Goal: Task Accomplishment & Management: Manage account settings

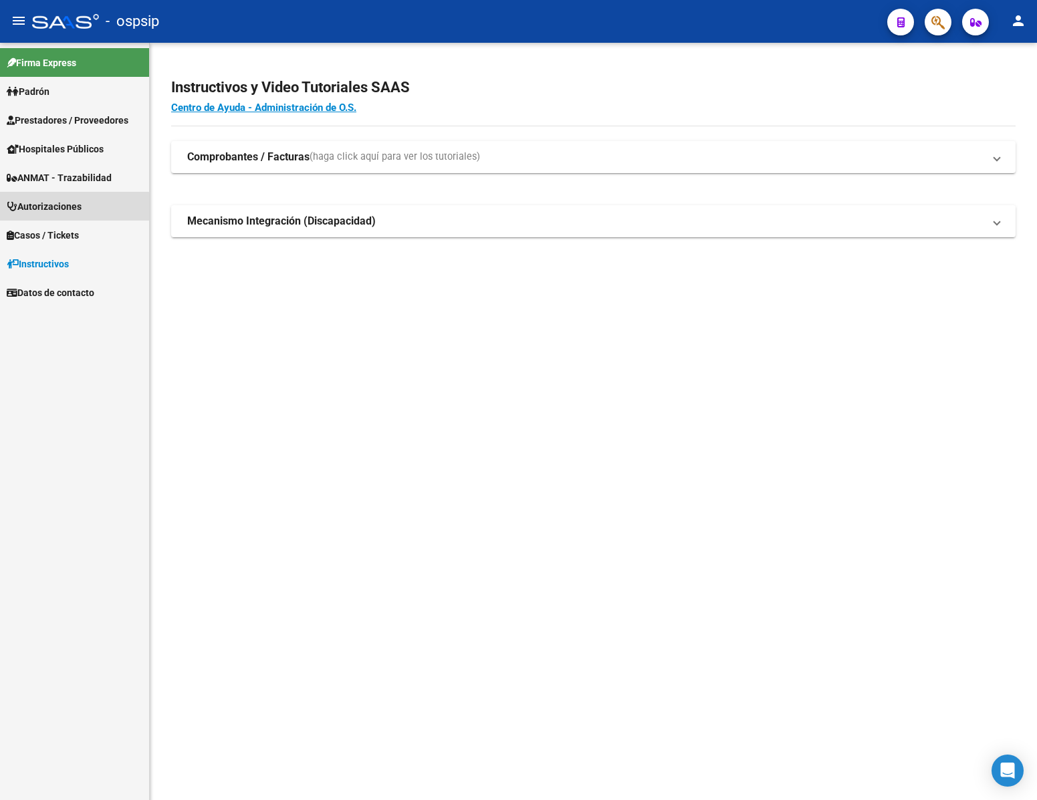
click at [70, 207] on span "Autorizaciones" at bounding box center [44, 206] width 75 height 15
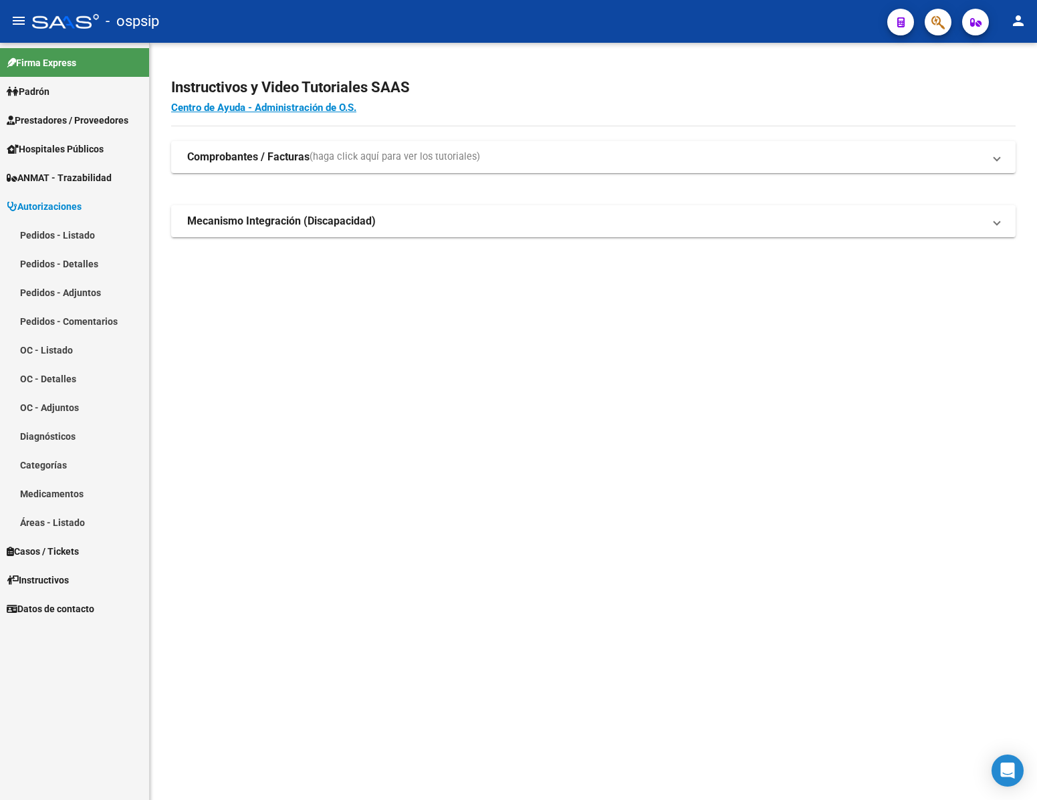
click at [77, 233] on link "Pedidos - Listado" at bounding box center [74, 235] width 149 height 29
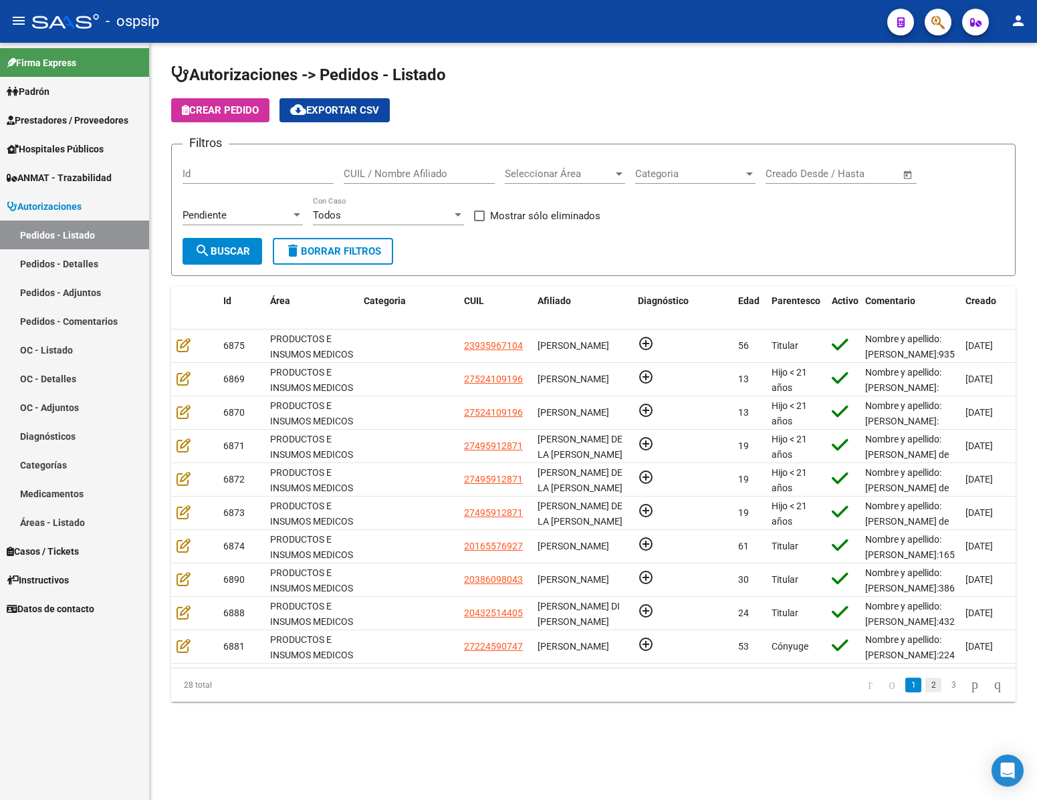
click at [925, 692] on link "2" at bounding box center [933, 685] width 16 height 15
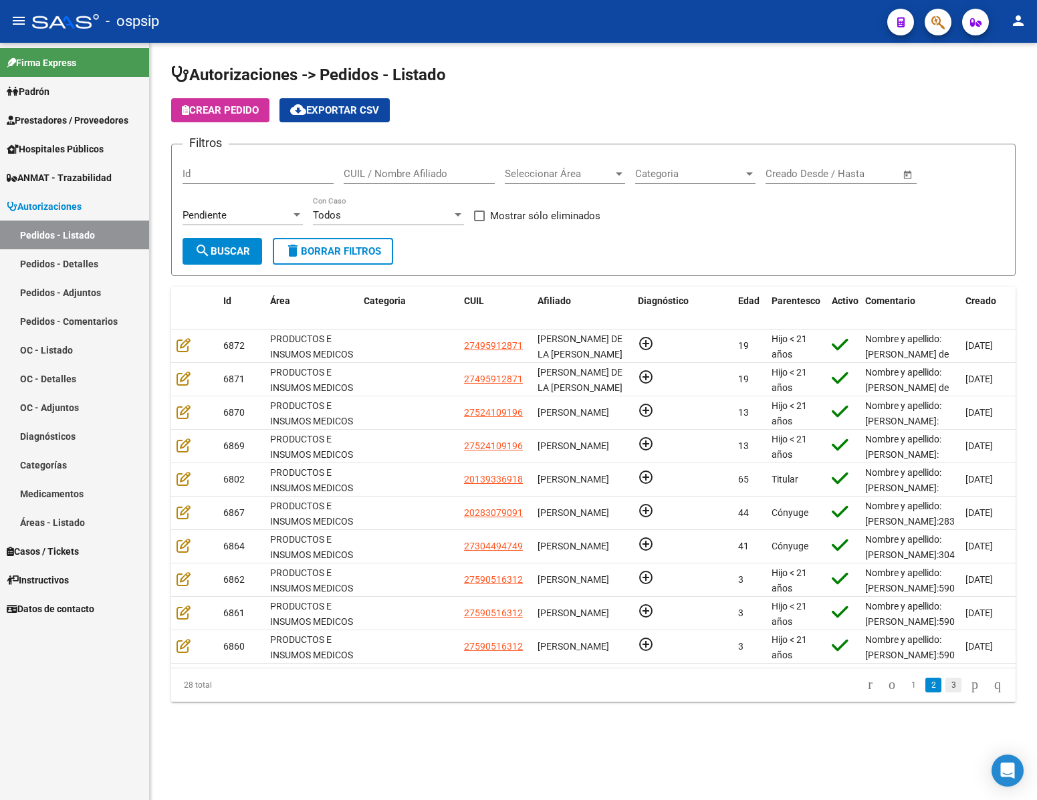
click at [945, 692] on link "3" at bounding box center [953, 685] width 16 height 15
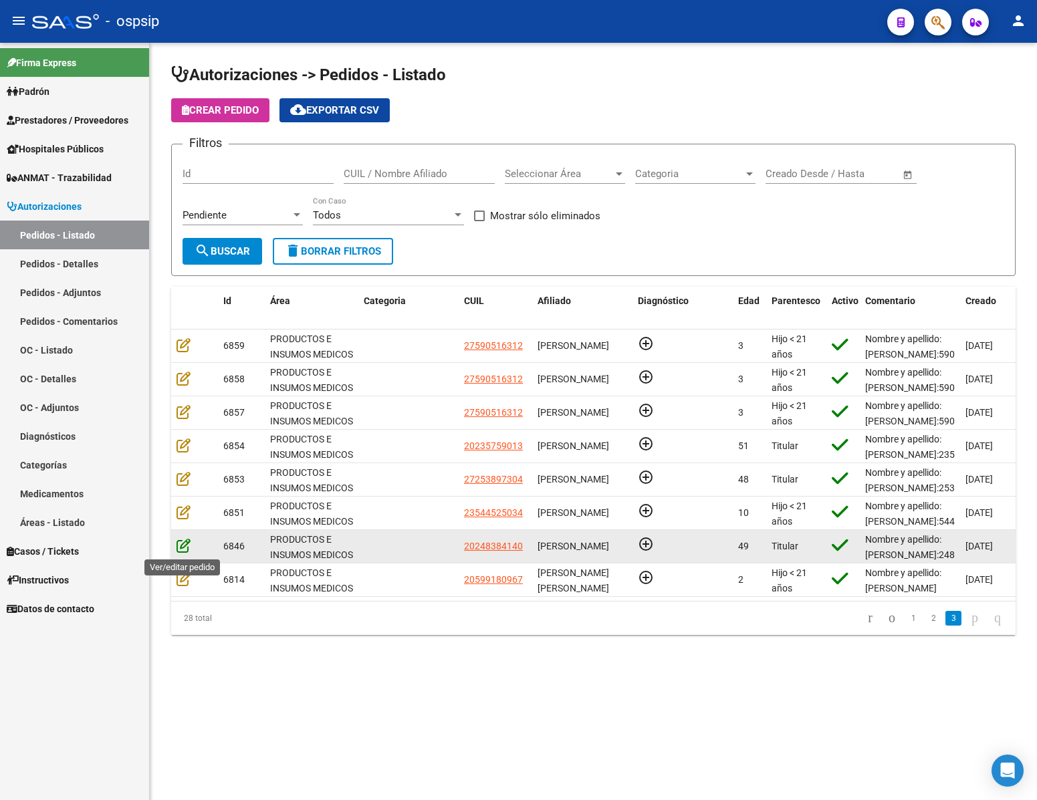
click at [183, 546] on icon at bounding box center [183, 545] width 14 height 15
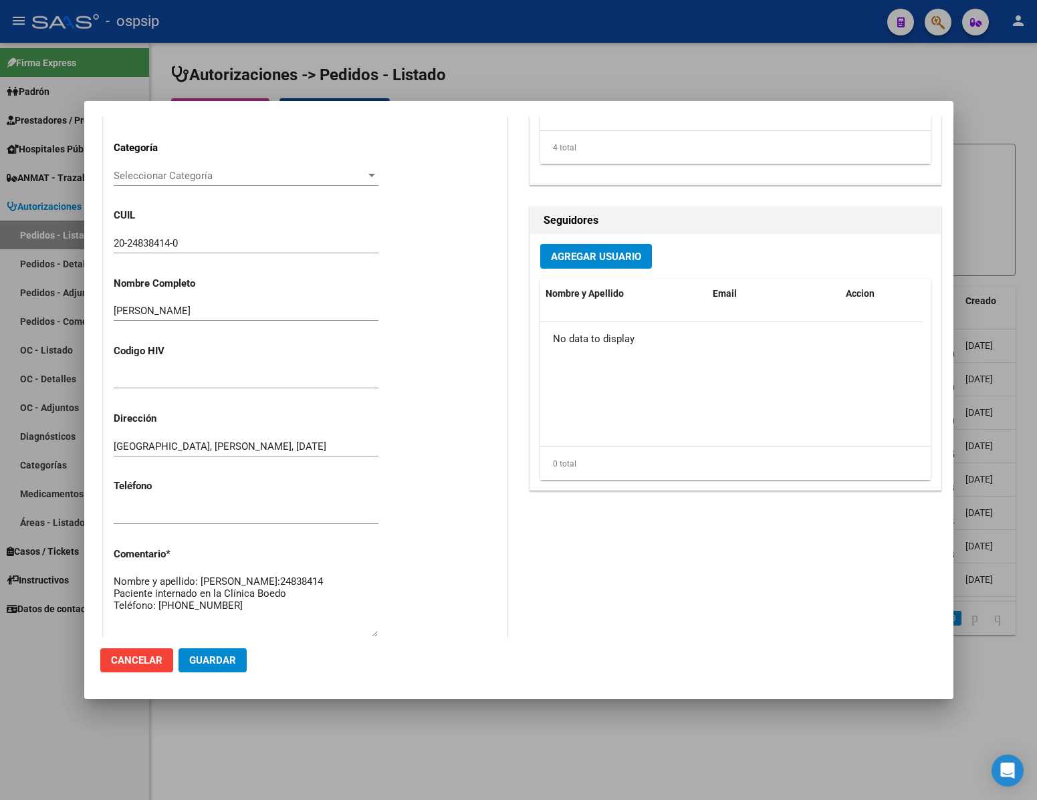
scroll to position [680, 0]
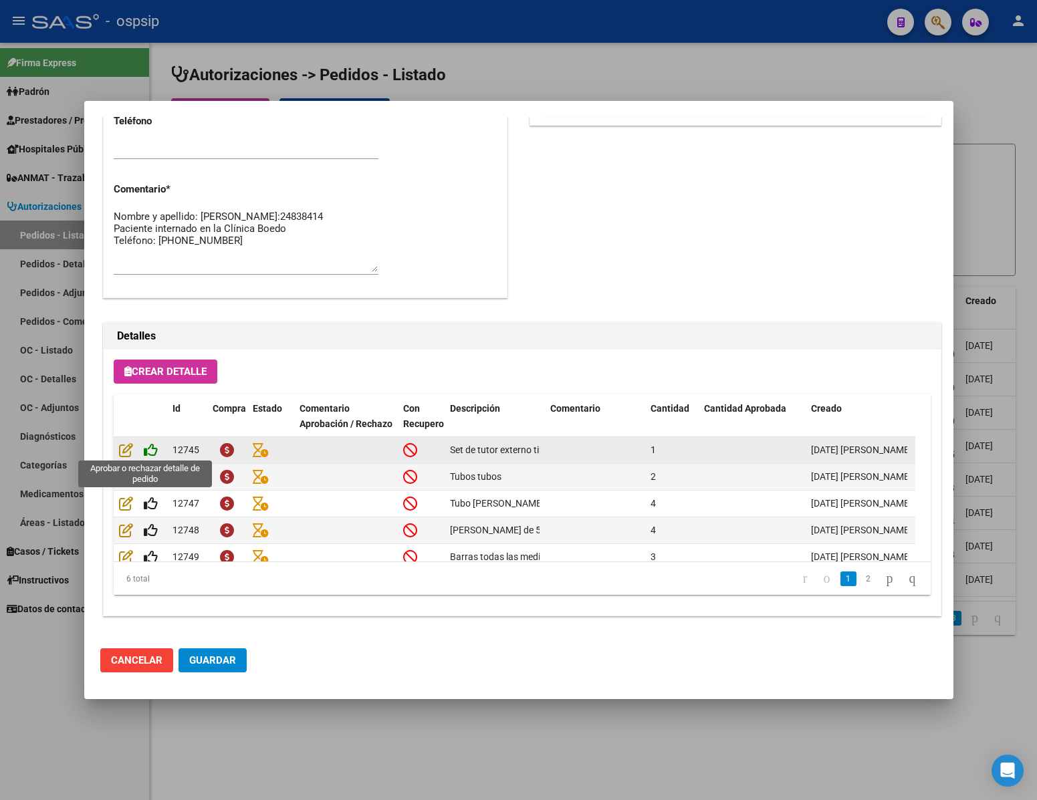
click at [150, 451] on icon at bounding box center [151, 449] width 14 height 15
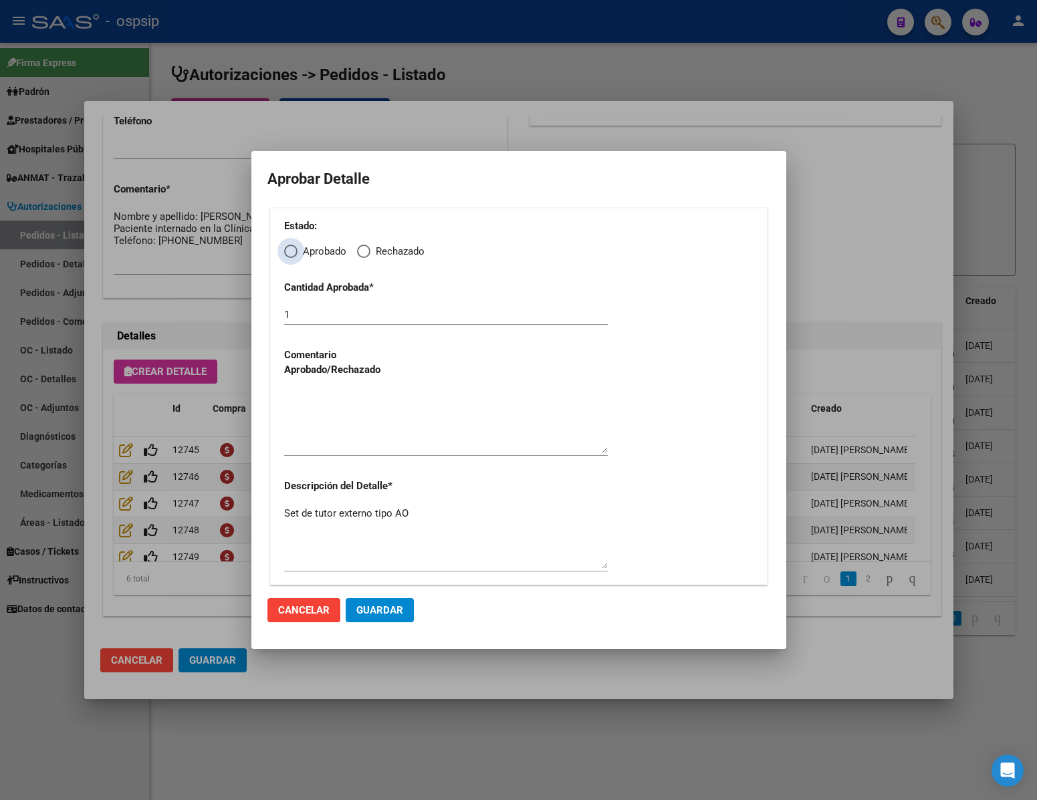
click at [291, 249] on span "Elija una opción" at bounding box center [290, 251] width 13 height 13
click at [291, 249] on input "Aprobado" at bounding box center [290, 251] width 13 height 13
radio input "true"
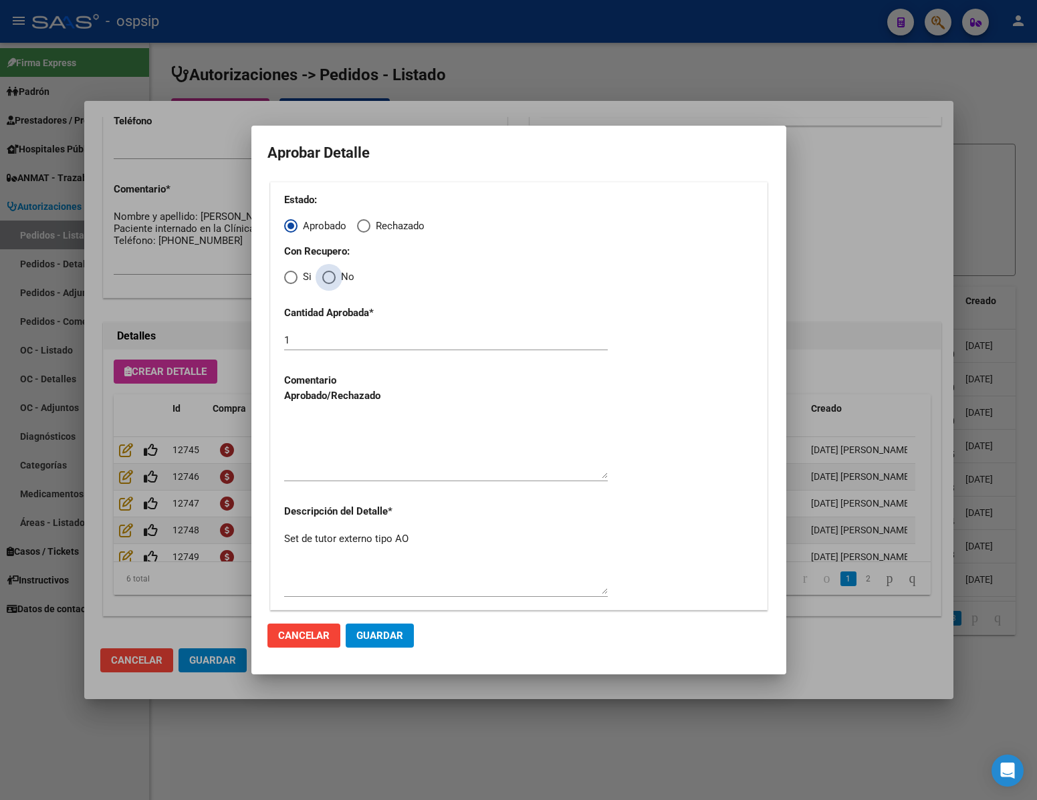
click at [333, 281] on span "Elija una opción" at bounding box center [328, 277] width 13 height 13
click at [333, 281] on input "No" at bounding box center [328, 277] width 13 height 13
radio input "true"
click at [325, 463] on textarea at bounding box center [446, 447] width 324 height 63
type textarea "."
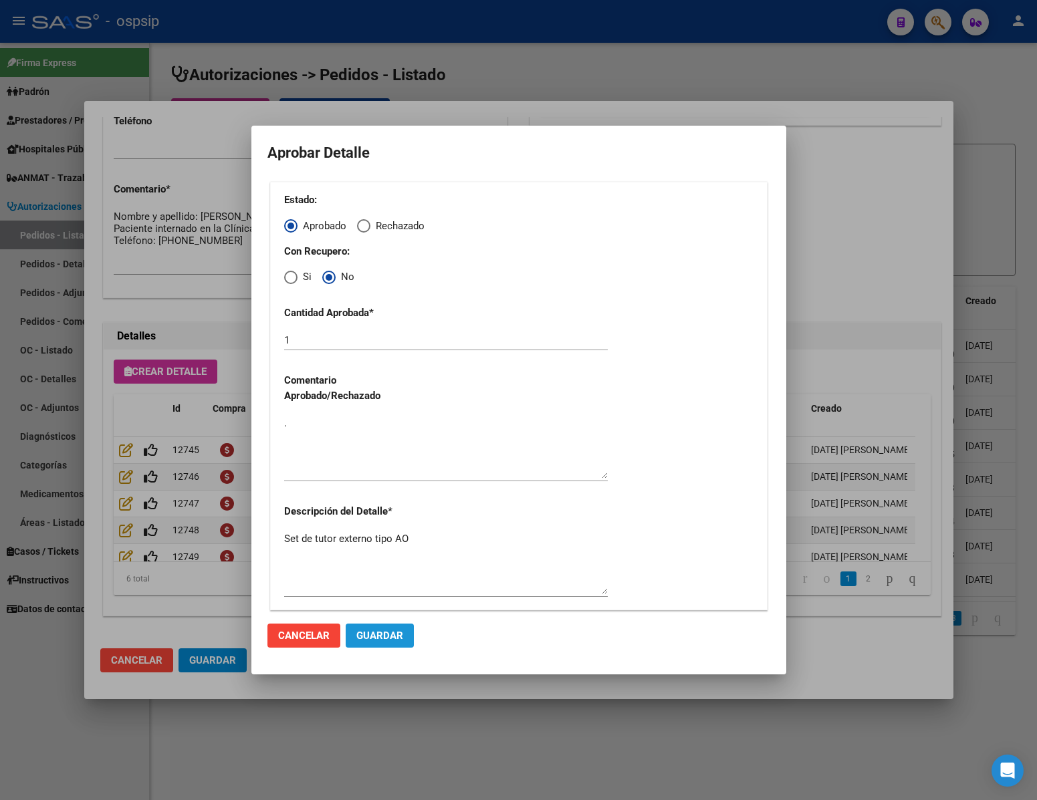
click at [388, 632] on span "Guardar" at bounding box center [379, 636] width 47 height 12
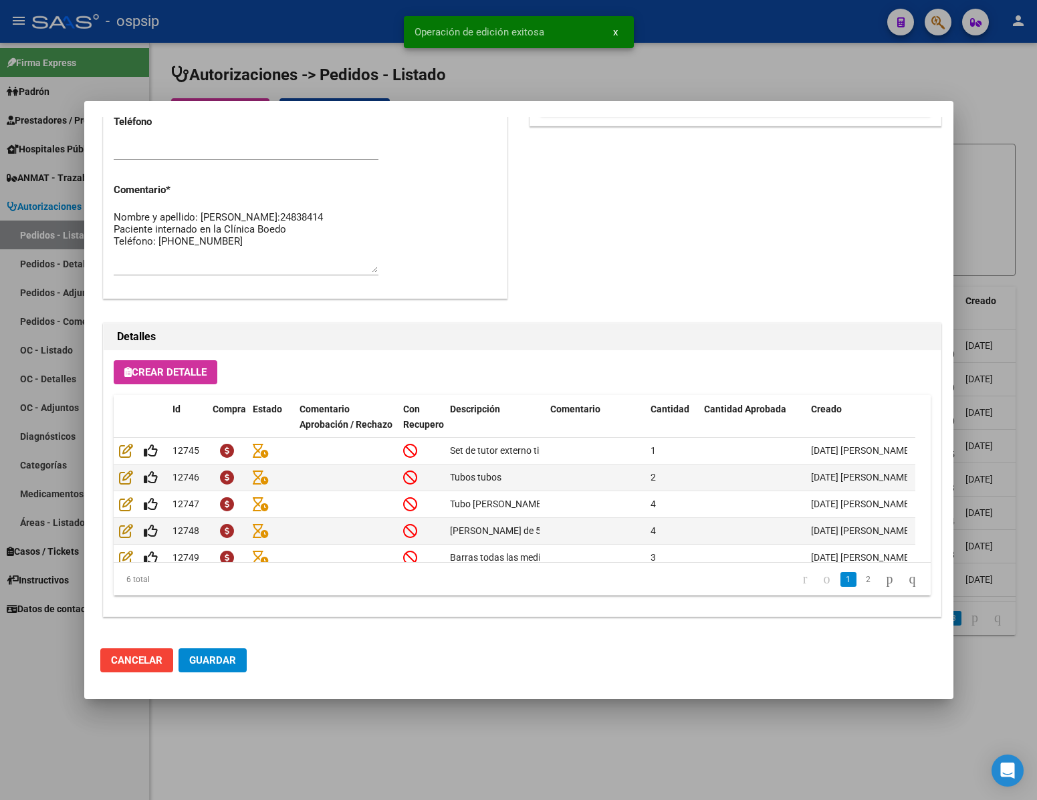
scroll to position [680, 0]
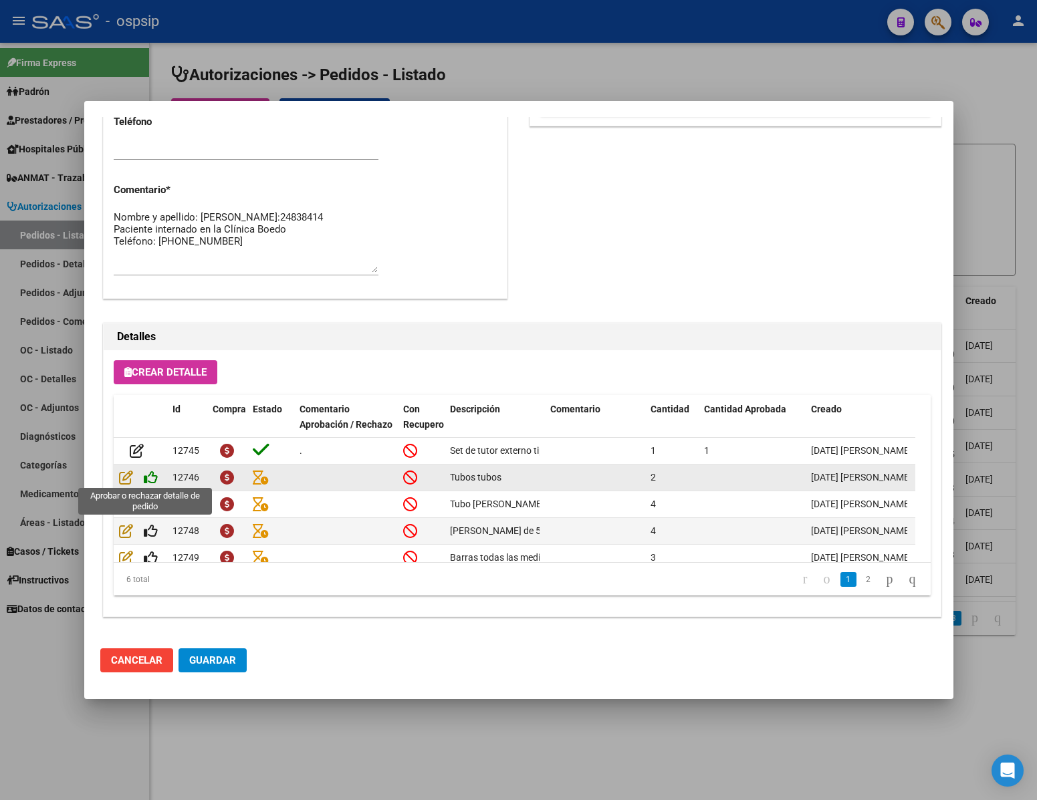
click at [152, 480] on icon at bounding box center [151, 477] width 14 height 15
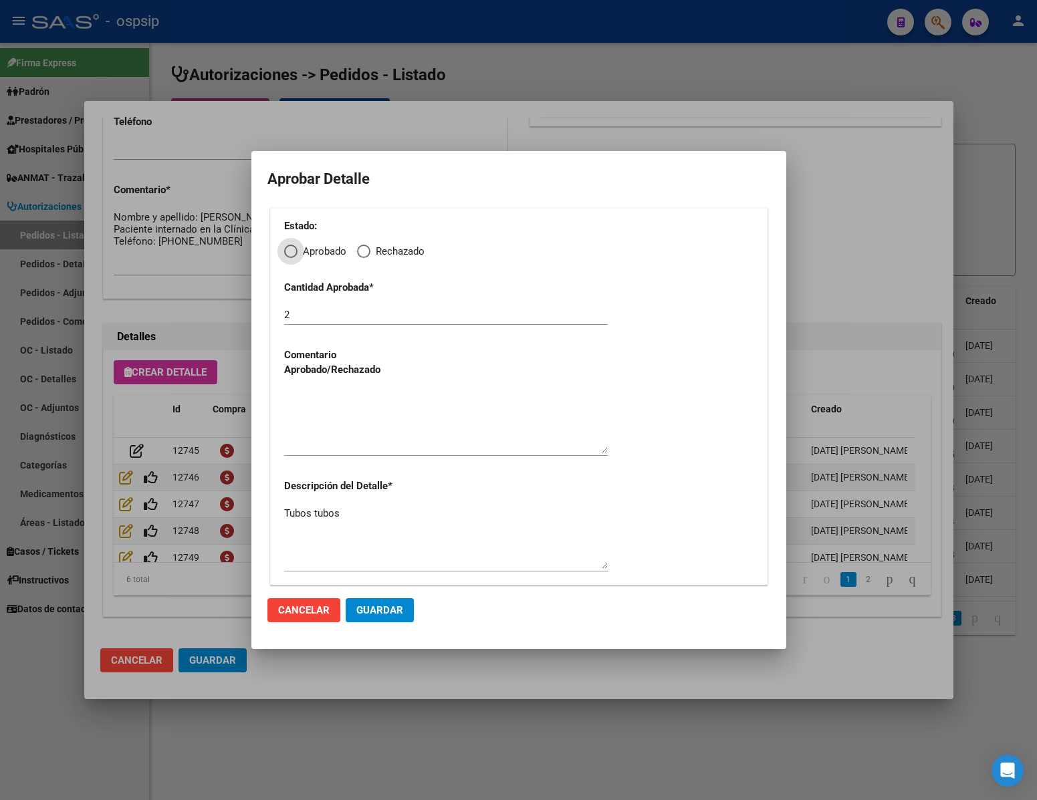
click at [368, 249] on span "Elija una opción" at bounding box center [363, 251] width 13 height 13
click at [368, 249] on input "Rechazado" at bounding box center [363, 251] width 13 height 13
radio input "true"
click at [352, 442] on textarea at bounding box center [446, 421] width 324 height 63
type textarea "."
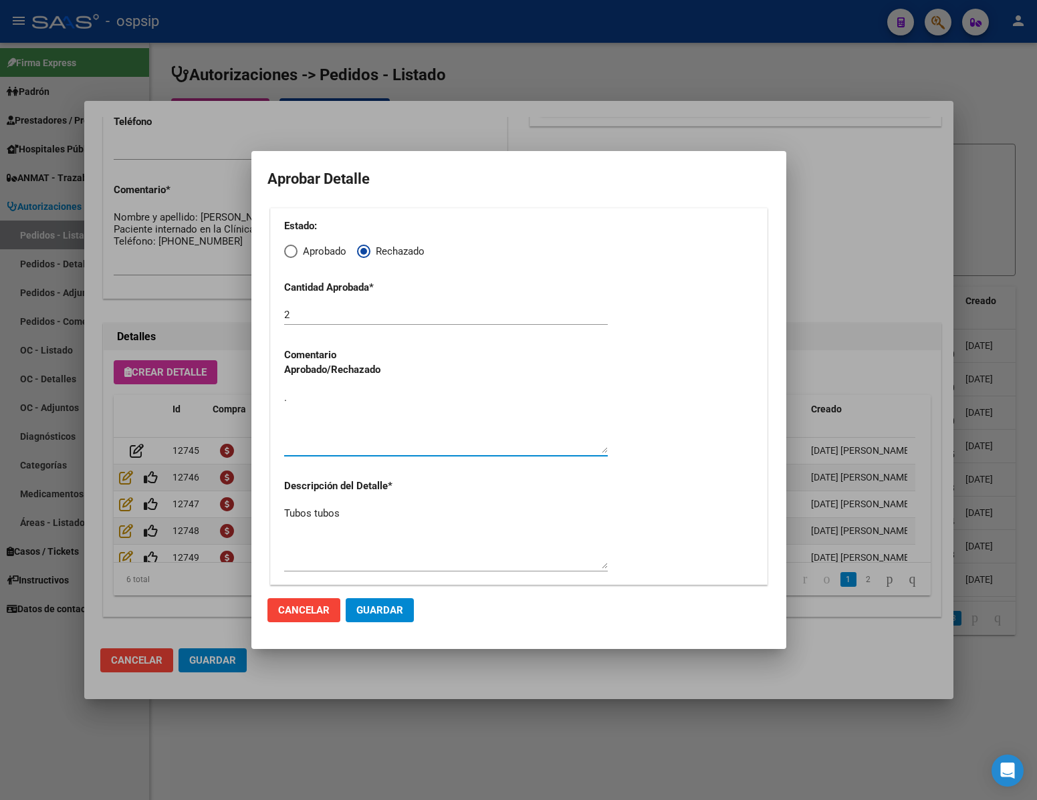
click at [395, 612] on span "Guardar" at bounding box center [379, 610] width 47 height 12
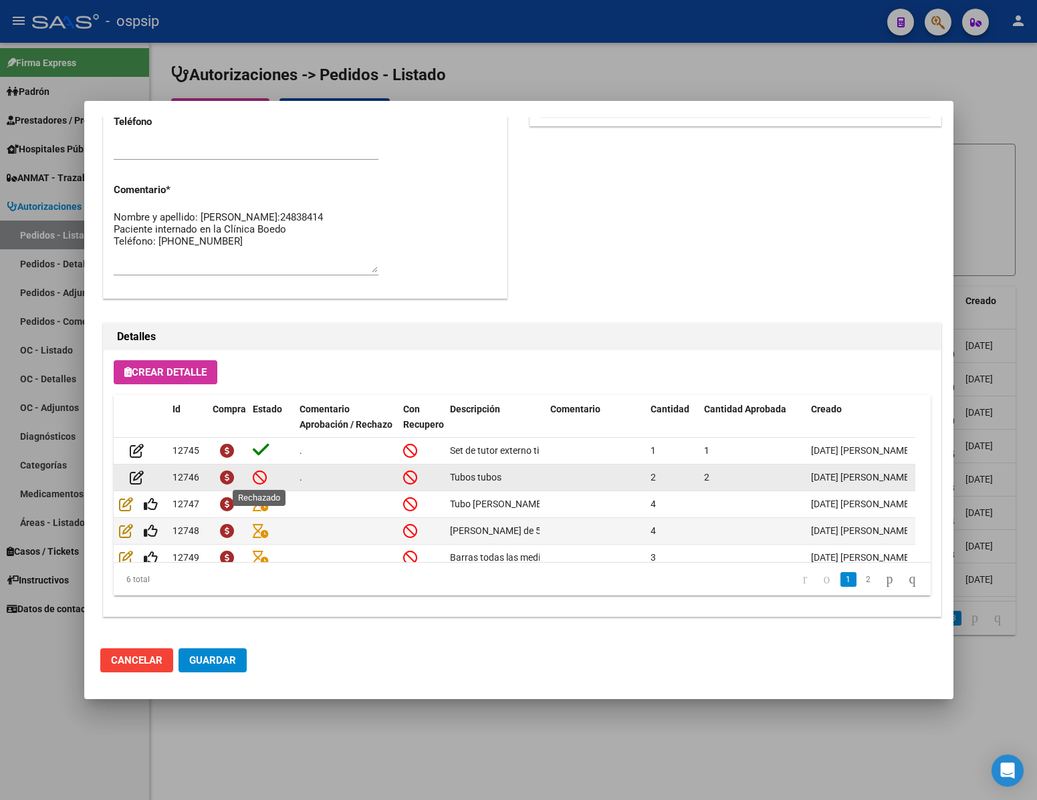
click at [265, 479] on icon at bounding box center [260, 477] width 14 height 15
click at [259, 479] on icon at bounding box center [260, 477] width 14 height 15
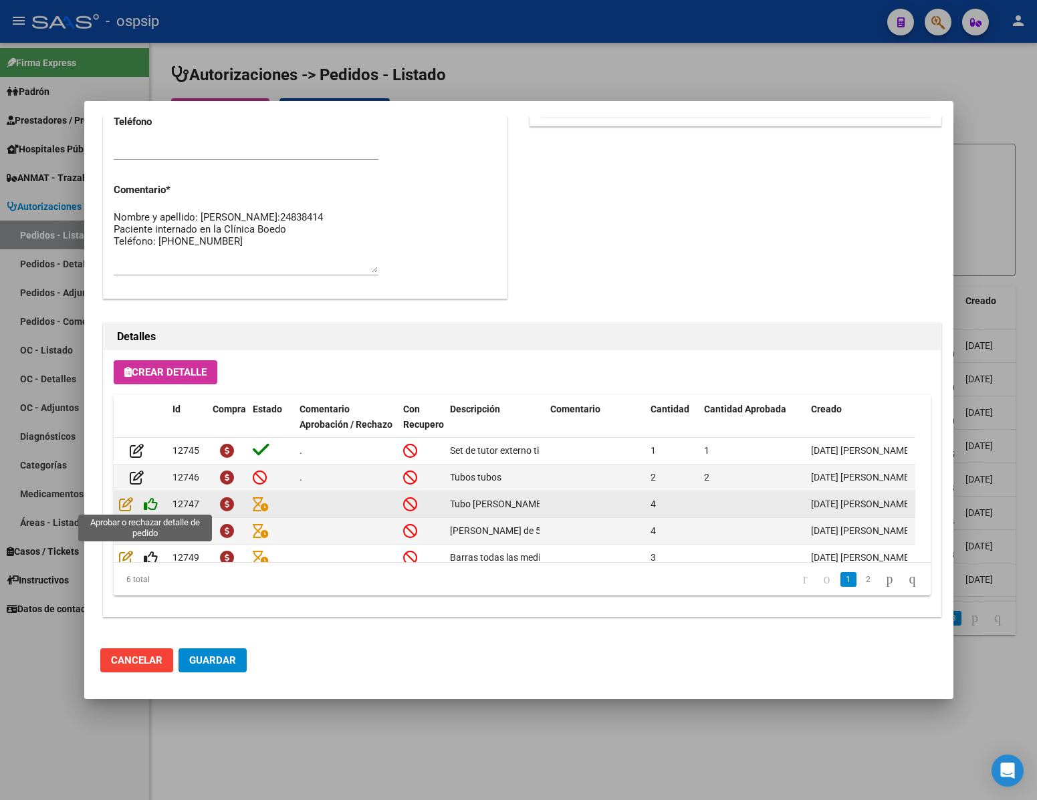
click at [155, 502] on icon at bounding box center [151, 504] width 14 height 15
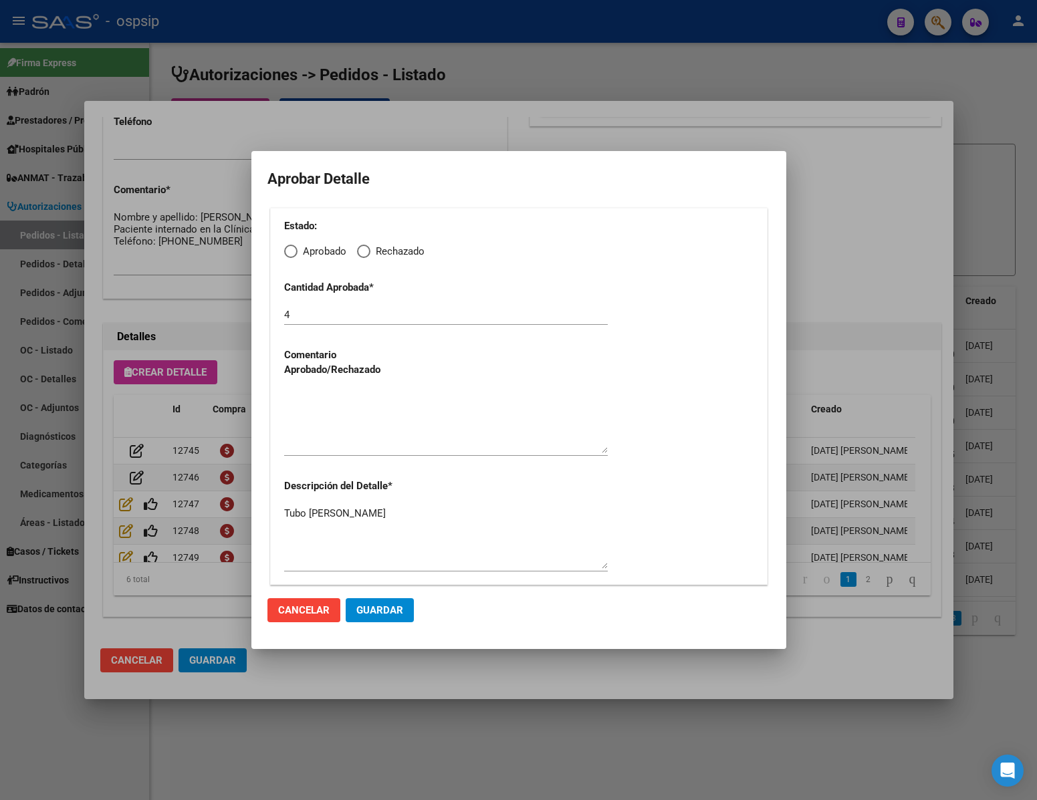
click at [295, 255] on span "Elija una opción" at bounding box center [290, 251] width 13 height 13
click at [295, 255] on input "Aprobado" at bounding box center [290, 251] width 13 height 13
radio input "true"
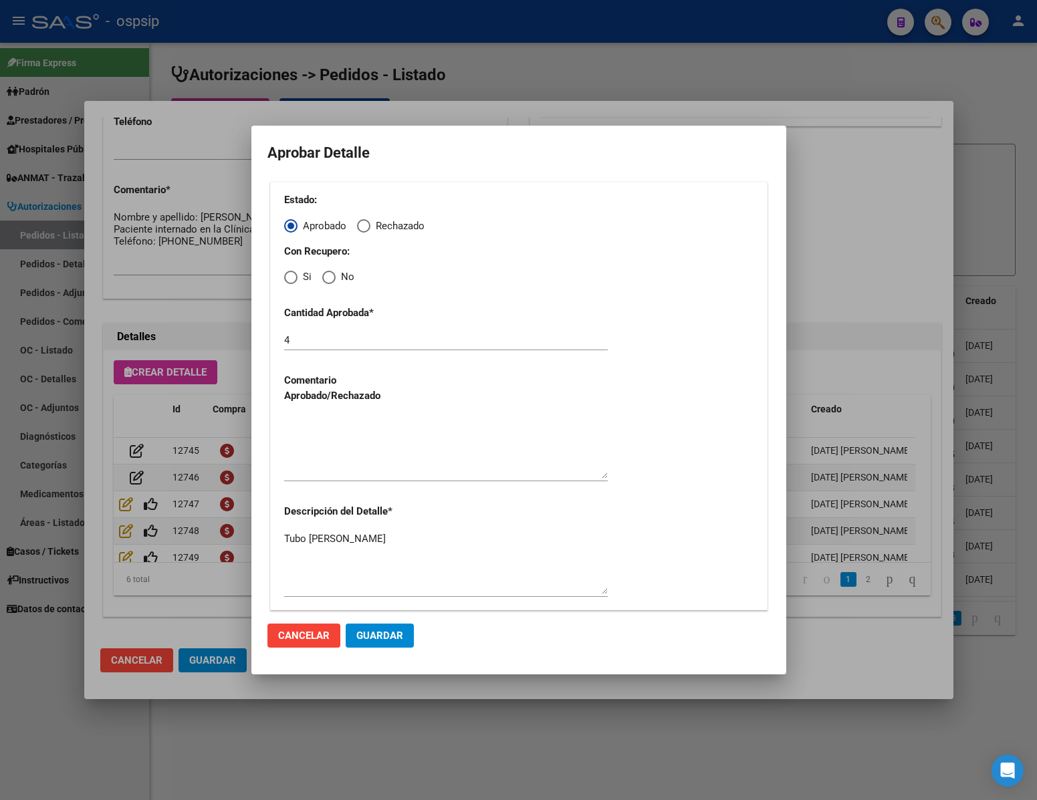
click at [325, 279] on span "Elija una opción" at bounding box center [328, 277] width 13 height 13
click at [325, 279] on input "No" at bounding box center [328, 277] width 13 height 13
radio input "true"
click at [328, 456] on textarea at bounding box center [446, 447] width 324 height 63
type textarea "."
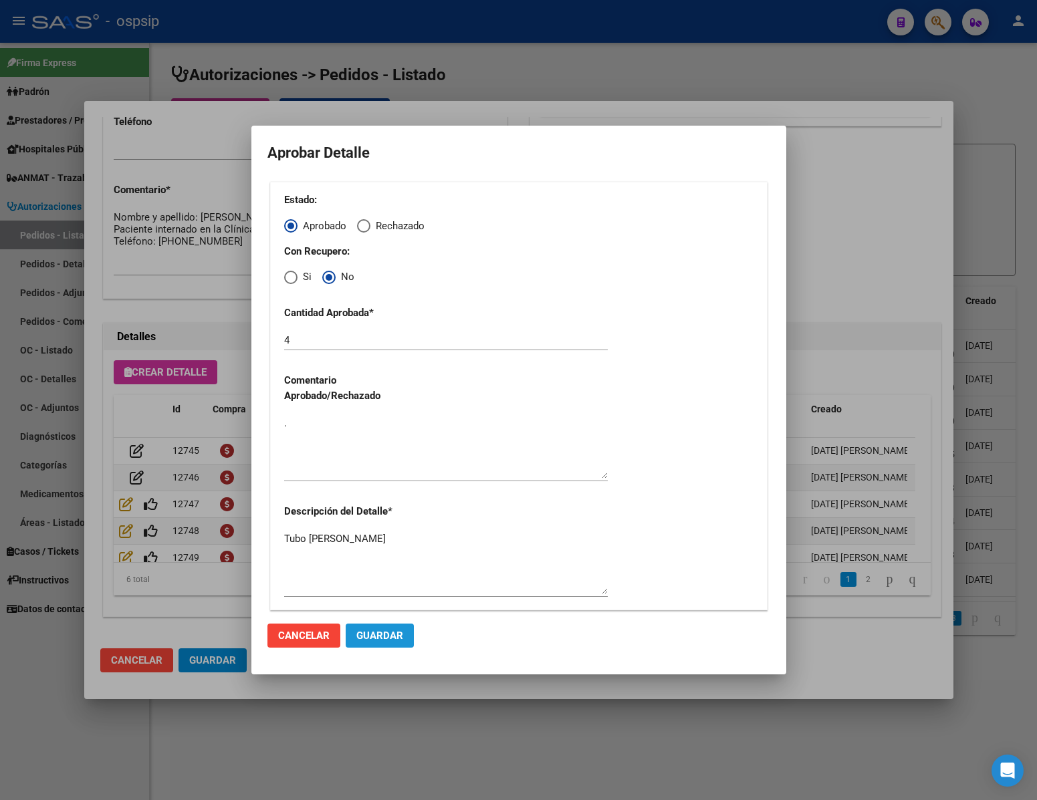
click at [380, 628] on button "Guardar" at bounding box center [380, 636] width 68 height 24
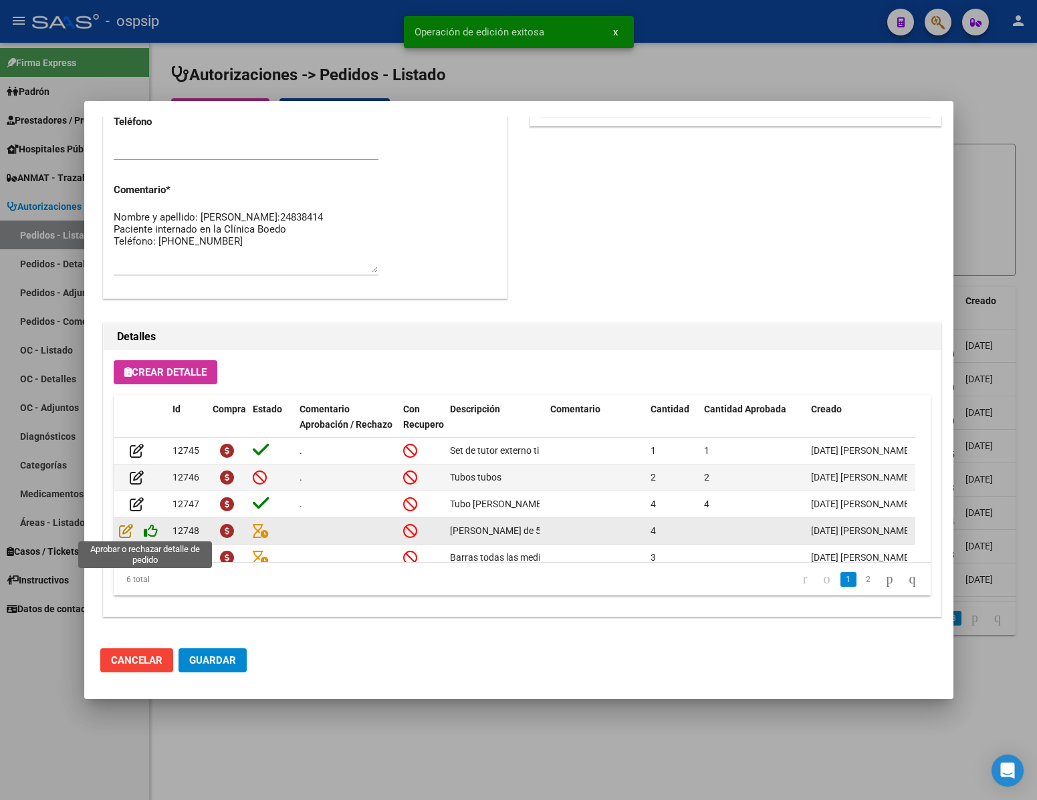
click at [154, 526] on icon at bounding box center [151, 530] width 14 height 15
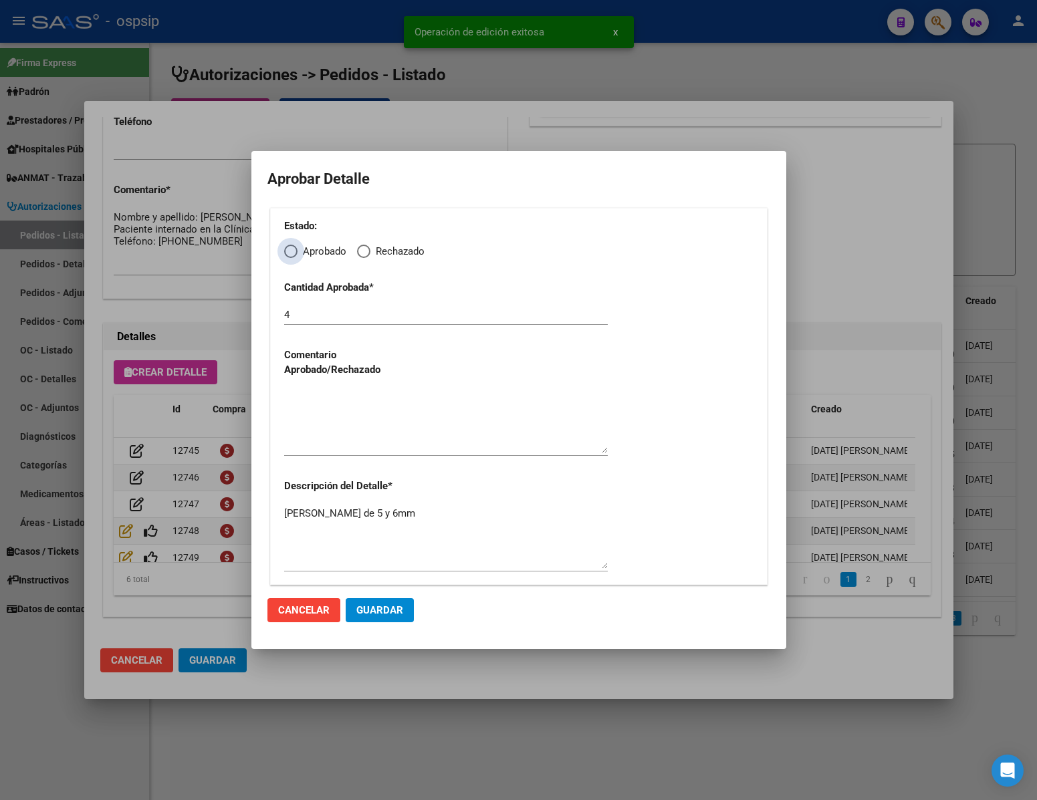
click at [289, 251] on span "Elija una opción" at bounding box center [290, 251] width 13 height 13
click at [289, 251] on input "Aprobado" at bounding box center [290, 251] width 13 height 13
radio input "true"
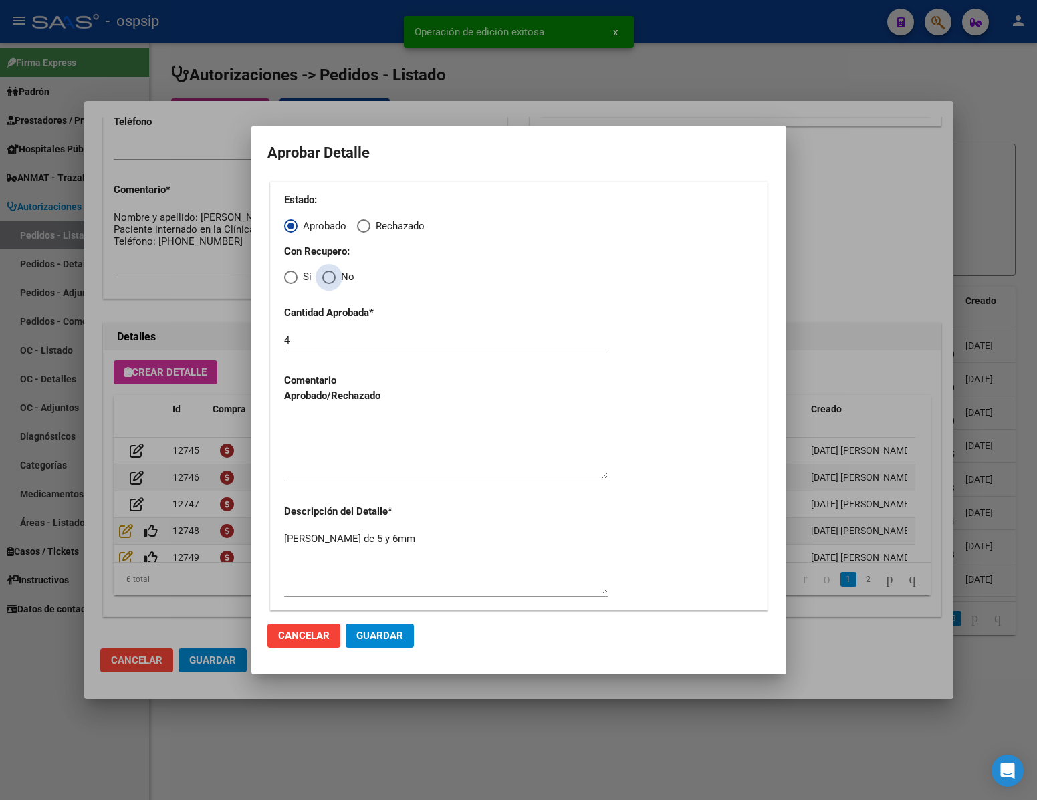
click at [335, 283] on span "Elija una opción" at bounding box center [328, 277] width 13 height 13
click at [335, 283] on input "No" at bounding box center [328, 277] width 13 height 13
radio input "true"
click at [360, 472] on textarea at bounding box center [446, 447] width 324 height 63
type textarea "."
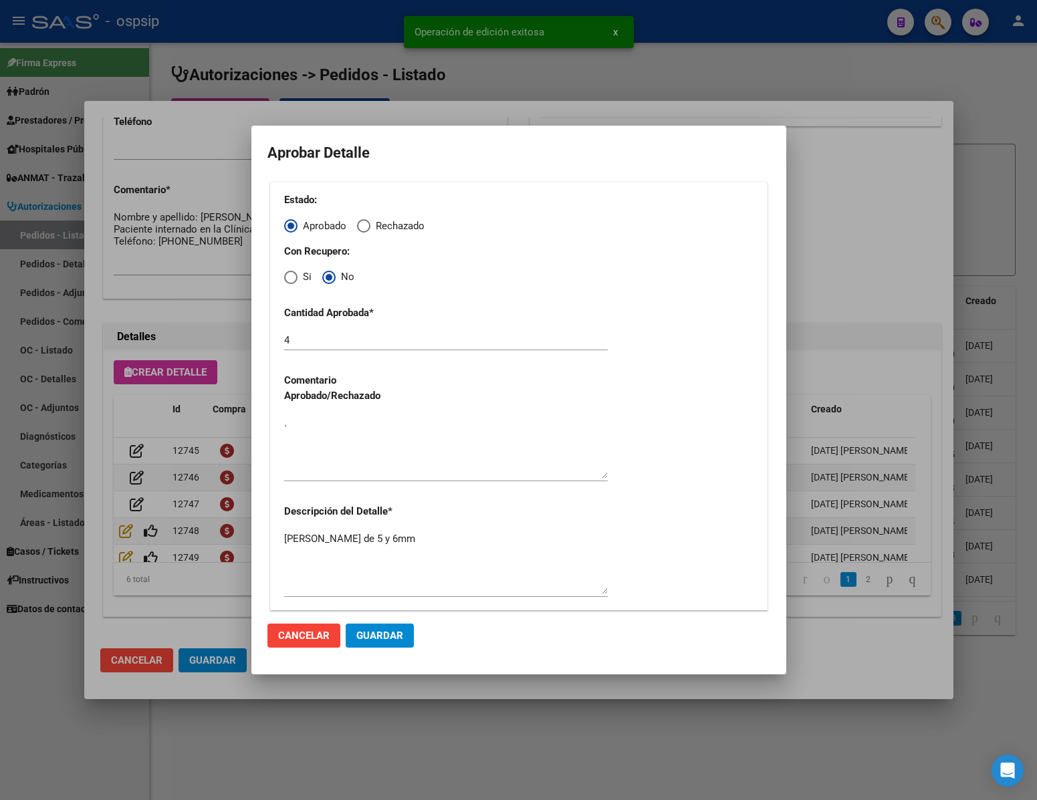
click at [391, 622] on mat-dialog-actions "Cancelar Guardar" at bounding box center [518, 635] width 503 height 45
click at [395, 636] on span "Guardar" at bounding box center [379, 636] width 47 height 12
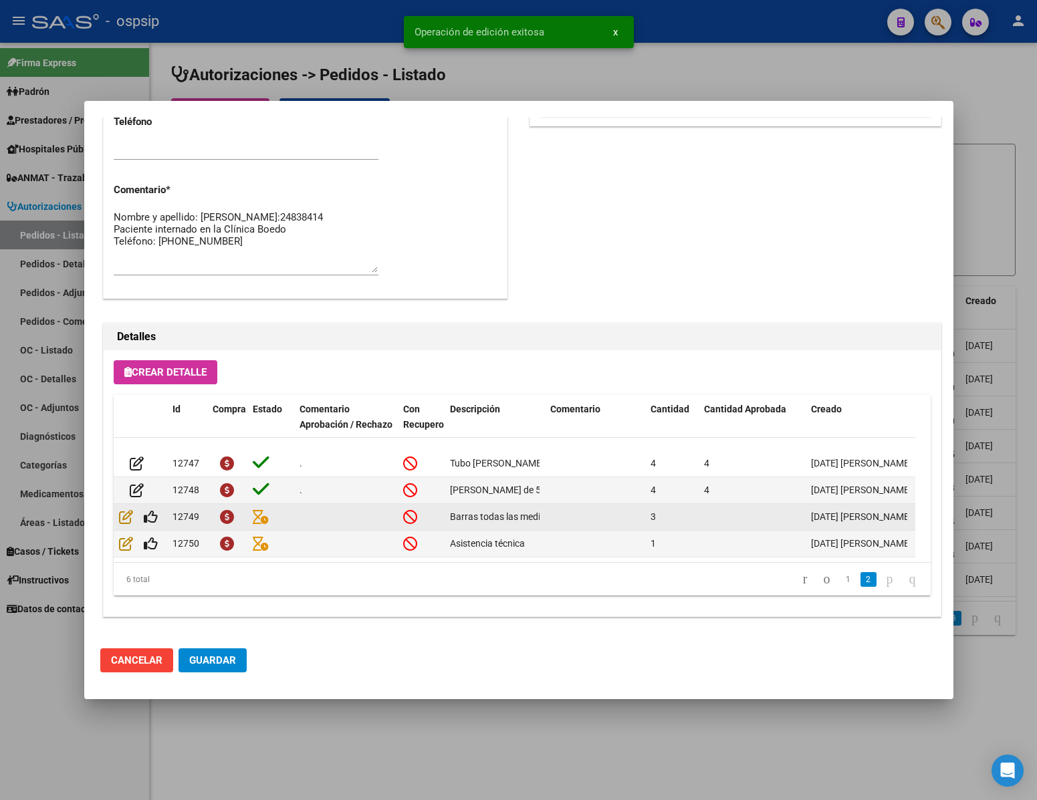
scroll to position [680, 0]
click at [152, 509] on icon at bounding box center [151, 516] width 14 height 15
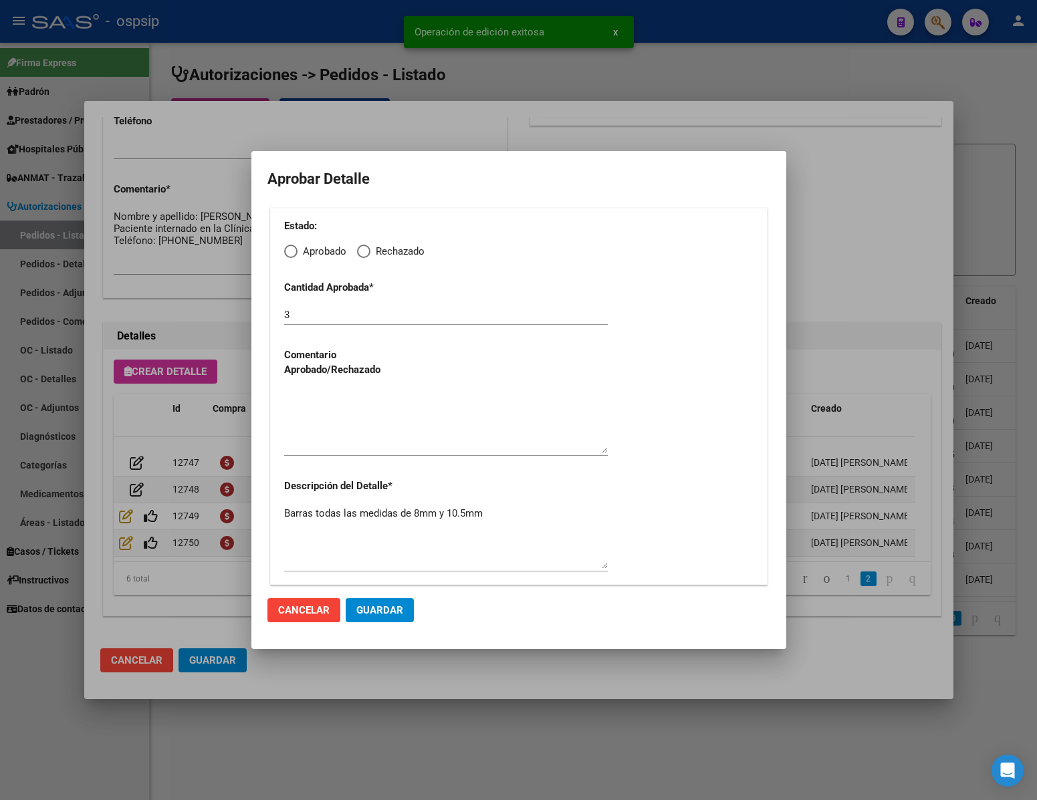
click at [295, 251] on span "Elija una opción" at bounding box center [290, 251] width 13 height 13
click at [295, 251] on input "Aprobado" at bounding box center [290, 251] width 13 height 13
radio input "true"
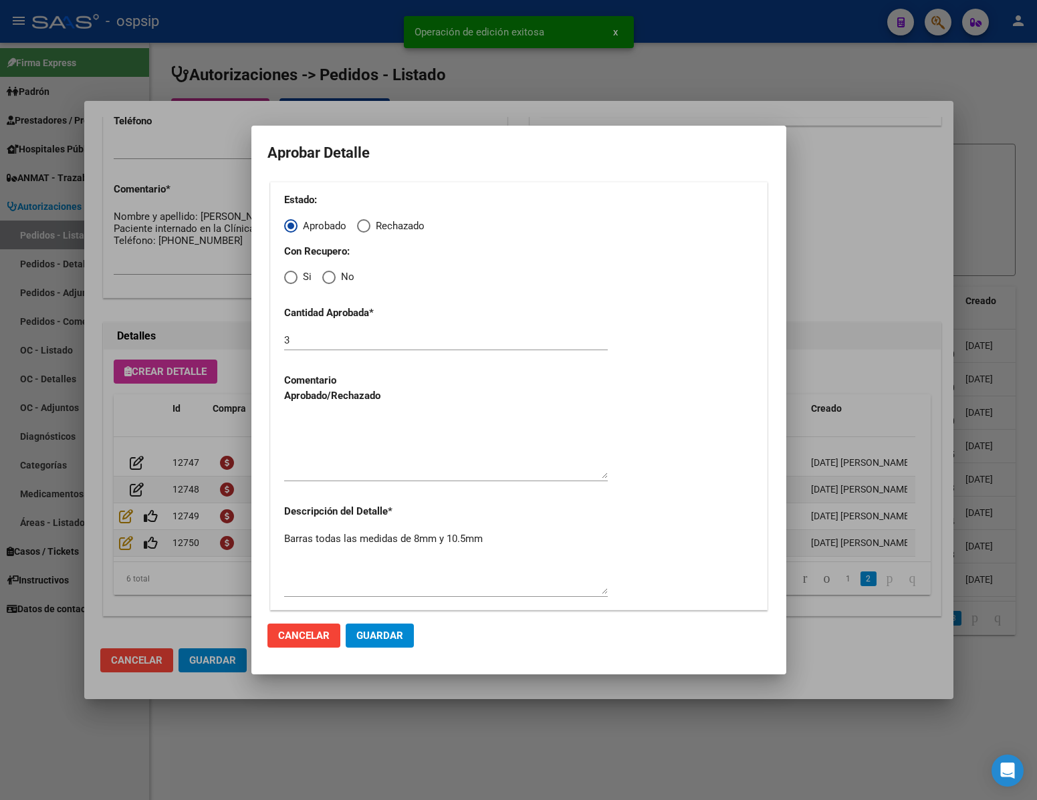
click at [332, 275] on span "Elija una opción" at bounding box center [328, 277] width 13 height 13
click at [332, 275] on input "No" at bounding box center [328, 277] width 13 height 13
radio input "true"
click at [349, 440] on textarea at bounding box center [446, 447] width 324 height 63
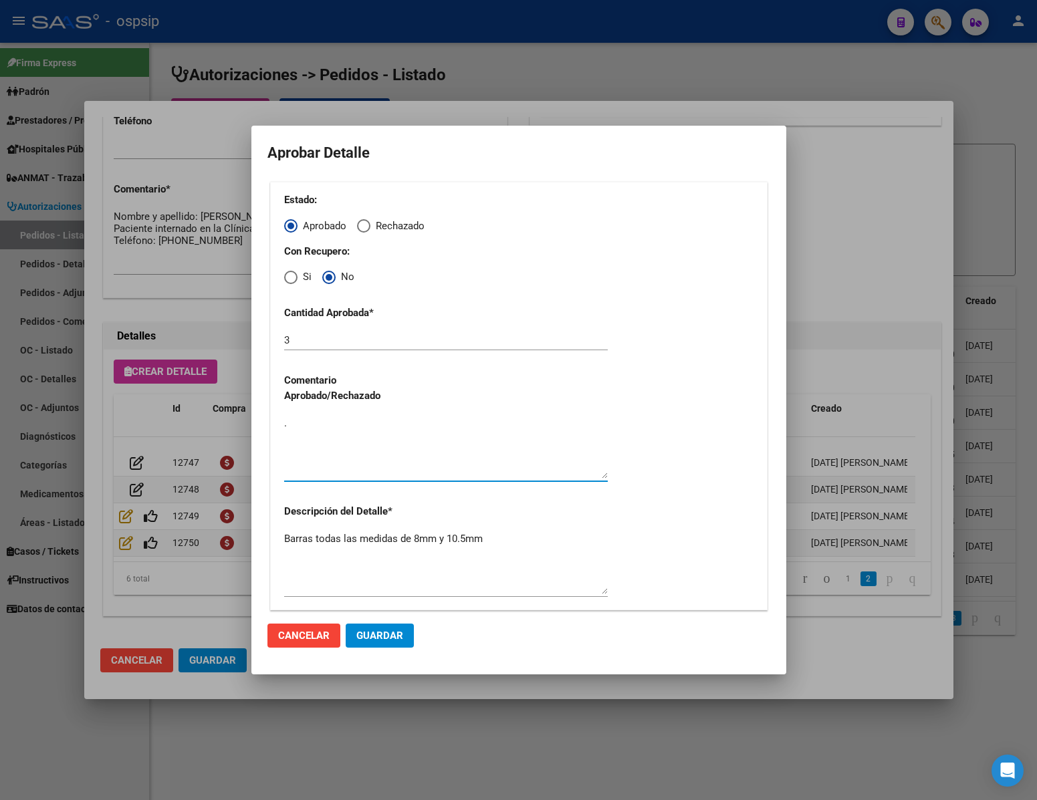
type textarea "."
click at [376, 634] on span "Guardar" at bounding box center [379, 636] width 47 height 12
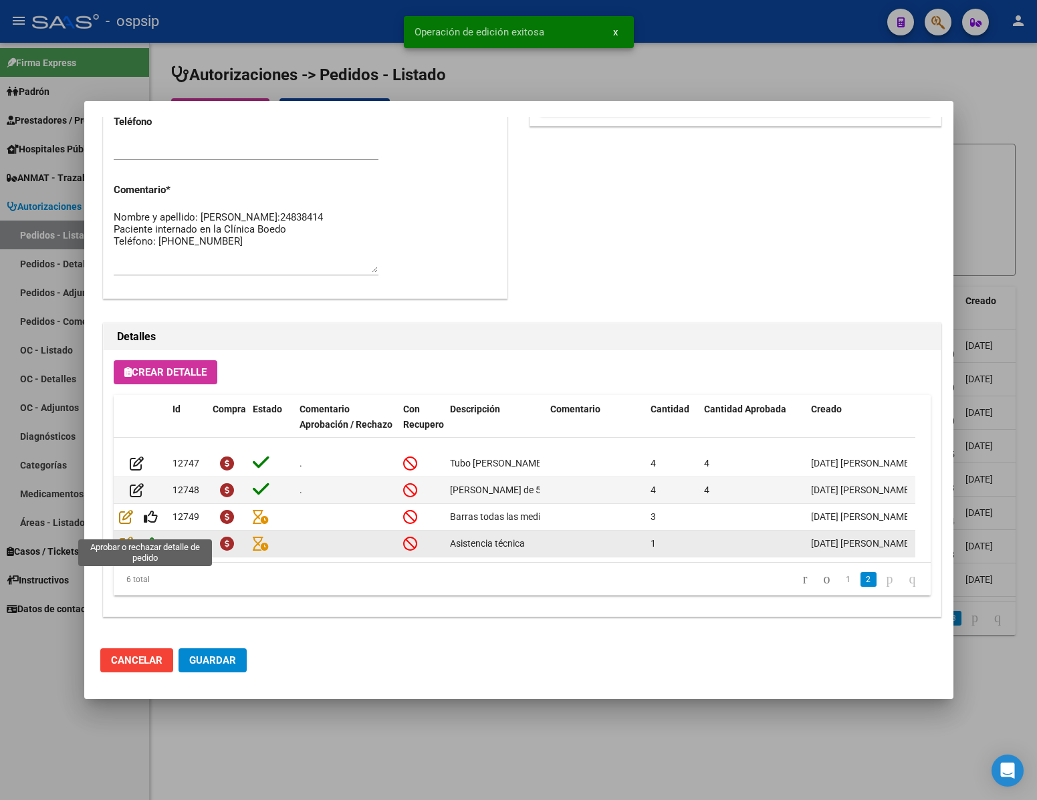
scroll to position [680, 0]
click at [148, 536] on icon at bounding box center [151, 543] width 14 height 15
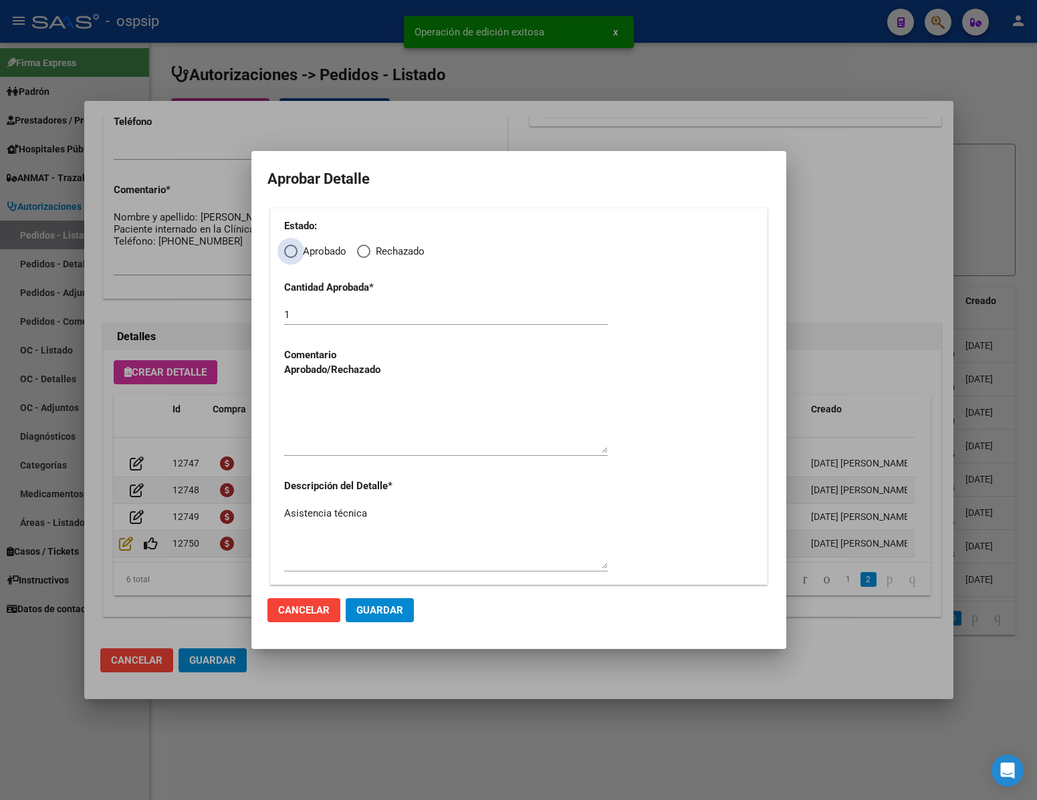
click at [293, 247] on span "Elija una opción" at bounding box center [290, 251] width 13 height 13
click at [293, 247] on input "Aprobado" at bounding box center [290, 251] width 13 height 13
radio input "true"
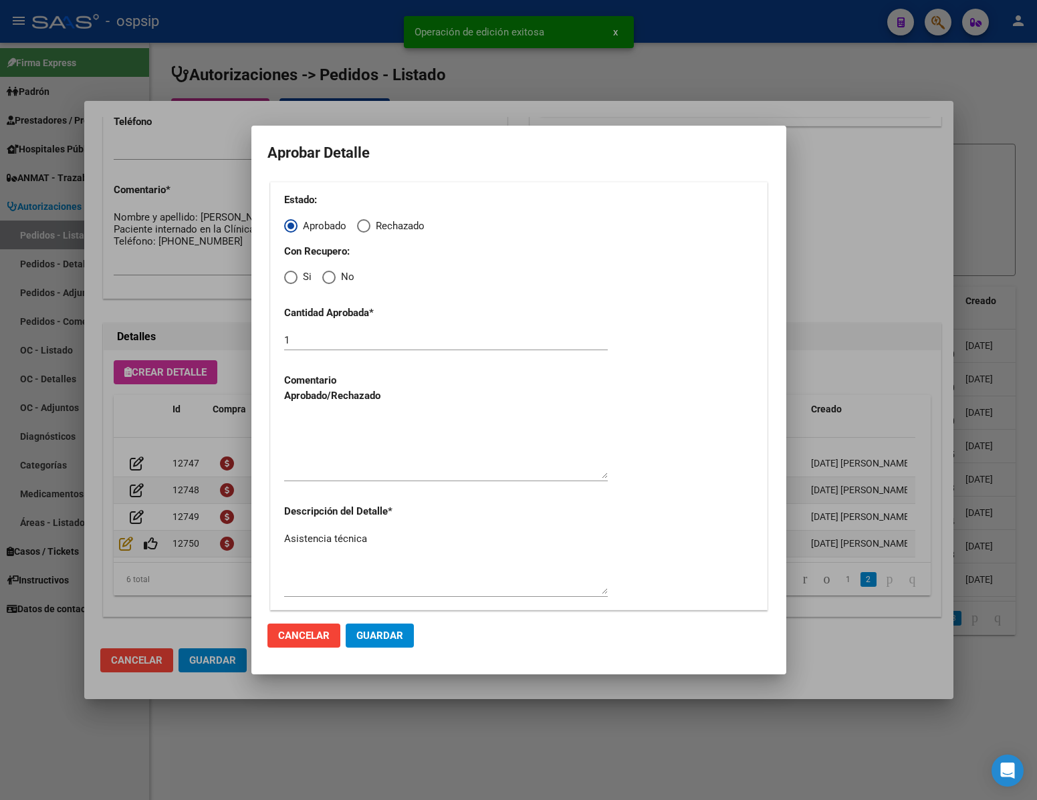
click at [332, 285] on label "No" at bounding box center [338, 276] width 32 height 15
click at [332, 284] on input "No" at bounding box center [328, 277] width 13 height 13
radio input "true"
click at [326, 473] on textarea at bounding box center [446, 447] width 324 height 63
type textarea "."
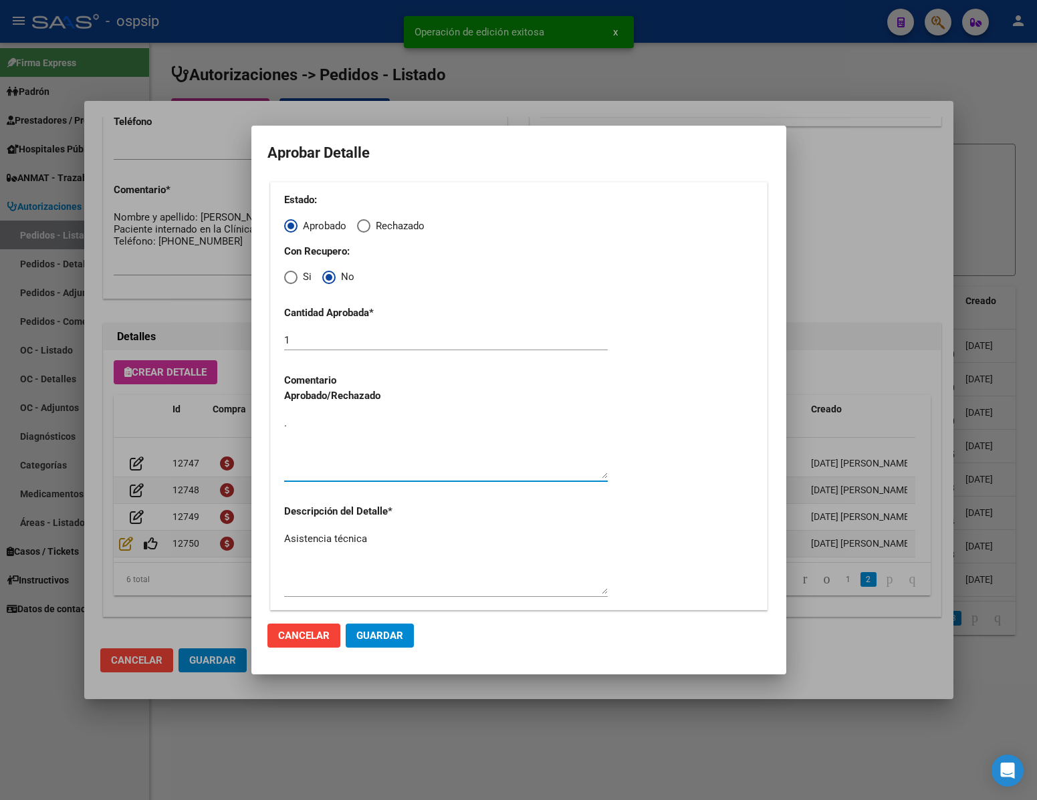
click at [394, 626] on button "Guardar" at bounding box center [380, 636] width 68 height 24
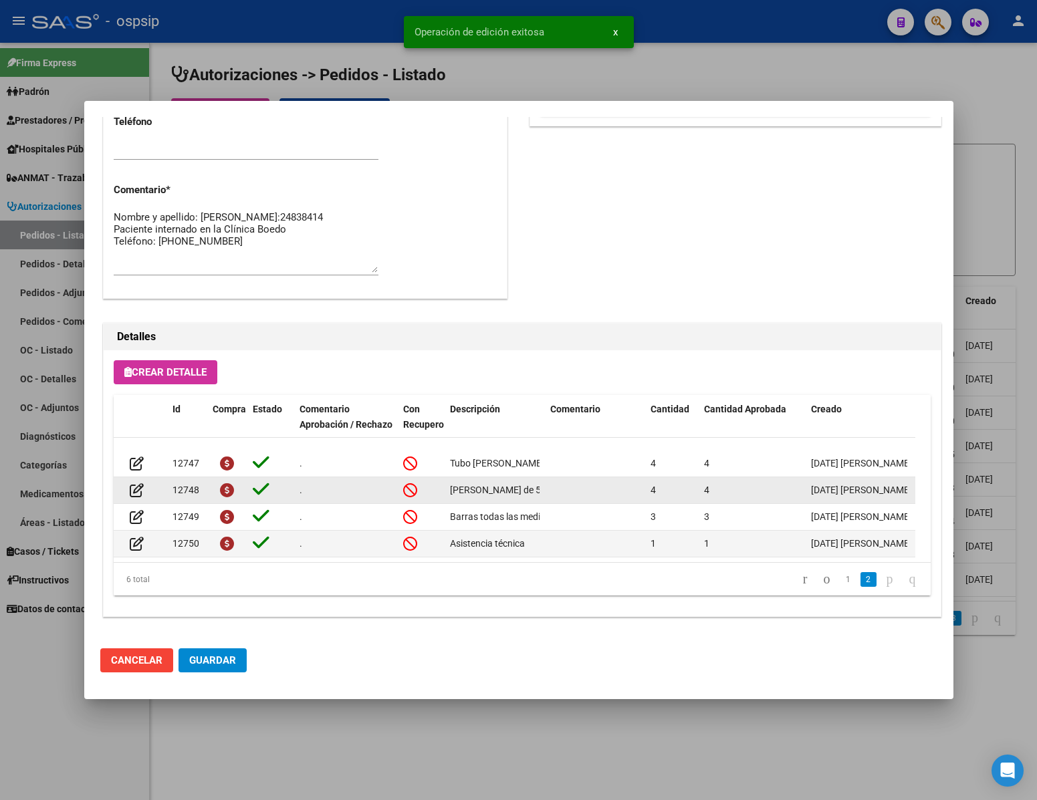
scroll to position [680, 0]
click at [239, 652] on button "Guardar" at bounding box center [212, 660] width 68 height 24
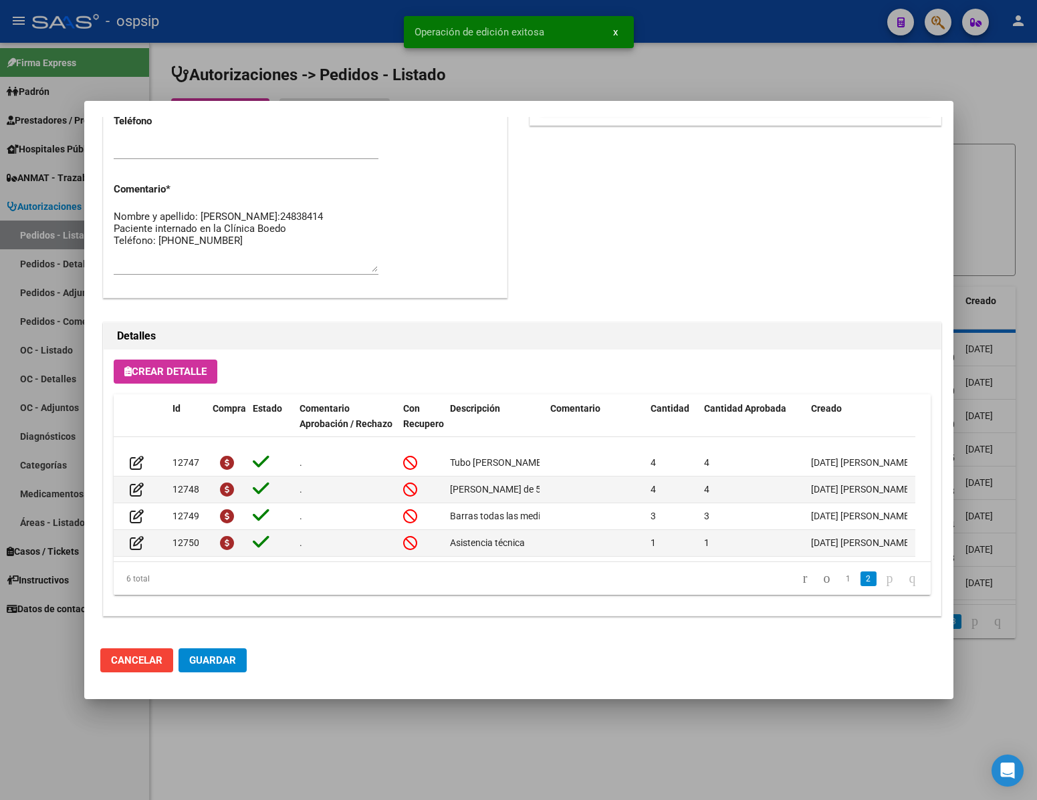
click at [379, 728] on div at bounding box center [518, 400] width 1037 height 800
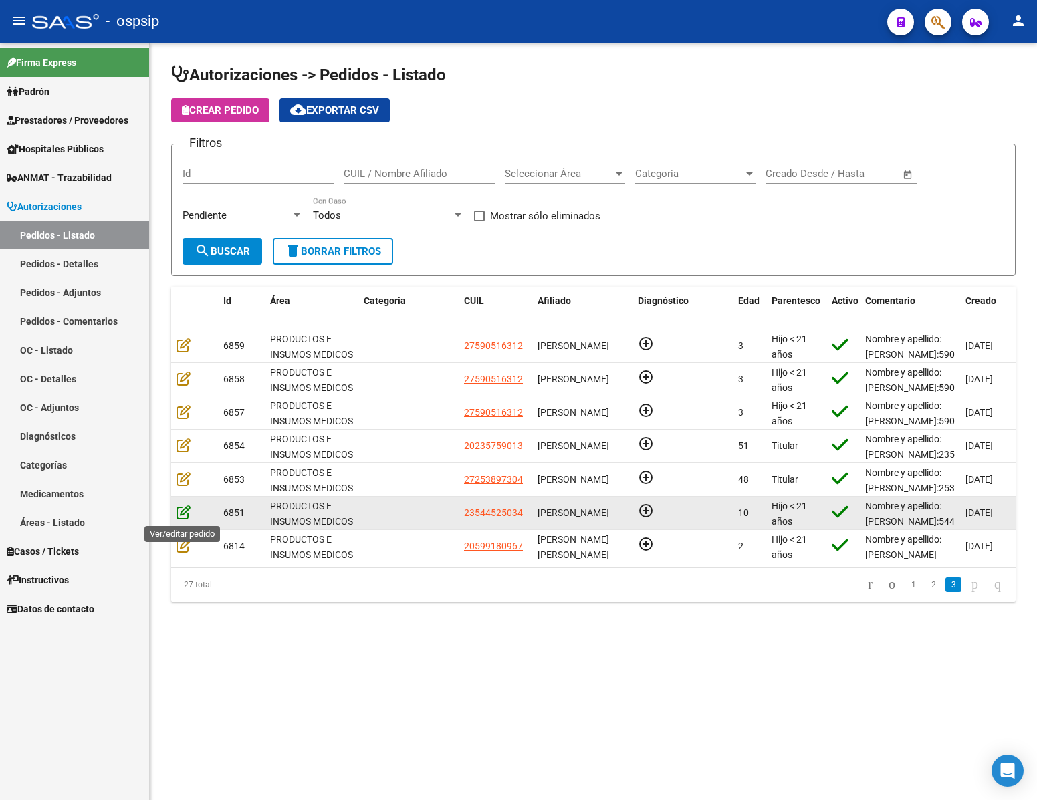
click at [180, 508] on icon at bounding box center [183, 512] width 14 height 15
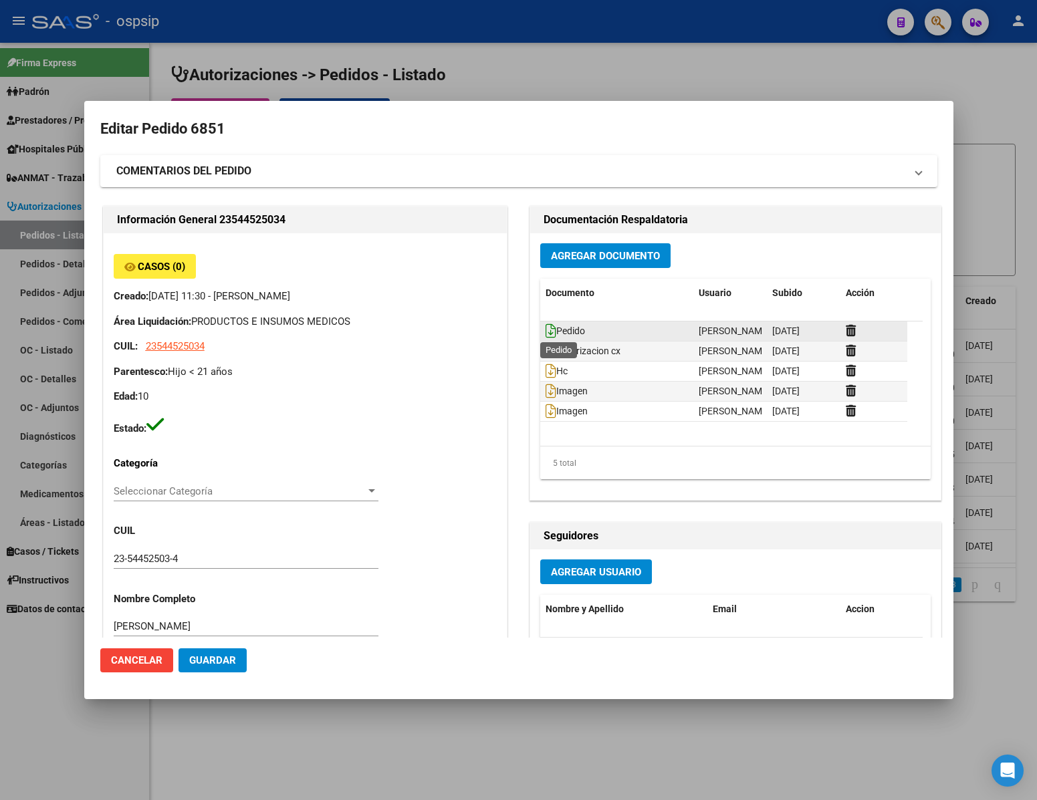
click at [545, 329] on icon at bounding box center [550, 331] width 11 height 15
click at [545, 328] on icon at bounding box center [550, 331] width 11 height 15
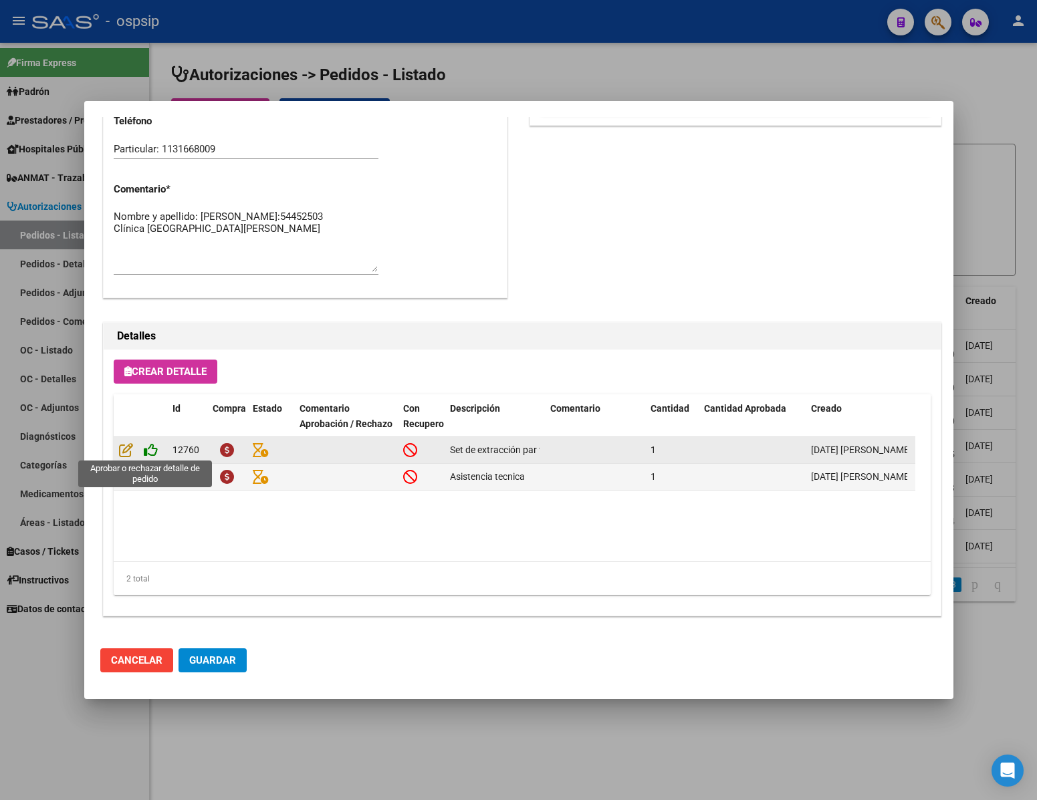
click at [148, 455] on icon at bounding box center [151, 449] width 14 height 15
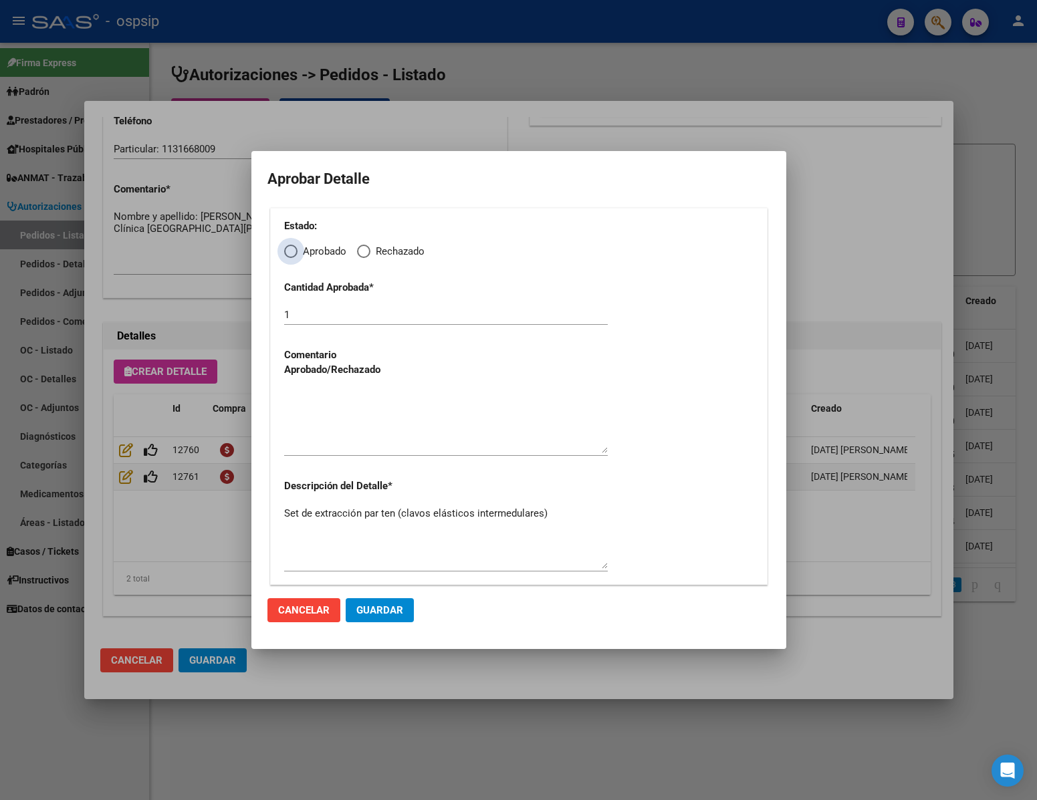
click at [293, 249] on span "Elija una opción" at bounding box center [290, 251] width 13 height 13
click at [293, 249] on input "Aprobado" at bounding box center [290, 251] width 13 height 13
radio input "true"
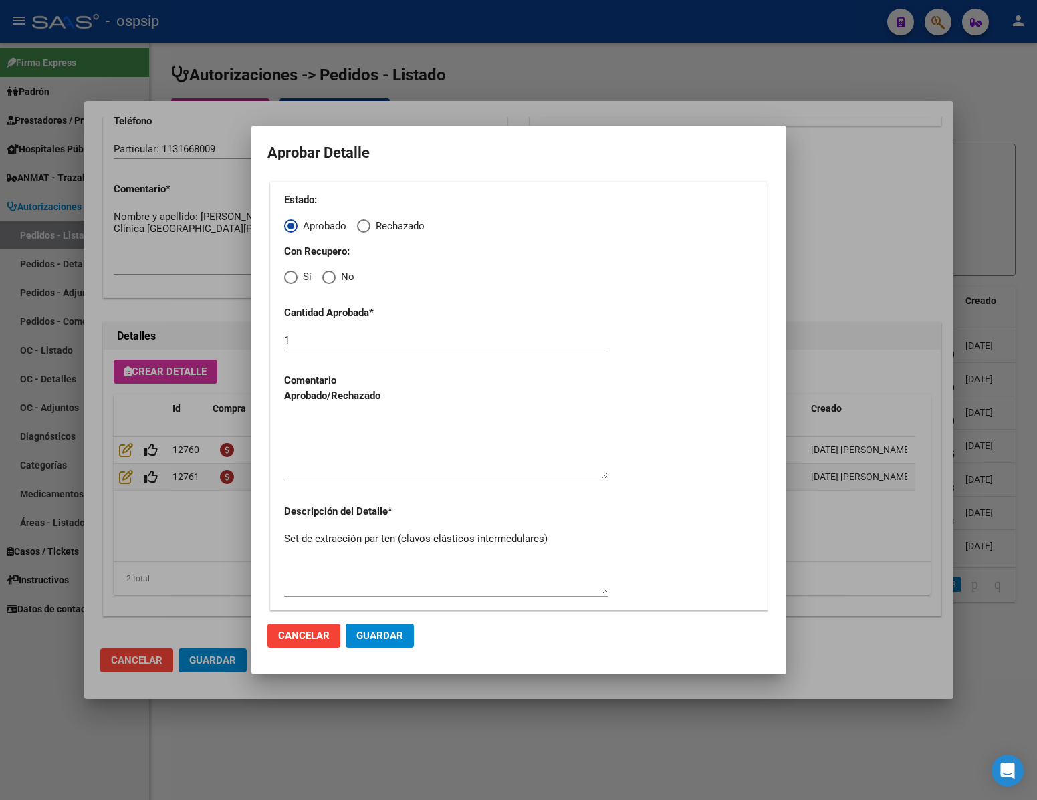
click at [329, 281] on span "Elija una opción" at bounding box center [328, 277] width 13 height 13
click at [329, 281] on input "No" at bounding box center [328, 277] width 13 height 13
radio input "true"
click at [345, 466] on textarea at bounding box center [446, 447] width 324 height 63
type textarea "."
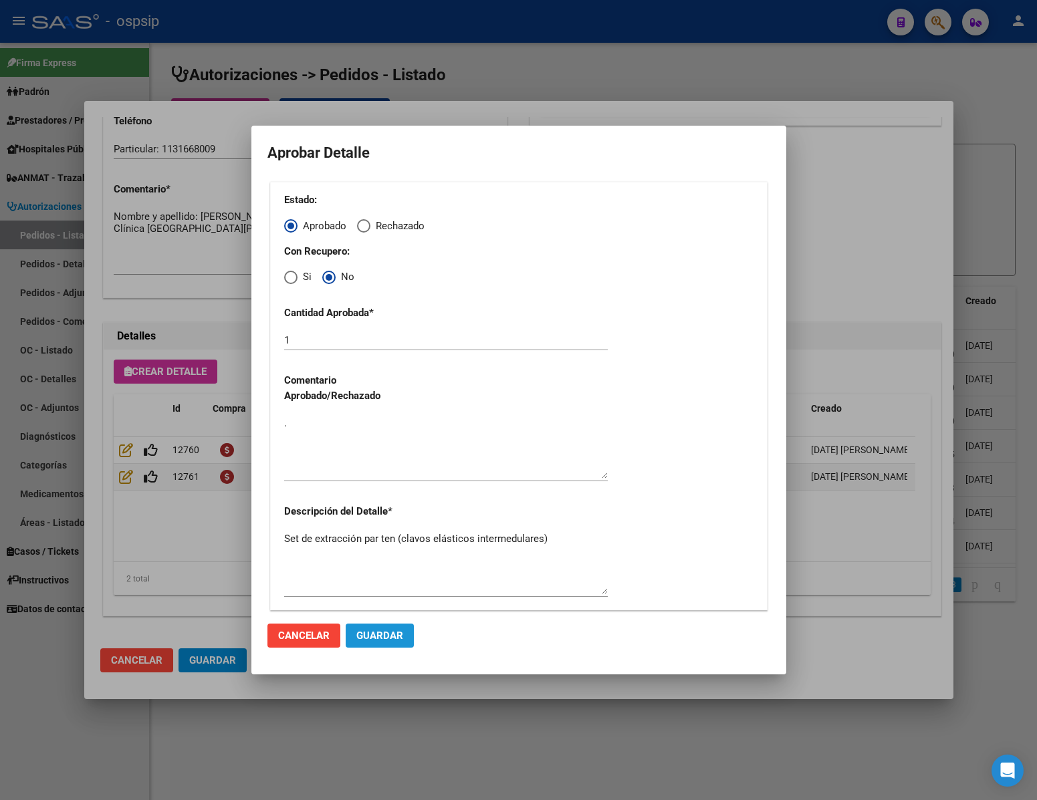
click at [397, 632] on span "Guardar" at bounding box center [379, 636] width 47 height 12
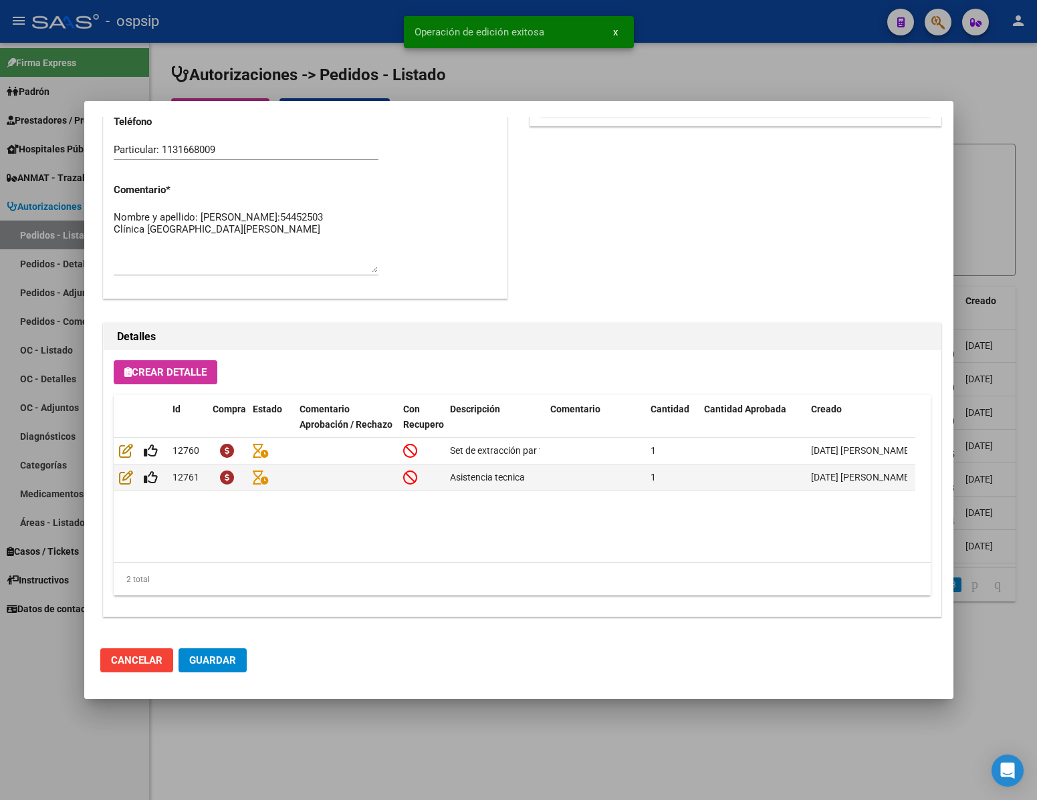
scroll to position [680, 0]
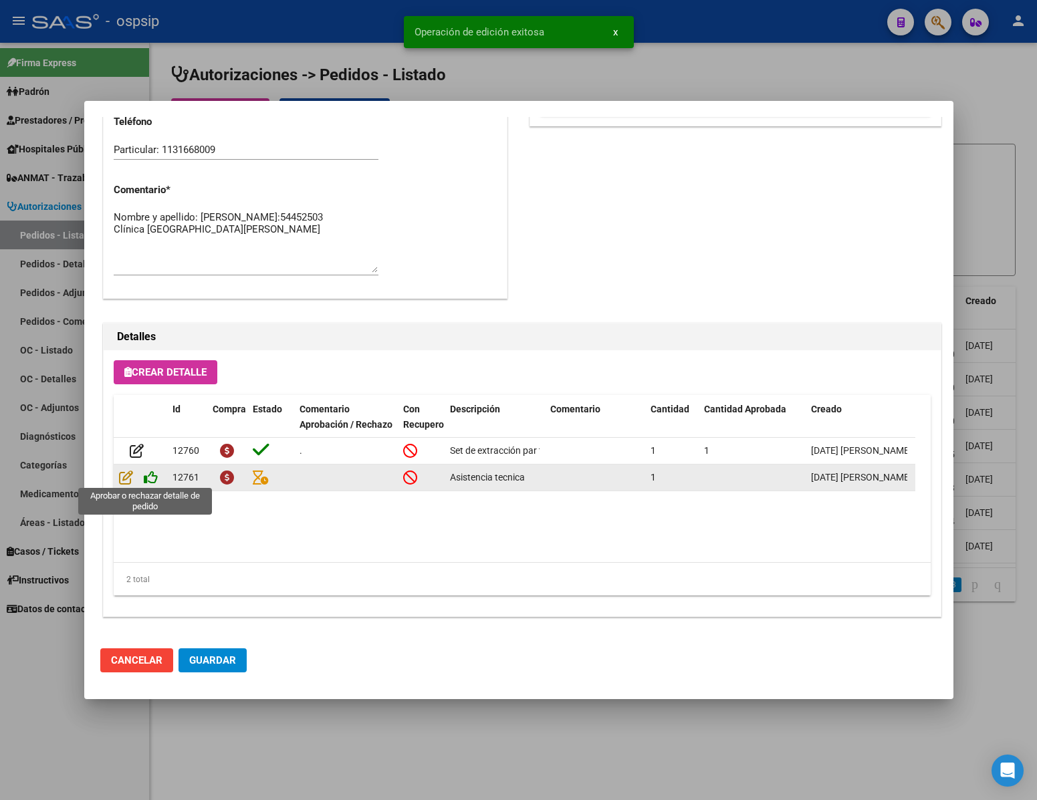
click at [151, 471] on icon at bounding box center [151, 477] width 14 height 15
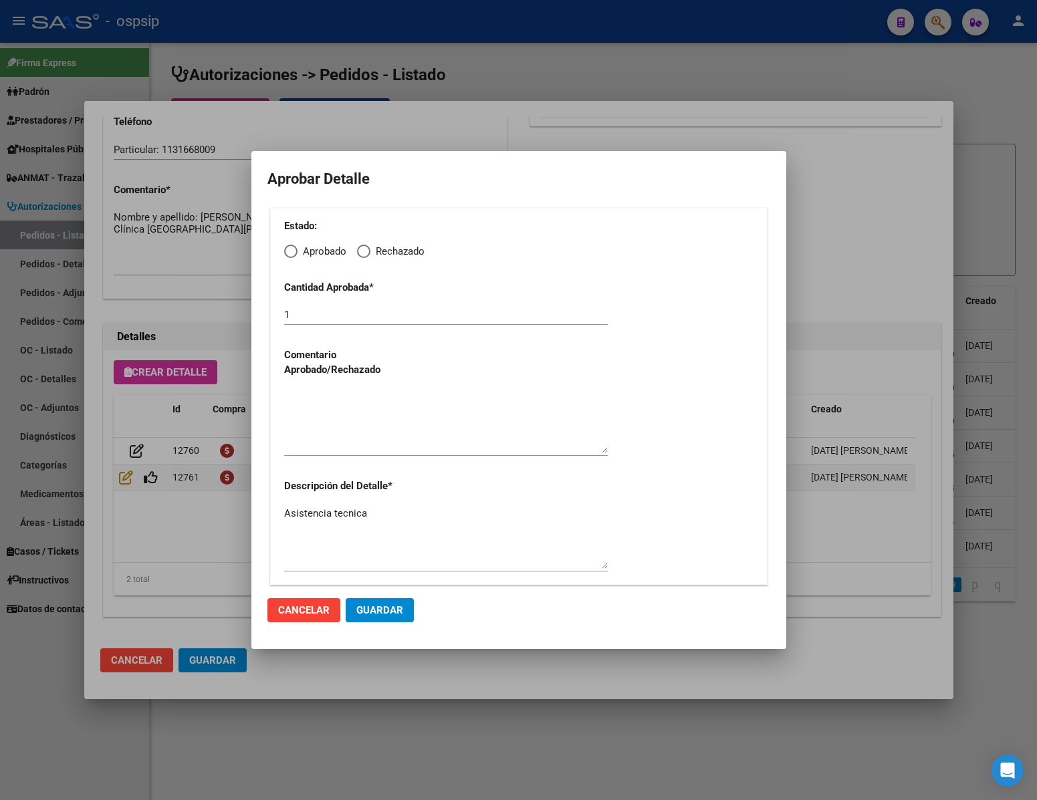
click at [287, 255] on span "Elija una opción" at bounding box center [290, 251] width 13 height 13
click at [287, 255] on input "Aprobado" at bounding box center [290, 251] width 13 height 13
radio input "true"
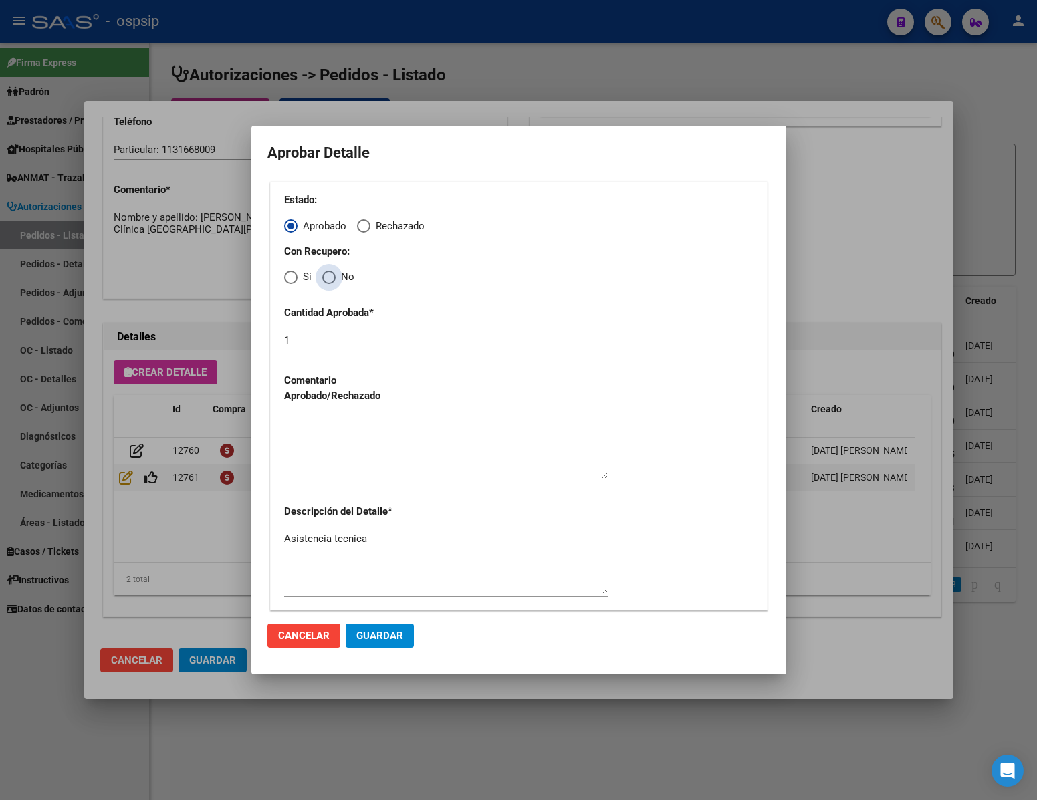
drag, startPoint x: 330, startPoint y: 277, endPoint x: 344, endPoint y: 376, distance: 99.9
click at [331, 277] on span "Elija una opción" at bounding box center [328, 277] width 13 height 13
click at [331, 277] on input "No" at bounding box center [328, 277] width 13 height 13
radio input "true"
click at [346, 479] on div at bounding box center [446, 447] width 324 height 68
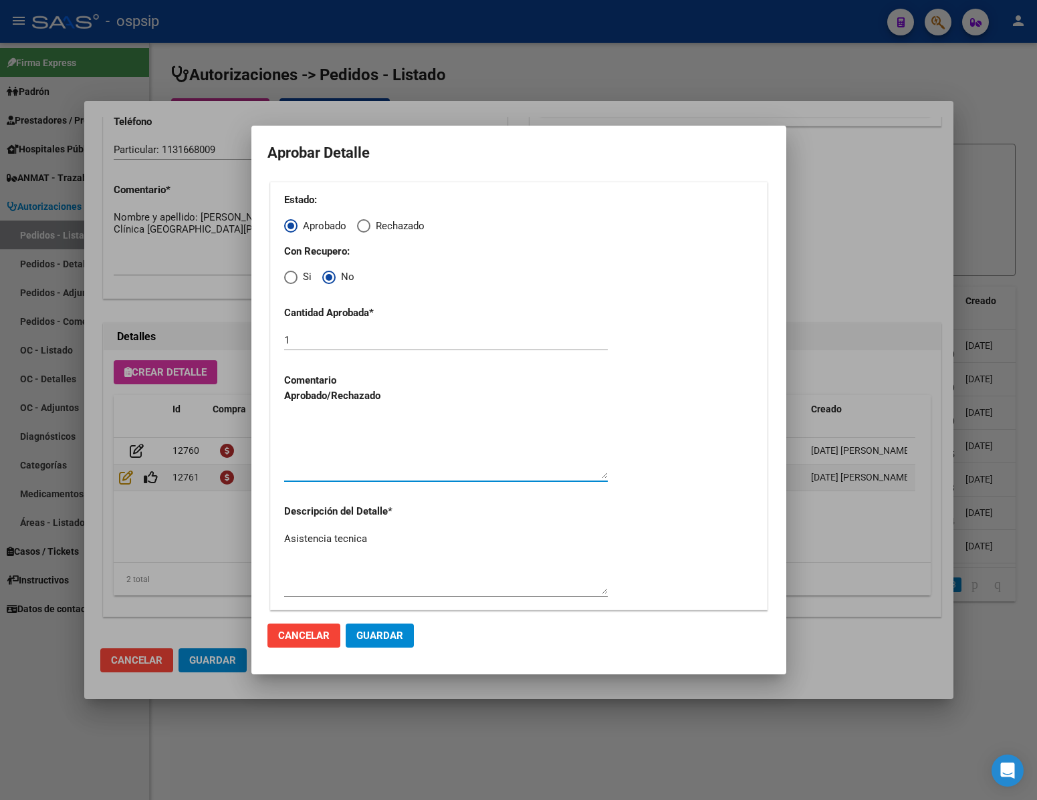
click at [336, 463] on textarea at bounding box center [446, 447] width 324 height 63
type textarea "."
click at [399, 636] on span "Guardar" at bounding box center [379, 636] width 47 height 12
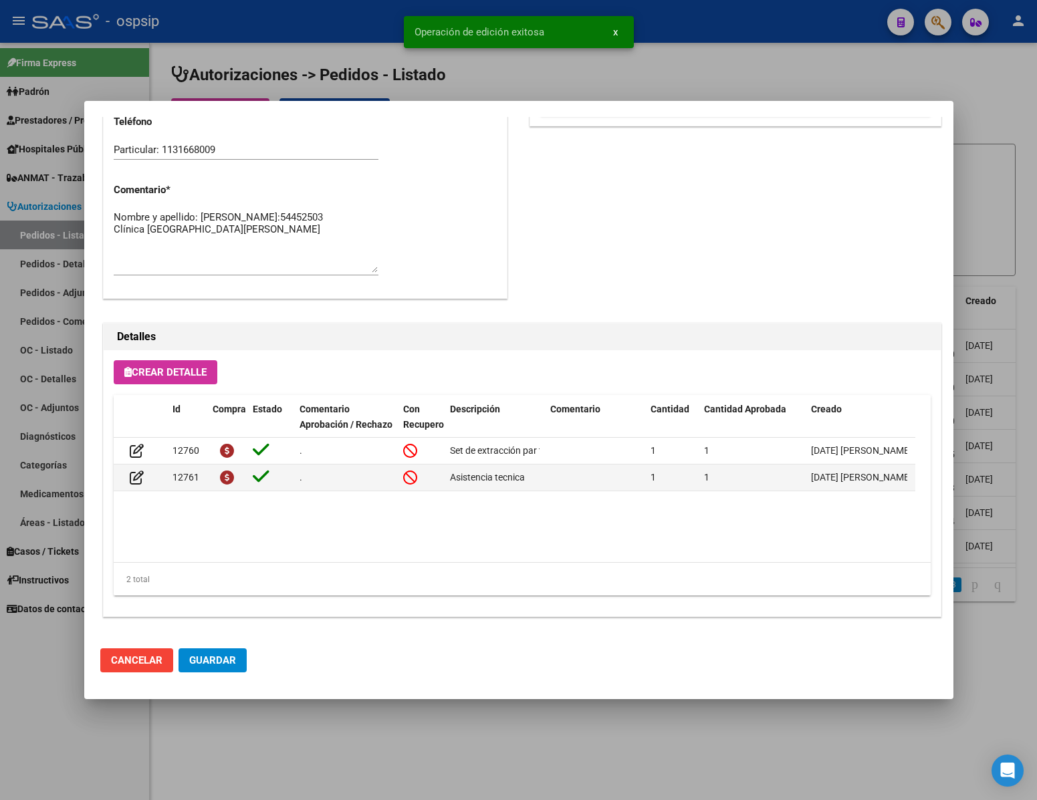
click at [211, 664] on span "Guardar" at bounding box center [212, 660] width 47 height 12
click at [325, 746] on div at bounding box center [518, 400] width 1037 height 800
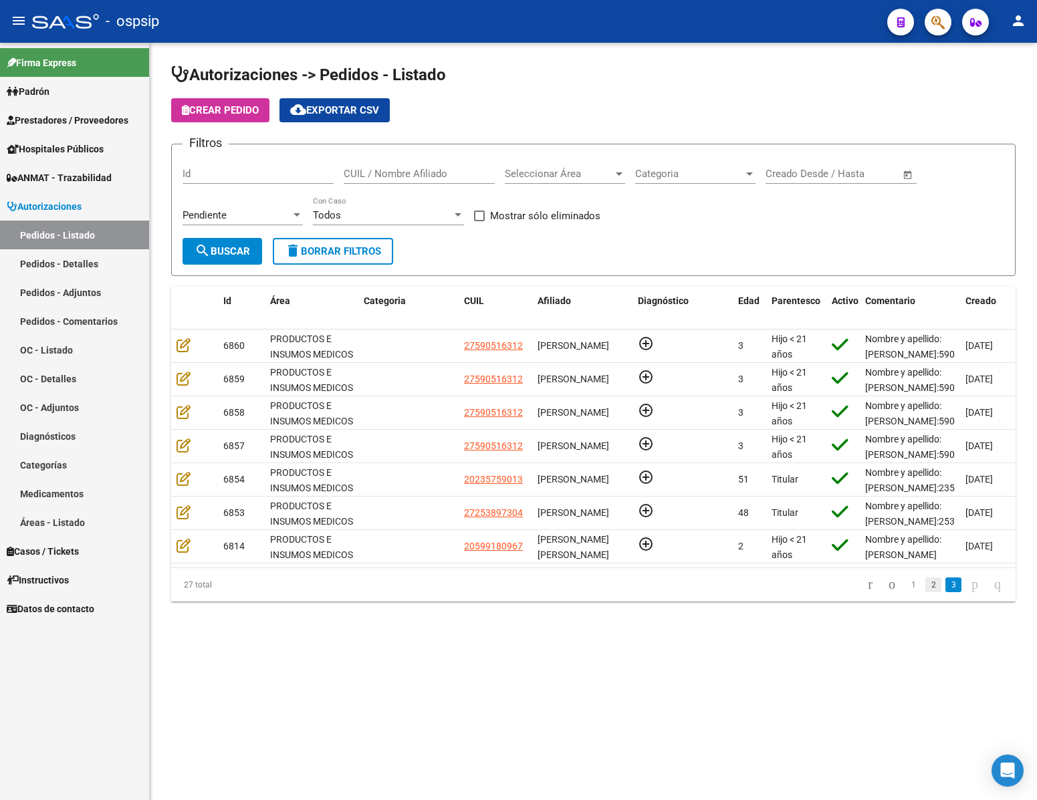
click at [925, 592] on link "2" at bounding box center [933, 584] width 16 height 15
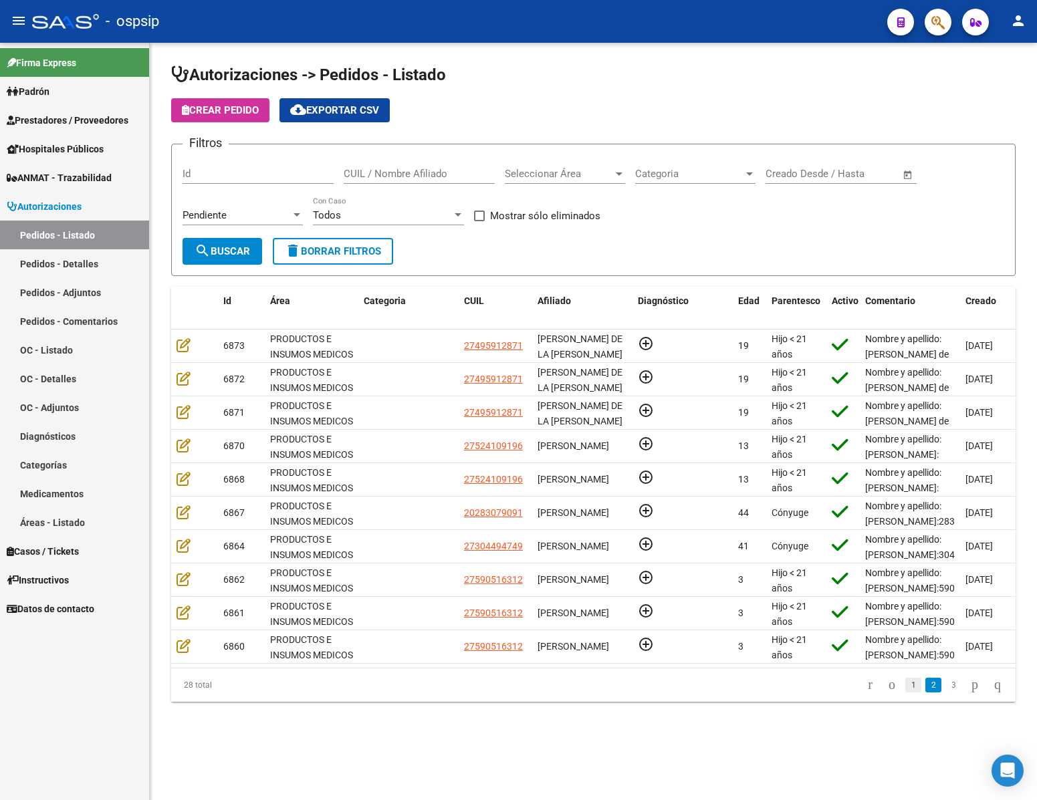
click at [905, 692] on link "1" at bounding box center [913, 685] width 16 height 15
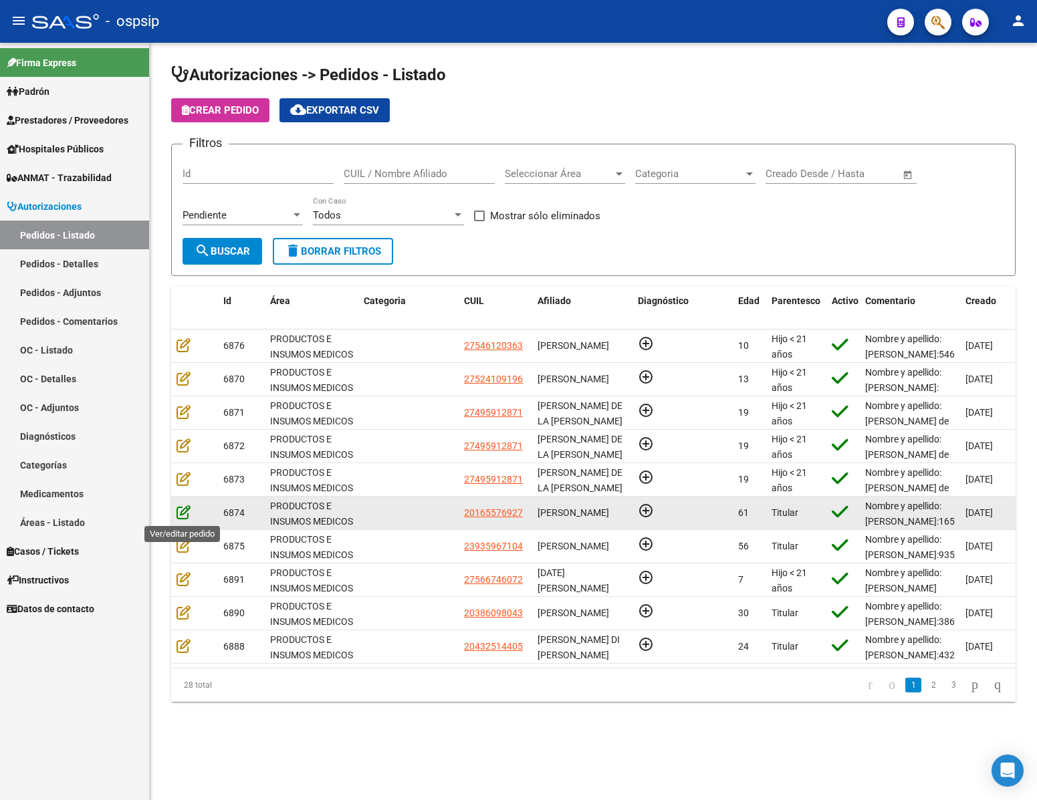
click at [188, 510] on icon at bounding box center [183, 512] width 14 height 15
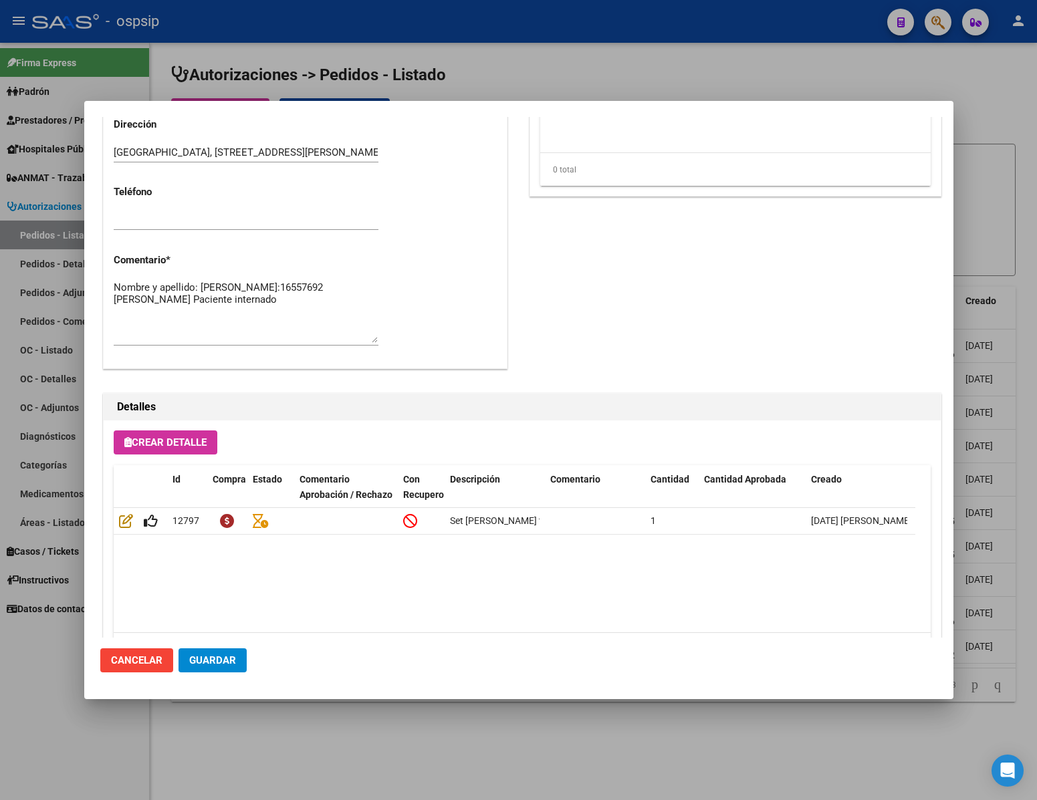
scroll to position [680, 0]
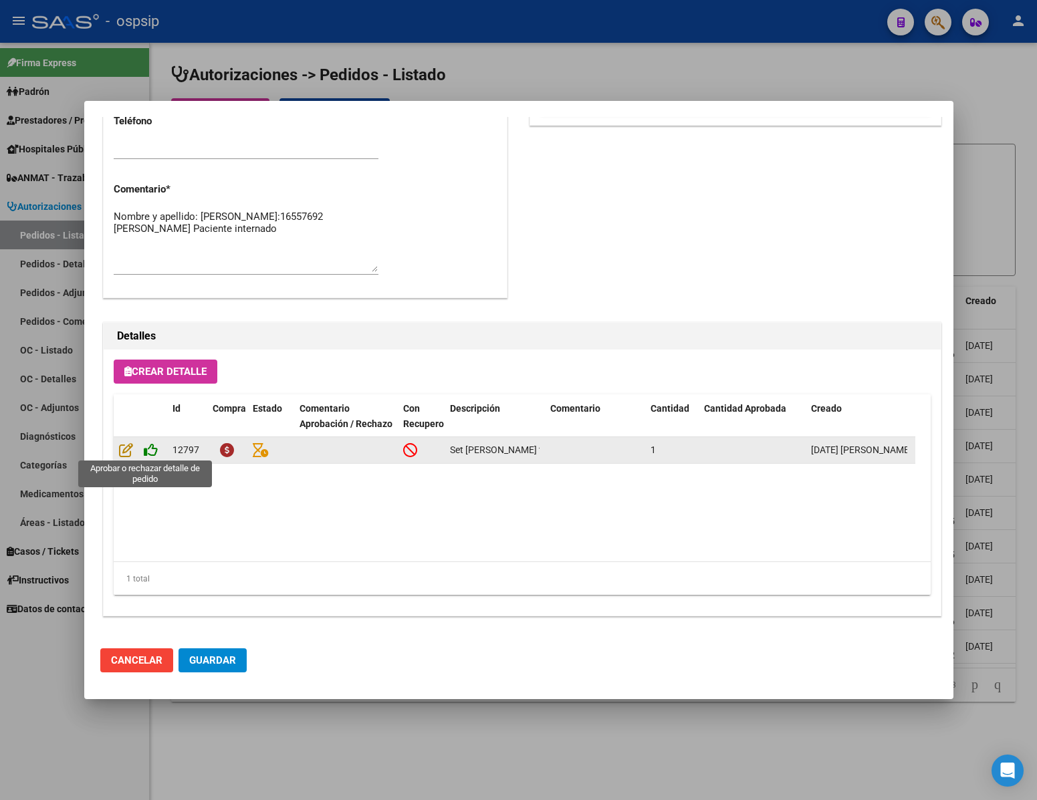
click at [148, 452] on icon at bounding box center [151, 449] width 14 height 15
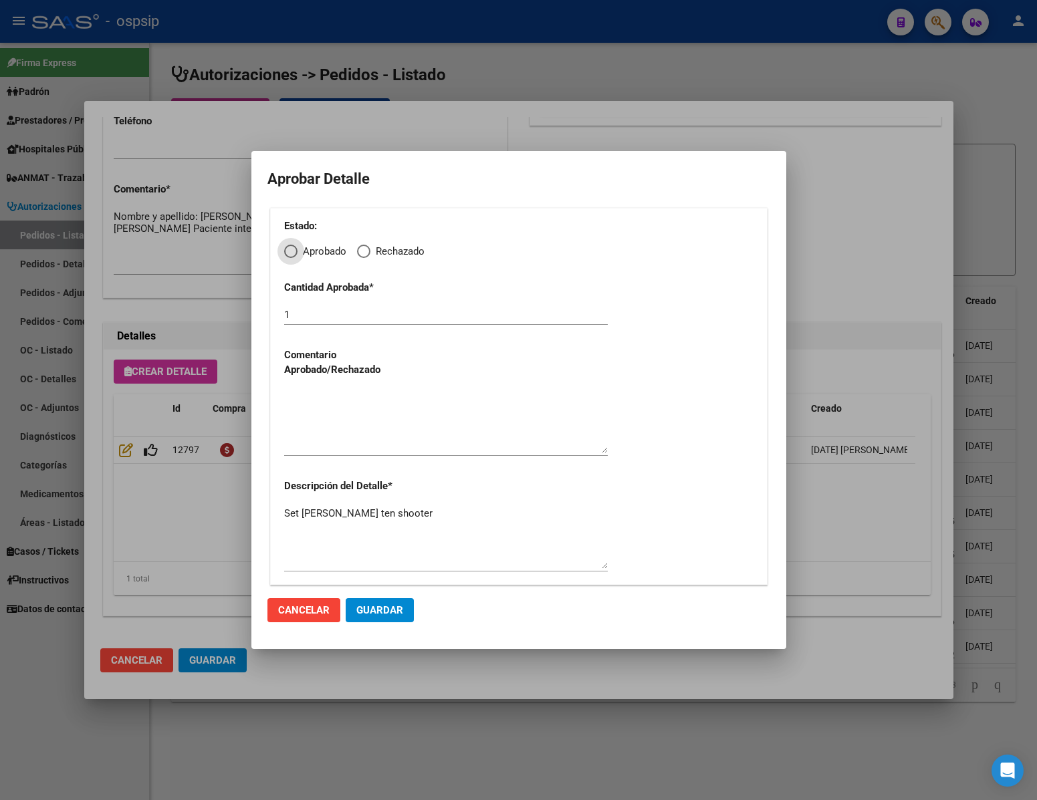
click at [305, 255] on span "Aprobado" at bounding box center [321, 251] width 49 height 15
click at [297, 255] on input "Aprobado" at bounding box center [290, 251] width 13 height 13
radio input "true"
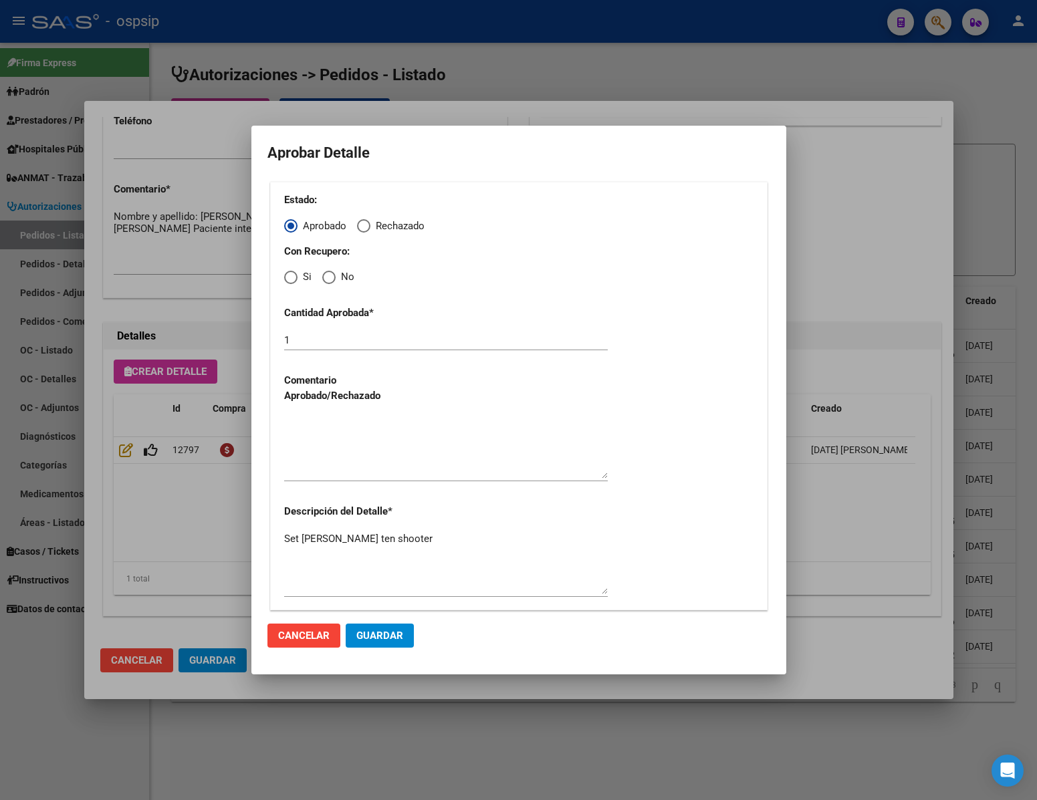
click at [337, 275] on span "No" at bounding box center [345, 276] width 19 height 15
click at [336, 275] on input "No" at bounding box center [328, 277] width 13 height 13
radio input "true"
click at [356, 452] on textarea at bounding box center [446, 447] width 324 height 63
type textarea "."
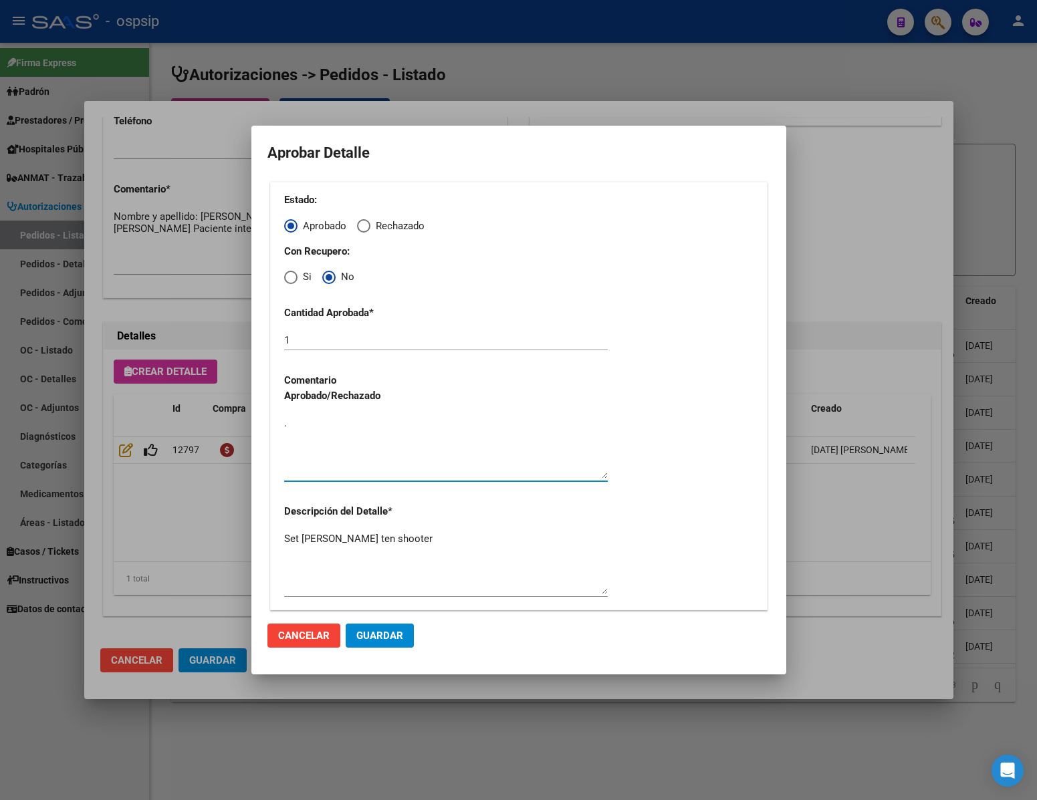
click at [391, 640] on span "Guardar" at bounding box center [379, 636] width 47 height 12
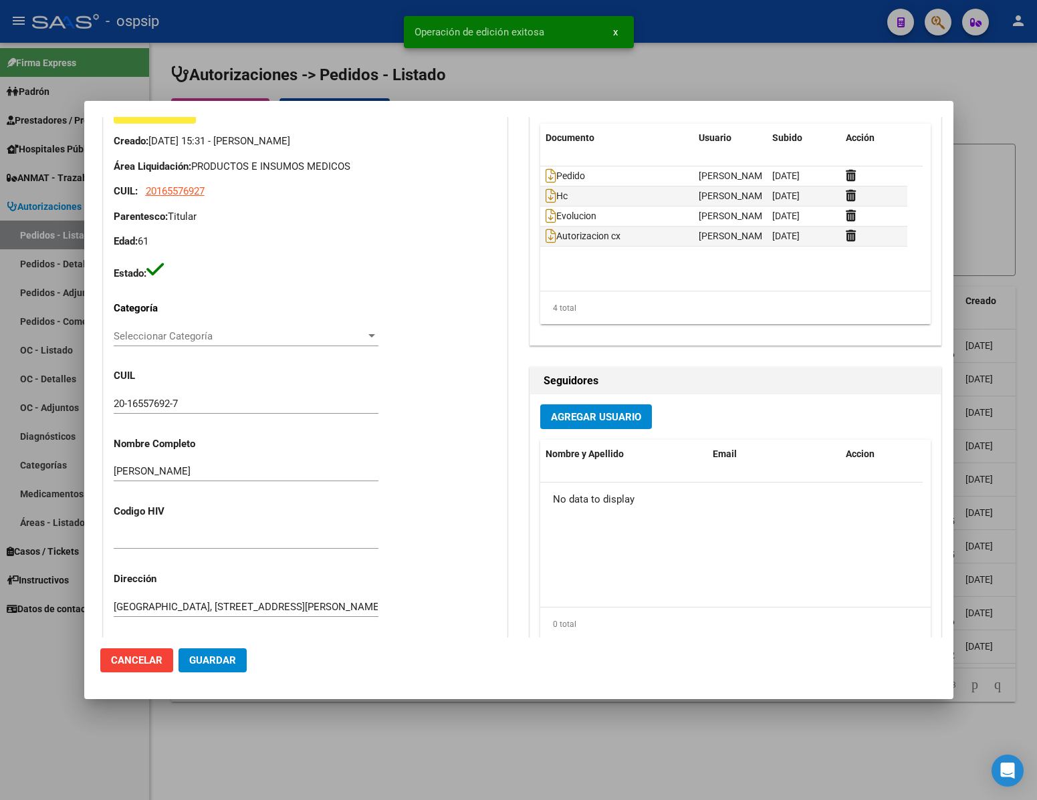
scroll to position [379, 0]
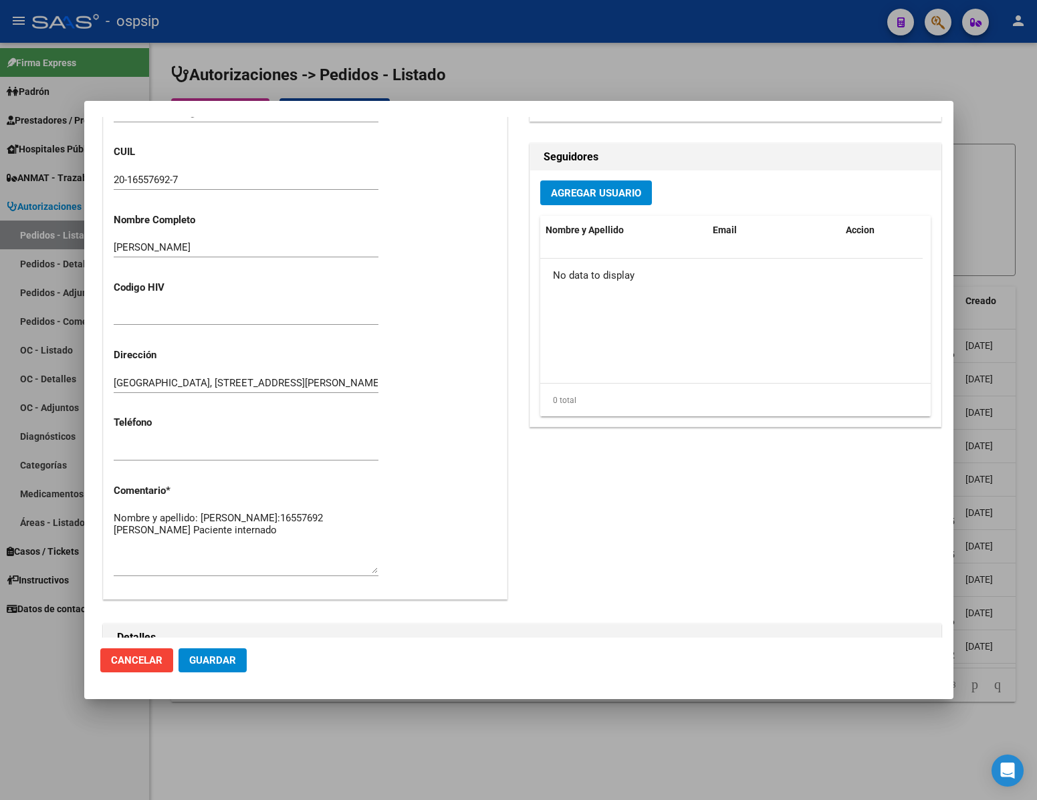
click at [233, 654] on span "Guardar" at bounding box center [212, 660] width 47 height 12
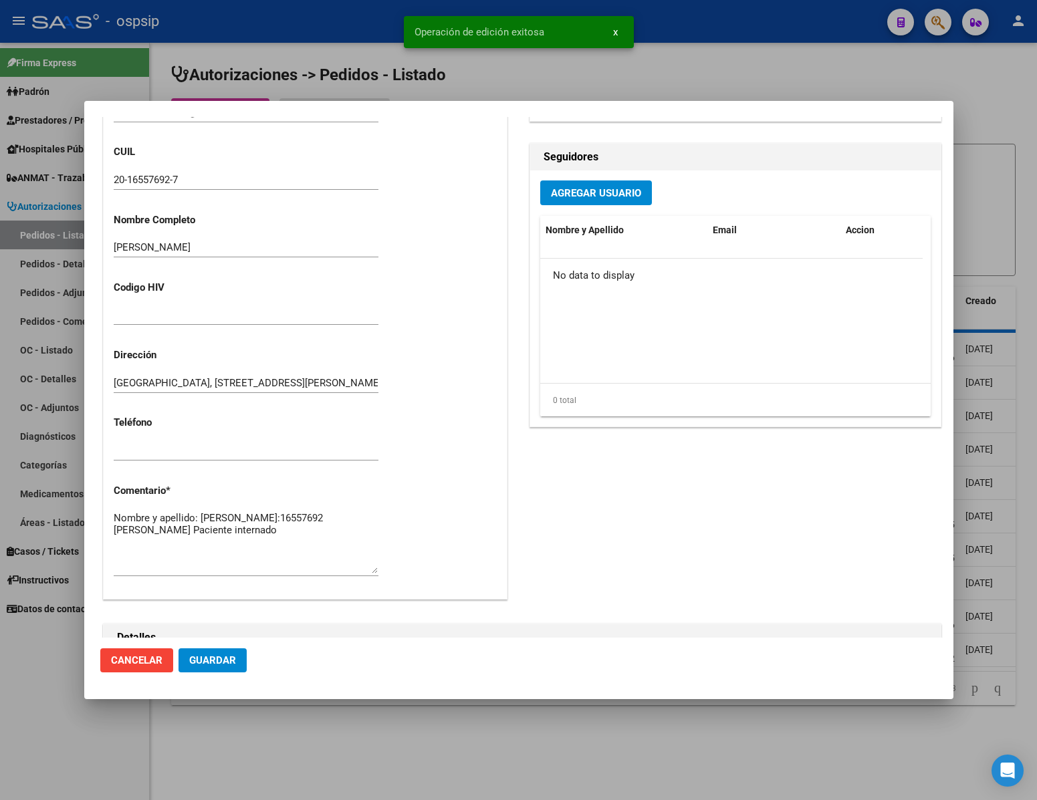
click at [406, 747] on div at bounding box center [518, 400] width 1037 height 800
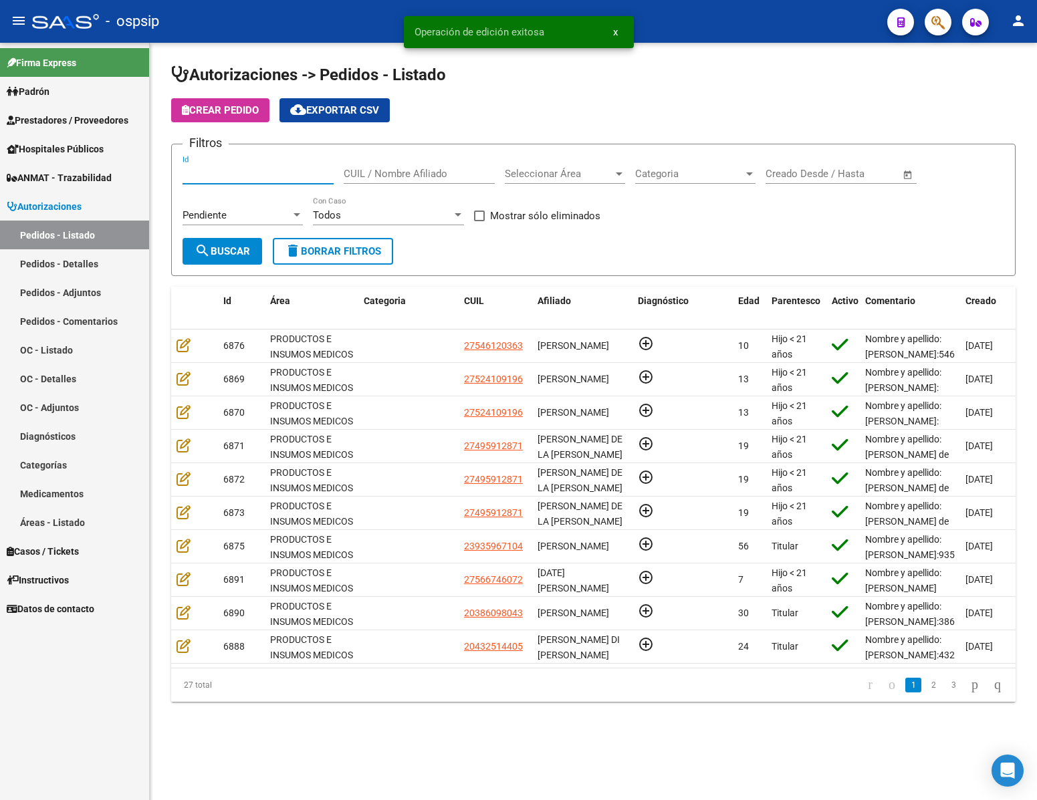
click at [273, 171] on input "Id" at bounding box center [257, 174] width 151 height 12
type input "6881"
click at [249, 241] on button "search Buscar" at bounding box center [222, 251] width 80 height 27
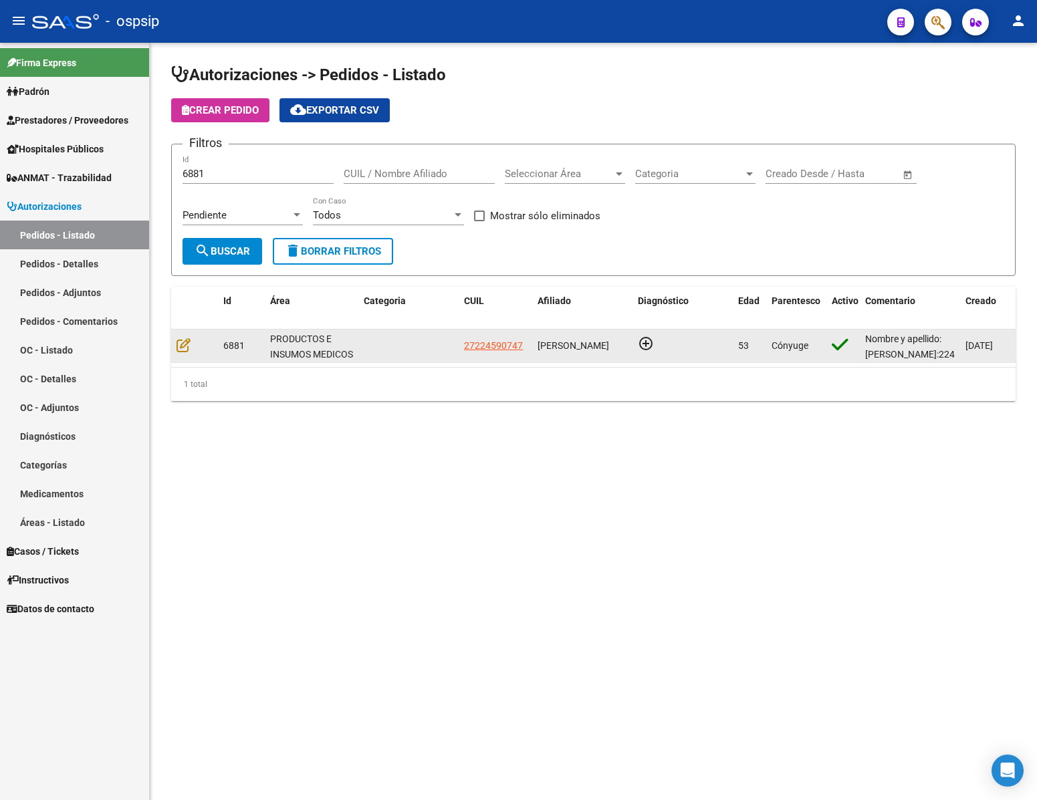
click at [180, 360] on datatable-body-cell at bounding box center [194, 346] width 47 height 33
click at [180, 356] on datatable-body-cell at bounding box center [194, 346] width 47 height 33
click at [186, 345] on icon at bounding box center [183, 345] width 14 height 15
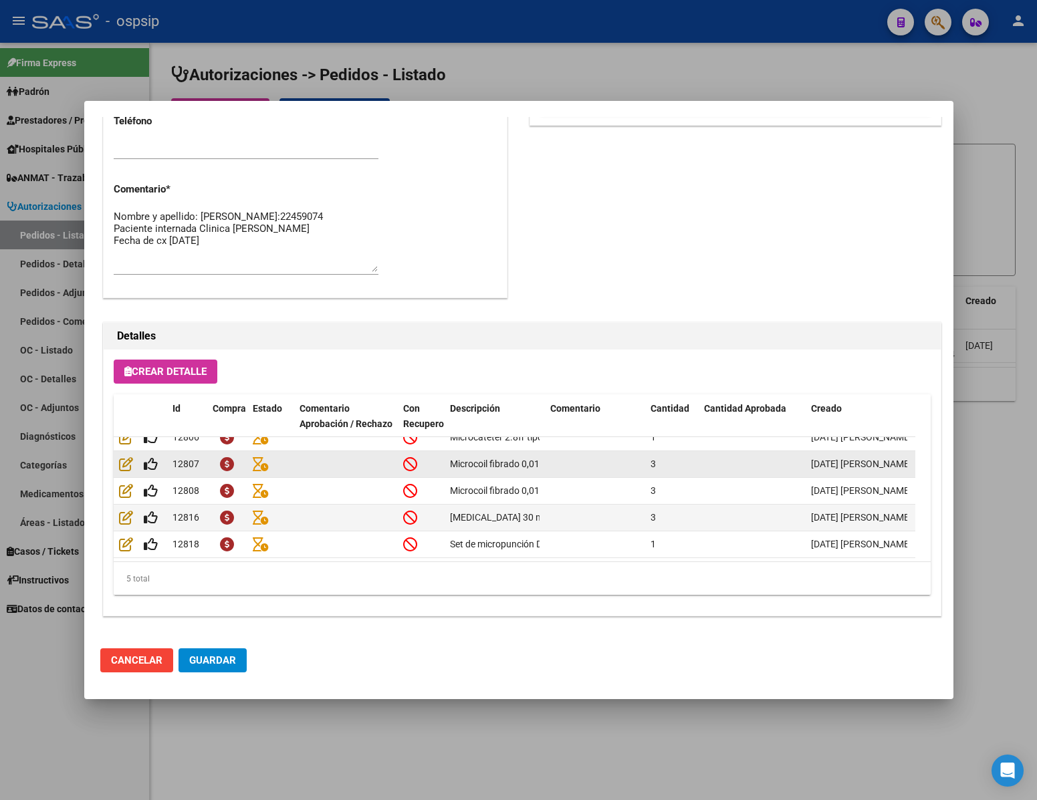
scroll to position [0, 0]
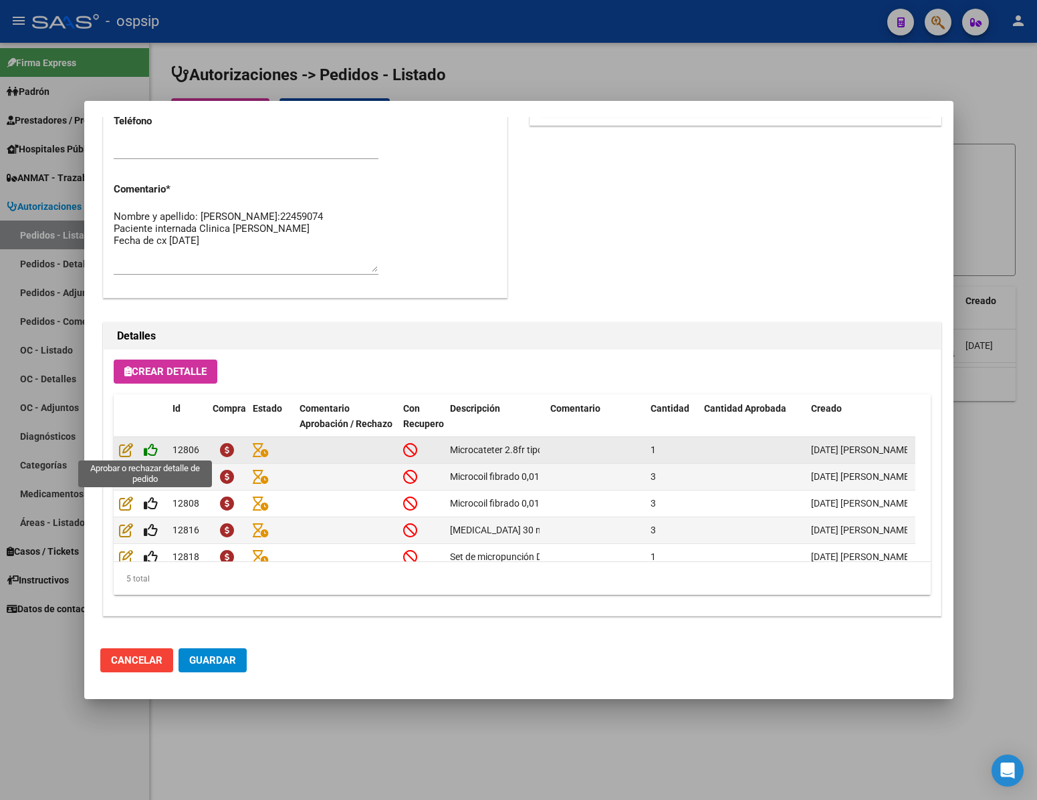
click at [149, 449] on icon at bounding box center [151, 449] width 14 height 15
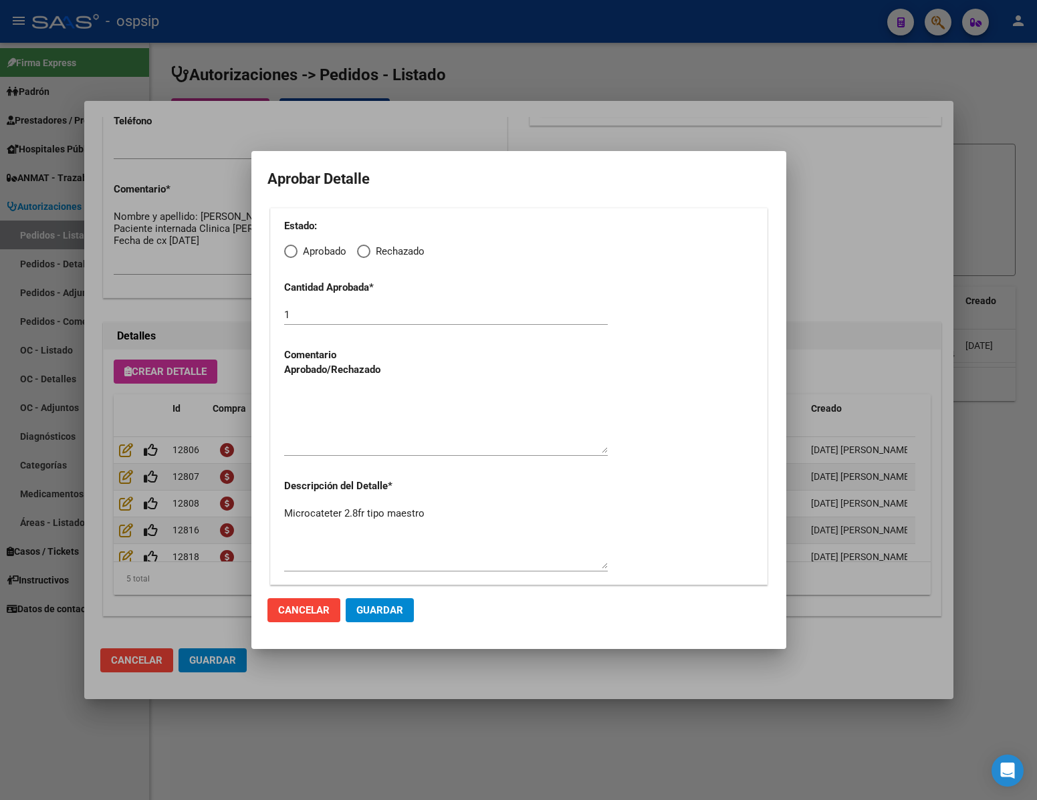
click at [293, 251] on span "Elija una opción" at bounding box center [290, 251] width 13 height 13
click at [293, 251] on input "Aprobado" at bounding box center [290, 251] width 13 height 13
radio input "true"
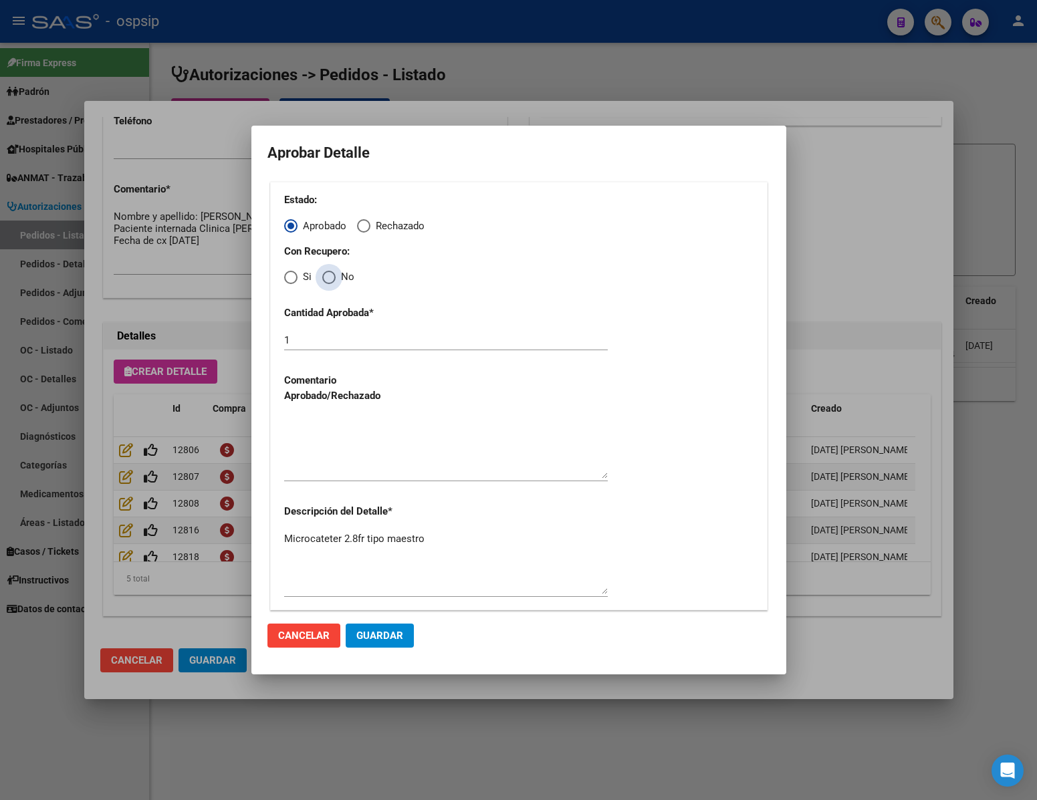
drag, startPoint x: 333, startPoint y: 275, endPoint x: 338, endPoint y: 375, distance: 100.4
click at [335, 279] on span "Elija una opción" at bounding box center [328, 277] width 13 height 13
click at [335, 279] on input "No" at bounding box center [328, 277] width 13 height 13
radio input "true"
click at [349, 458] on textarea at bounding box center [446, 447] width 324 height 63
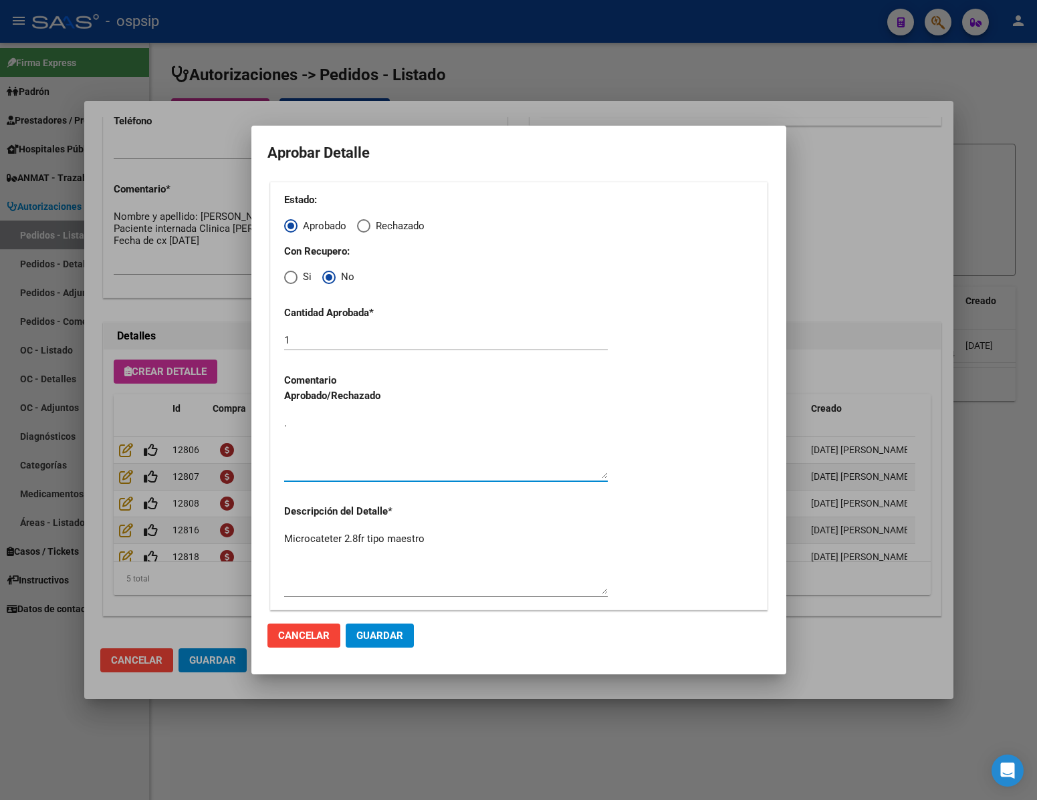
type textarea "."
click at [379, 634] on span "Guardar" at bounding box center [379, 636] width 47 height 12
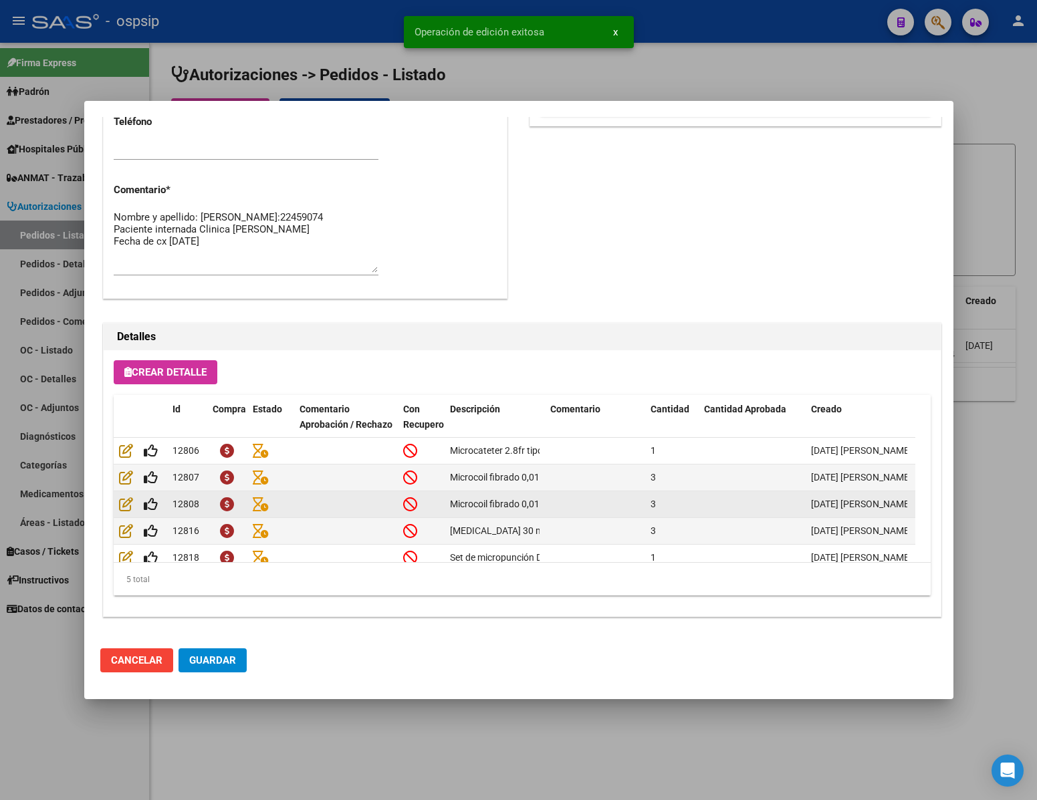
scroll to position [680, 0]
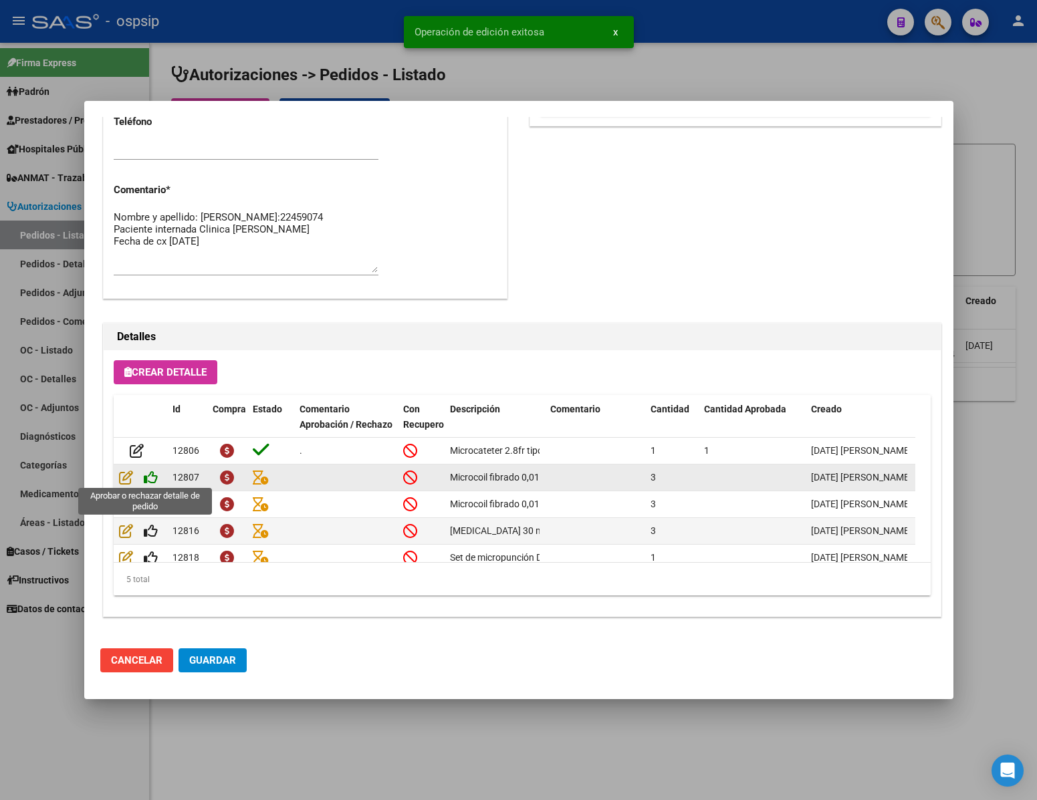
click at [154, 476] on icon at bounding box center [151, 477] width 14 height 15
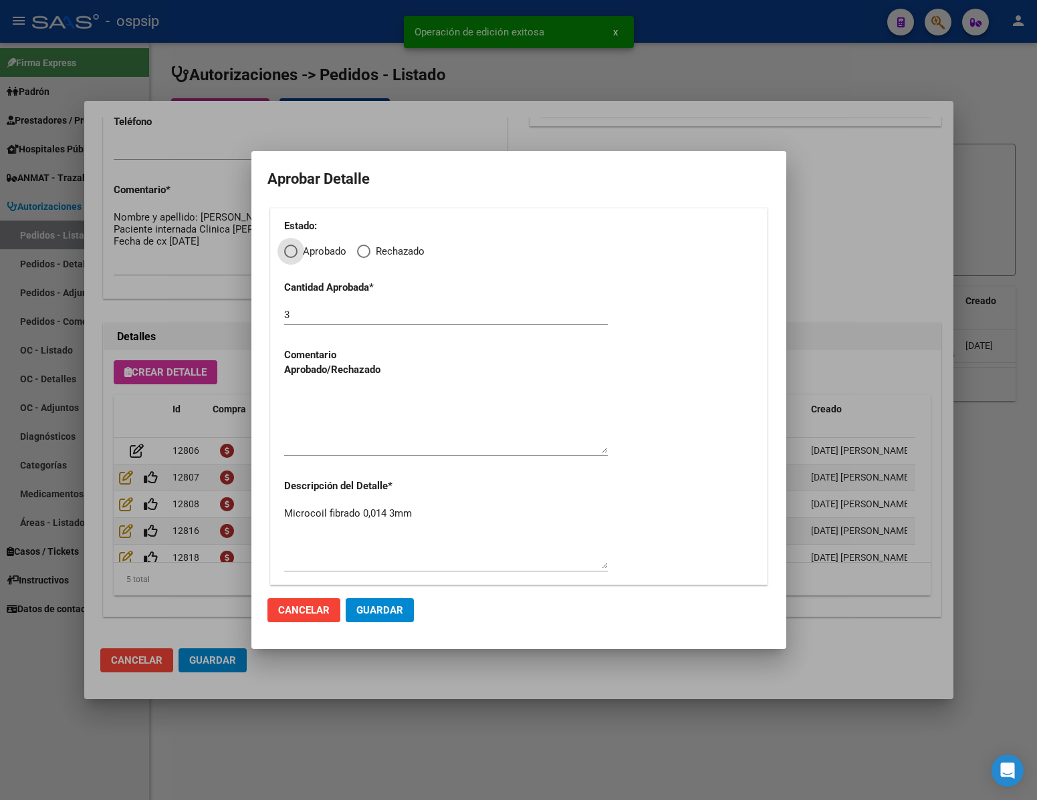
click at [289, 265] on div "Estado: Aprobado Rechazado Cantidad Aprobada * 3 Comentario Aprobado/Rechazado …" at bounding box center [518, 396] width 497 height 377
click at [293, 247] on span "Elija una opción" at bounding box center [290, 251] width 13 height 13
click at [293, 247] on input "Aprobado" at bounding box center [290, 251] width 13 height 13
radio input "true"
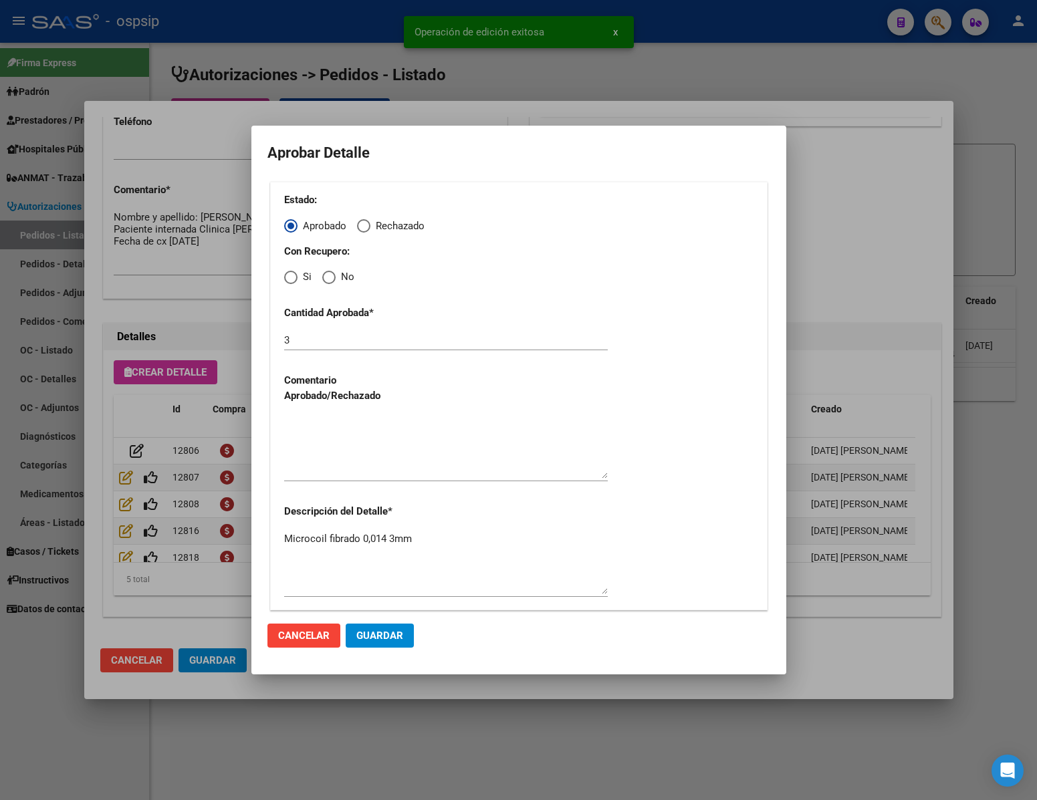
drag, startPoint x: 325, startPoint y: 273, endPoint x: 348, endPoint y: 309, distance: 42.7
click at [328, 277] on span "Elija una opción" at bounding box center [328, 277] width 13 height 13
click at [328, 277] on input "No" at bounding box center [328, 277] width 13 height 13
radio input "true"
click at [369, 426] on textarea at bounding box center [446, 447] width 324 height 63
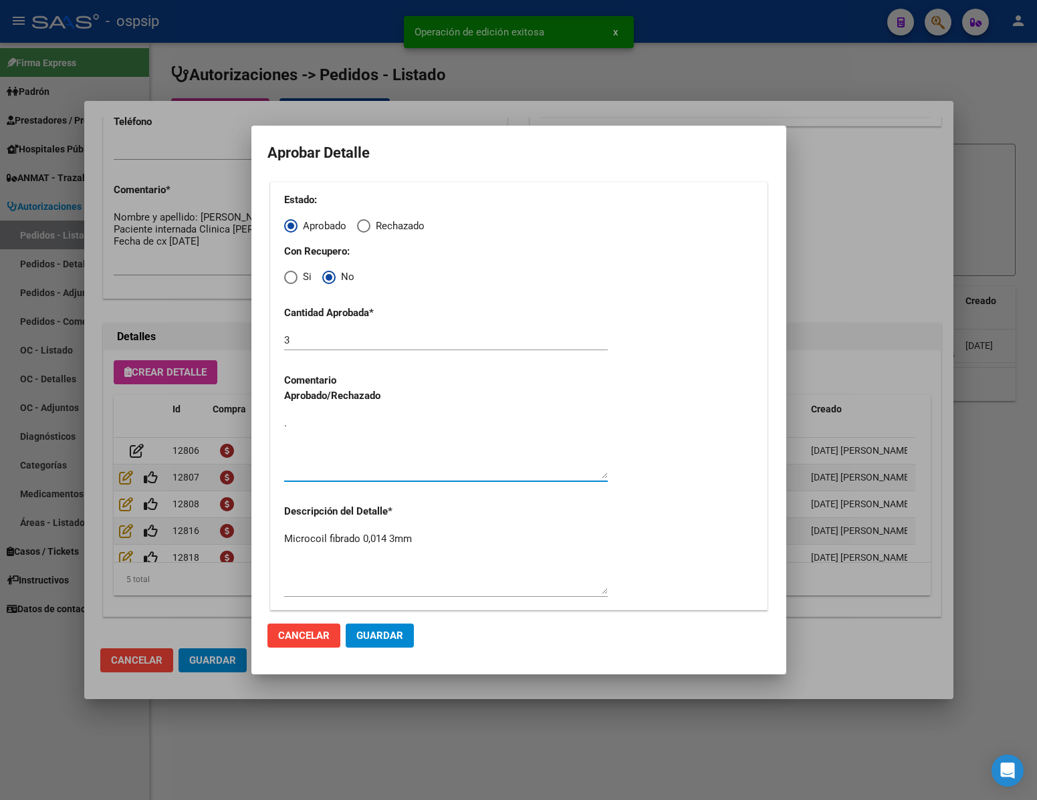
type textarea "."
click at [387, 632] on span "Guardar" at bounding box center [379, 636] width 47 height 12
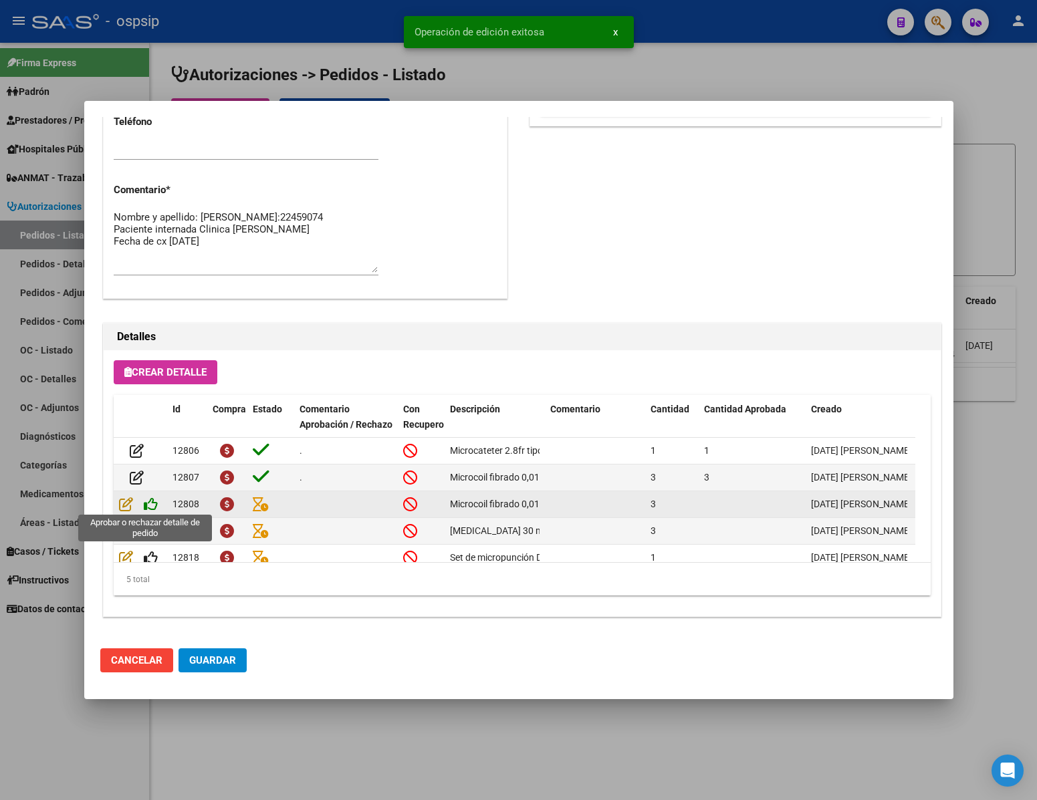
click at [154, 508] on icon at bounding box center [151, 504] width 14 height 15
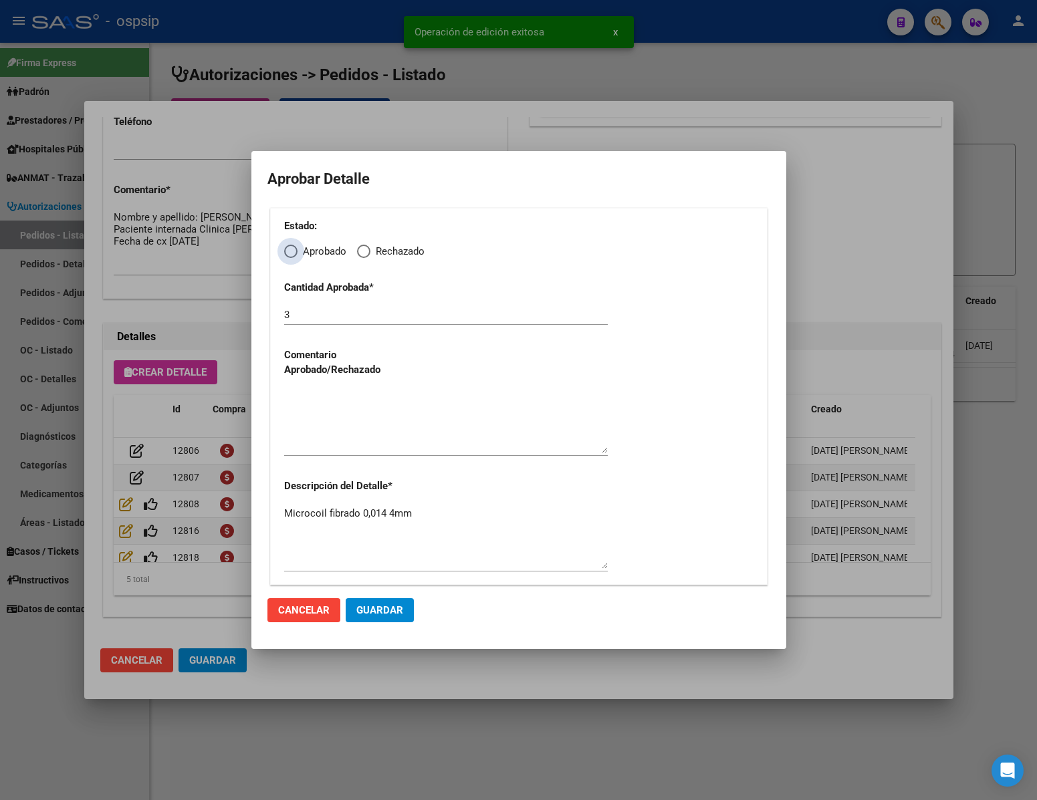
click at [291, 244] on label "Aprobado" at bounding box center [315, 251] width 62 height 15
click at [291, 245] on input "Aprobado" at bounding box center [290, 251] width 13 height 13
radio input "true"
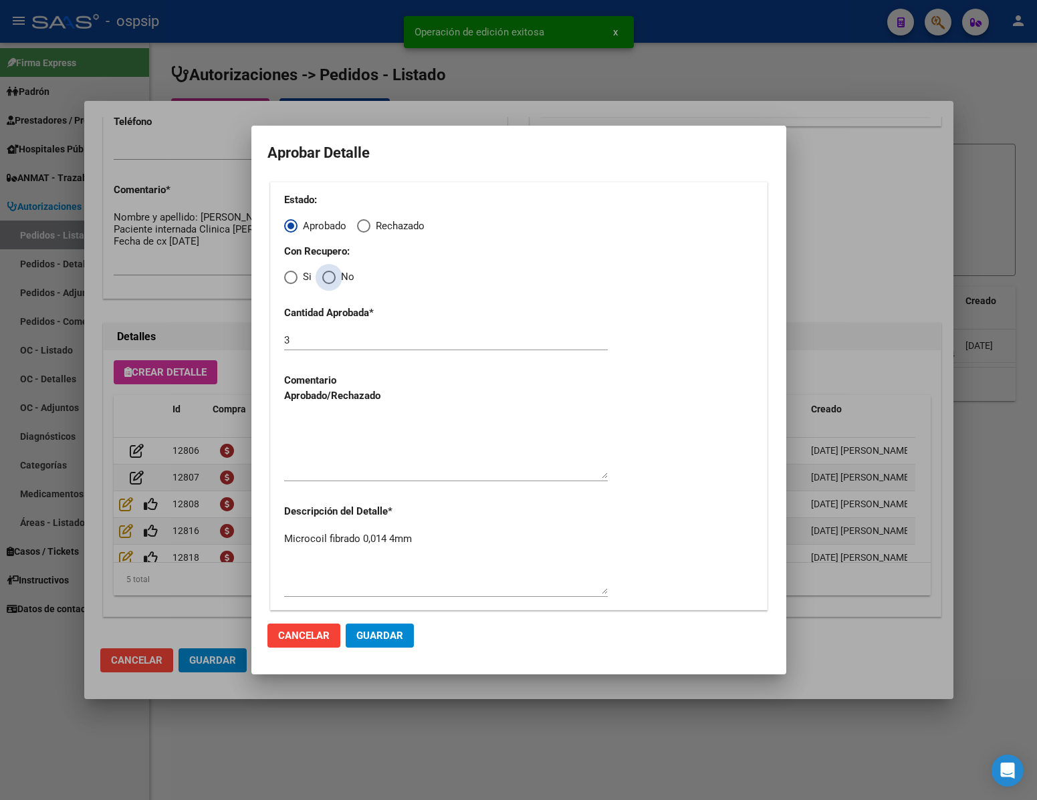
drag, startPoint x: 326, startPoint y: 279, endPoint x: 347, endPoint y: 391, distance: 114.3
click at [328, 287] on div "Estado: Aprobado Rechazado Con Recupero: Si No Cantidad Aprobada * 3 Comentario…" at bounding box center [518, 396] width 497 height 428
click at [327, 287] on div "Estado: Aprobado Rechazado Con Recupero: Si No Cantidad Aprobada * 3 Comentario…" at bounding box center [518, 396] width 497 height 428
click at [333, 271] on span "Elija una opción" at bounding box center [328, 277] width 13 height 13
click at [333, 271] on input "No" at bounding box center [328, 277] width 13 height 13
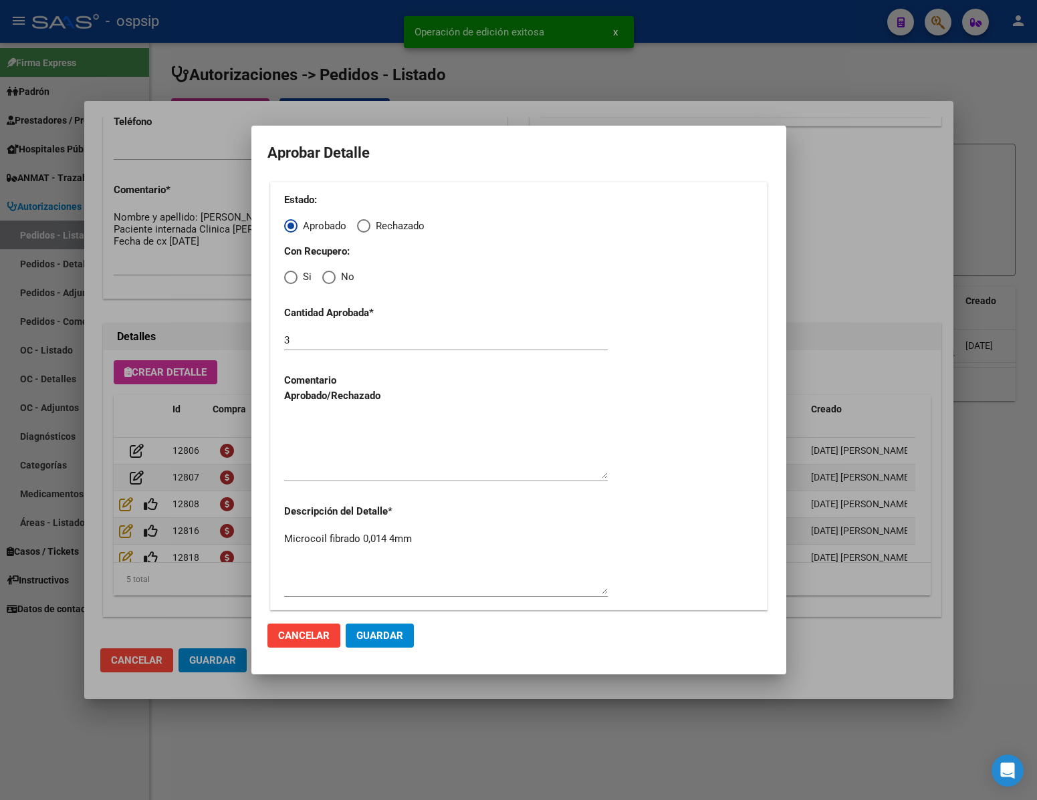
radio input "true"
click at [387, 467] on textarea at bounding box center [446, 447] width 324 height 63
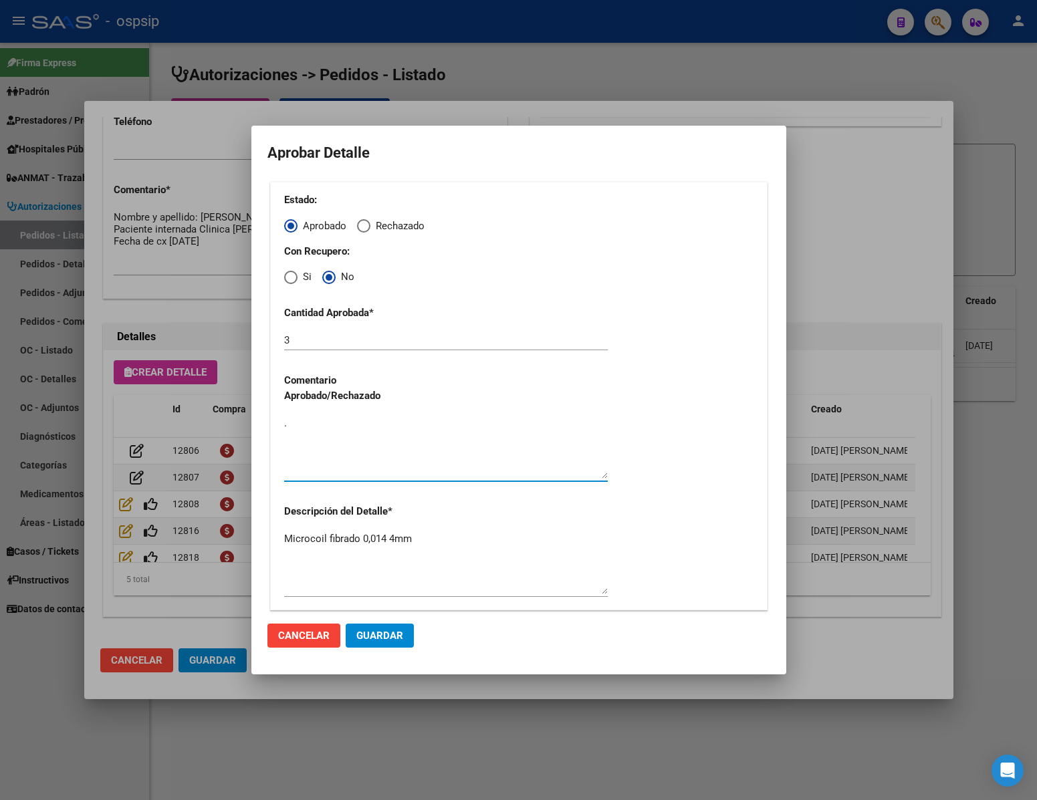
type textarea "."
drag, startPoint x: 398, startPoint y: 630, endPoint x: 396, endPoint y: 644, distance: 14.2
click at [399, 634] on span "Guardar" at bounding box center [379, 636] width 47 height 12
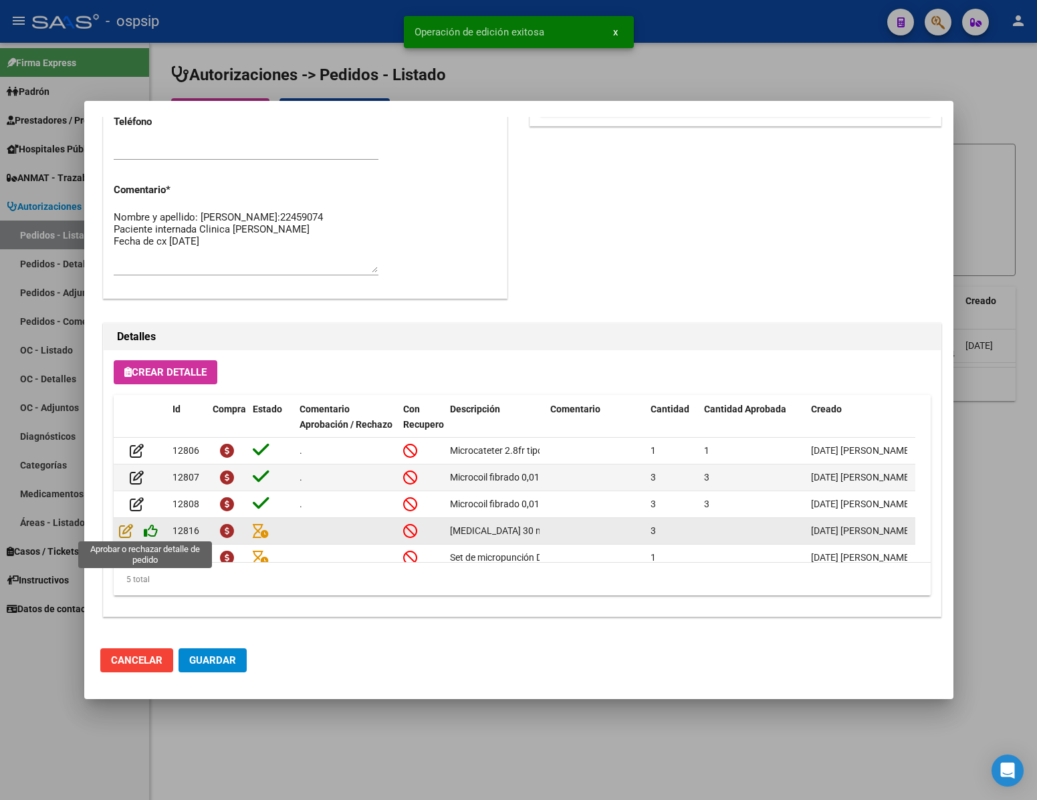
click at [149, 526] on icon at bounding box center [151, 530] width 14 height 15
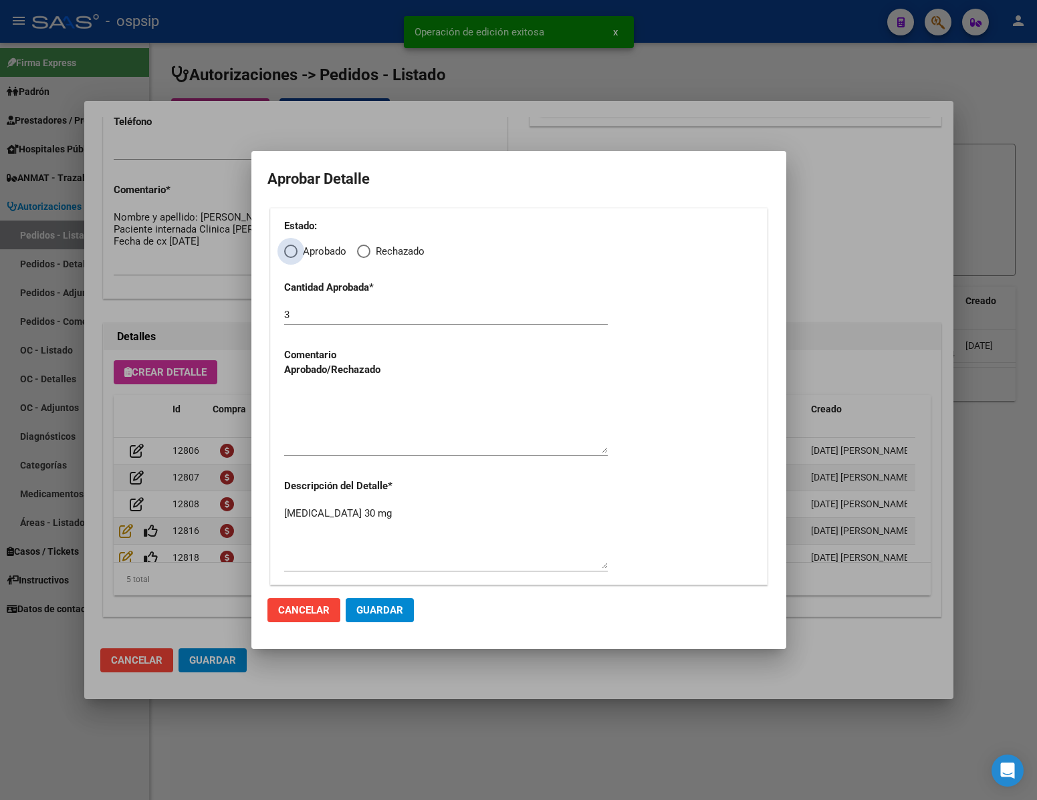
click at [287, 247] on span "Elija una opción" at bounding box center [290, 251] width 13 height 13
click at [287, 247] on input "Aprobado" at bounding box center [290, 251] width 13 height 13
radio input "true"
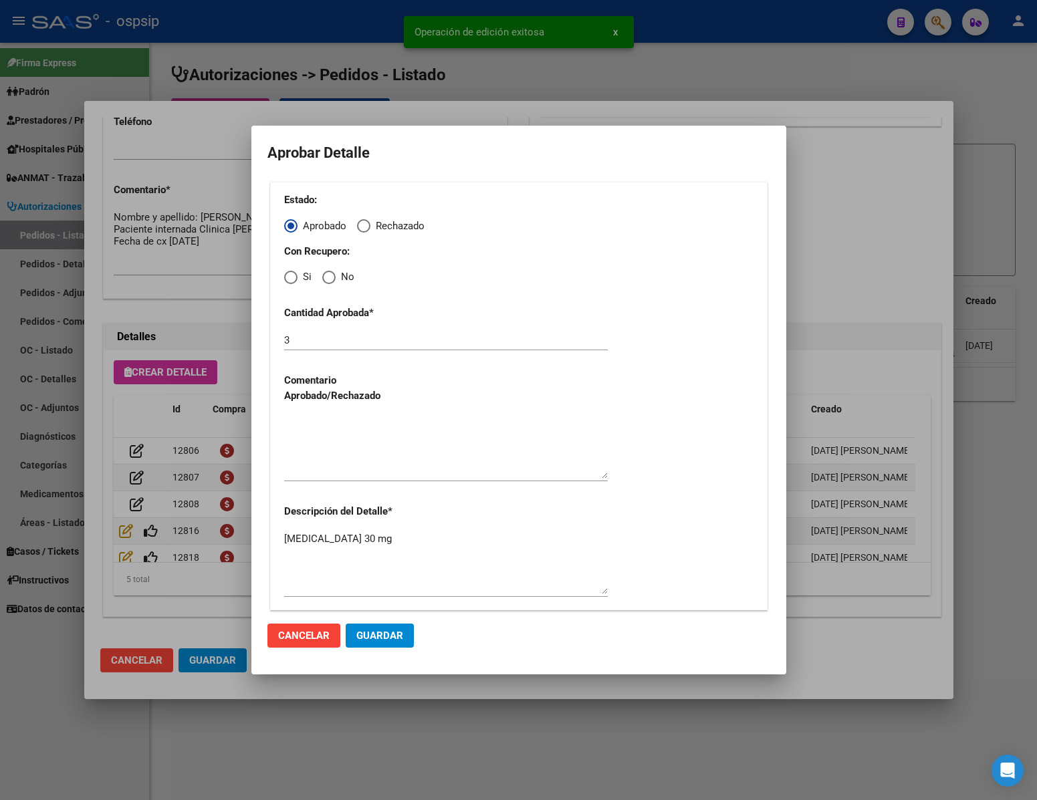
click at [324, 273] on span "Elija una opción" at bounding box center [328, 277] width 13 height 13
click at [324, 273] on input "No" at bounding box center [328, 277] width 13 height 13
radio input "true"
click at [354, 463] on textarea at bounding box center [446, 447] width 324 height 63
type textarea "."
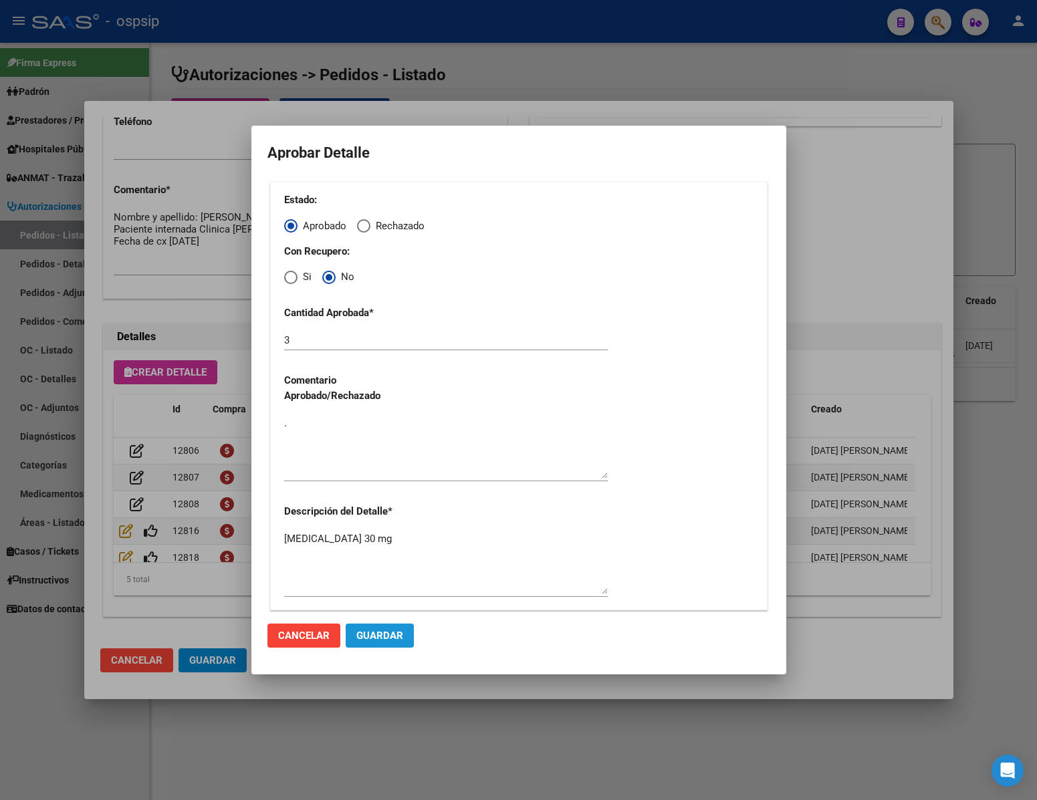
click at [381, 634] on span "Guardar" at bounding box center [379, 636] width 47 height 12
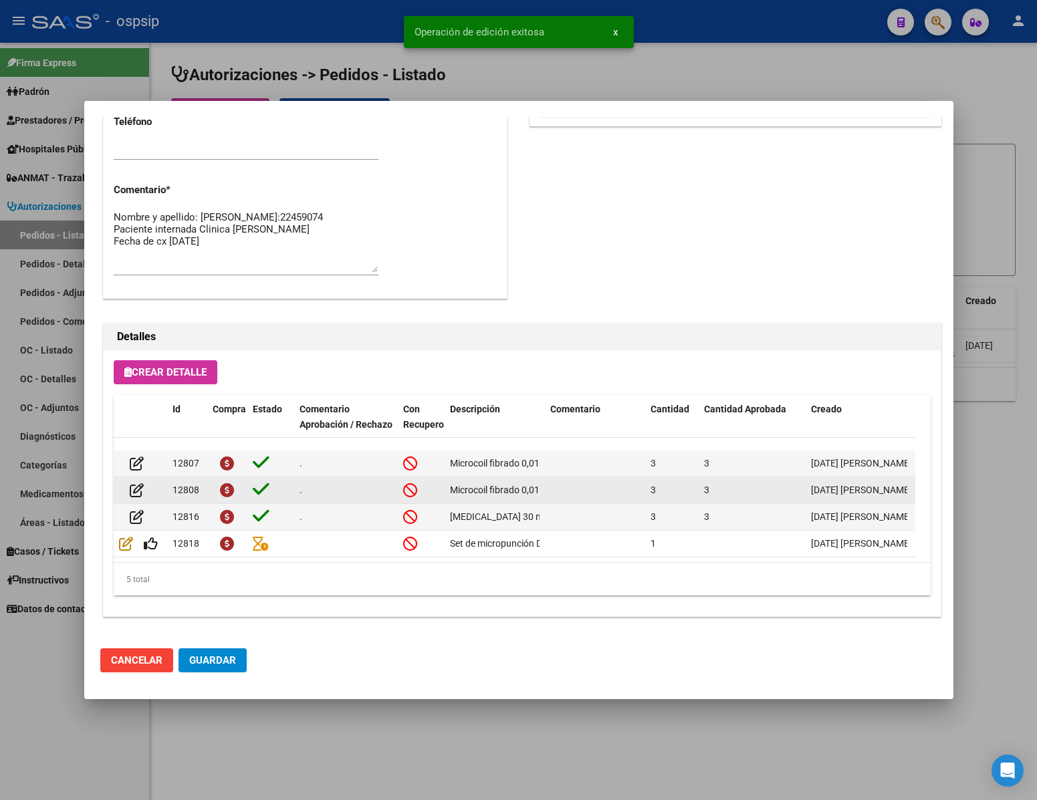
scroll to position [28, 0]
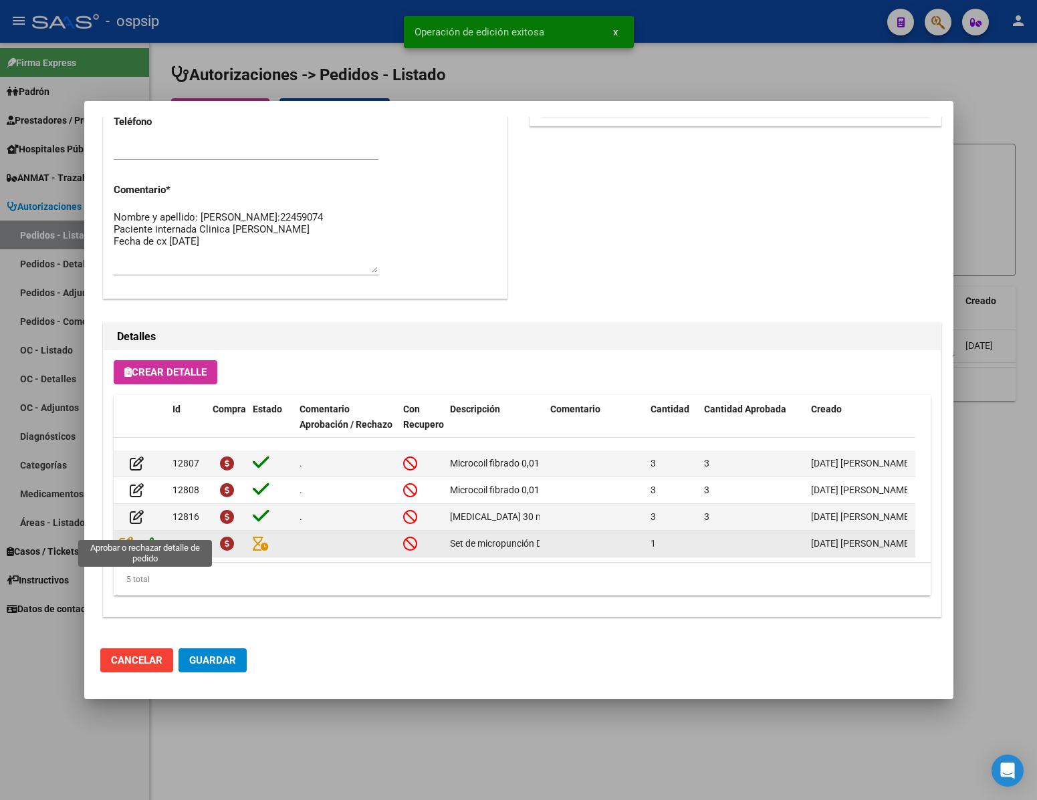
click at [148, 536] on icon at bounding box center [151, 543] width 14 height 15
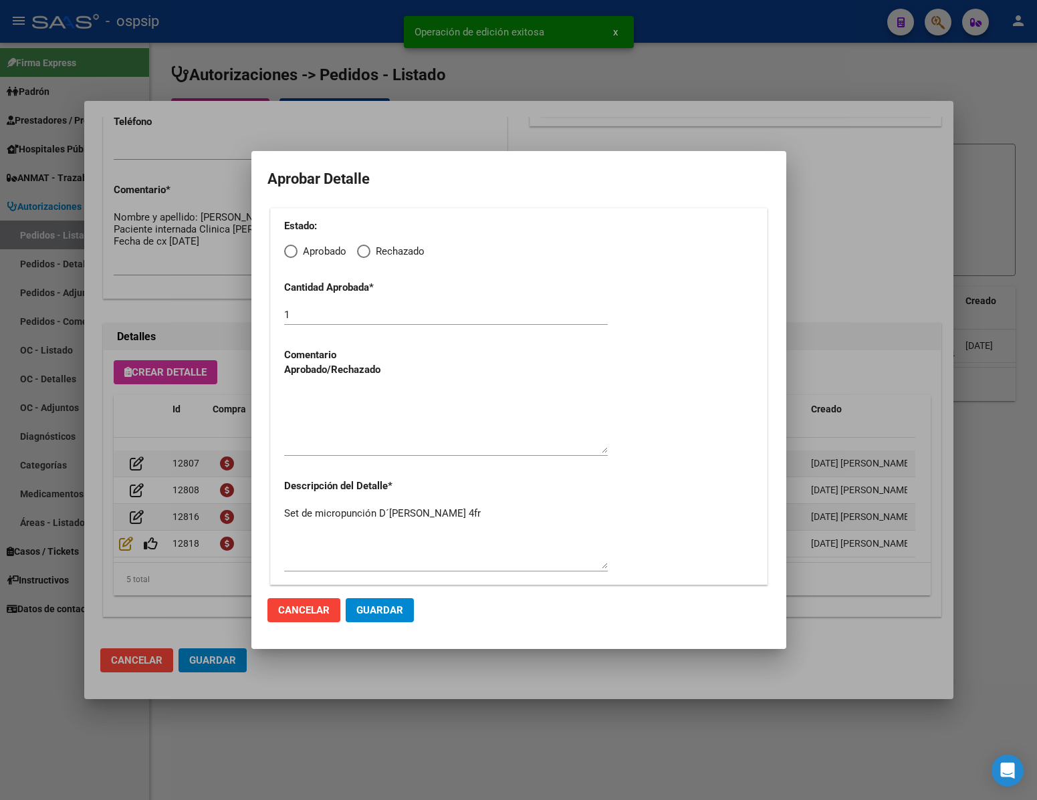
click at [285, 253] on span "Elija una opción" at bounding box center [290, 251] width 13 height 13
click at [285, 253] on input "Aprobado" at bounding box center [290, 251] width 13 height 13
radio input "true"
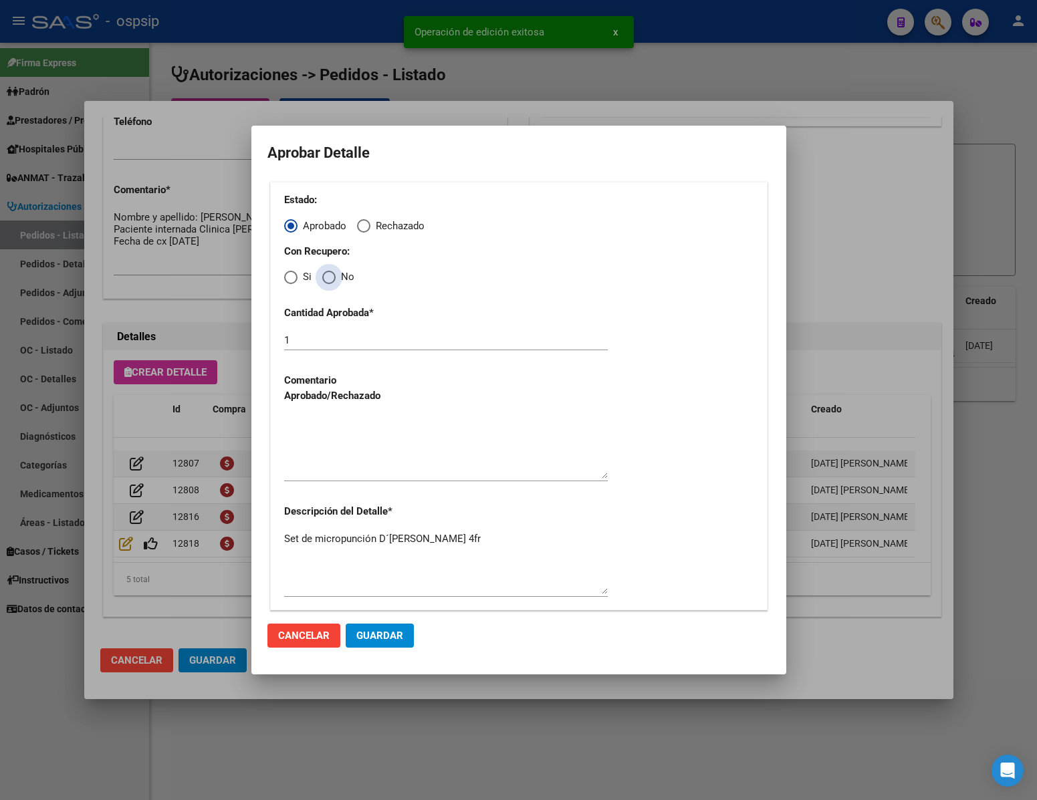
drag, startPoint x: 334, startPoint y: 275, endPoint x: 389, endPoint y: 382, distance: 119.9
click at [335, 275] on span "Elija una opción" at bounding box center [328, 277] width 13 height 13
click at [335, 275] on input "No" at bounding box center [328, 277] width 13 height 13
radio input "true"
click at [405, 475] on textarea at bounding box center [446, 447] width 324 height 63
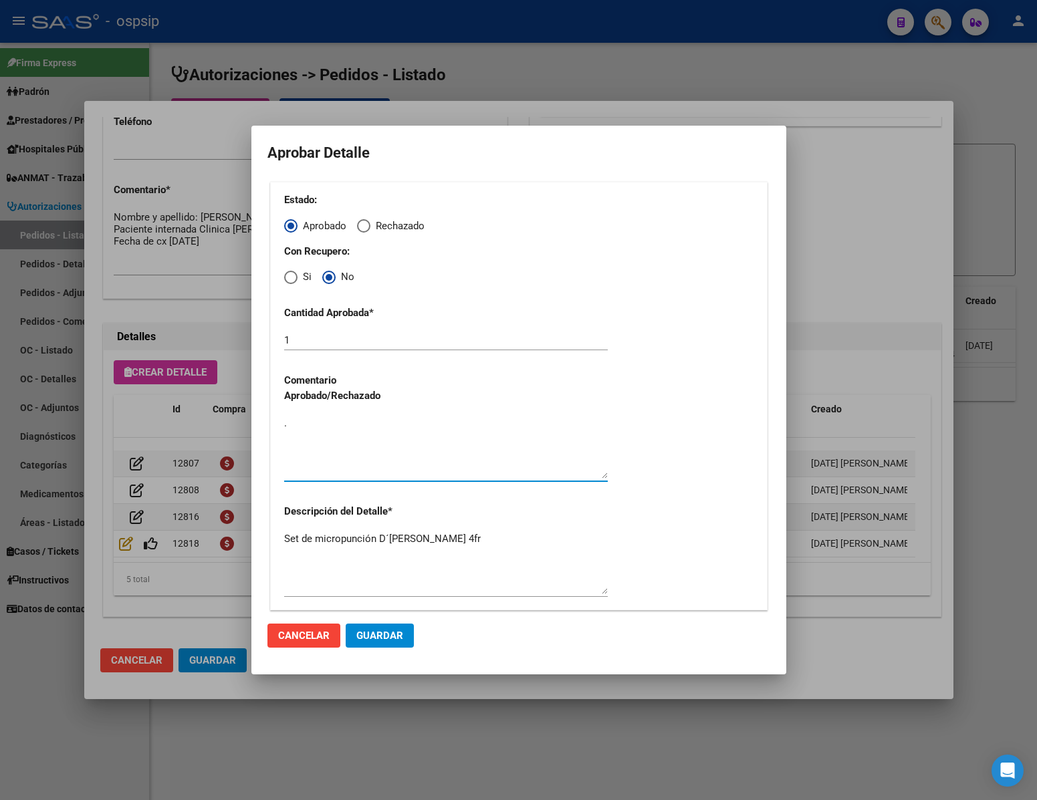
type textarea "."
click at [395, 644] on button "Guardar" at bounding box center [380, 636] width 68 height 24
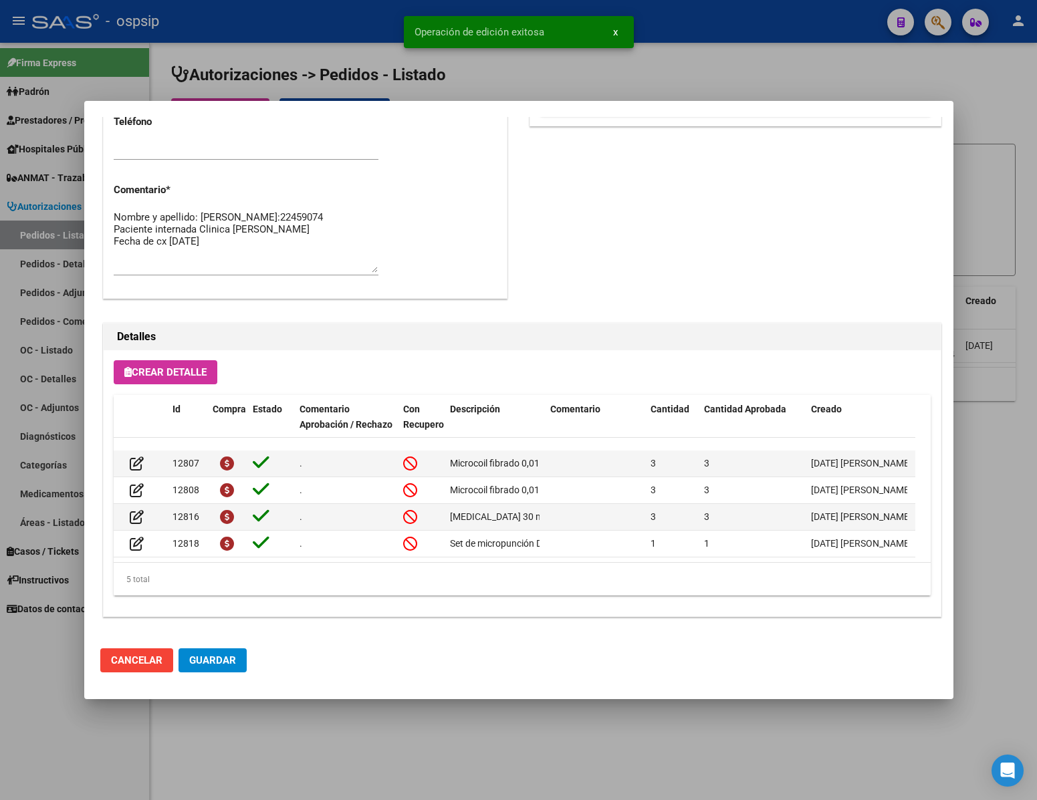
click at [213, 658] on span "Guardar" at bounding box center [212, 660] width 47 height 12
click at [269, 734] on div at bounding box center [518, 400] width 1037 height 800
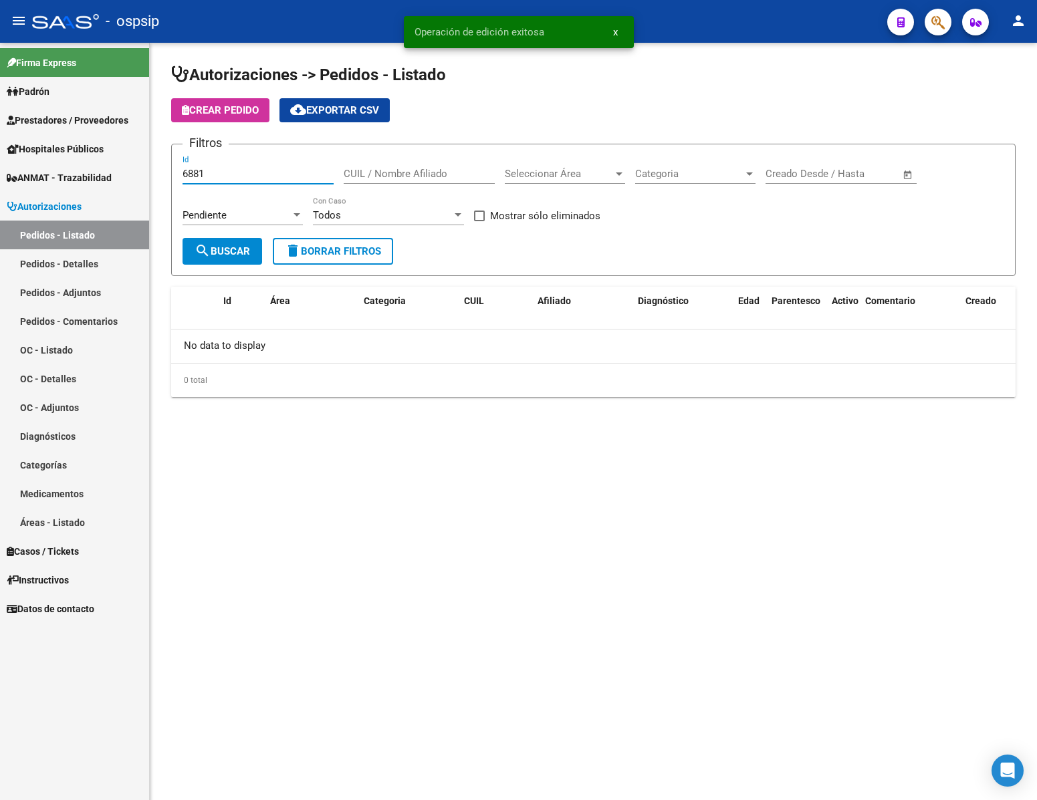
click at [209, 179] on input "6881" at bounding box center [257, 174] width 151 height 12
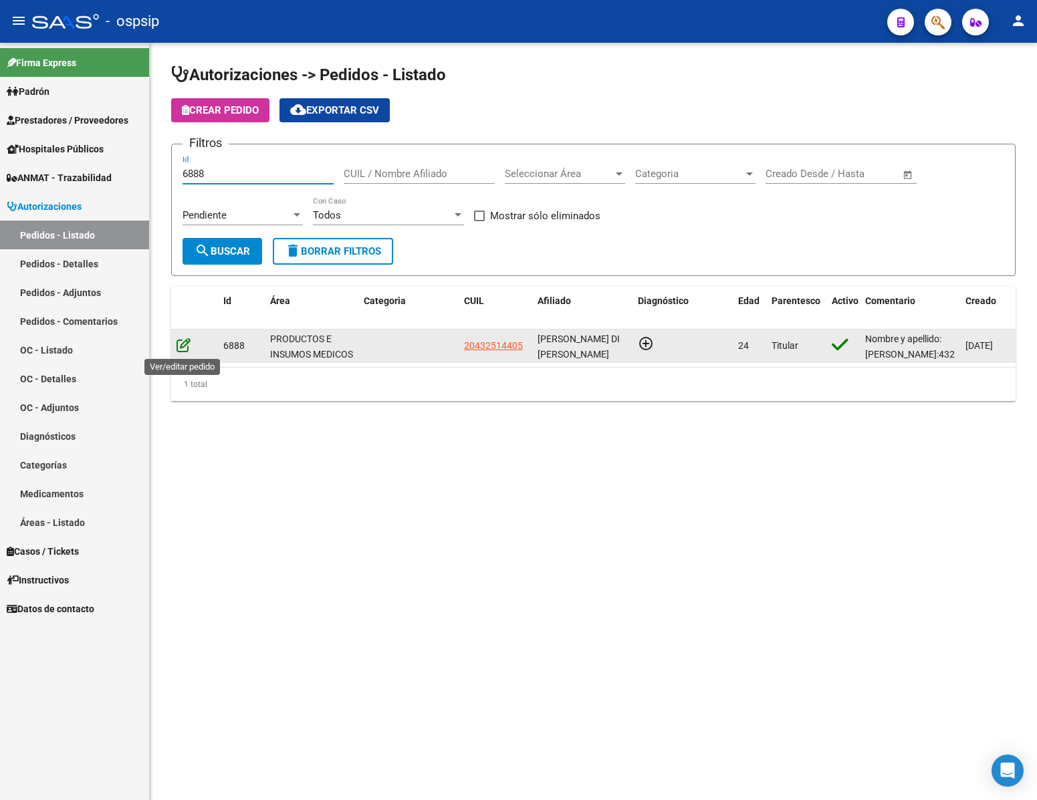
type input "6888"
click at [182, 350] on icon at bounding box center [183, 345] width 14 height 15
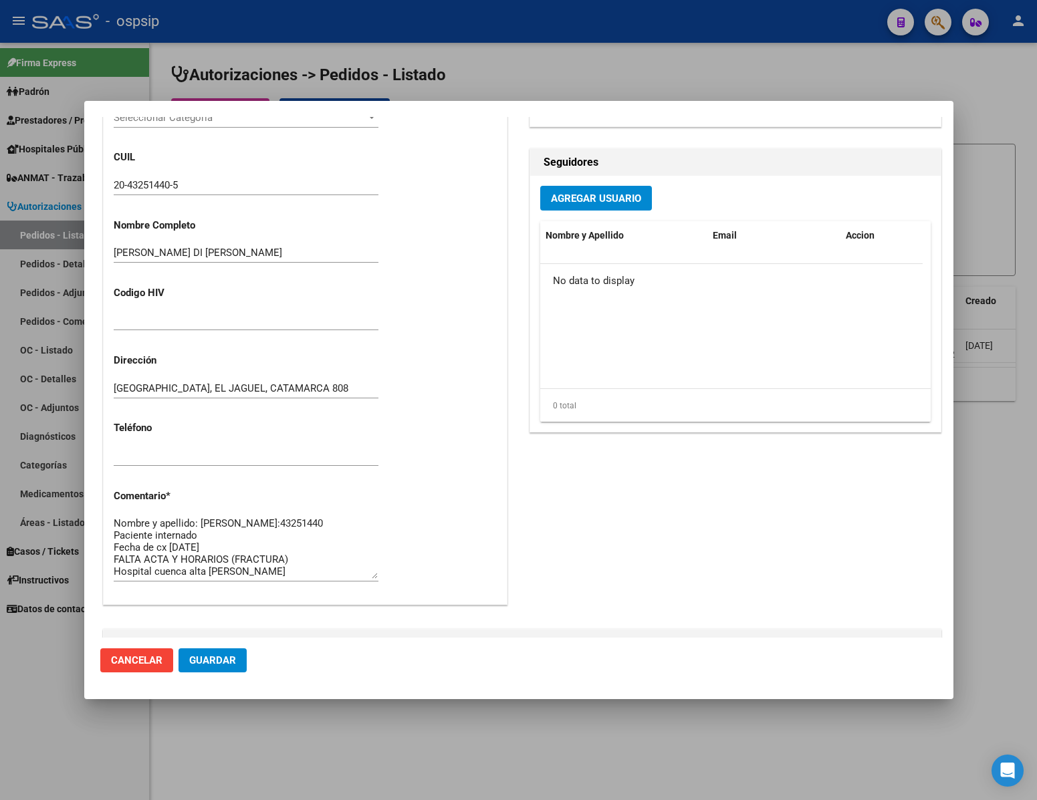
scroll to position [602, 0]
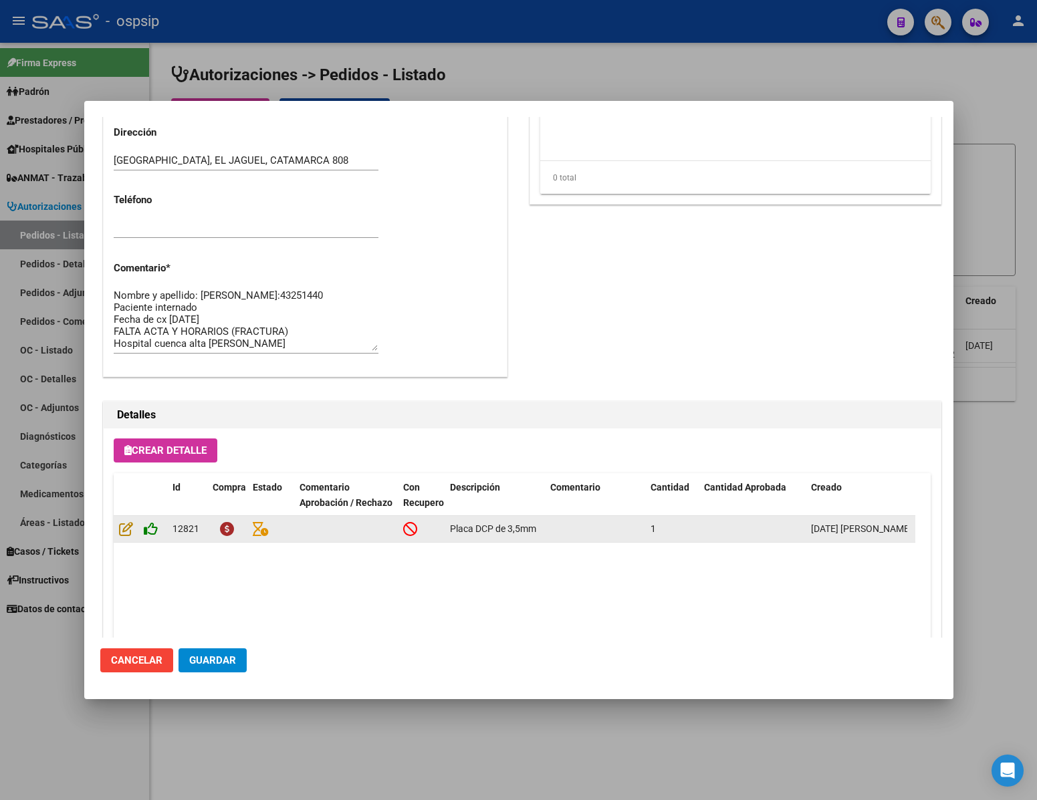
click at [147, 535] on icon at bounding box center [151, 528] width 14 height 15
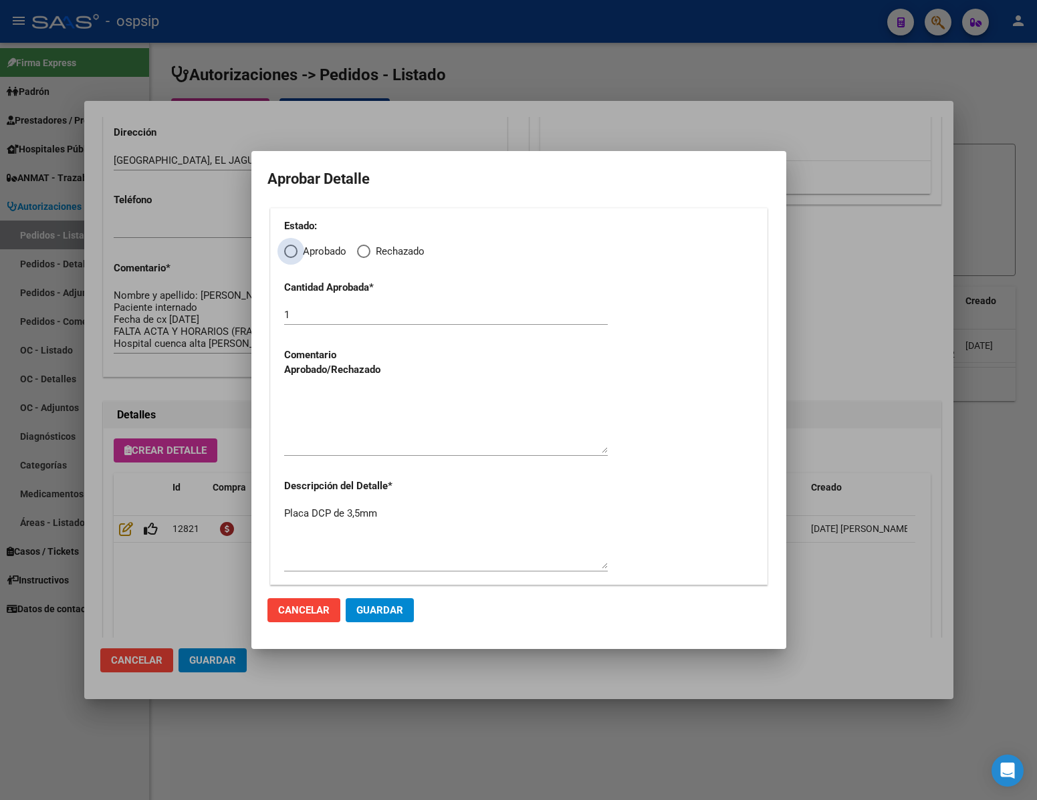
click at [291, 251] on span "Elija una opción" at bounding box center [290, 251] width 13 height 13
click at [291, 251] on input "Aprobado" at bounding box center [290, 251] width 13 height 13
radio input "true"
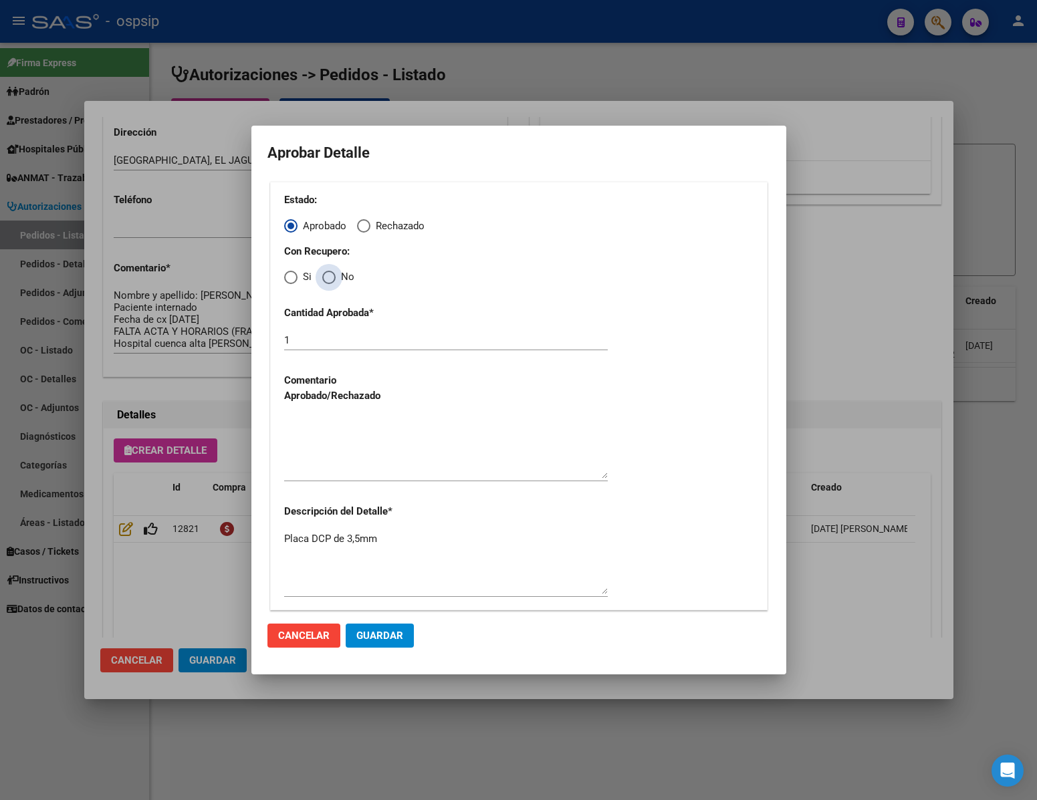
click at [329, 273] on span "Elija una opción" at bounding box center [328, 277] width 13 height 13
click at [329, 273] on input "No" at bounding box center [328, 277] width 13 height 13
radio input "true"
click at [372, 457] on textarea at bounding box center [446, 447] width 324 height 63
type textarea "."
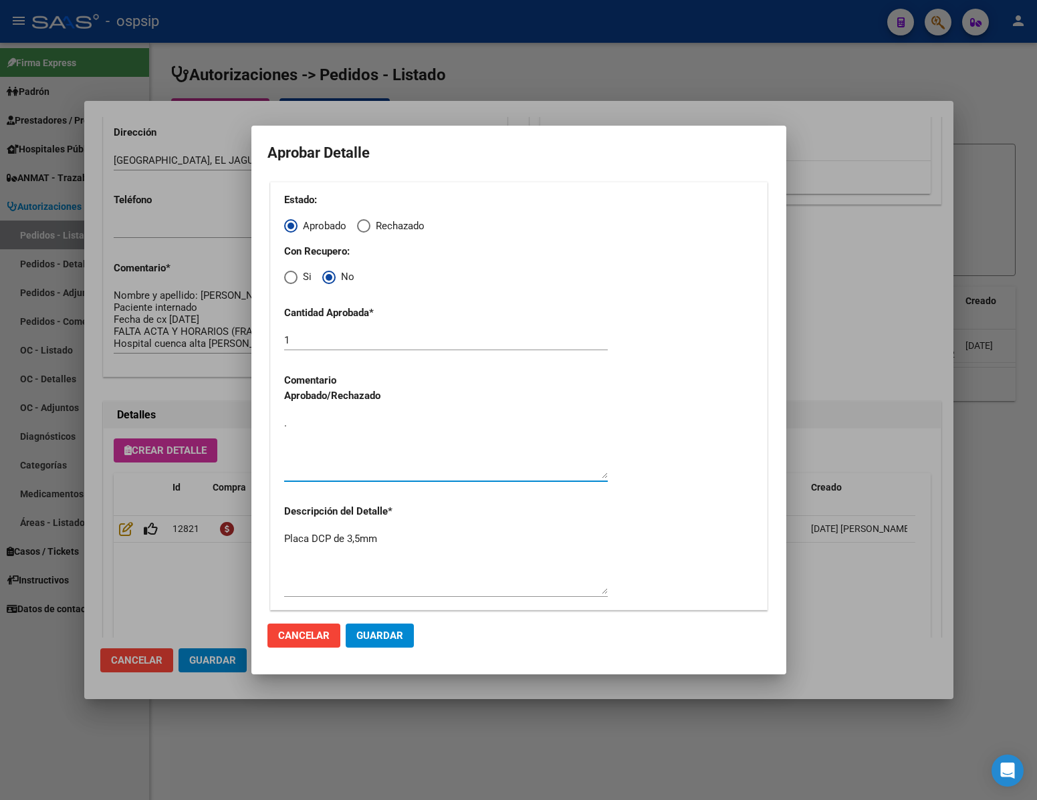
click at [385, 632] on span "Guardar" at bounding box center [379, 636] width 47 height 12
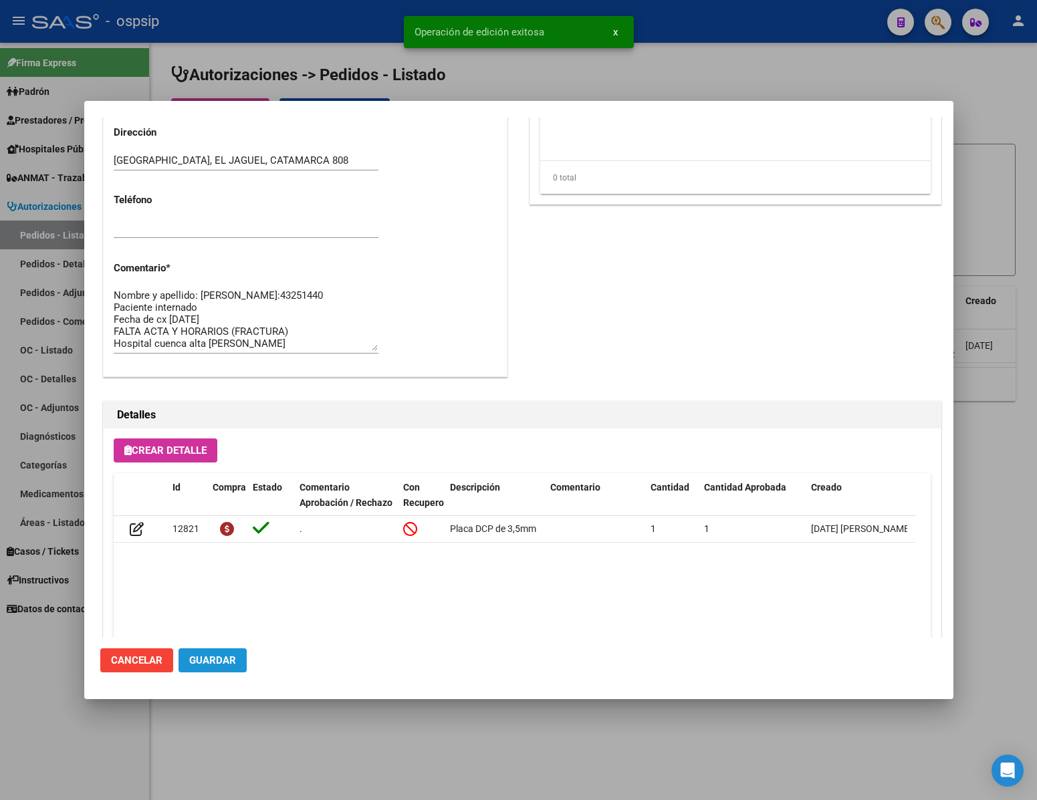
drag, startPoint x: 231, startPoint y: 650, endPoint x: 235, endPoint y: 668, distance: 17.8
click at [231, 652] on button "Guardar" at bounding box center [212, 660] width 68 height 24
click at [239, 710] on div at bounding box center [518, 400] width 1037 height 800
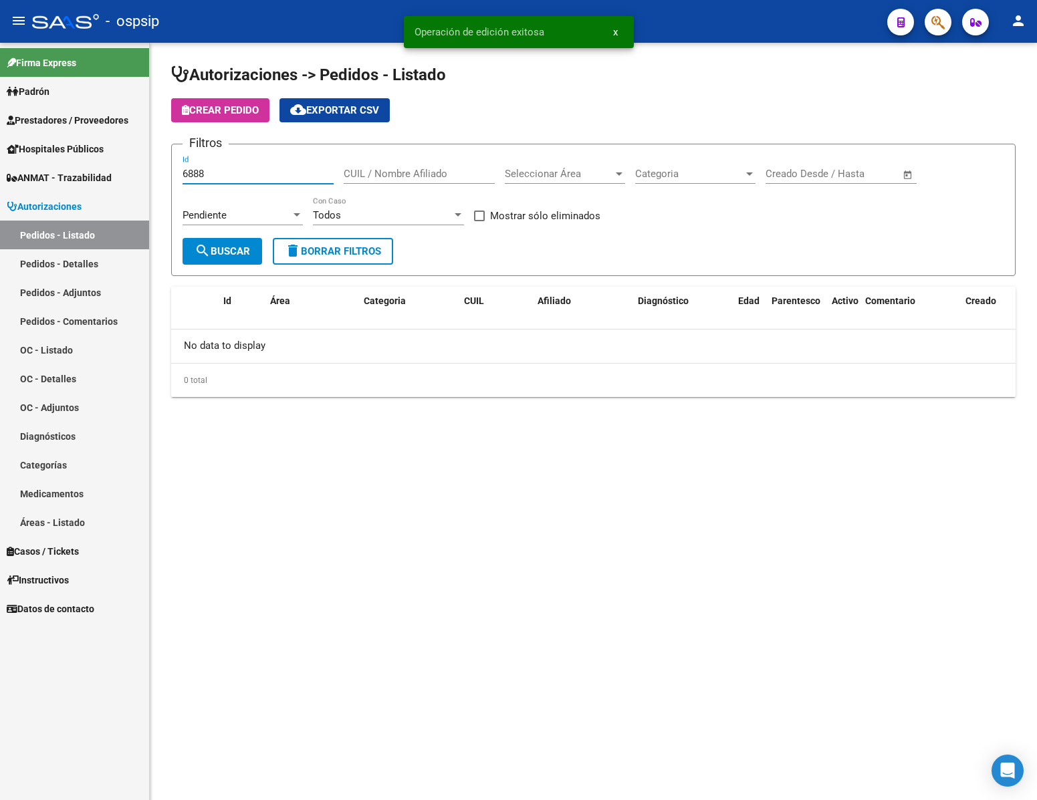
drag, startPoint x: 211, startPoint y: 175, endPoint x: 30, endPoint y: 189, distance: 181.7
click at [21, 186] on mat-sidenav-container "Firma Express Padrón Análisis Afiliado Prestadores / Proveedores Facturas - Lis…" at bounding box center [518, 421] width 1037 height 757
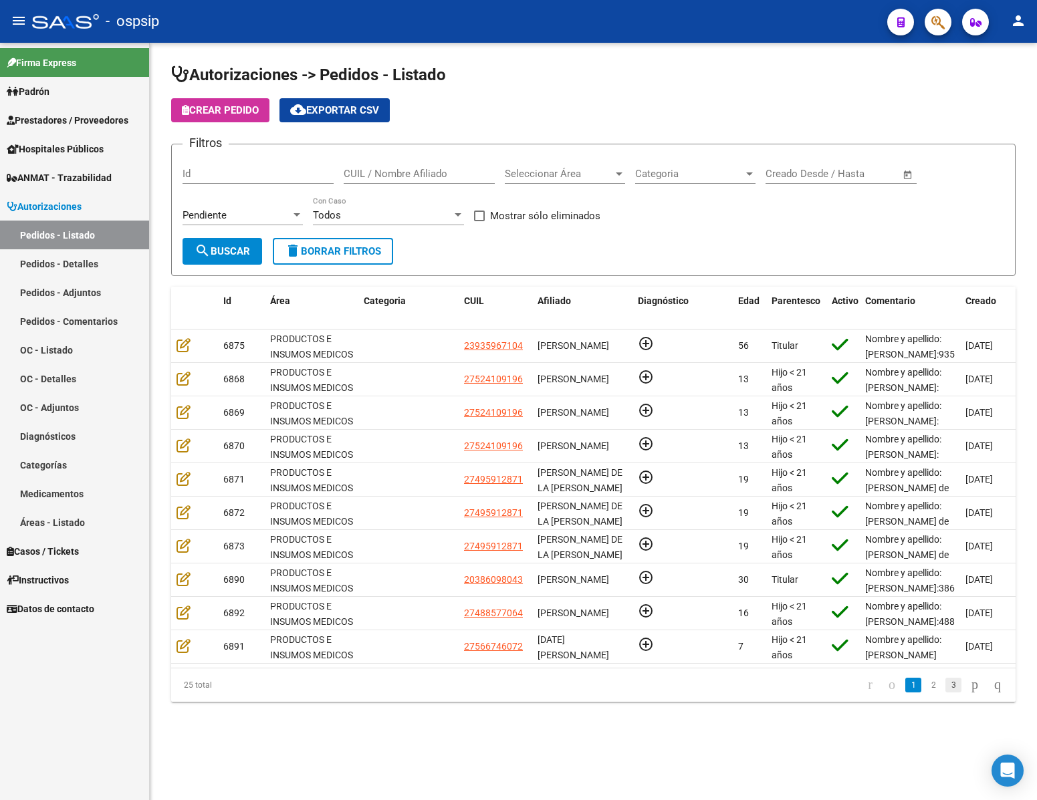
click at [945, 692] on link "3" at bounding box center [953, 685] width 16 height 15
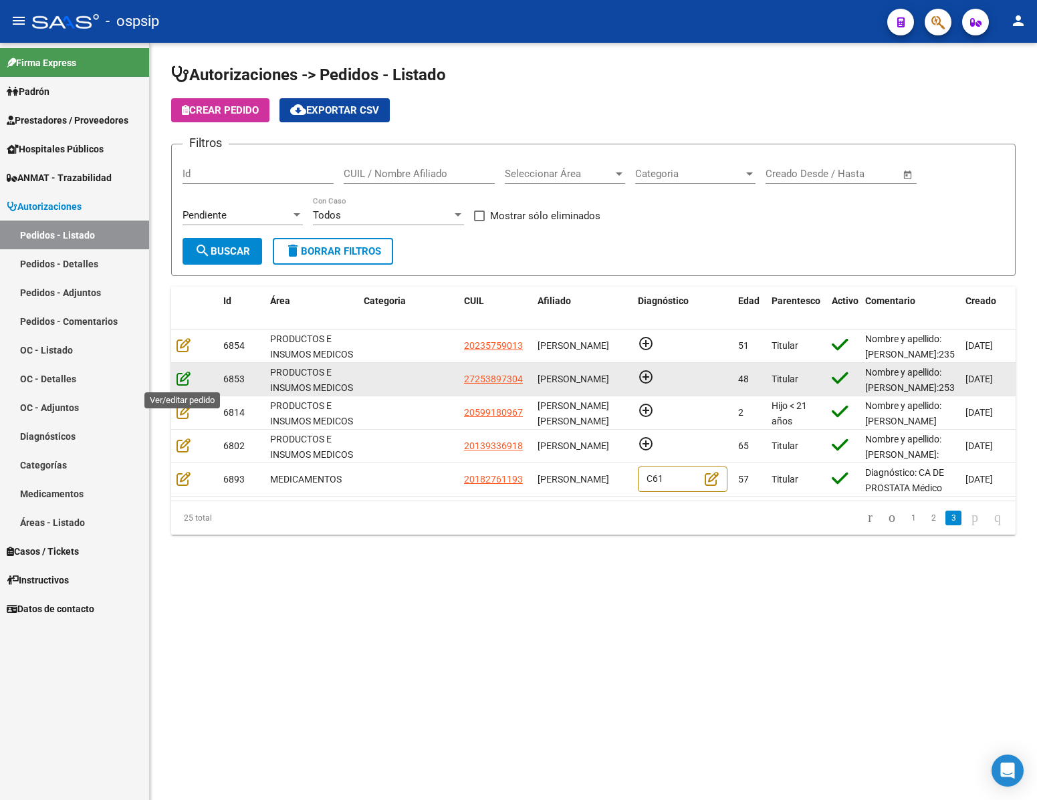
click at [185, 381] on icon at bounding box center [183, 378] width 14 height 15
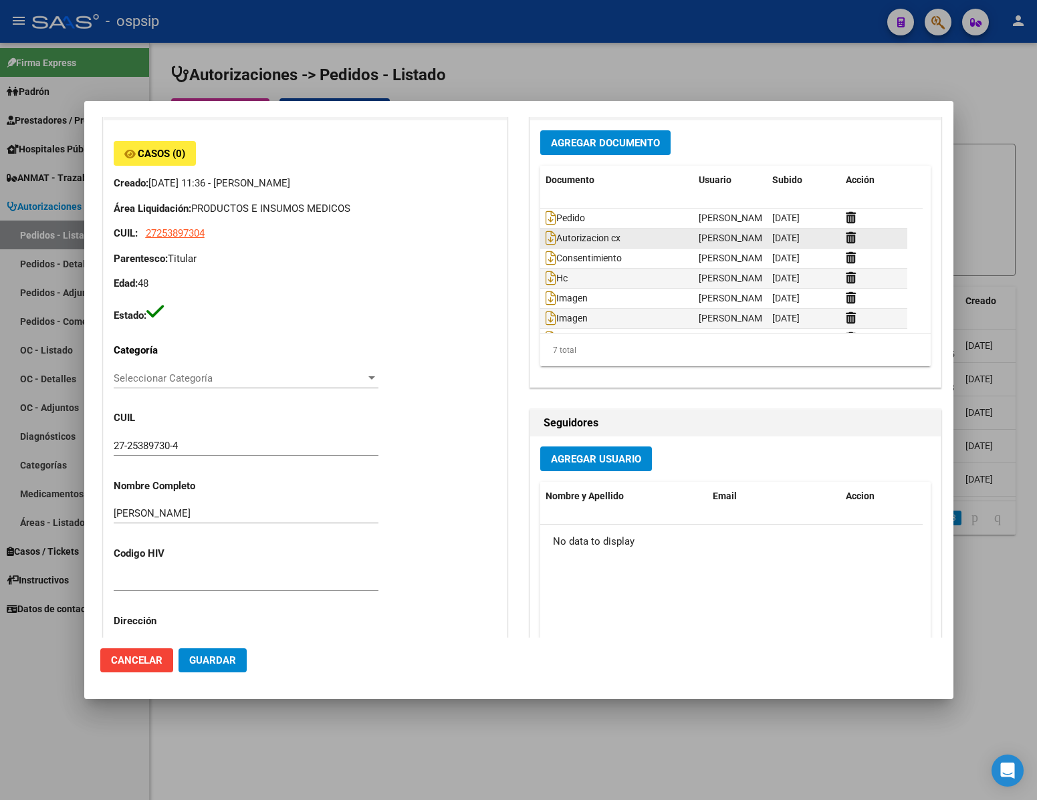
scroll to position [0, 0]
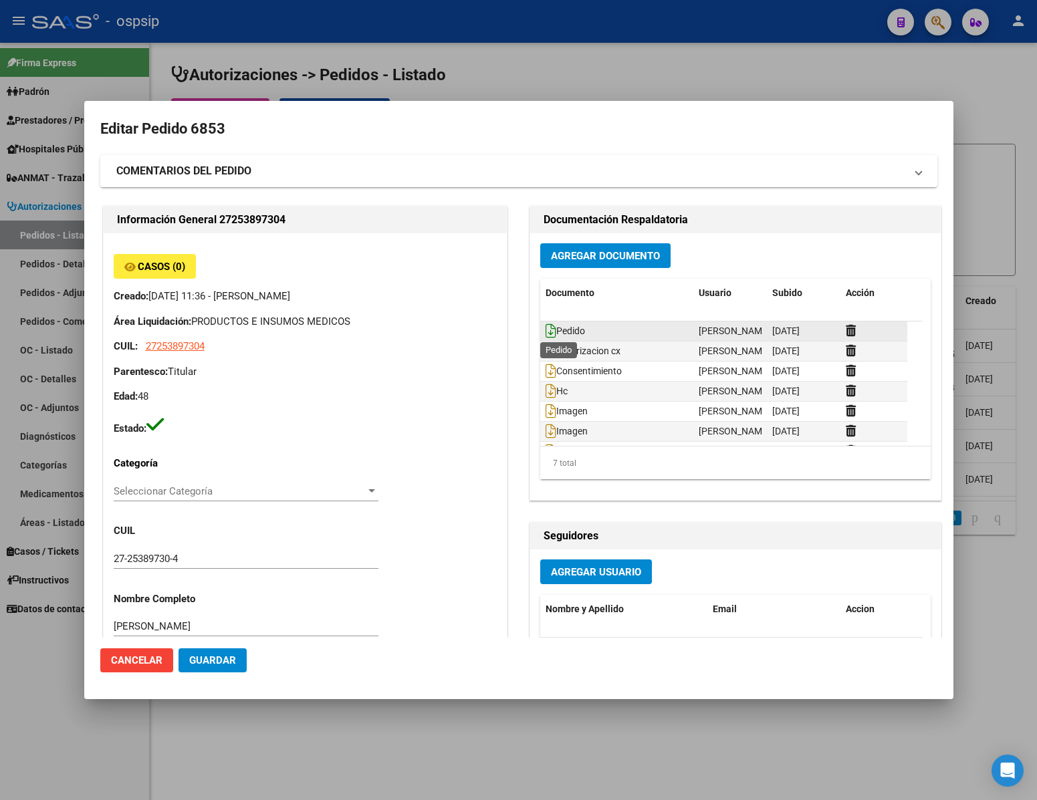
click at [545, 332] on icon at bounding box center [550, 331] width 11 height 15
click at [163, 658] on button "Cancelar" at bounding box center [136, 660] width 73 height 24
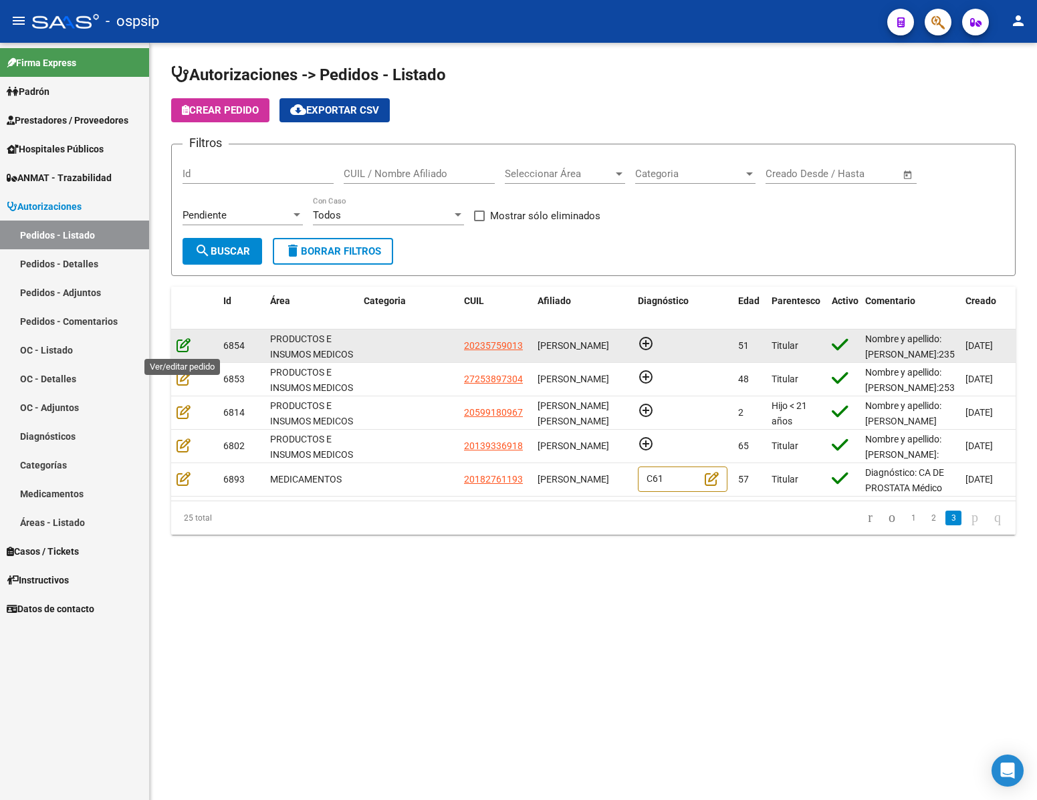
click at [180, 341] on icon at bounding box center [183, 345] width 14 height 15
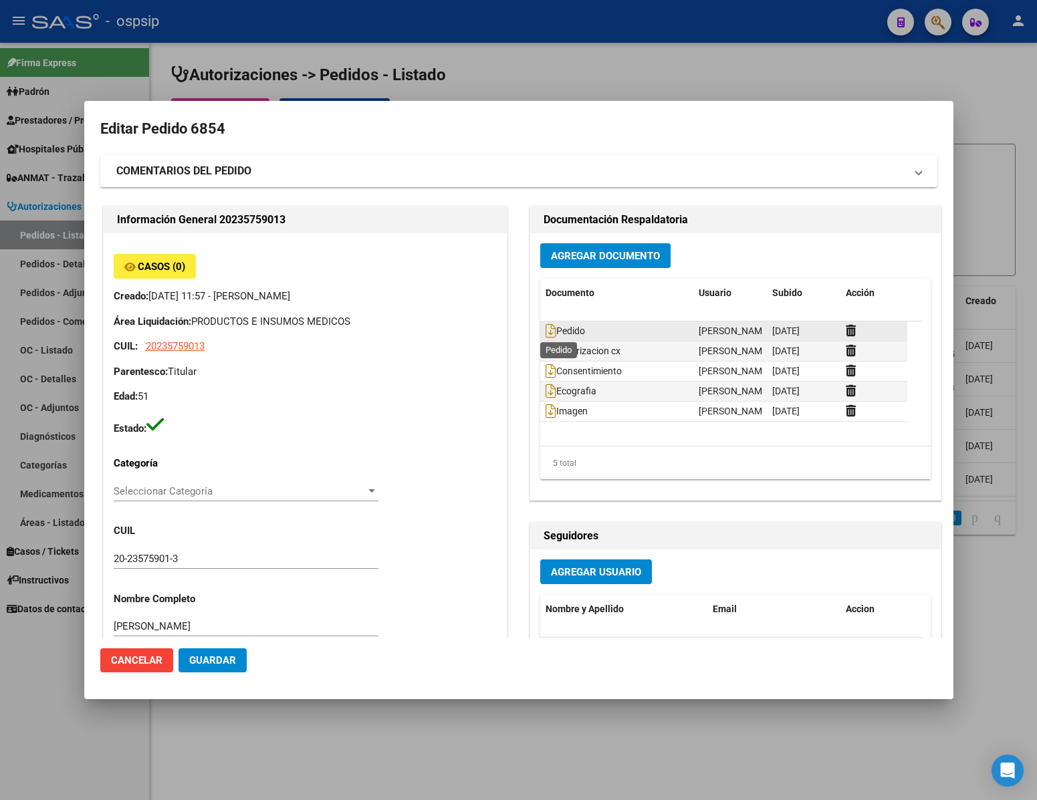
click at [548, 334] on span "Pedido" at bounding box center [564, 331] width 39 height 11
click at [545, 332] on icon at bounding box center [550, 331] width 11 height 15
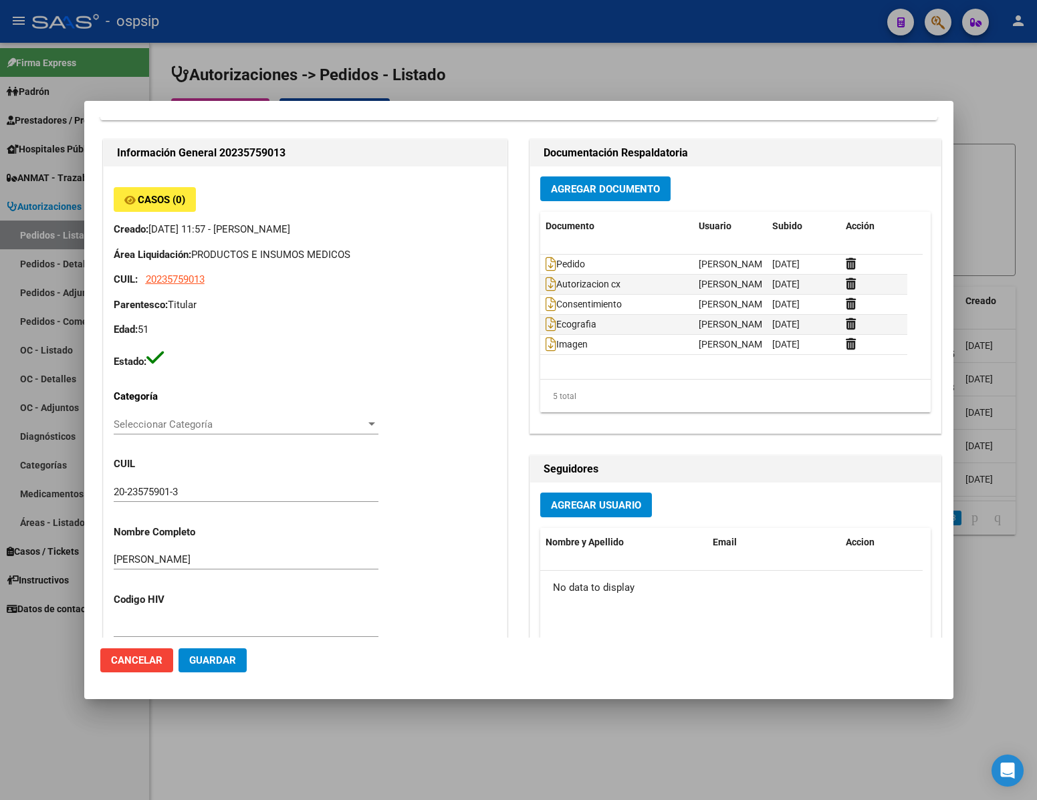
scroll to position [100, 0]
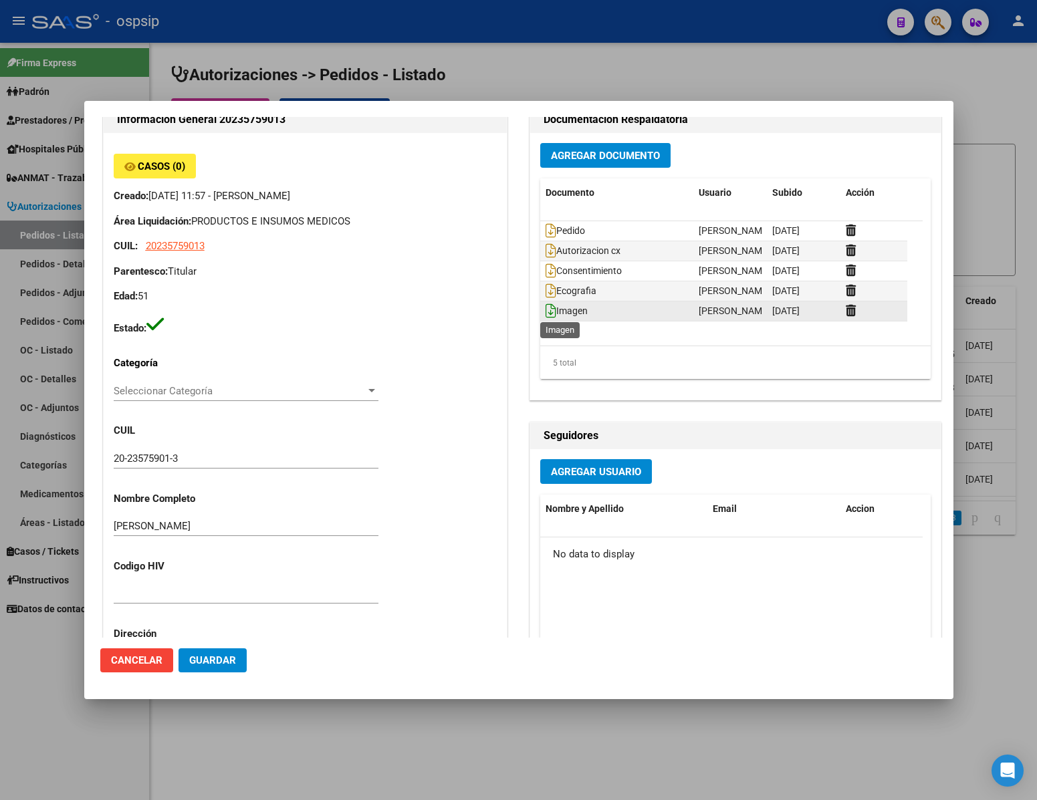
click at [545, 307] on icon at bounding box center [550, 310] width 11 height 15
click at [545, 289] on icon at bounding box center [550, 290] width 11 height 15
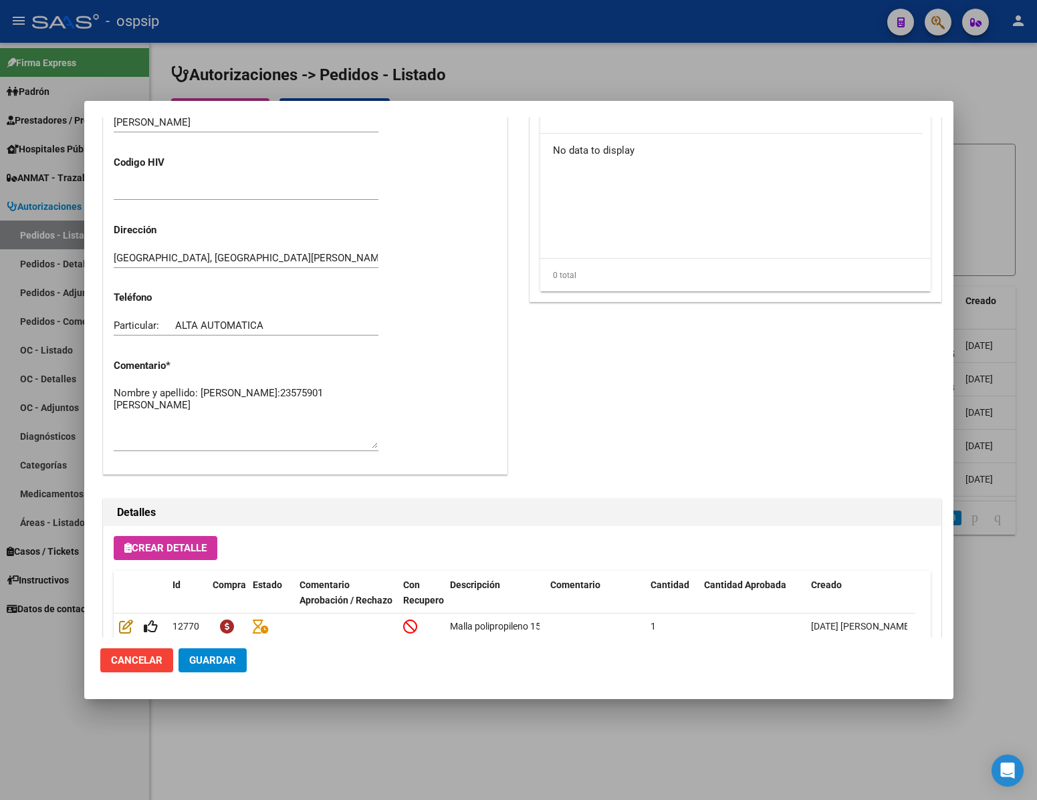
scroll to position [680, 0]
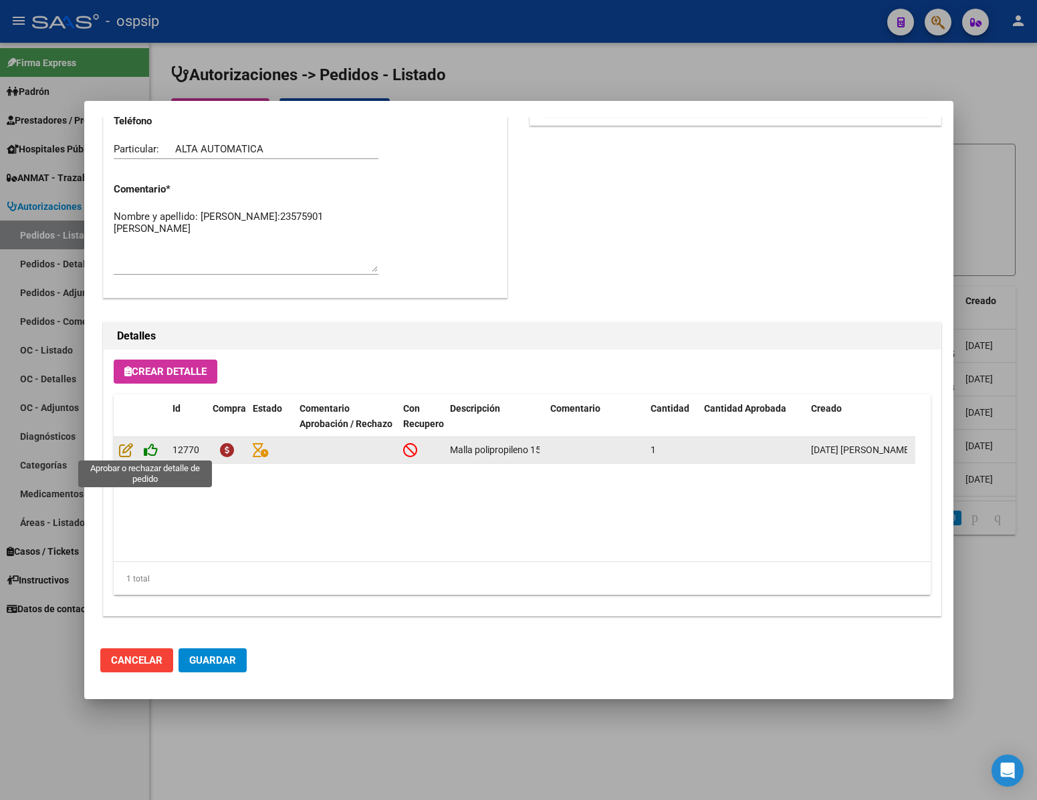
click at [149, 446] on icon at bounding box center [151, 449] width 14 height 15
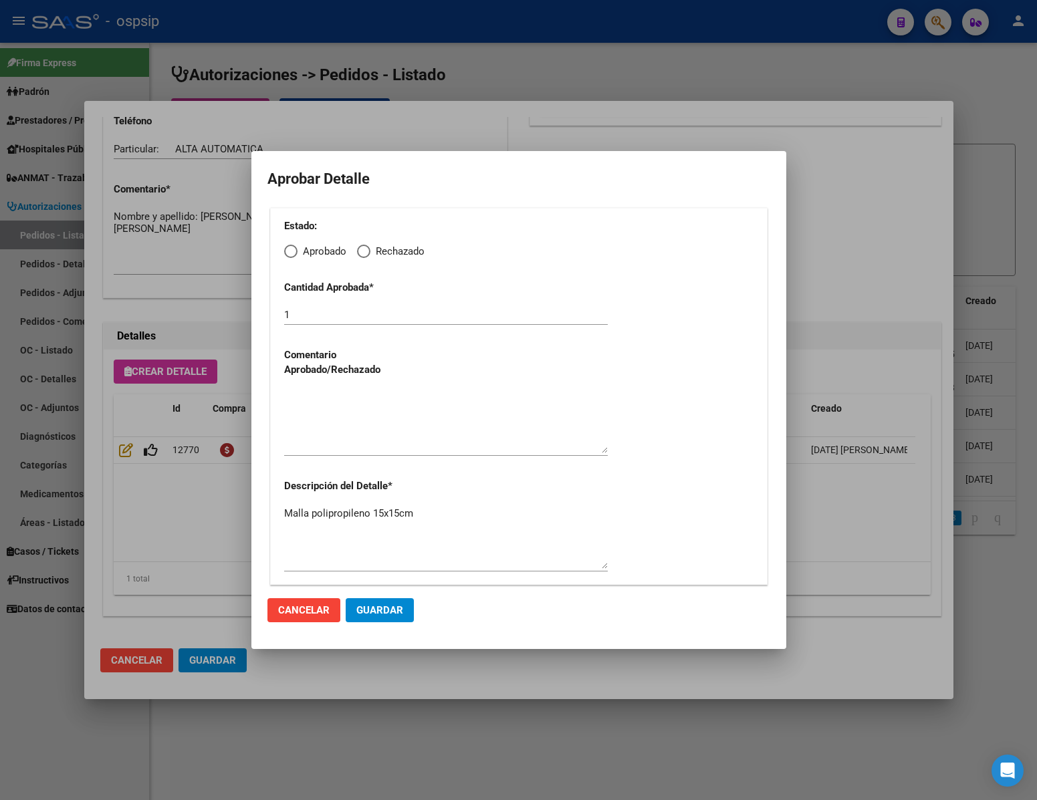
click at [287, 253] on span "Elija una opción" at bounding box center [290, 251] width 13 height 13
click at [287, 253] on input "Aprobado" at bounding box center [290, 251] width 13 height 13
radio input "true"
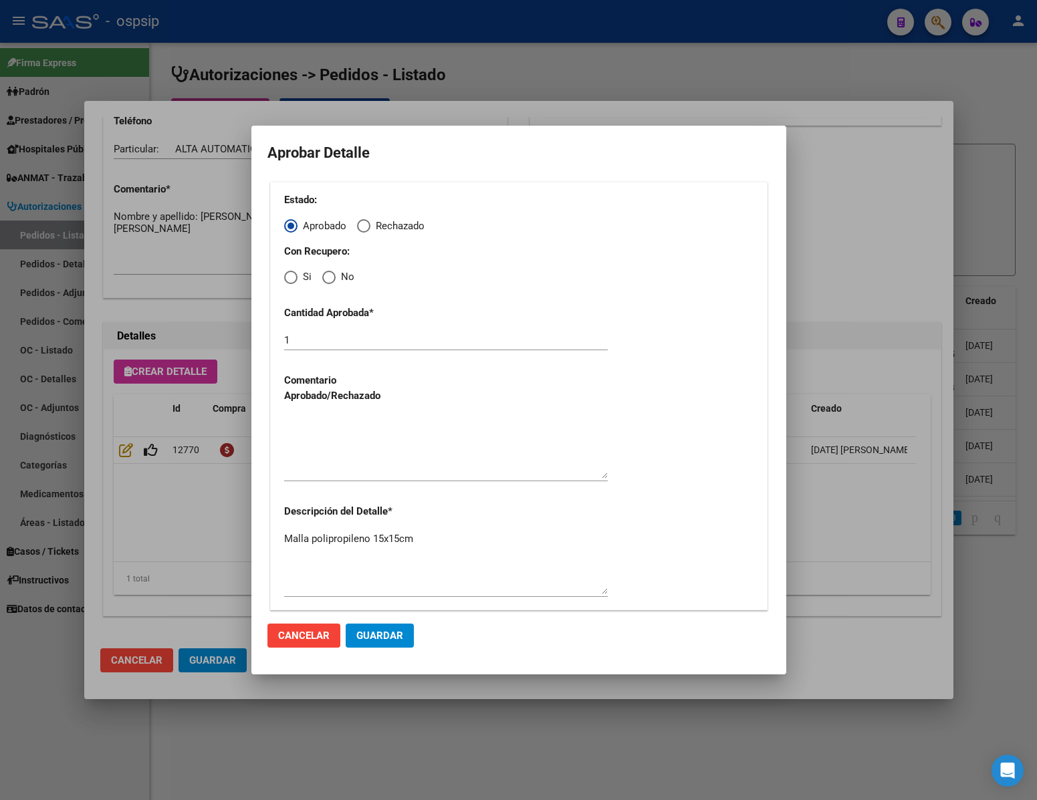
drag, startPoint x: 327, startPoint y: 273, endPoint x: 346, endPoint y: 371, distance: 99.4
click at [330, 275] on span "Elija una opción" at bounding box center [328, 277] width 13 height 13
click at [330, 275] on input "No" at bounding box center [328, 277] width 13 height 13
radio input "true"
click at [347, 450] on textarea at bounding box center [446, 447] width 324 height 63
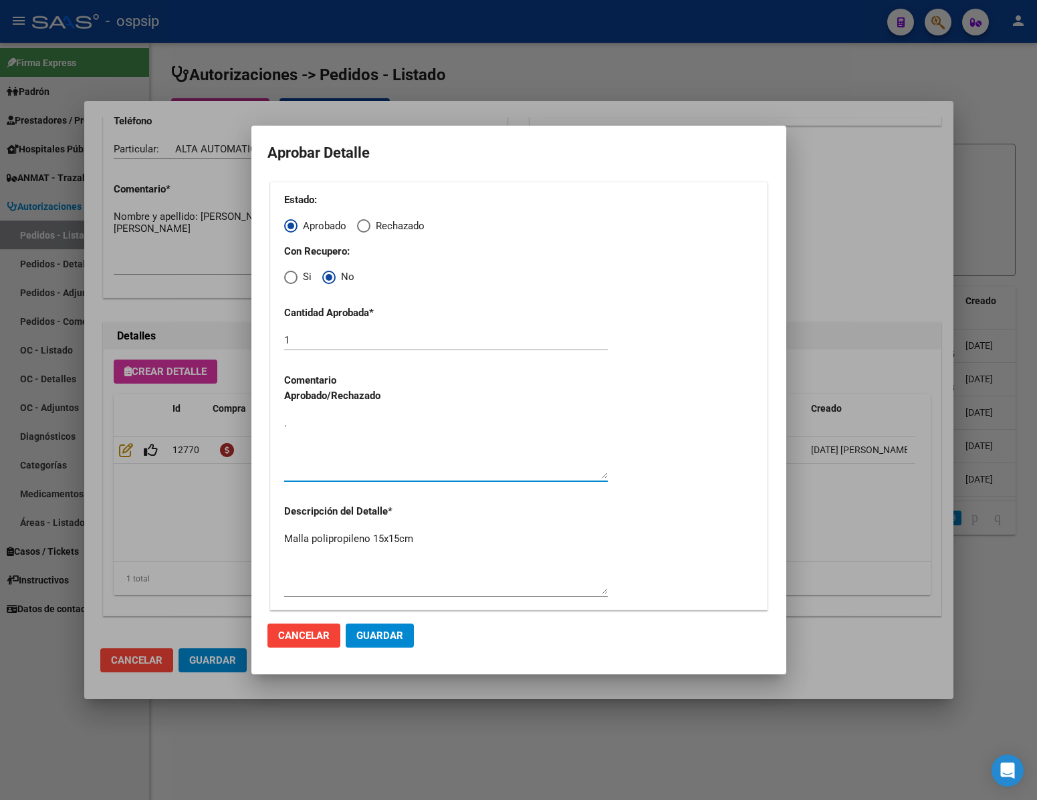
type textarea "."
click at [377, 642] on button "Guardar" at bounding box center [380, 636] width 68 height 24
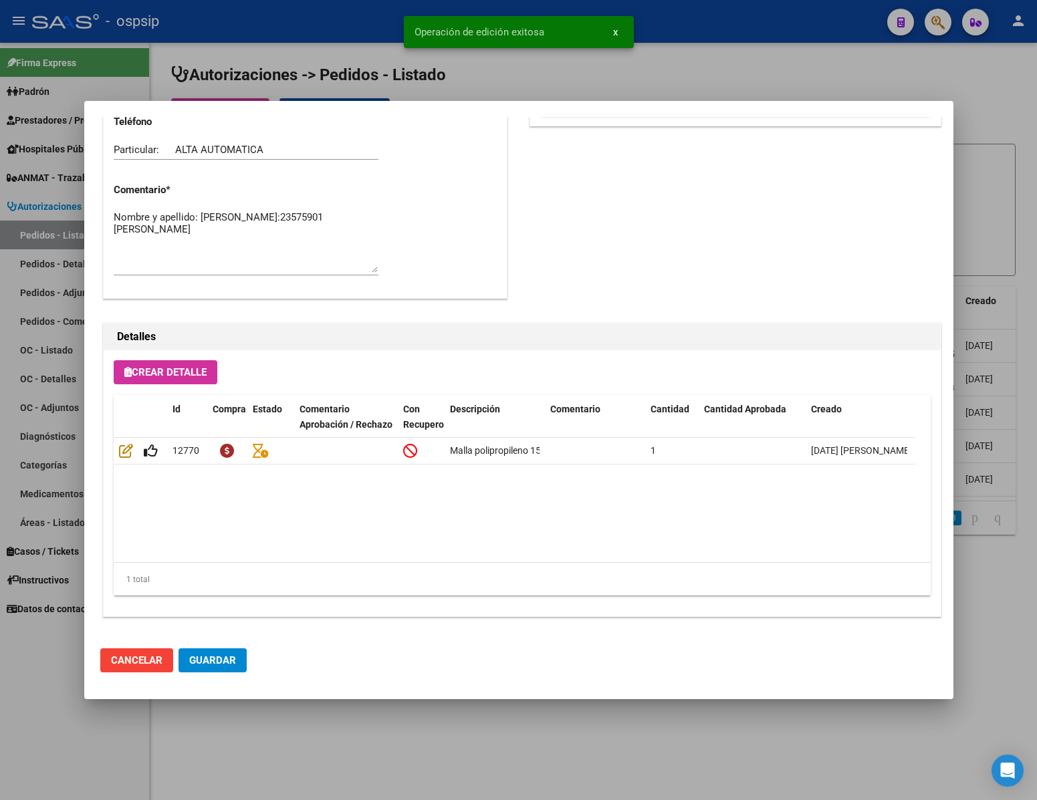
scroll to position [680, 0]
click at [233, 656] on span "Guardar" at bounding box center [212, 660] width 47 height 12
click at [417, 737] on div at bounding box center [518, 400] width 1037 height 800
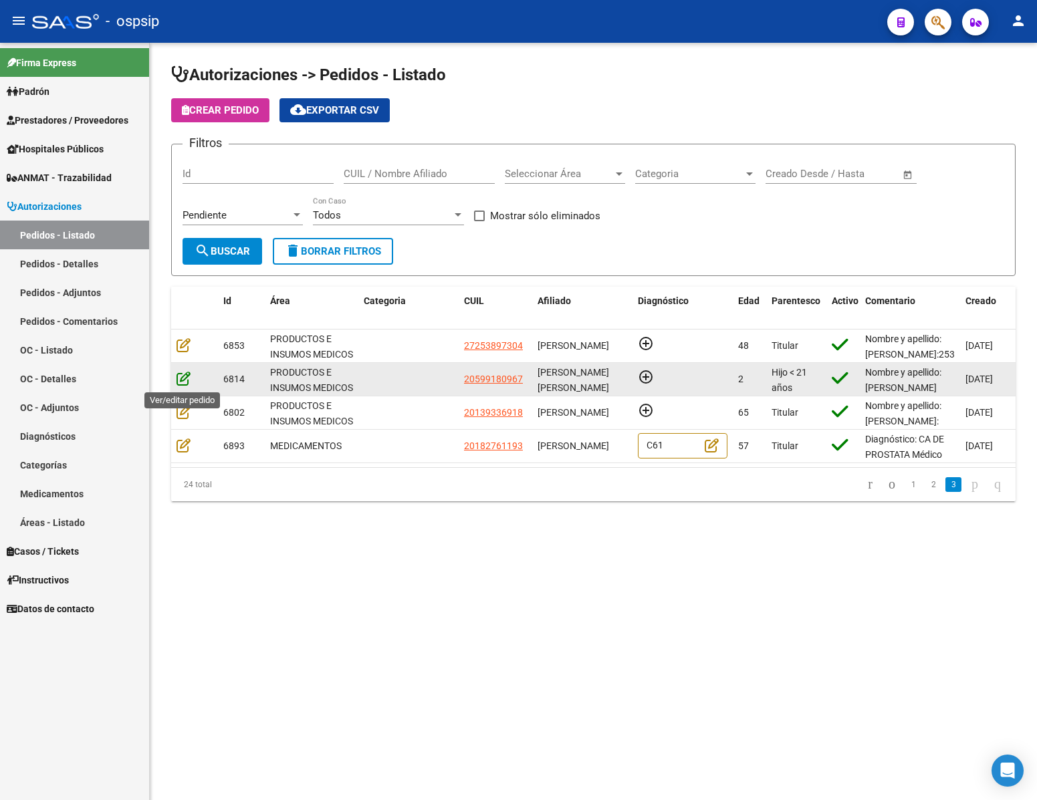
click at [183, 373] on icon at bounding box center [183, 378] width 14 height 15
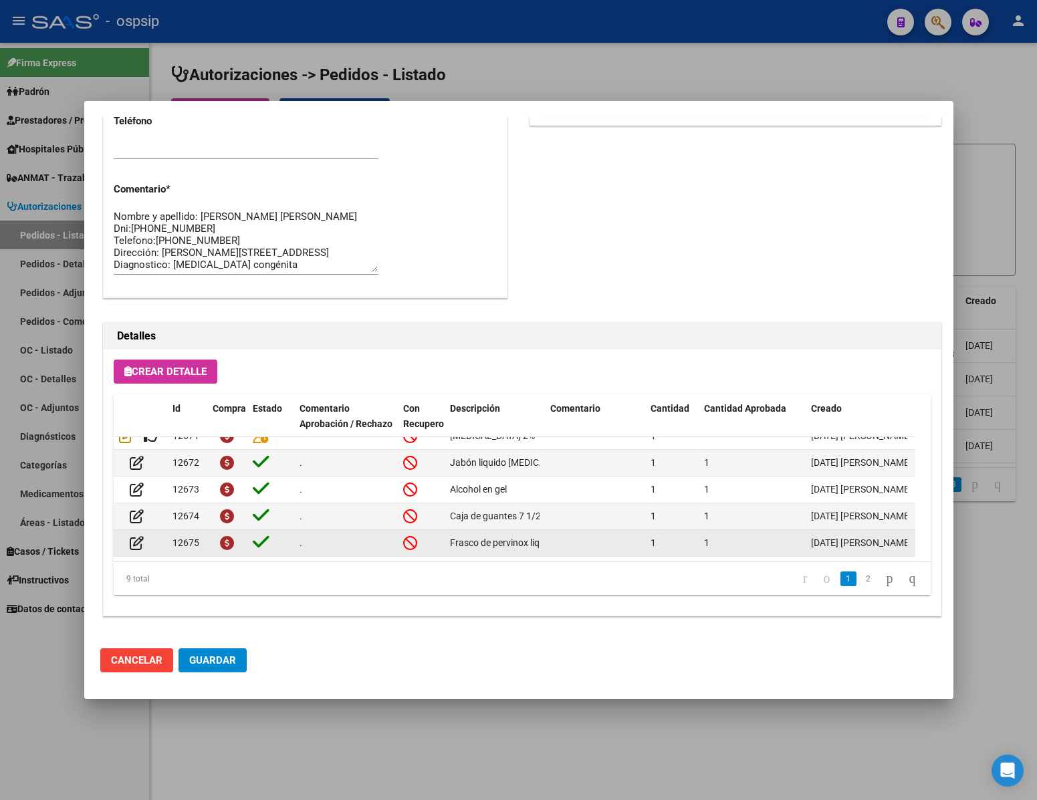
scroll to position [35, 0]
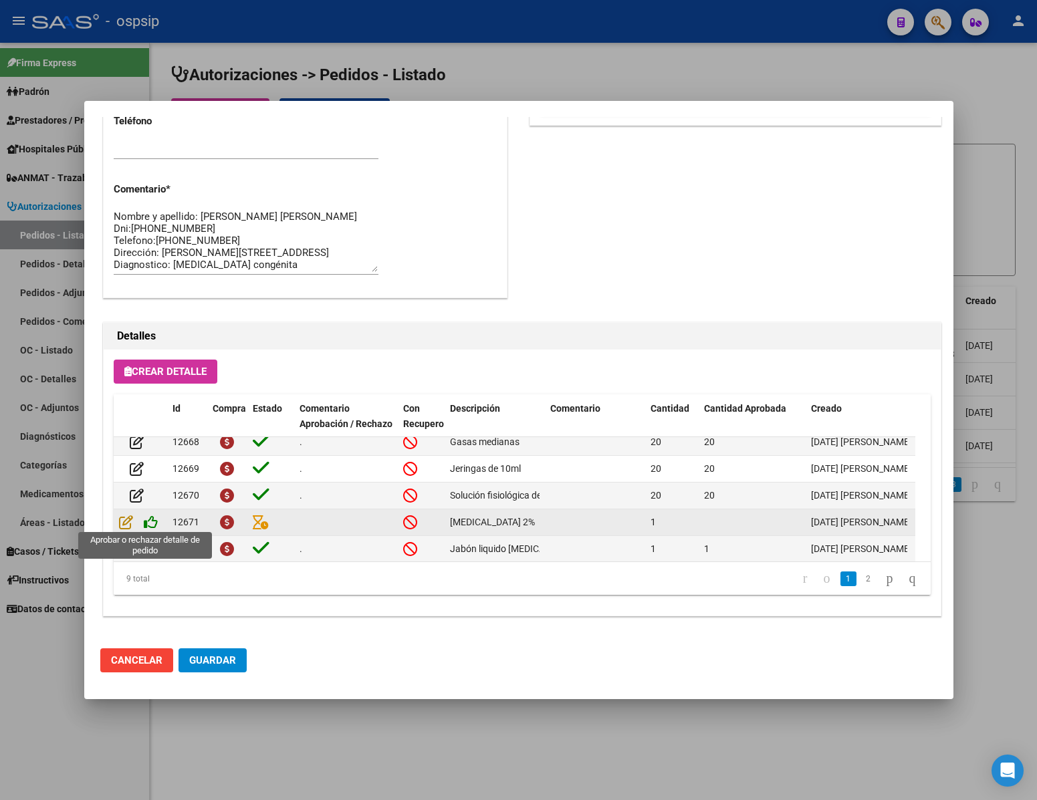
click at [153, 522] on icon at bounding box center [151, 522] width 14 height 15
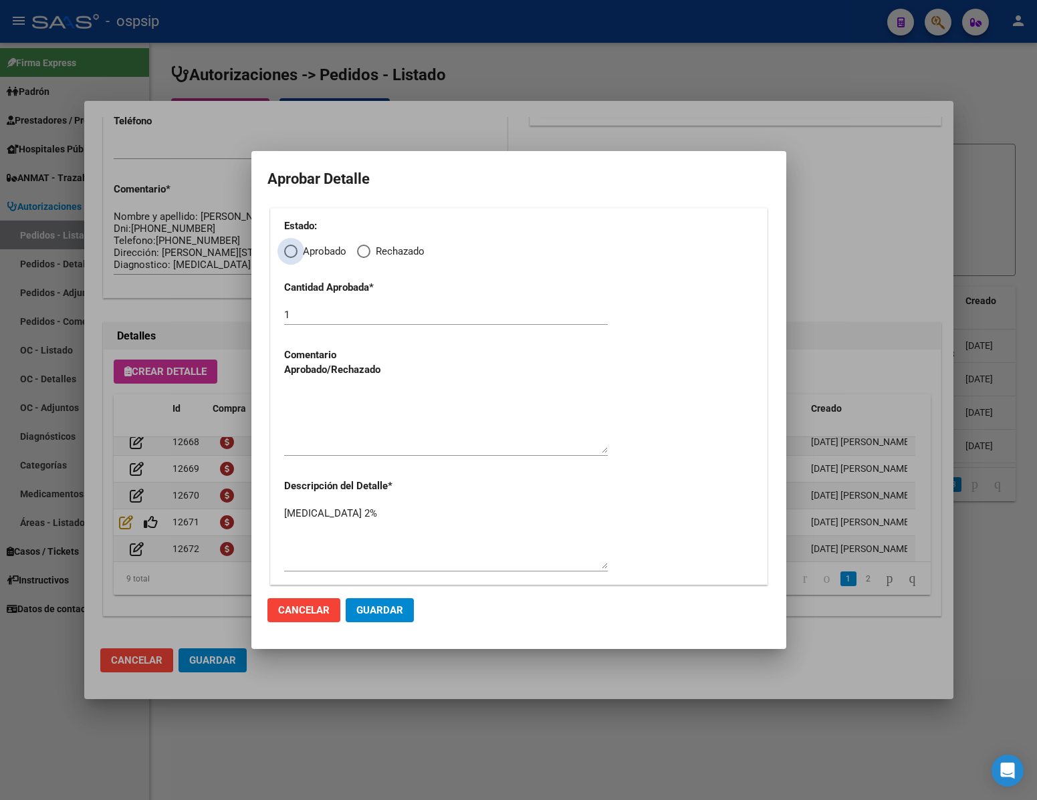
click at [295, 257] on span "Elija una opción" at bounding box center [290, 251] width 13 height 13
click at [295, 257] on input "Aprobado" at bounding box center [290, 251] width 13 height 13
radio input "true"
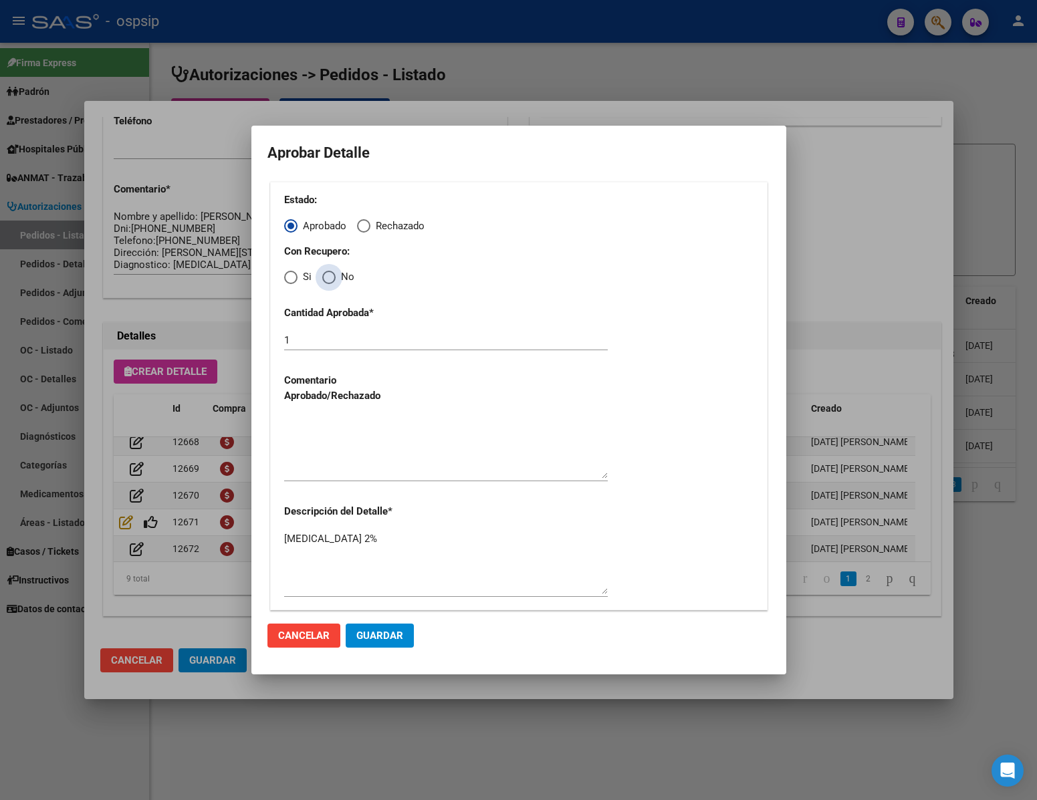
click at [326, 285] on label "No" at bounding box center [338, 276] width 32 height 15
click at [326, 284] on input "No" at bounding box center [328, 277] width 13 height 13
radio input "true"
click at [353, 582] on textarea "[MEDICAL_DATA] 2%" at bounding box center [446, 562] width 324 height 63
type textarea "[MEDICAL_DATA] 2%."
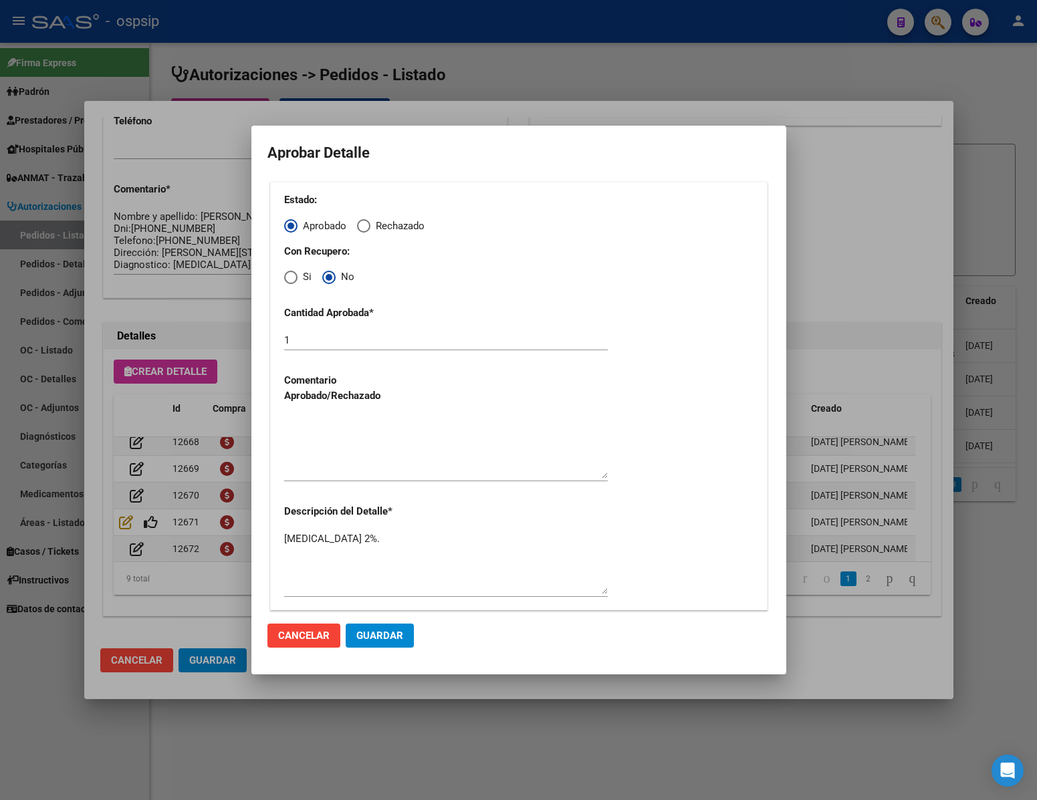
click at [383, 620] on mat-dialog-actions "Cancelar Guardar" at bounding box center [518, 635] width 503 height 45
click at [380, 479] on div at bounding box center [446, 447] width 324 height 68
click at [373, 453] on textarea at bounding box center [446, 447] width 324 height 63
type textarea "."
click at [383, 640] on span "Guardar" at bounding box center [379, 636] width 47 height 12
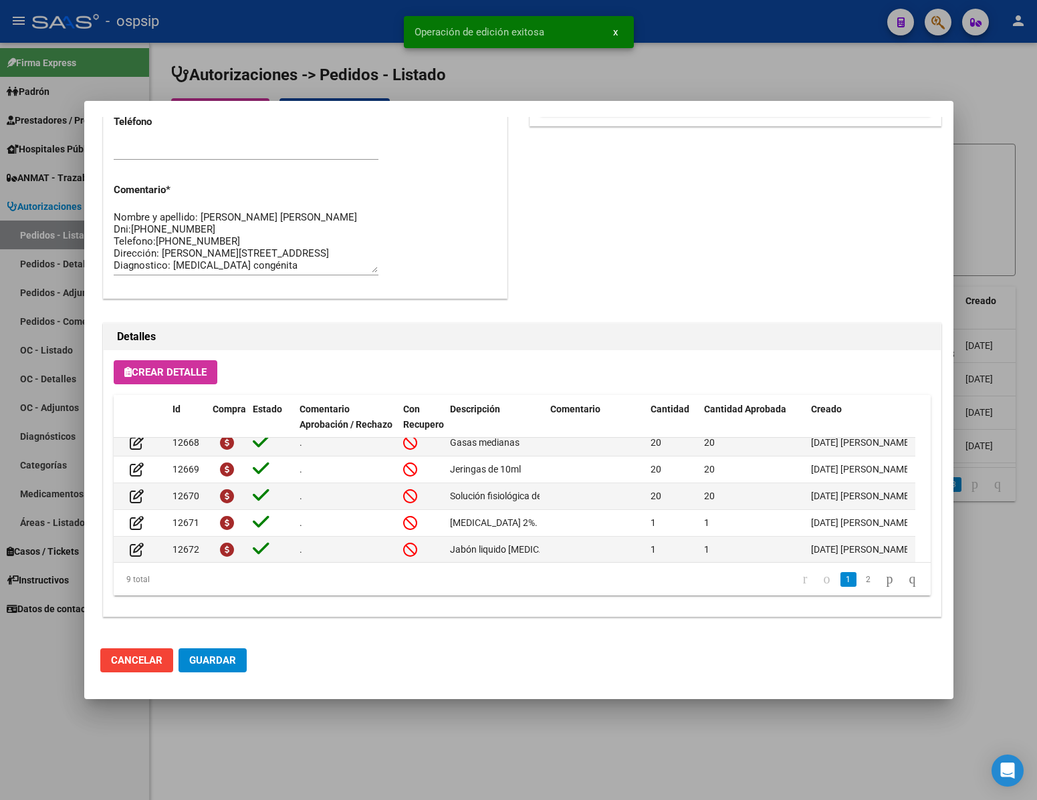
scroll to position [680, 0]
click at [225, 660] on span "Guardar" at bounding box center [212, 660] width 47 height 12
click at [361, 747] on div at bounding box center [518, 400] width 1037 height 800
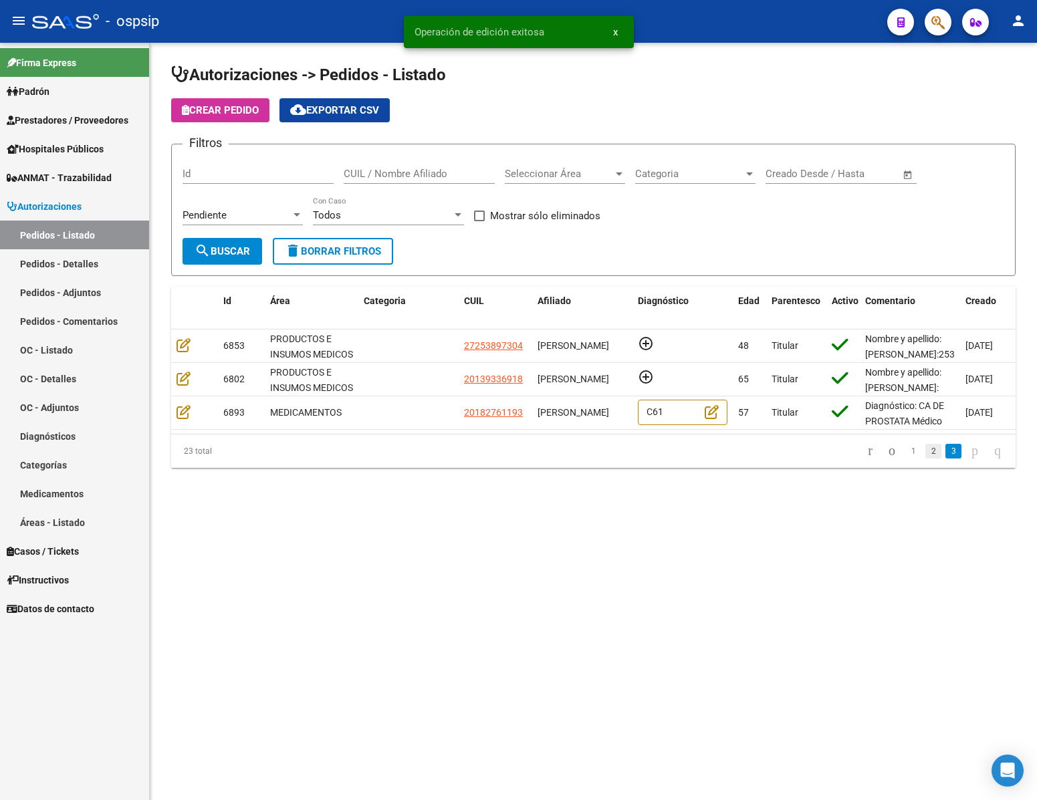
click at [925, 459] on link "2" at bounding box center [933, 451] width 16 height 15
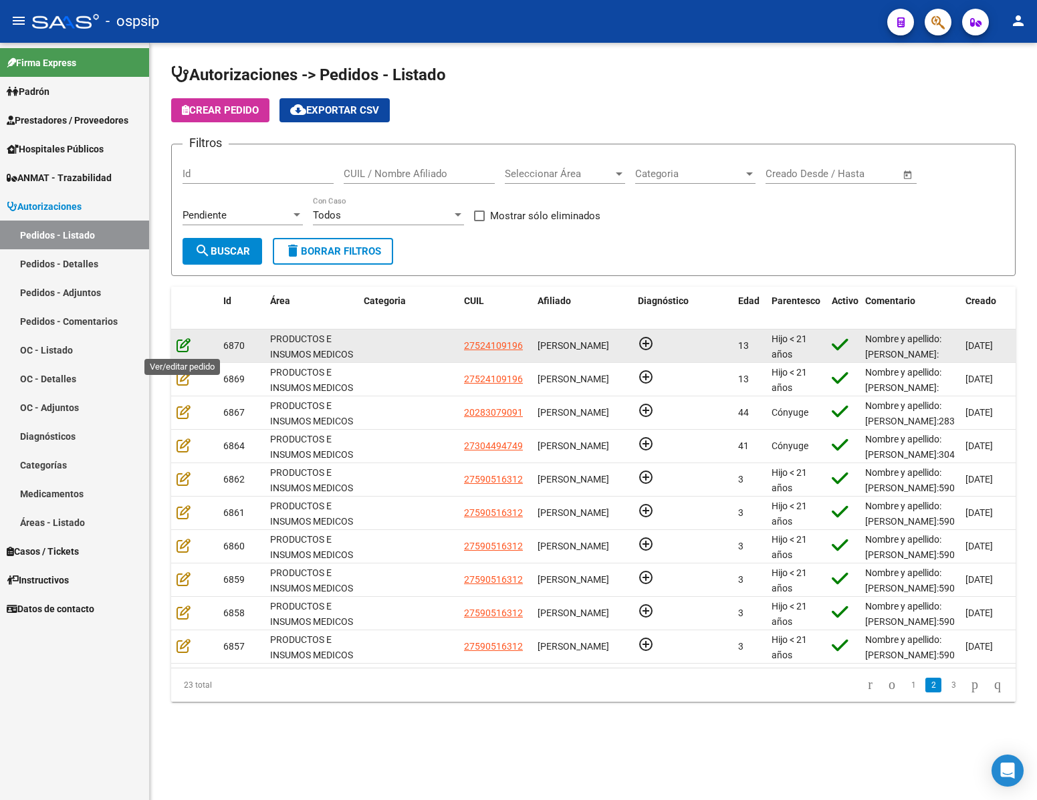
click at [183, 348] on icon at bounding box center [183, 345] width 14 height 15
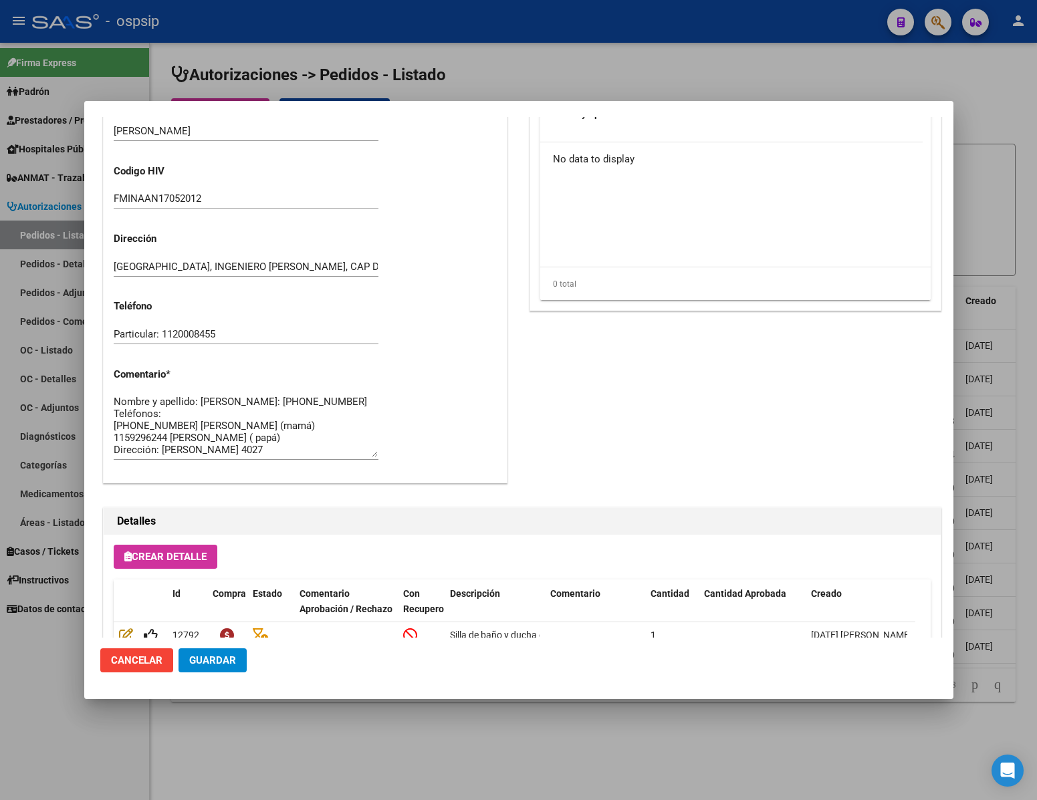
scroll to position [79, 0]
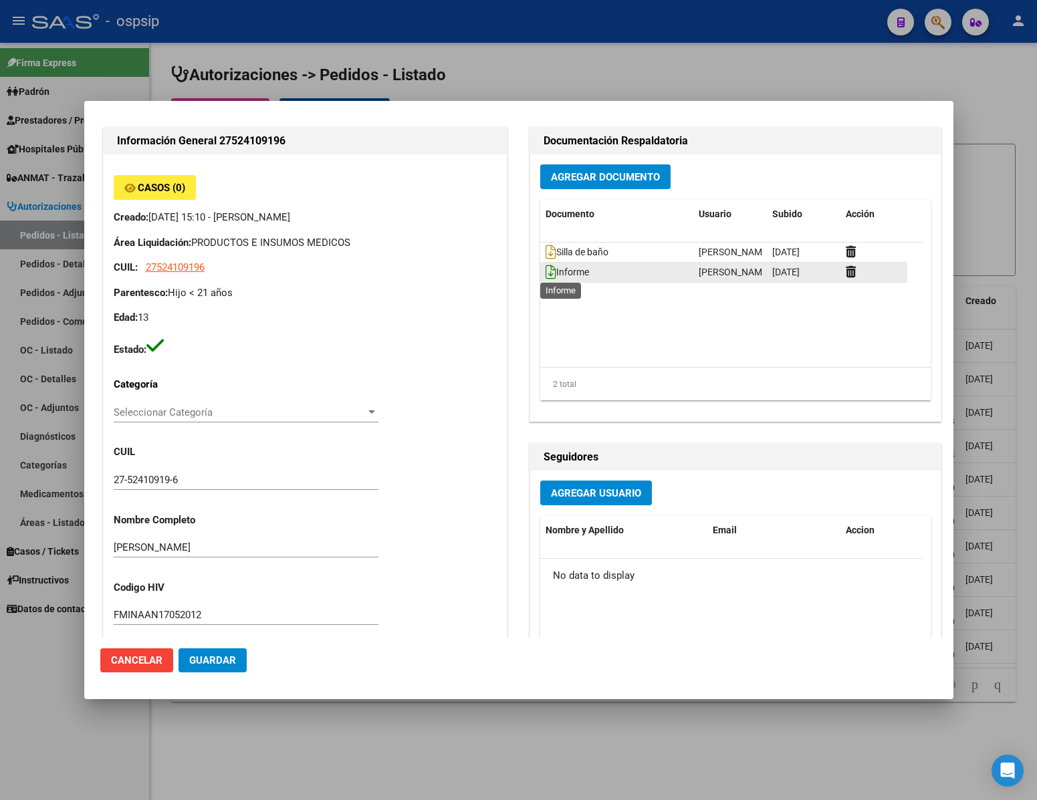
click at [545, 275] on icon at bounding box center [550, 272] width 11 height 15
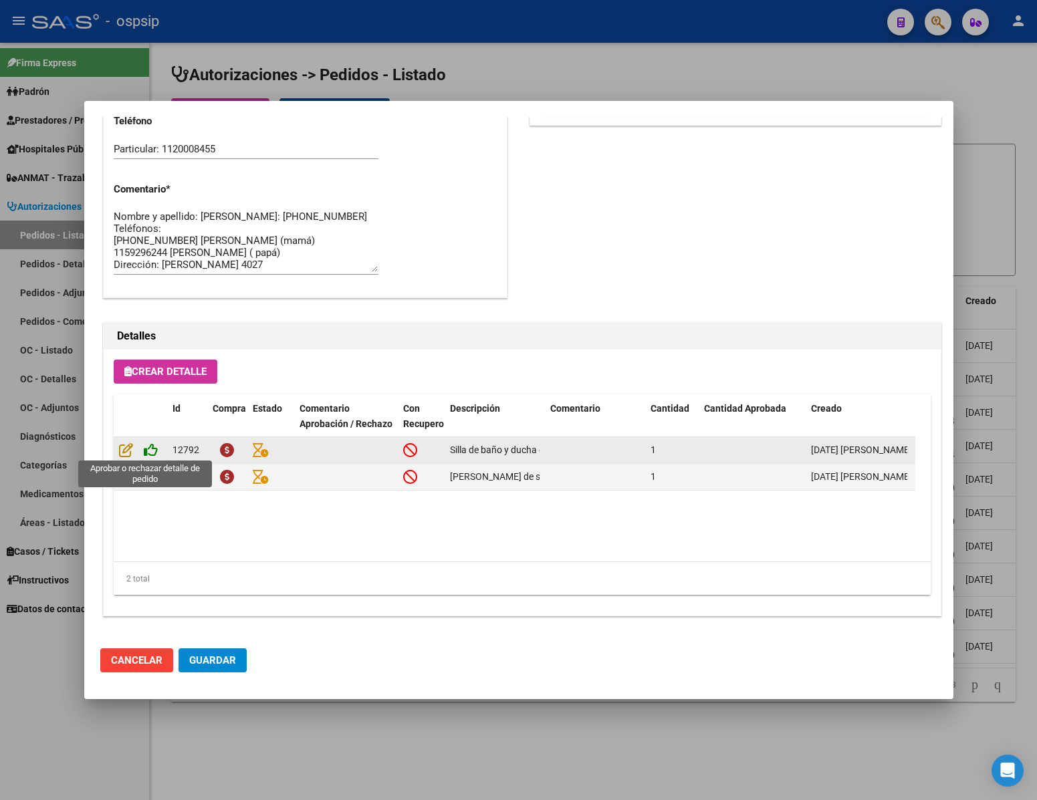
click at [148, 451] on icon at bounding box center [151, 449] width 14 height 15
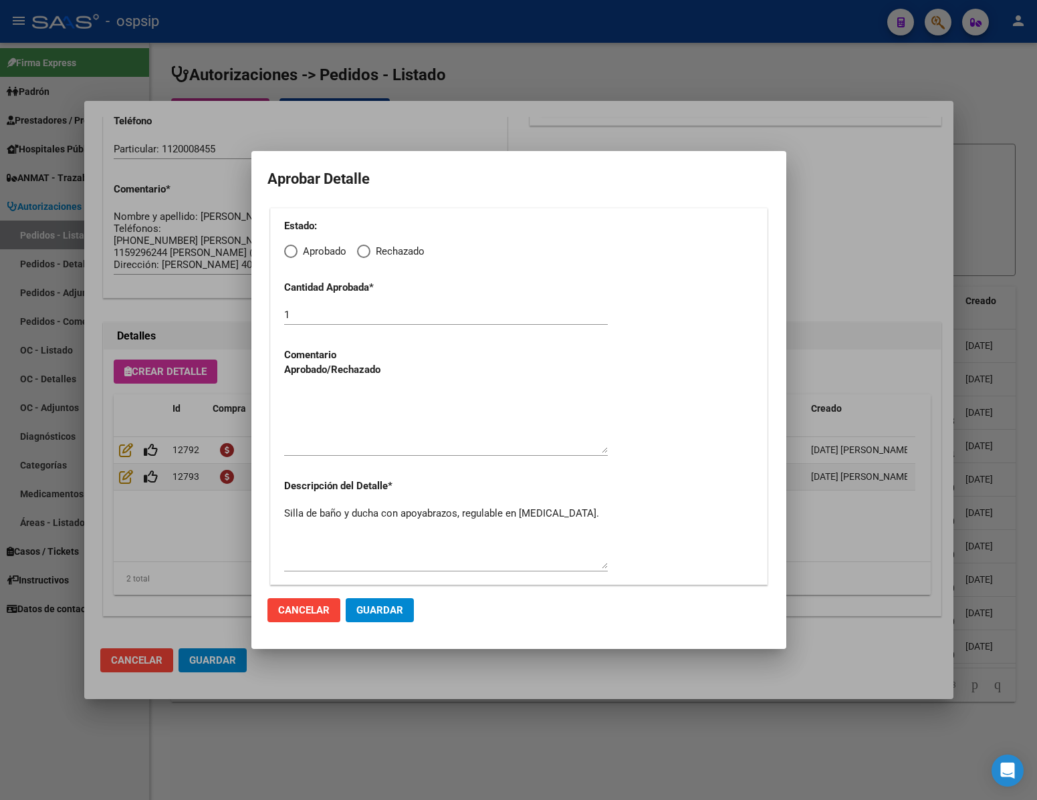
click at [287, 255] on span "Elija una opción" at bounding box center [290, 251] width 13 height 13
click at [287, 255] on input "Aprobado" at bounding box center [290, 251] width 13 height 13
radio input "true"
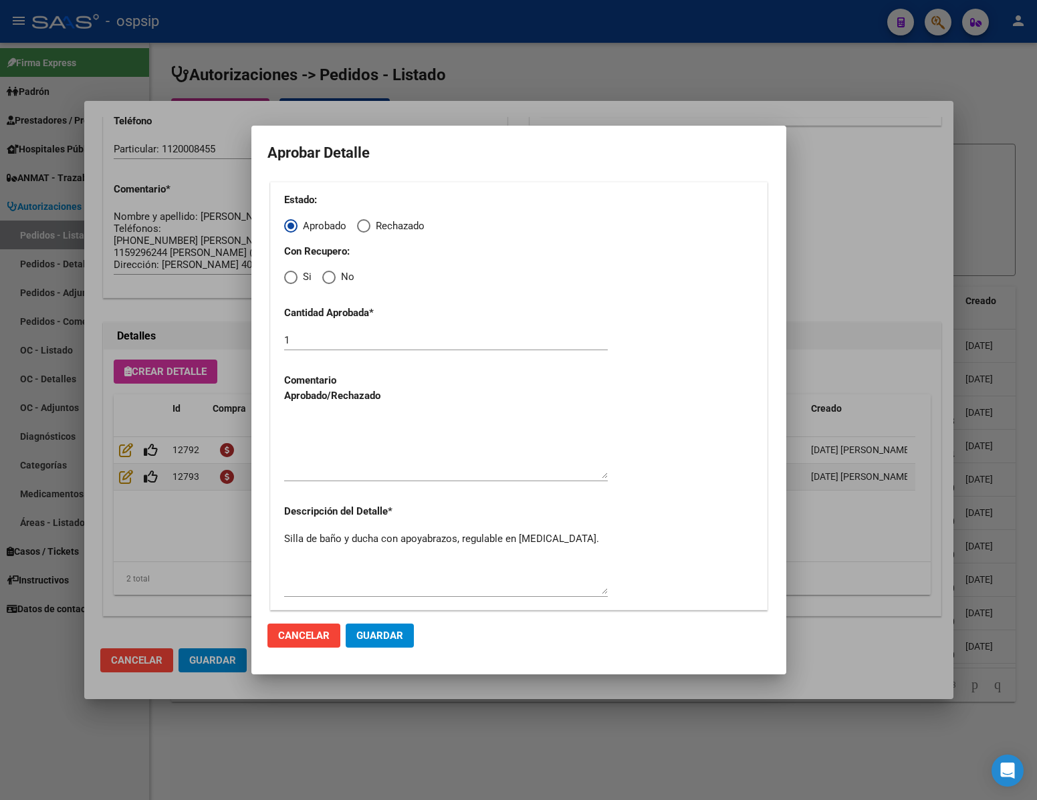
drag, startPoint x: 332, startPoint y: 275, endPoint x: 334, endPoint y: 291, distance: 16.2
click at [332, 275] on span "Elija una opción" at bounding box center [328, 277] width 13 height 13
click at [332, 275] on input "No" at bounding box center [328, 277] width 13 height 13
radio input "true"
click at [351, 476] on textarea at bounding box center [446, 447] width 324 height 63
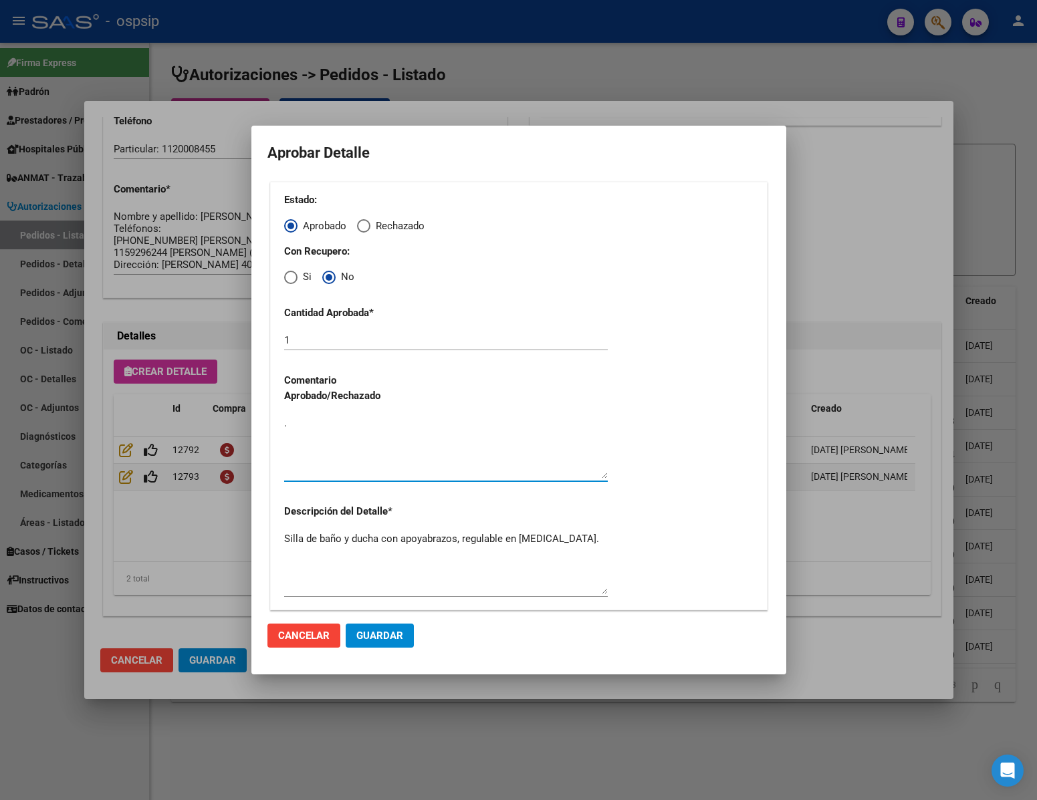
type textarea "."
click at [386, 638] on span "Guardar" at bounding box center [379, 636] width 47 height 12
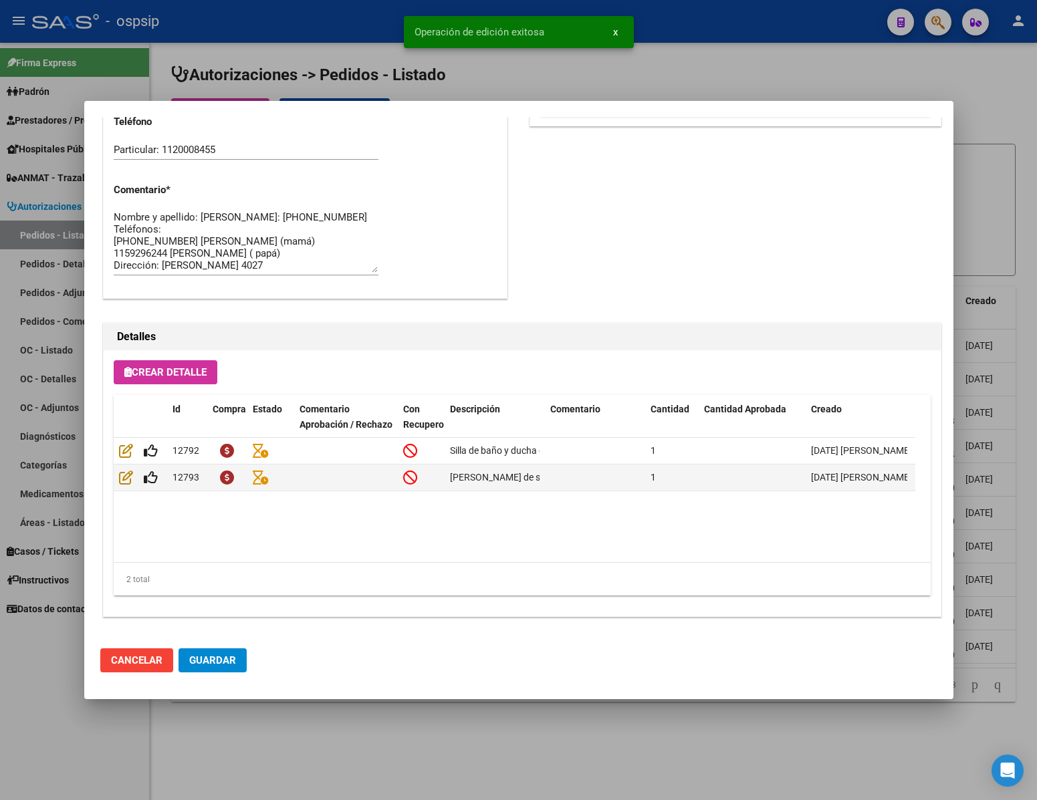
scroll to position [680, 0]
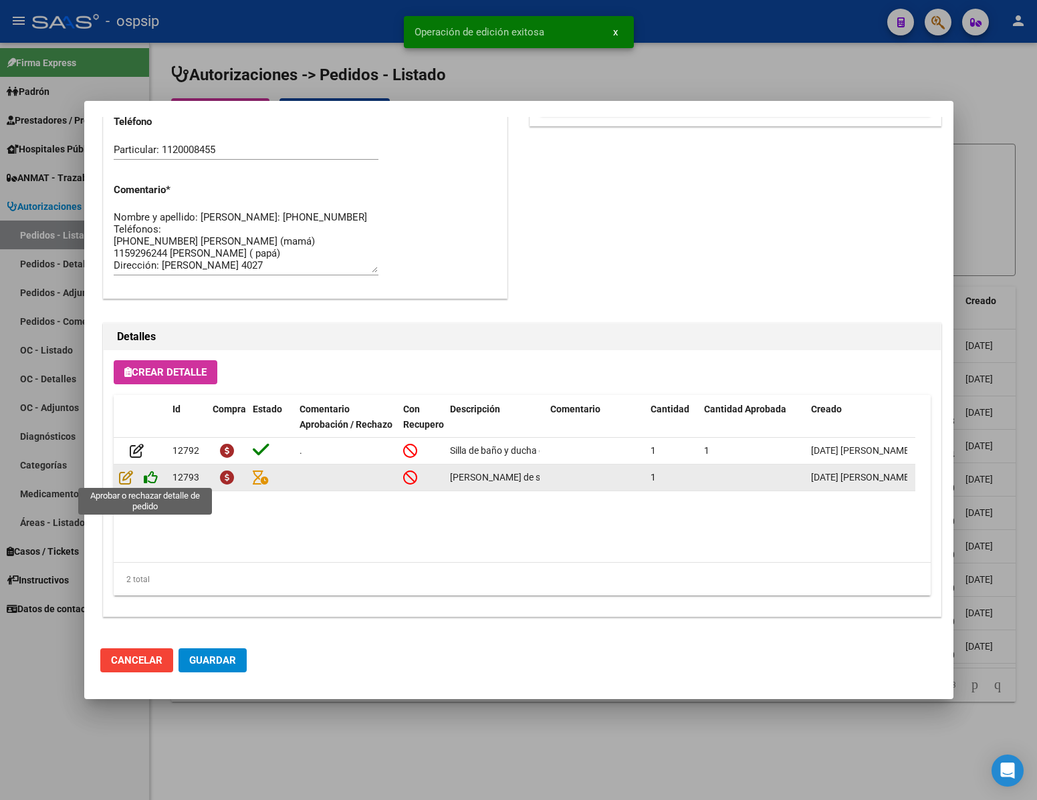
click at [148, 477] on icon at bounding box center [151, 477] width 14 height 15
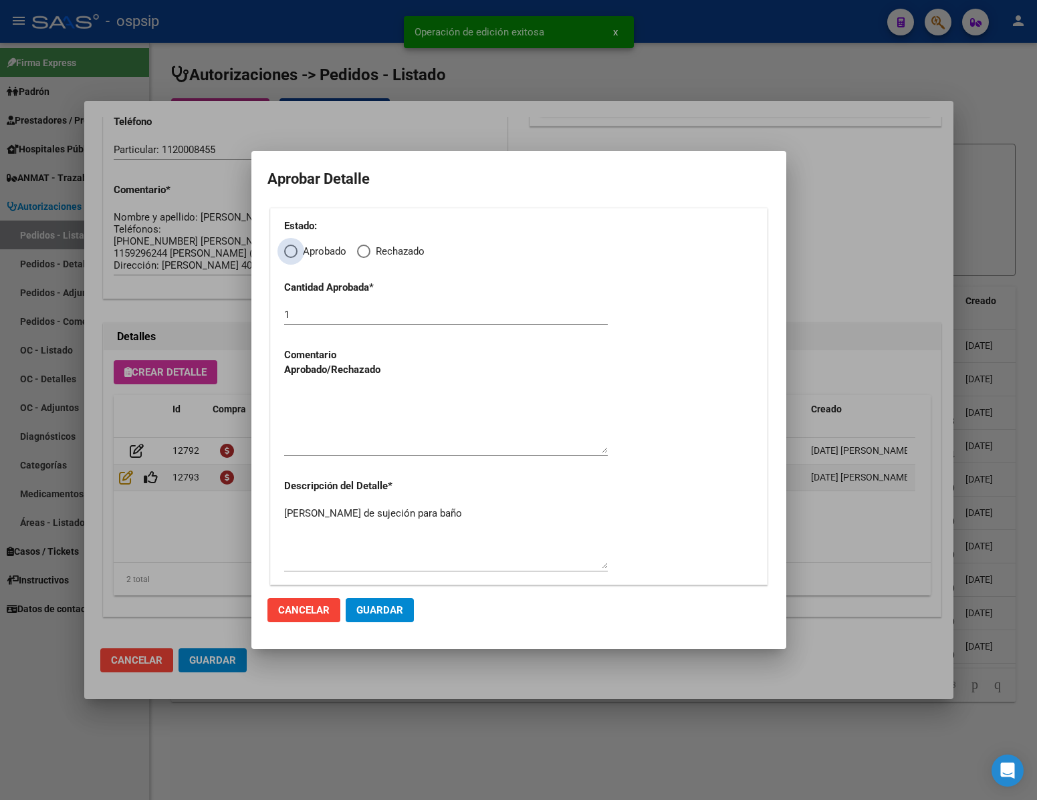
click at [289, 251] on span "Elija una opción" at bounding box center [290, 251] width 13 height 13
click at [289, 251] on input "Aprobado" at bounding box center [290, 251] width 13 height 13
radio input "true"
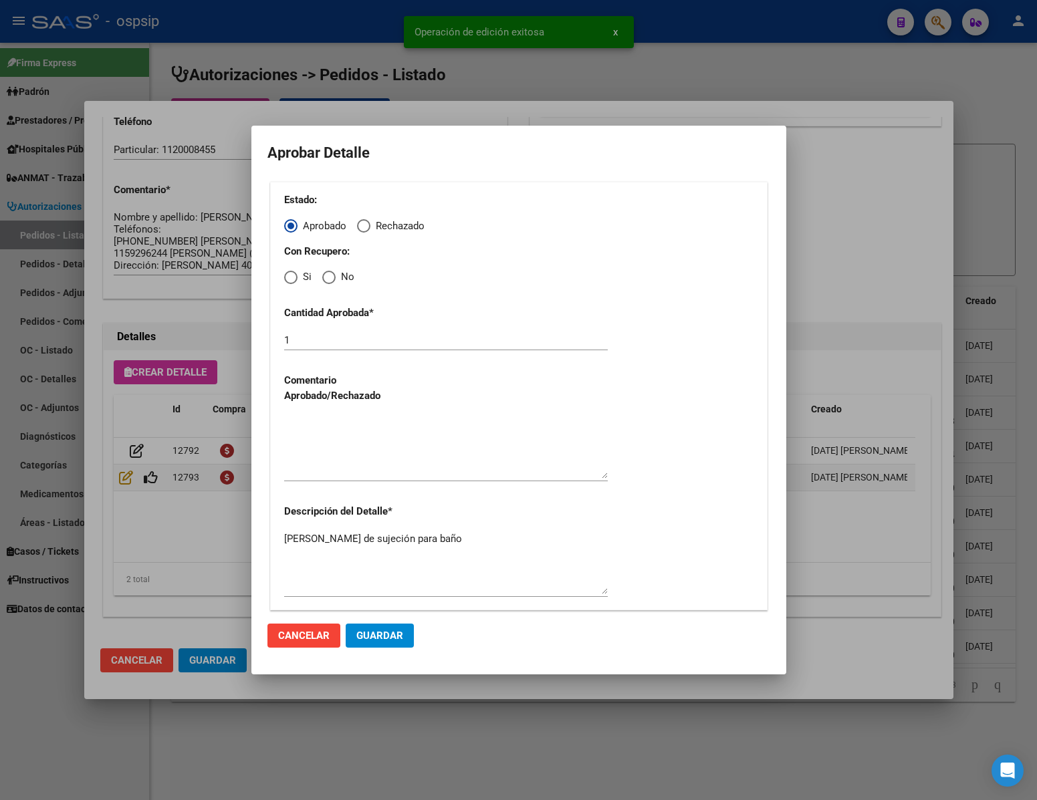
click at [329, 279] on span "Elija una opción" at bounding box center [328, 277] width 13 height 13
click at [329, 279] on input "No" at bounding box center [328, 277] width 13 height 13
radio input "true"
click at [331, 458] on textarea at bounding box center [446, 447] width 324 height 63
type textarea "."
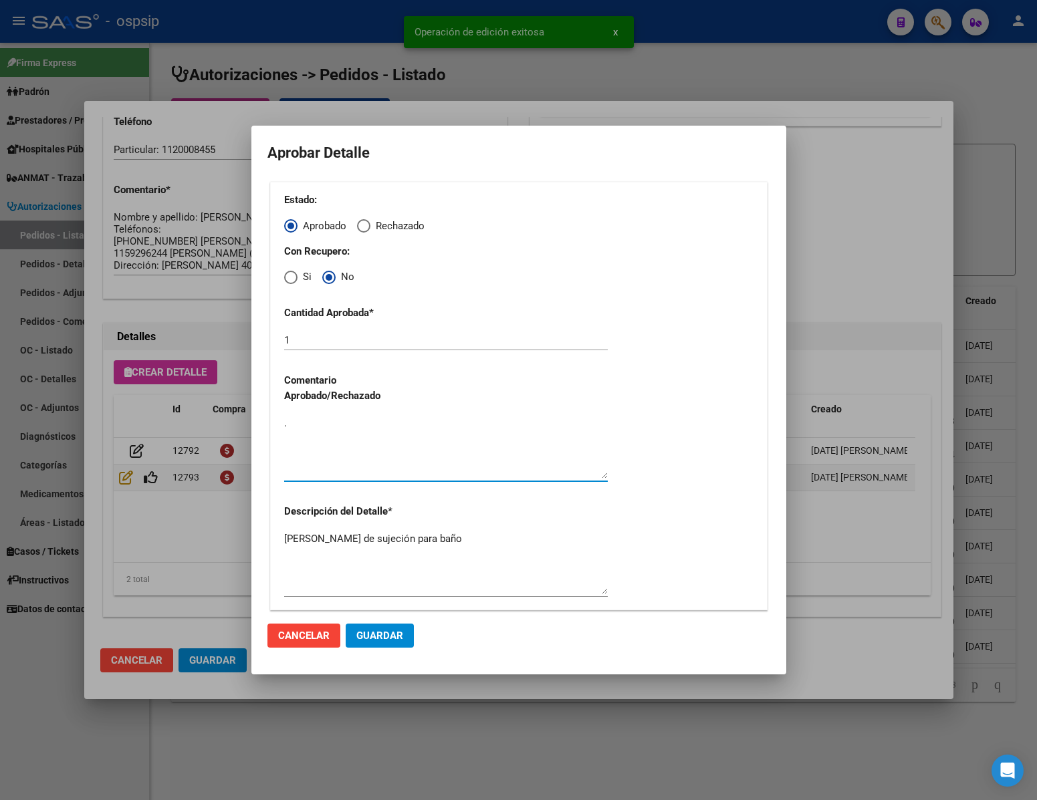
click at [385, 640] on span "Guardar" at bounding box center [379, 636] width 47 height 12
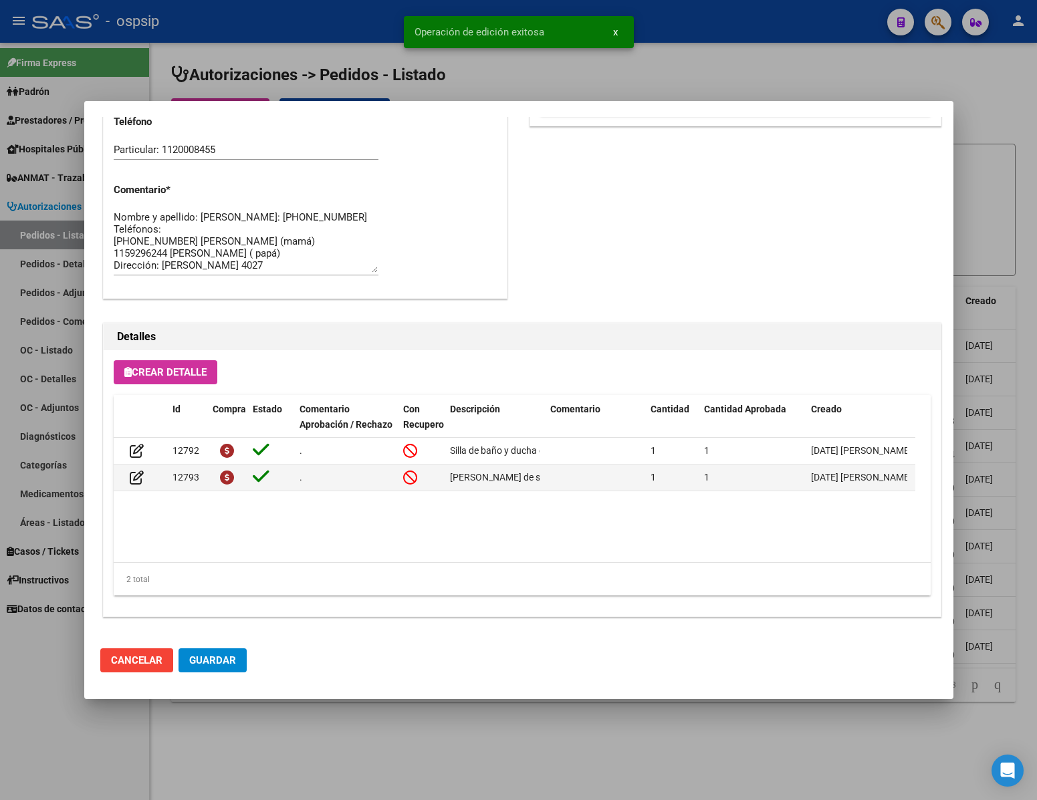
click at [219, 654] on span "Guardar" at bounding box center [212, 660] width 47 height 12
click at [361, 741] on div at bounding box center [518, 400] width 1037 height 800
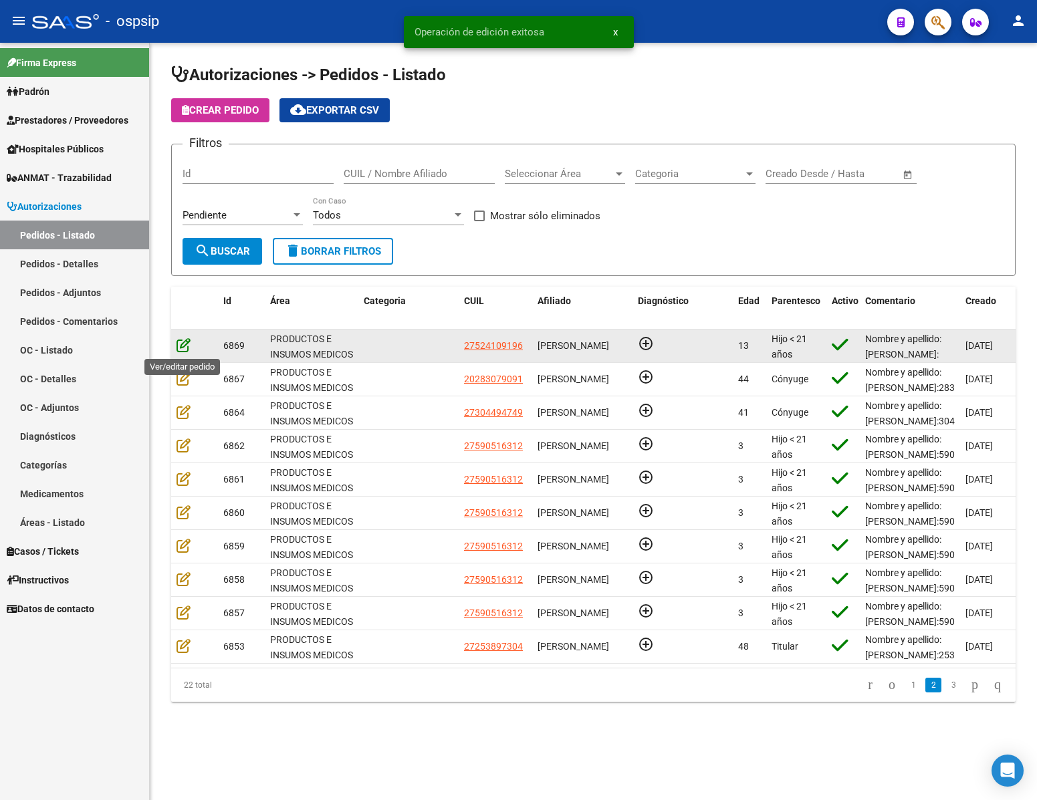
click at [178, 352] on icon at bounding box center [183, 345] width 14 height 15
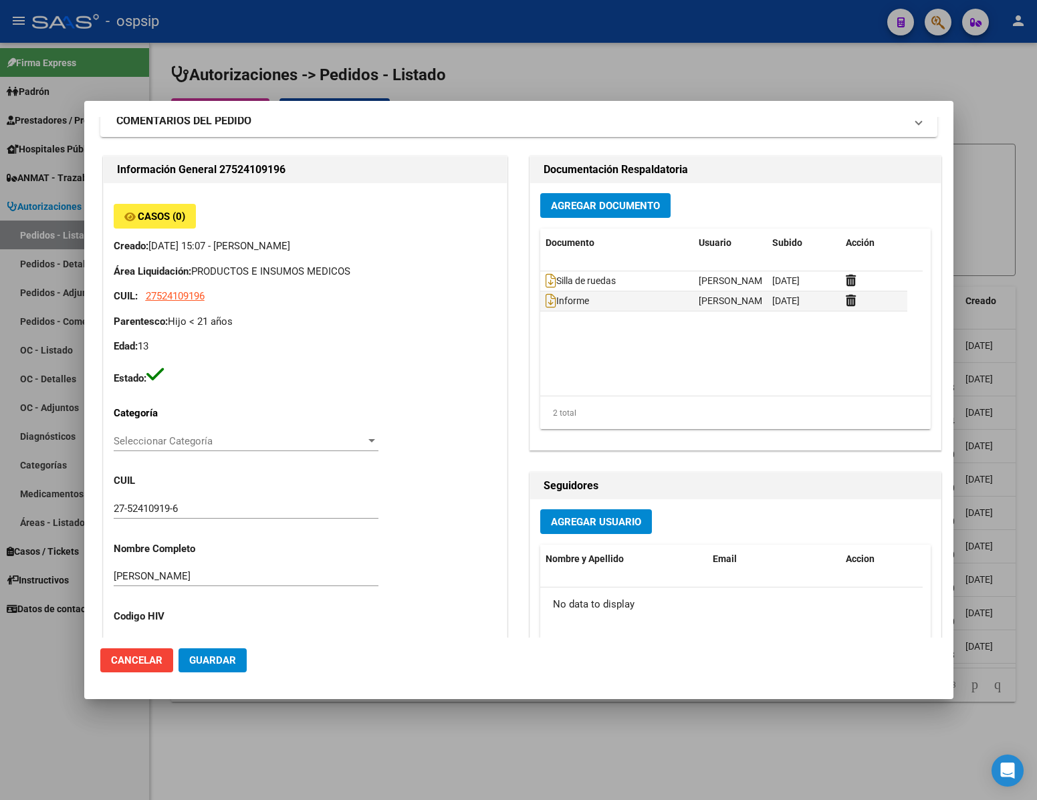
scroll to position [0, 0]
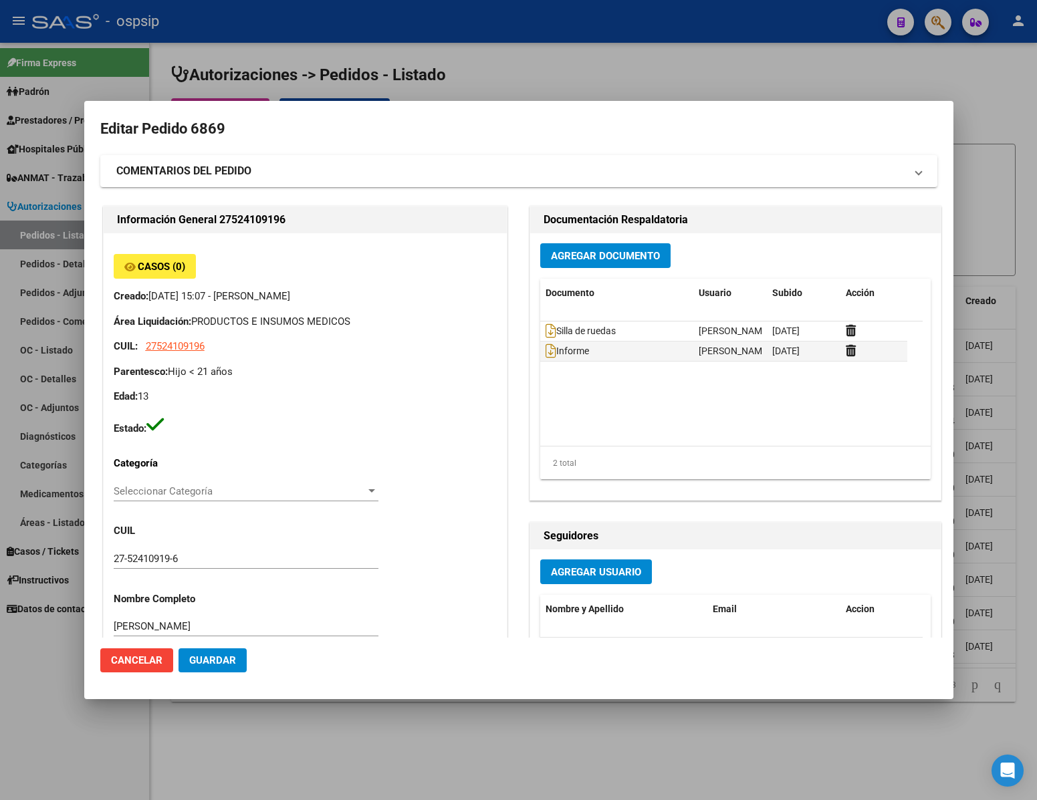
click at [140, 666] on button "Cancelar" at bounding box center [136, 660] width 73 height 24
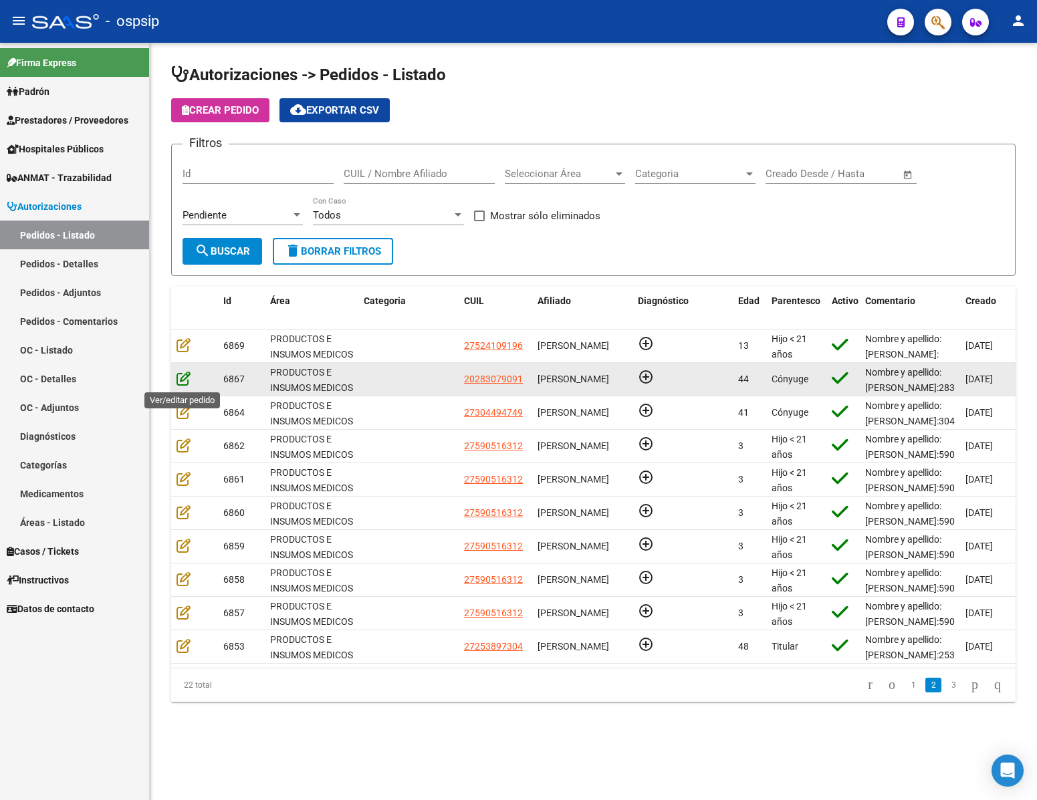
click at [178, 384] on icon at bounding box center [183, 378] width 14 height 15
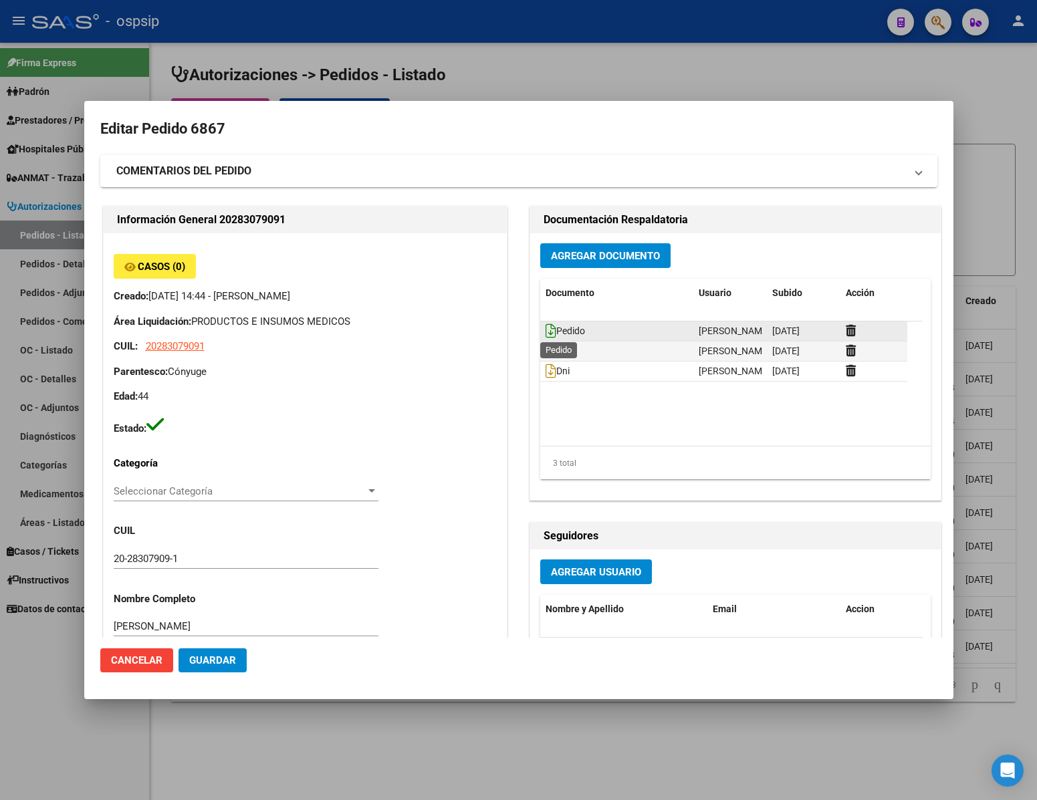
click at [545, 333] on icon at bounding box center [550, 331] width 11 height 15
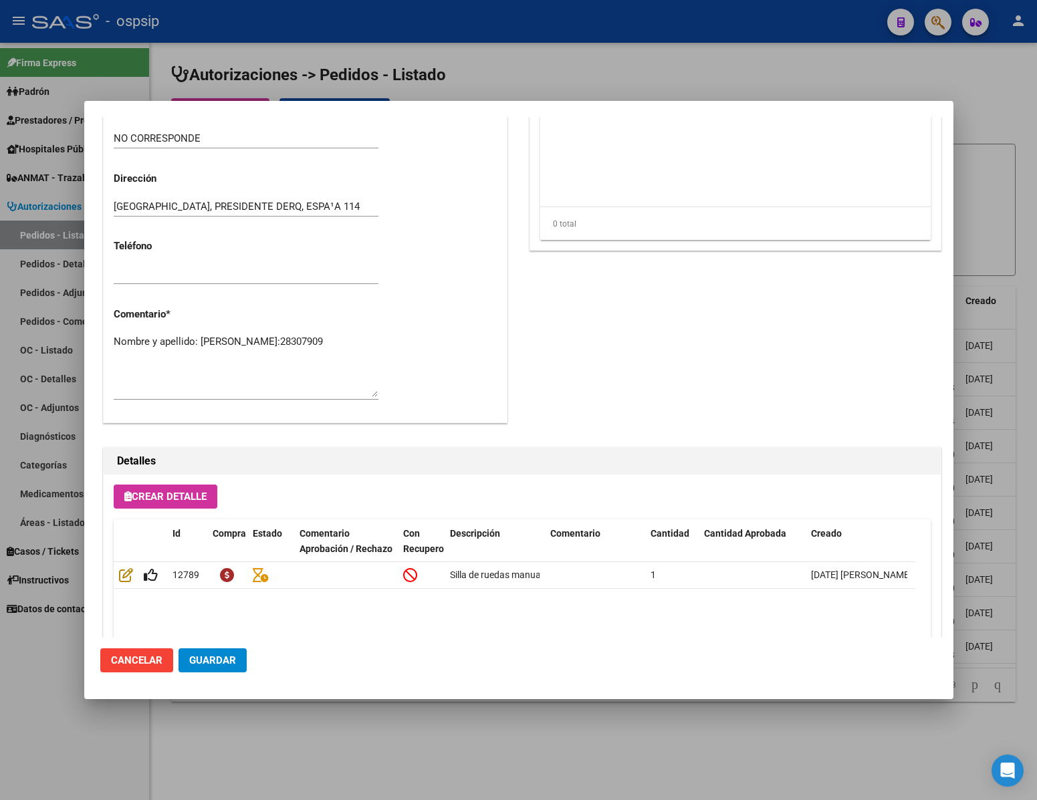
scroll to position [602, 0]
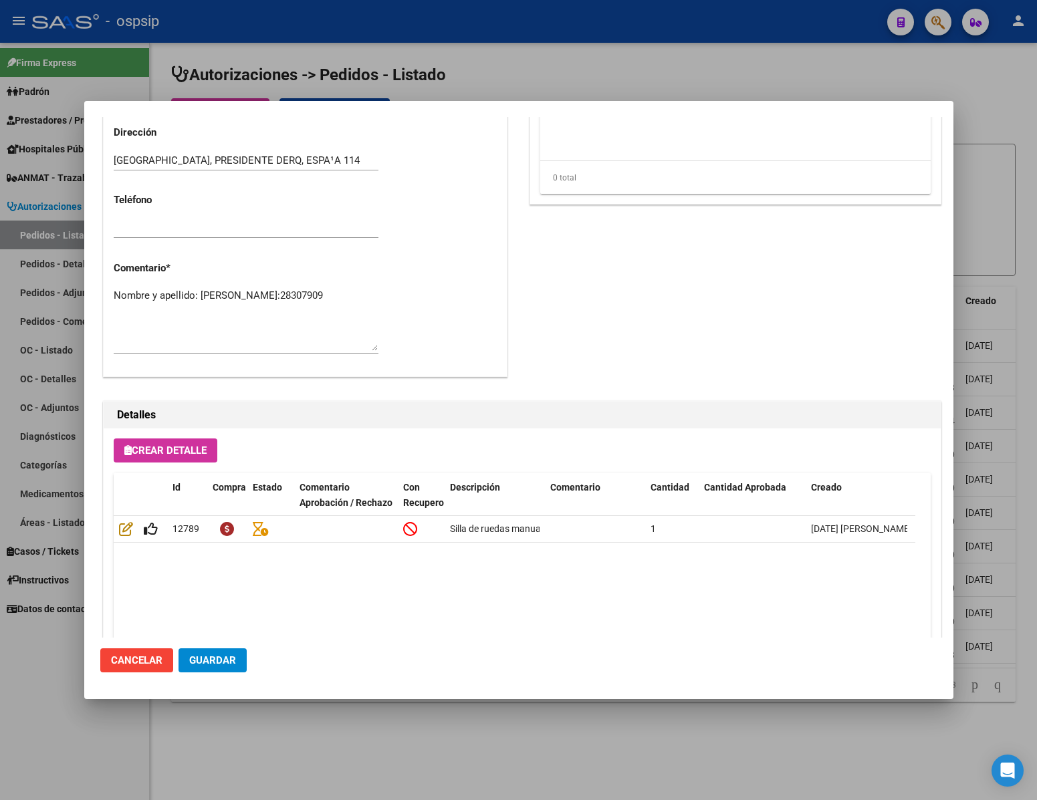
click at [152, 656] on span "Cancelar" at bounding box center [136, 660] width 51 height 12
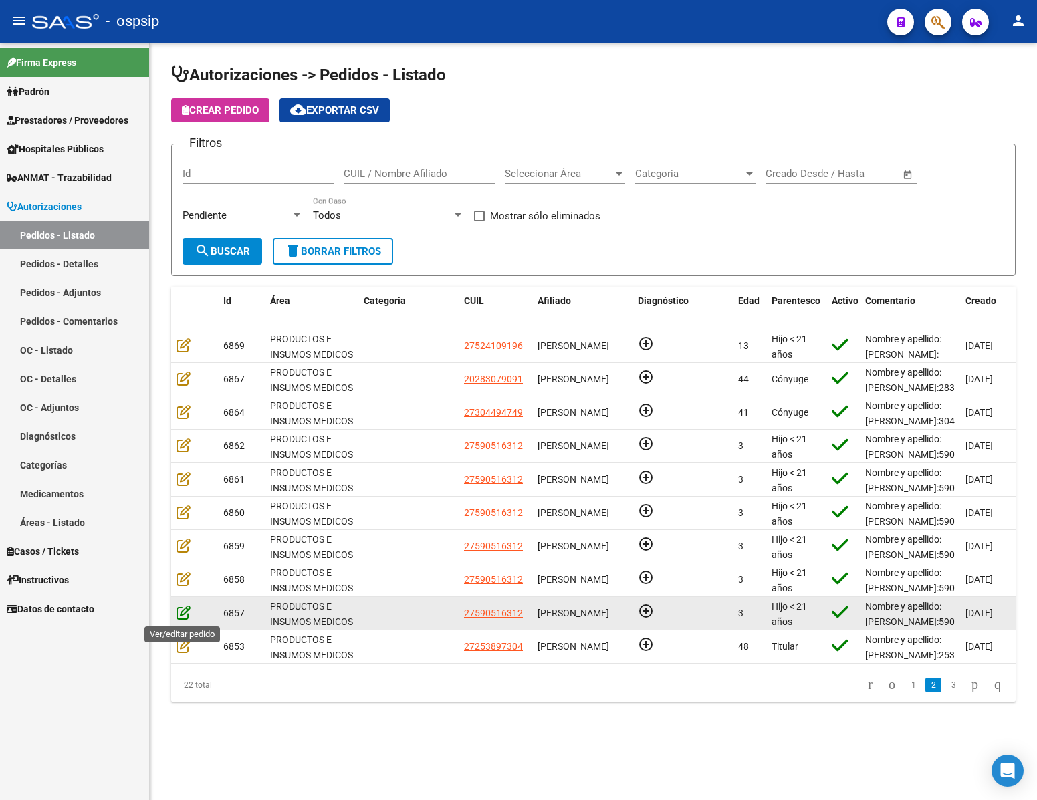
click at [181, 614] on icon at bounding box center [183, 612] width 14 height 15
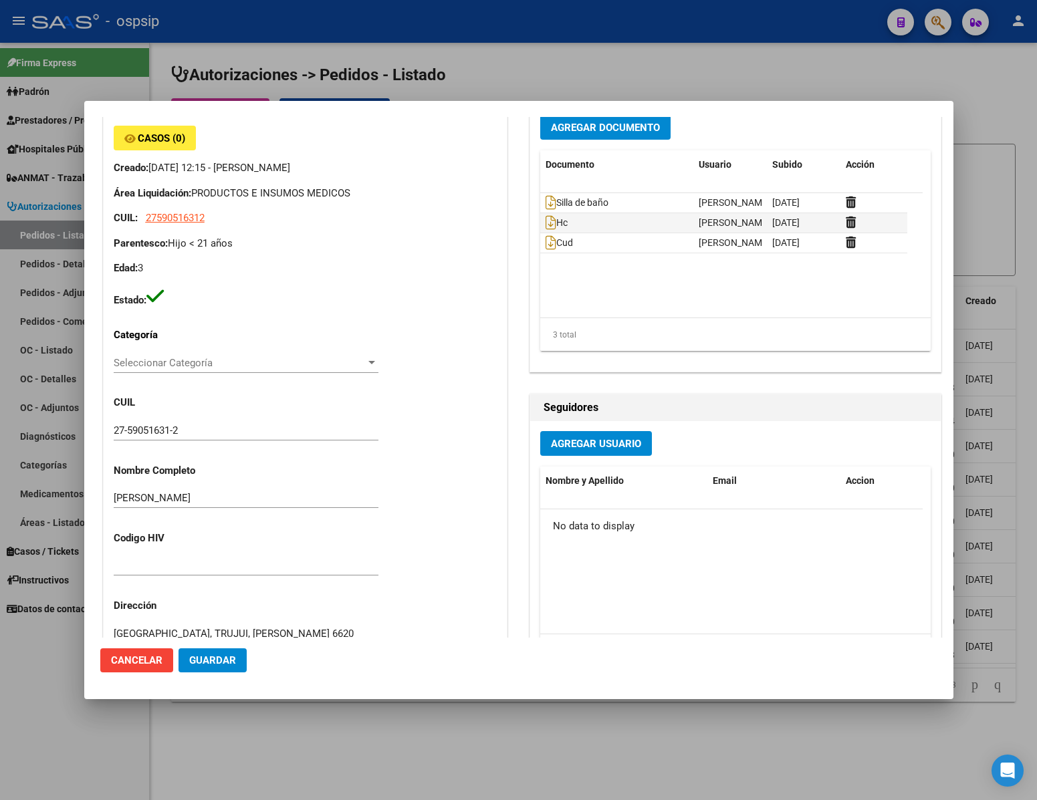
scroll to position [0, 0]
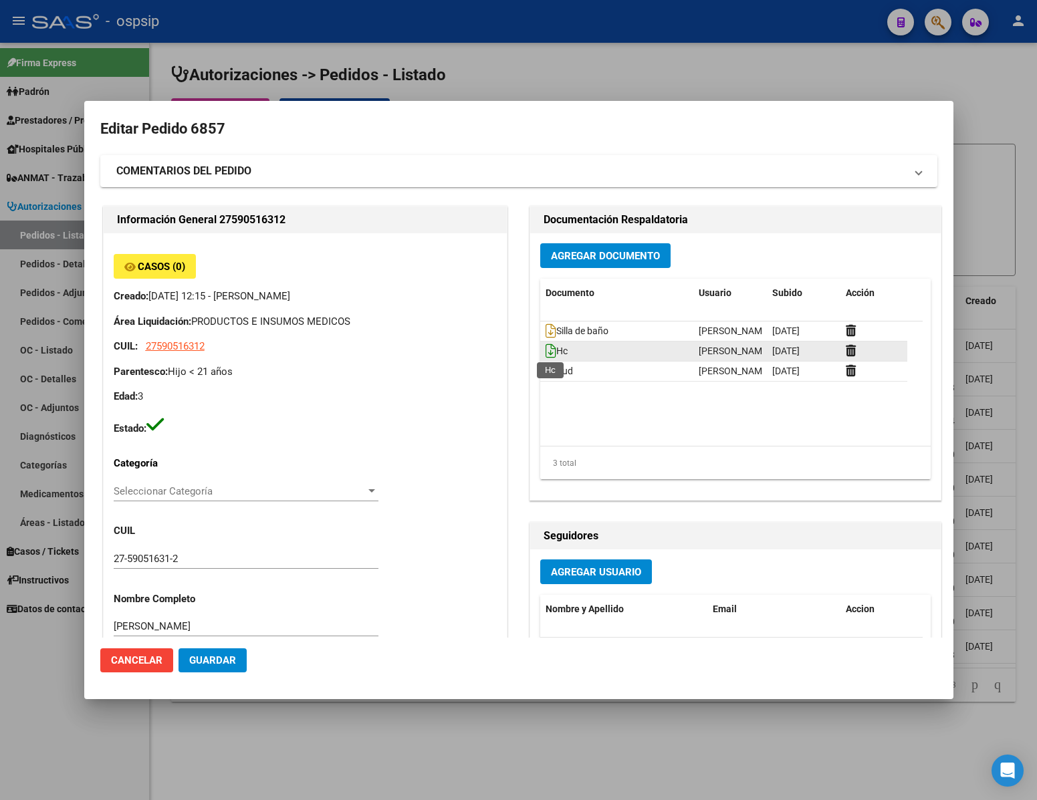
click at [545, 351] on icon at bounding box center [550, 351] width 11 height 15
click at [985, 123] on div at bounding box center [518, 400] width 1037 height 800
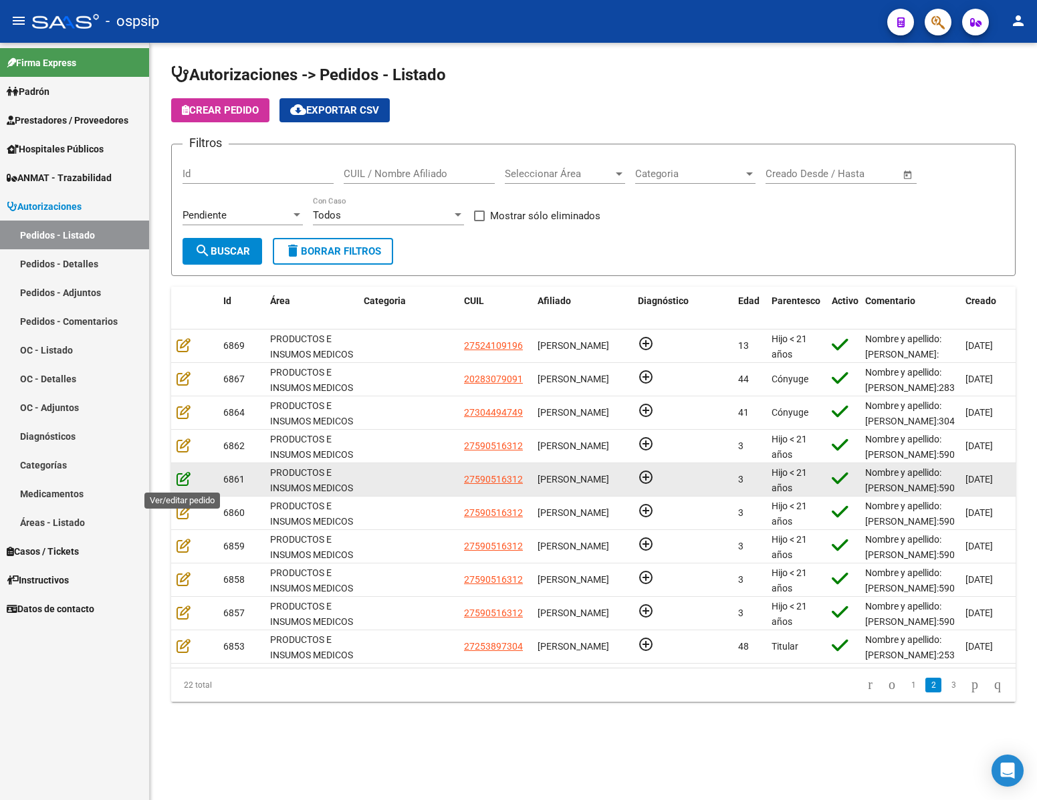
click at [185, 481] on icon at bounding box center [183, 478] width 14 height 15
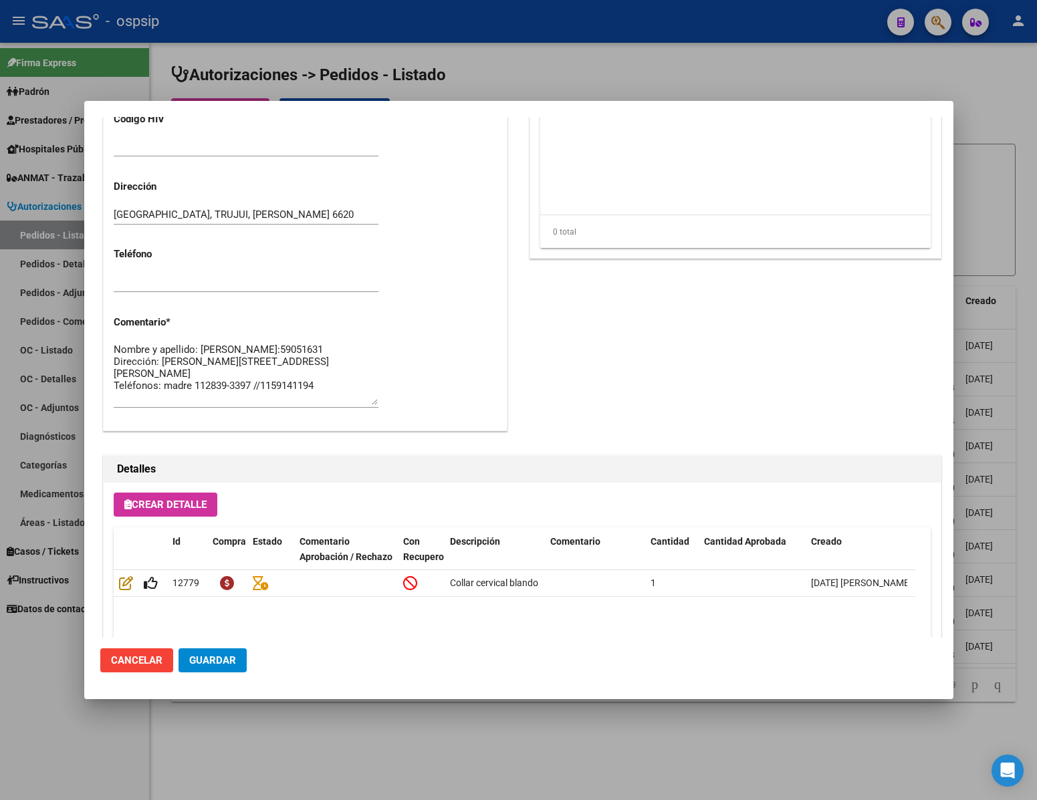
scroll to position [602, 0]
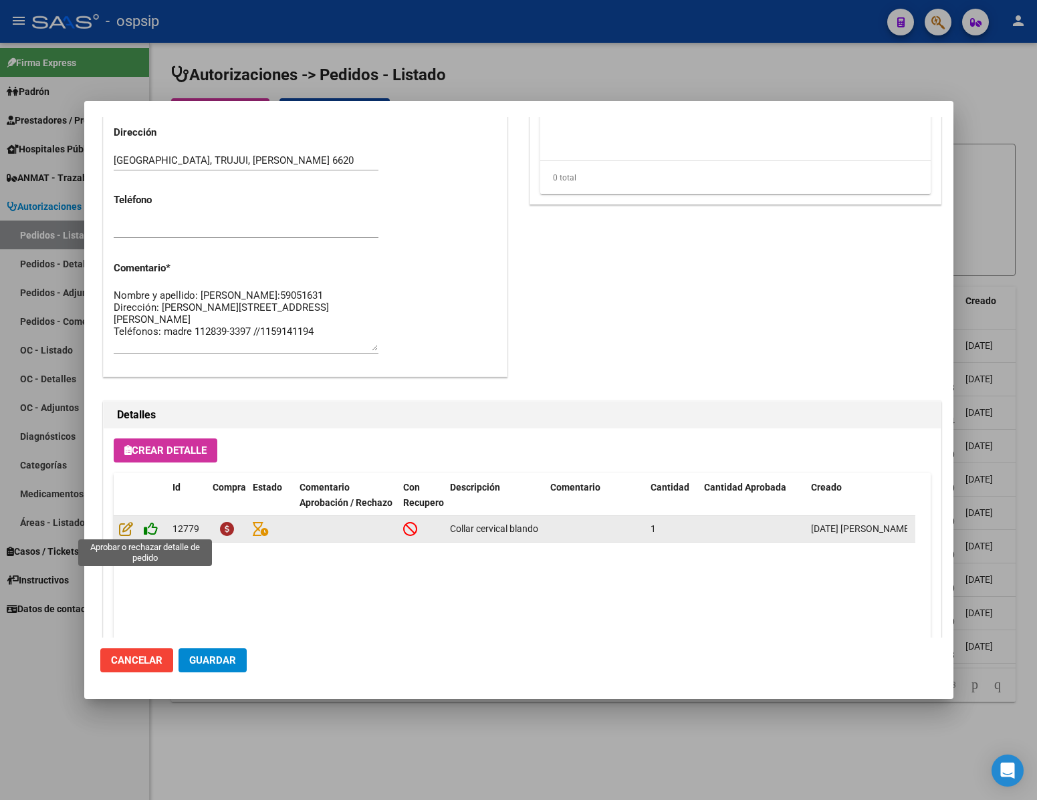
click at [154, 529] on icon at bounding box center [151, 528] width 14 height 15
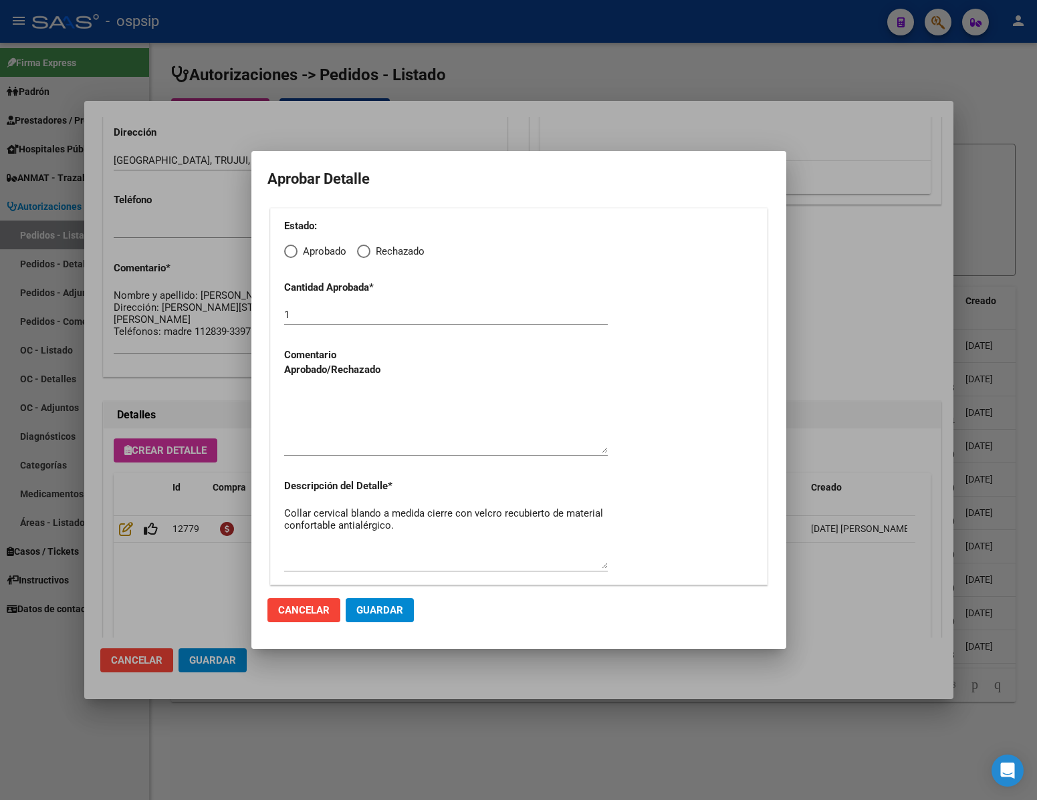
click at [295, 251] on span "Elija una opción" at bounding box center [290, 251] width 13 height 13
click at [295, 251] on input "Aprobado" at bounding box center [290, 251] width 13 height 13
radio input "true"
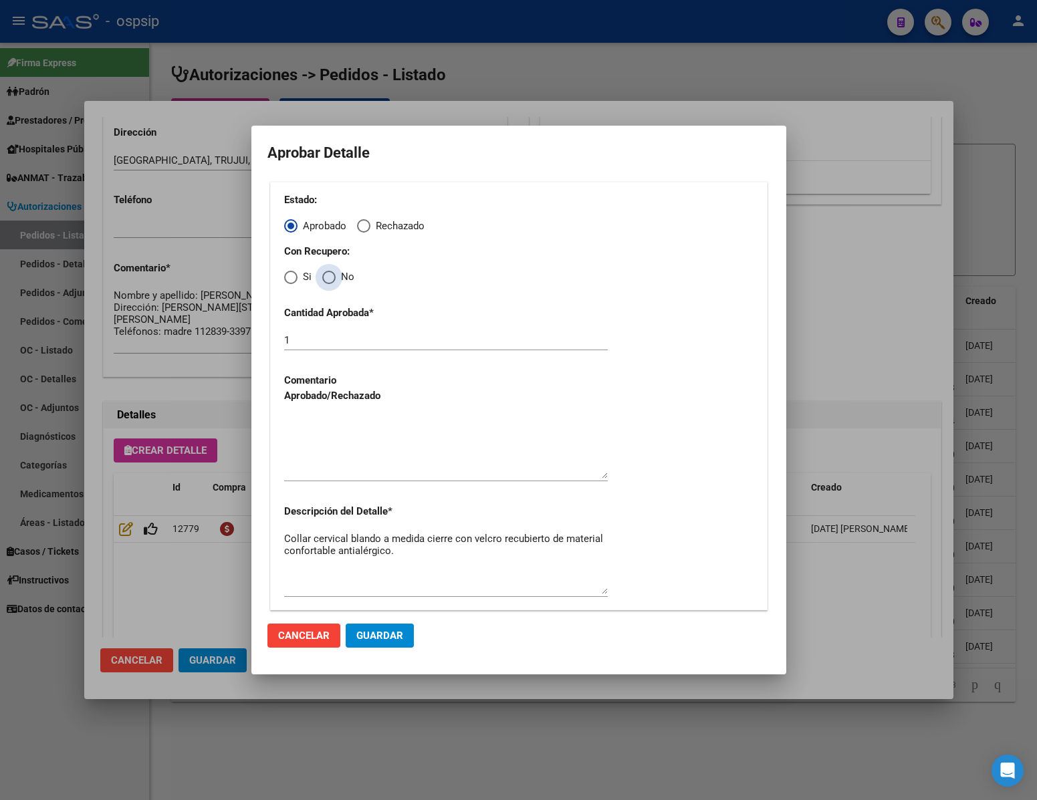
click at [333, 277] on span "Elija una opción" at bounding box center [328, 277] width 13 height 13
click at [333, 277] on input "No" at bounding box center [328, 277] width 13 height 13
radio input "true"
click at [329, 450] on textarea at bounding box center [446, 447] width 324 height 63
type textarea "."
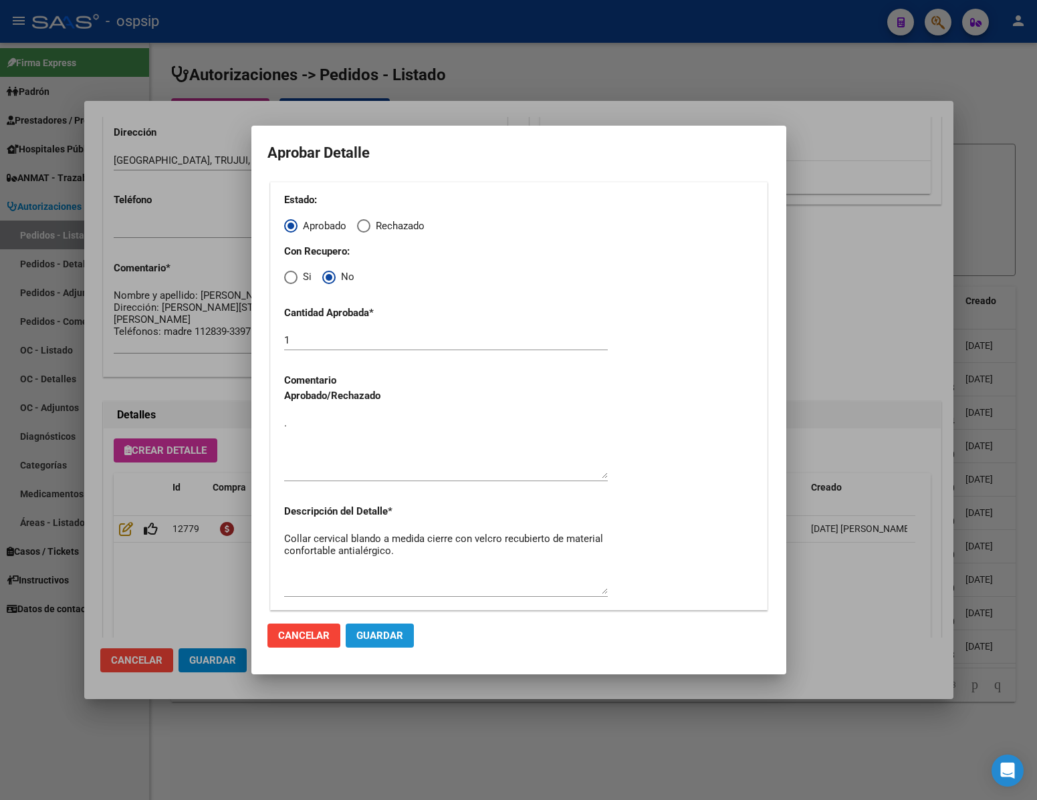
click at [384, 634] on span "Guardar" at bounding box center [379, 636] width 47 height 12
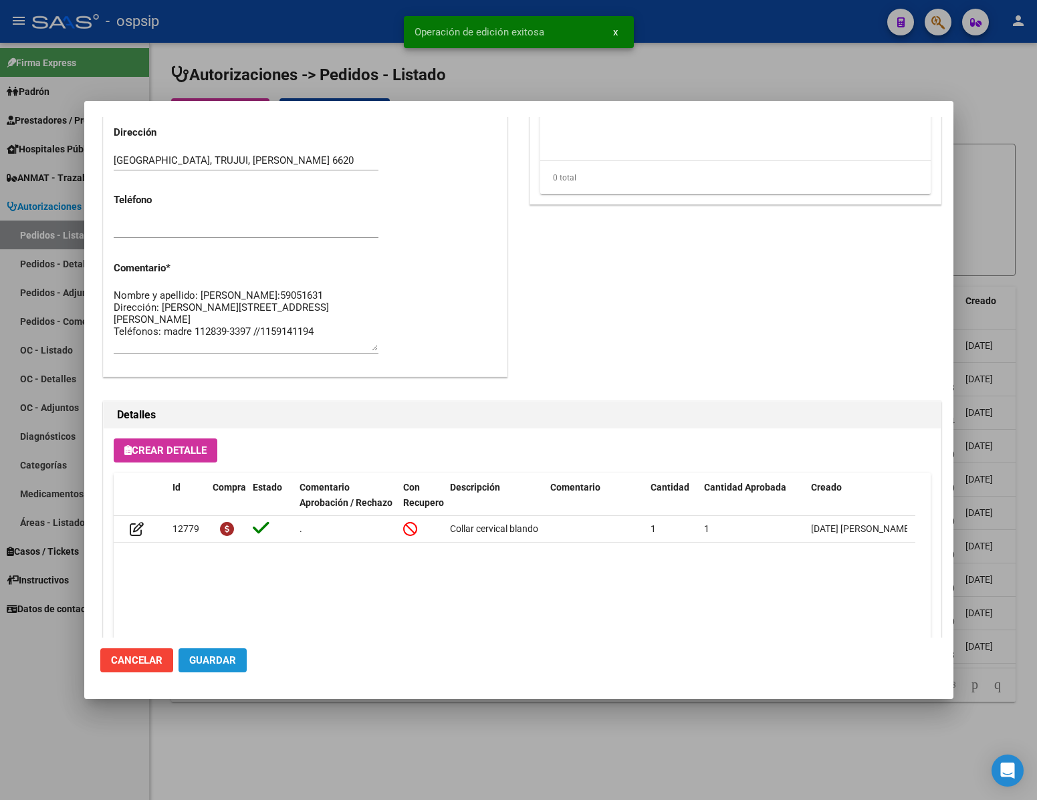
drag, startPoint x: 219, startPoint y: 658, endPoint x: 243, endPoint y: 706, distance: 54.4
click at [219, 656] on span "Guardar" at bounding box center [212, 660] width 47 height 12
click at [388, 768] on div at bounding box center [518, 400] width 1037 height 800
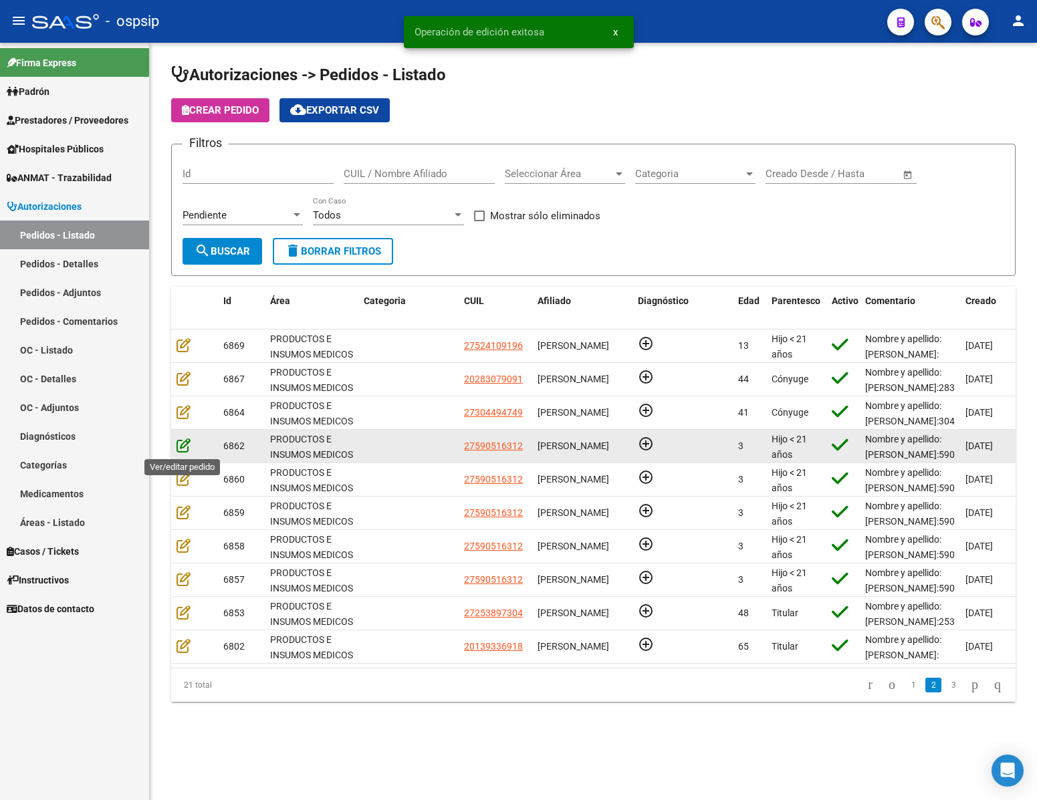
click at [183, 451] on icon at bounding box center [183, 445] width 14 height 15
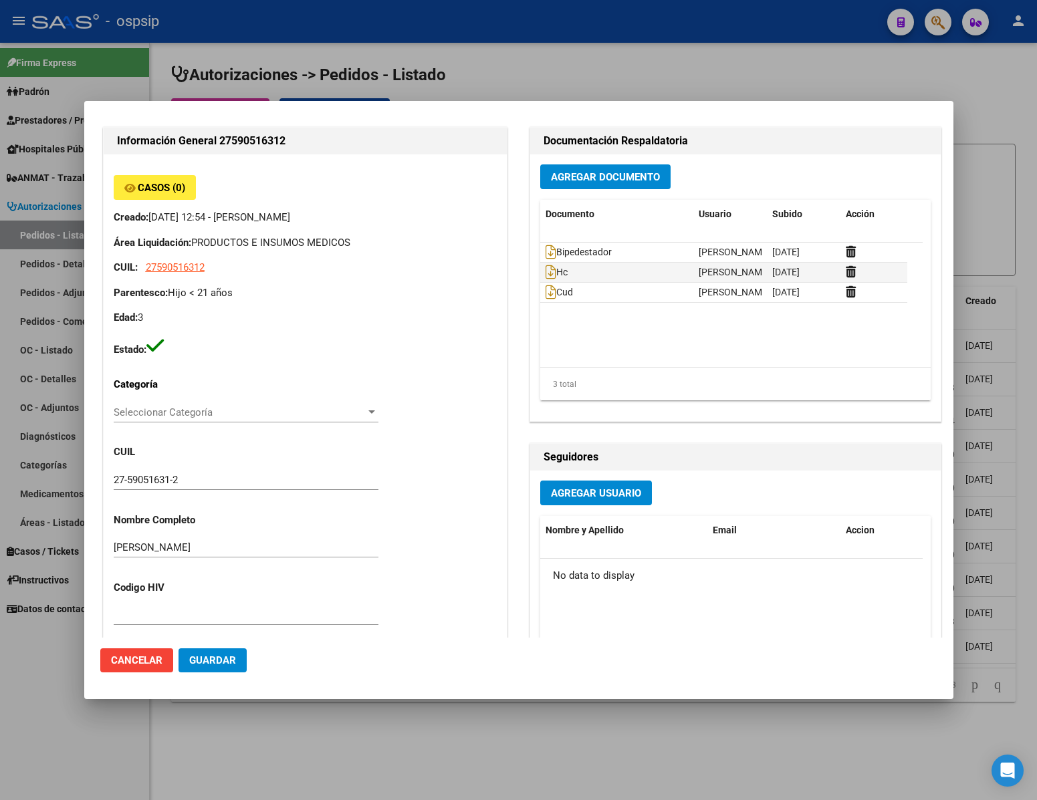
scroll to position [680, 0]
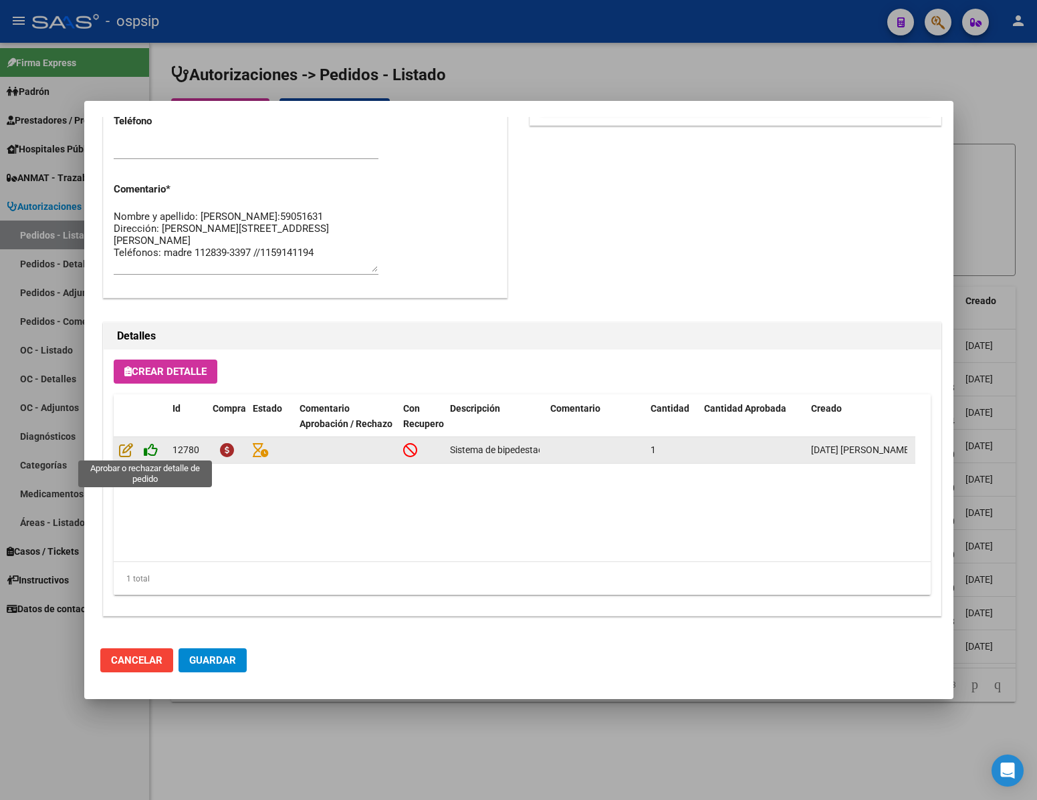
click at [149, 447] on icon at bounding box center [151, 449] width 14 height 15
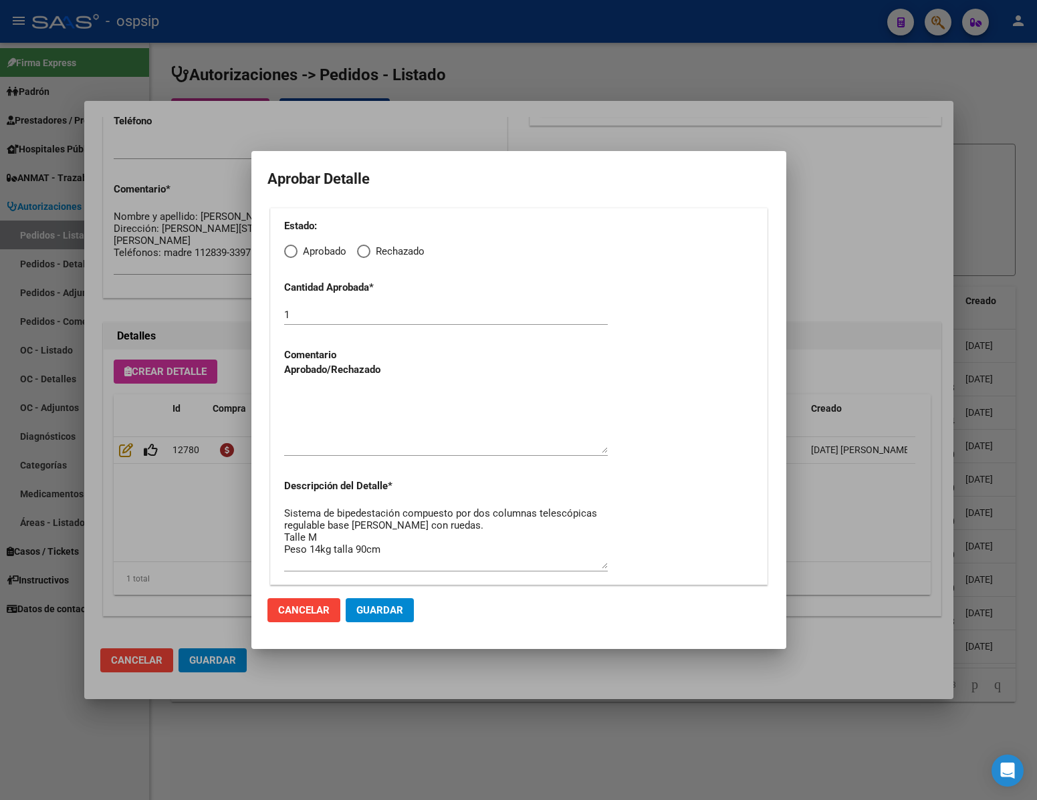
click at [297, 249] on span "Elija una opción" at bounding box center [290, 251] width 13 height 13
click at [297, 249] on input "Aprobado" at bounding box center [290, 251] width 13 height 13
radio input "true"
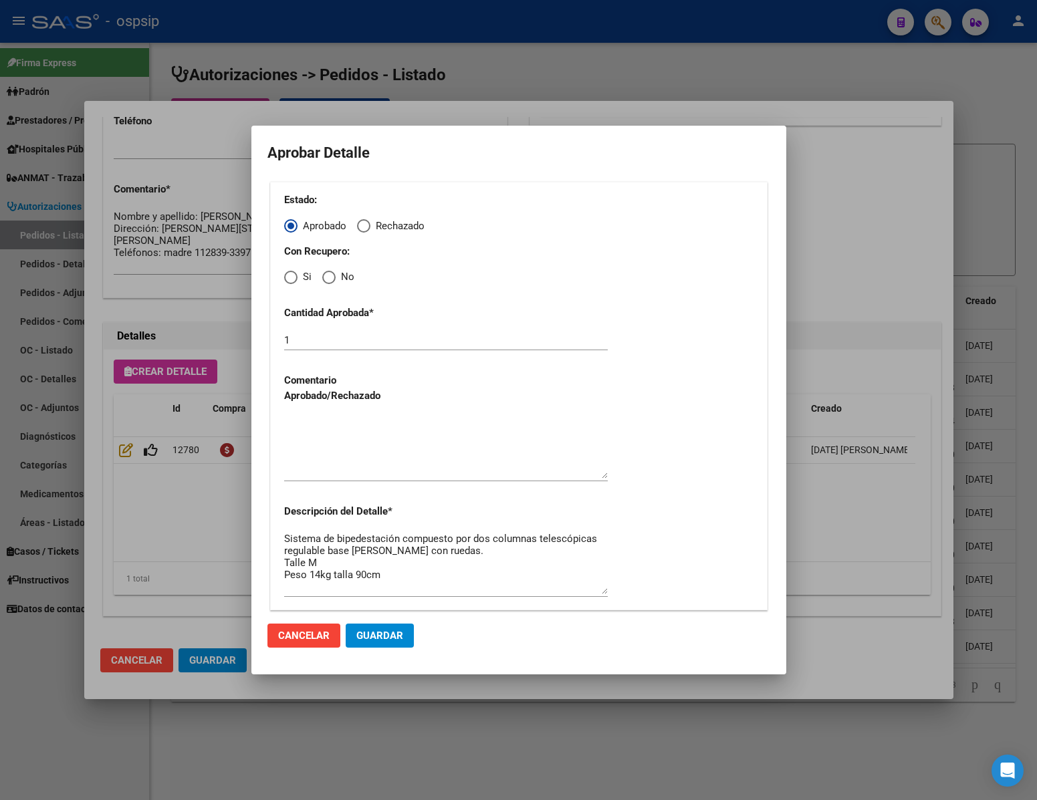
click at [325, 281] on span "Elija una opción" at bounding box center [328, 277] width 13 height 13
click at [325, 281] on input "No" at bounding box center [328, 277] width 13 height 13
radio input "true"
click at [377, 450] on textarea at bounding box center [446, 447] width 324 height 63
type textarea "."
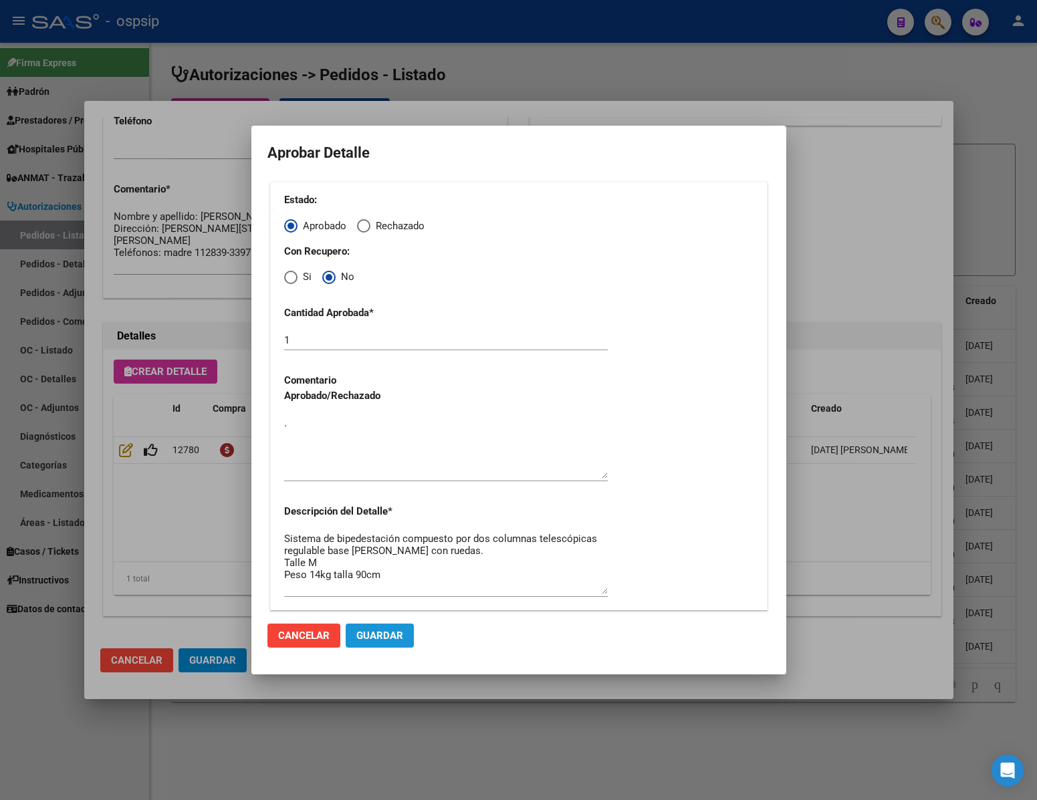
click at [396, 632] on span "Guardar" at bounding box center [379, 636] width 47 height 12
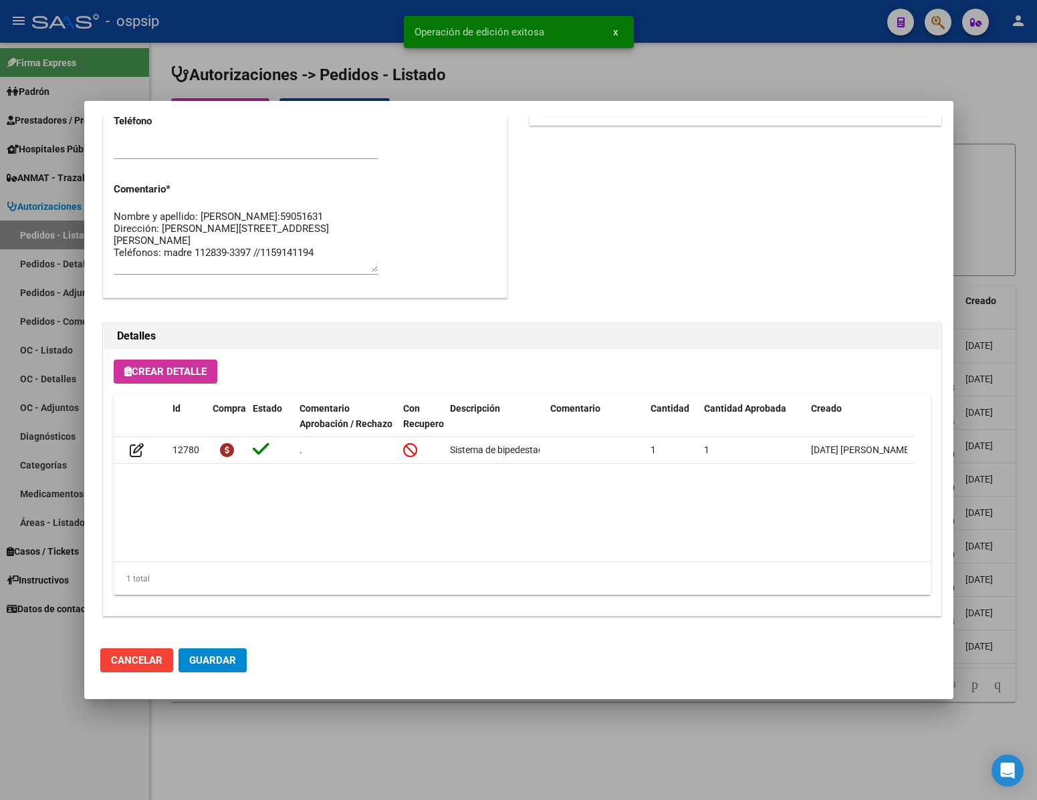
scroll to position [680, 0]
click at [427, 720] on div at bounding box center [518, 400] width 1037 height 800
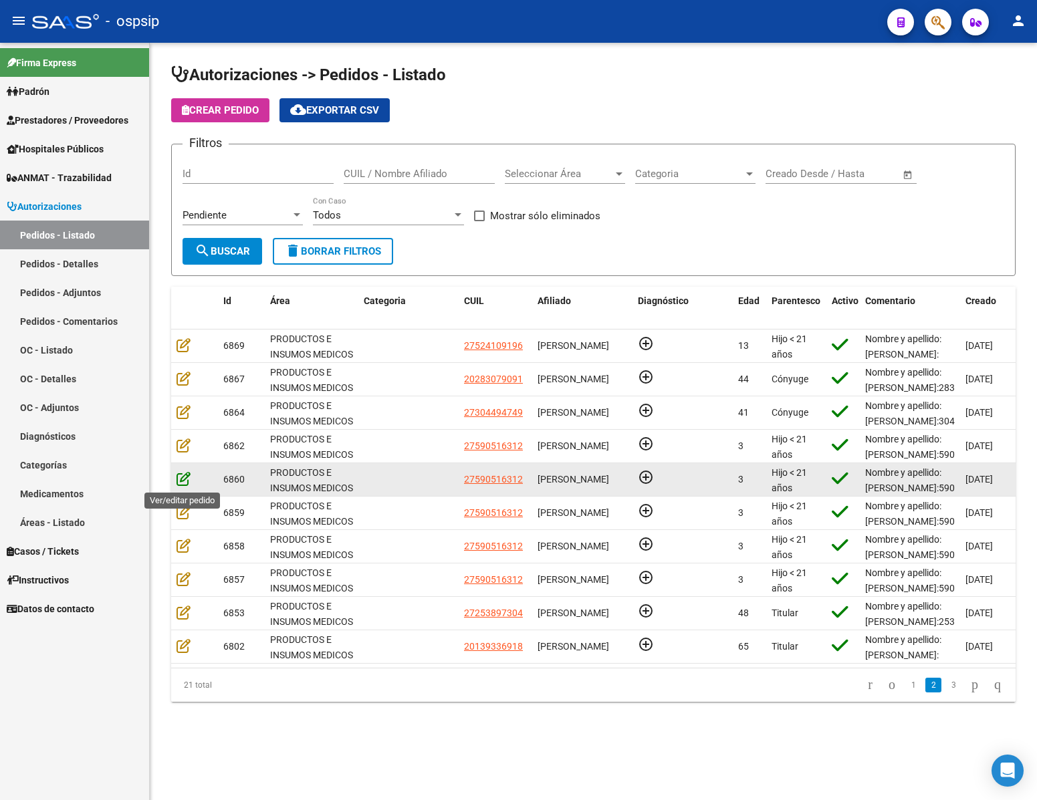
click at [180, 479] on icon at bounding box center [183, 478] width 14 height 15
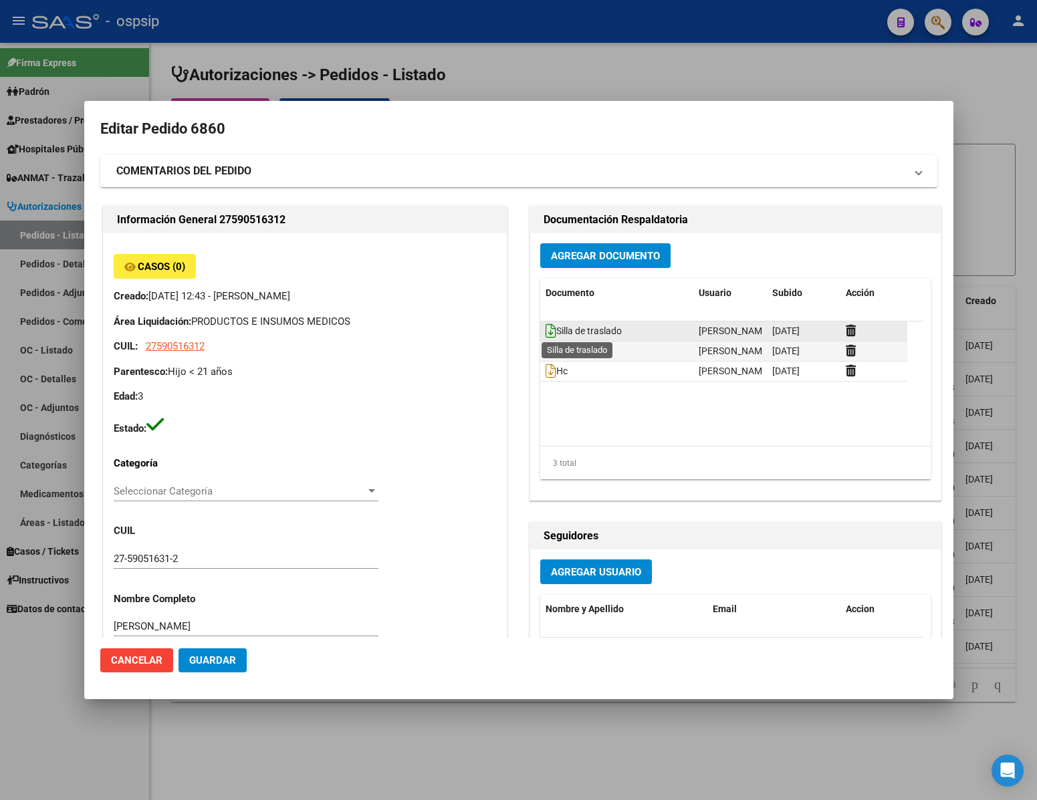
click at [545, 335] on icon at bounding box center [550, 331] width 11 height 15
drag, startPoint x: 152, startPoint y: 652, endPoint x: 167, endPoint y: 648, distance: 15.2
click at [152, 652] on button "Cancelar" at bounding box center [136, 660] width 73 height 24
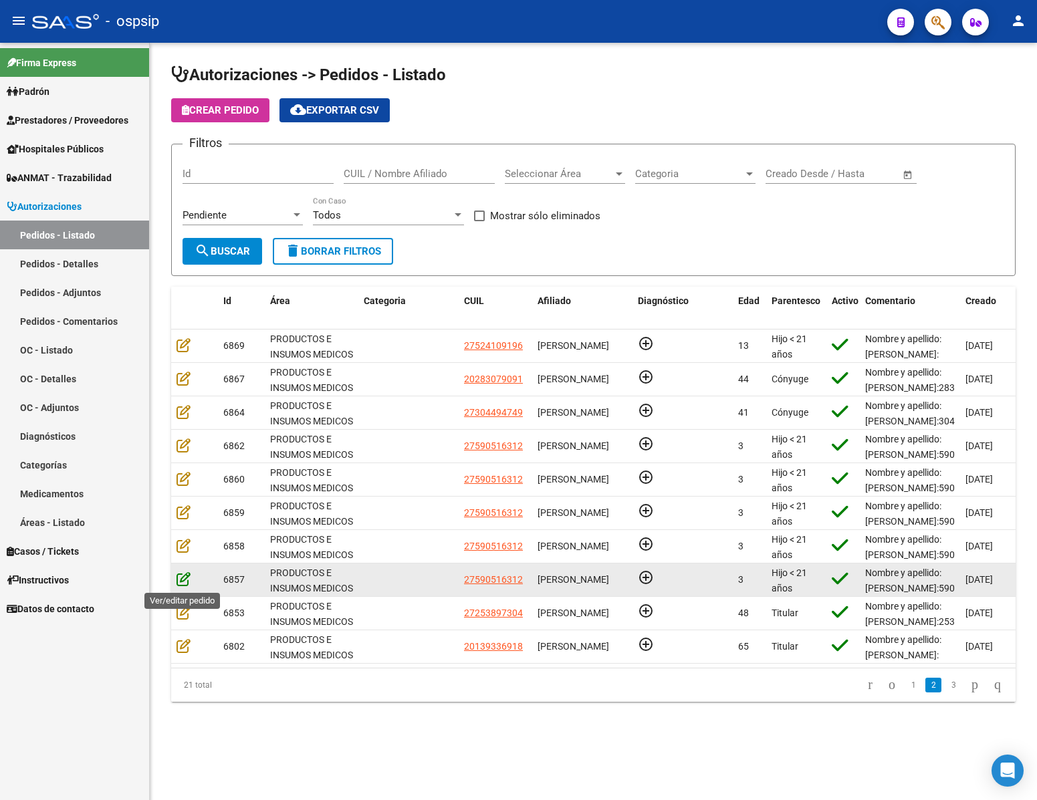
click at [180, 576] on icon at bounding box center [183, 578] width 14 height 15
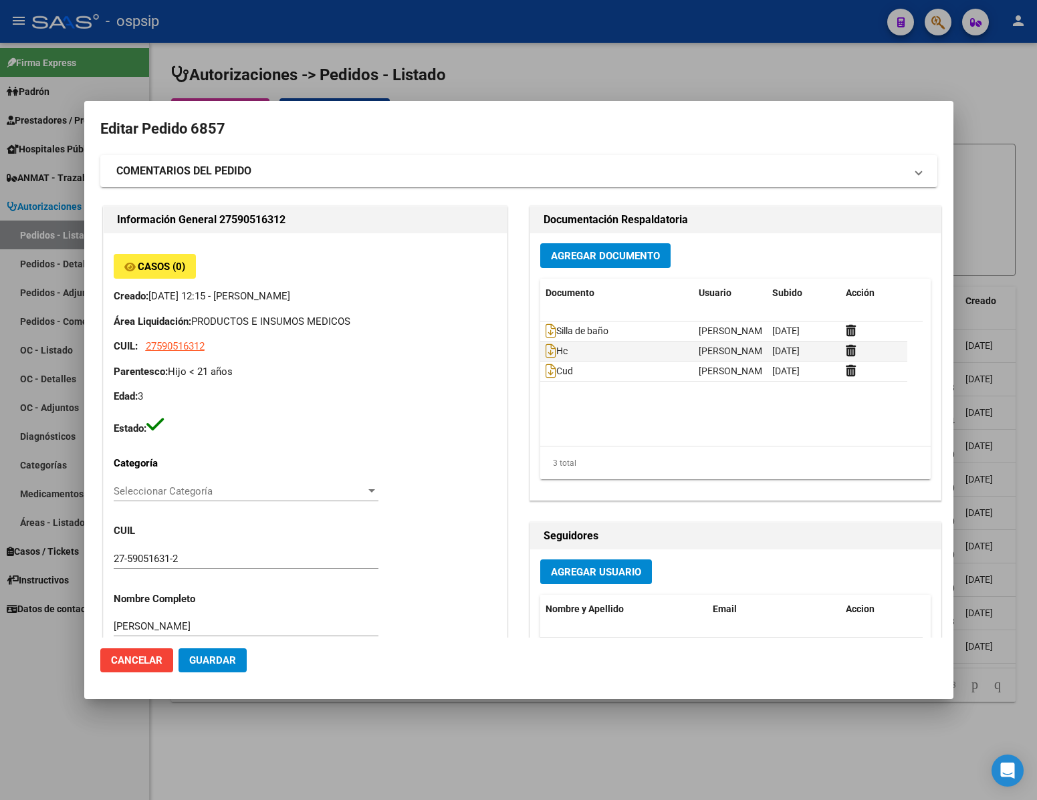
click at [348, 744] on div at bounding box center [518, 400] width 1037 height 800
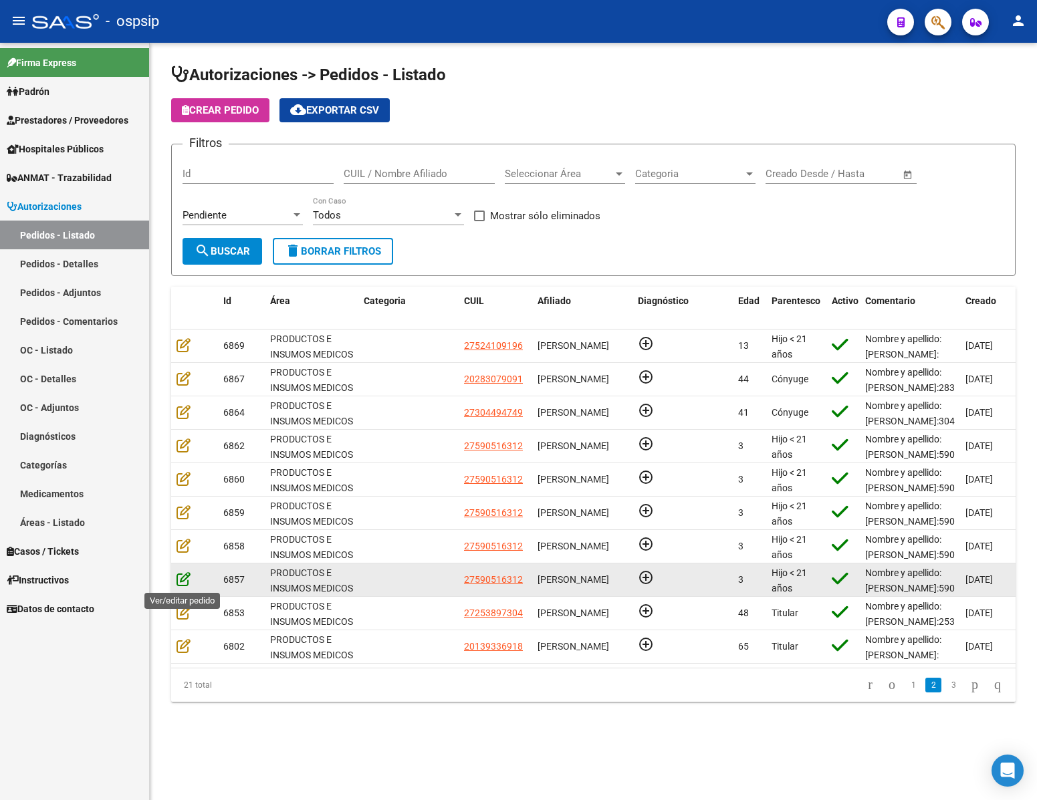
click at [181, 582] on icon at bounding box center [183, 578] width 14 height 15
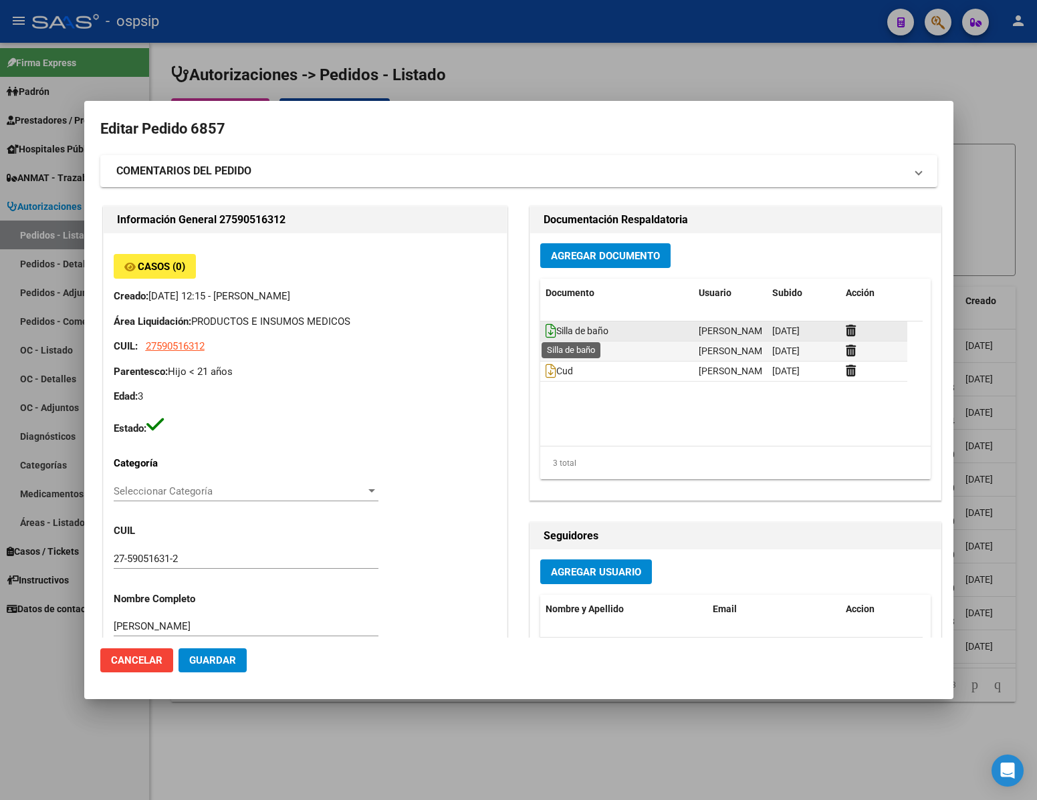
click at [545, 330] on icon at bounding box center [550, 331] width 11 height 15
click at [545, 328] on icon at bounding box center [550, 331] width 11 height 15
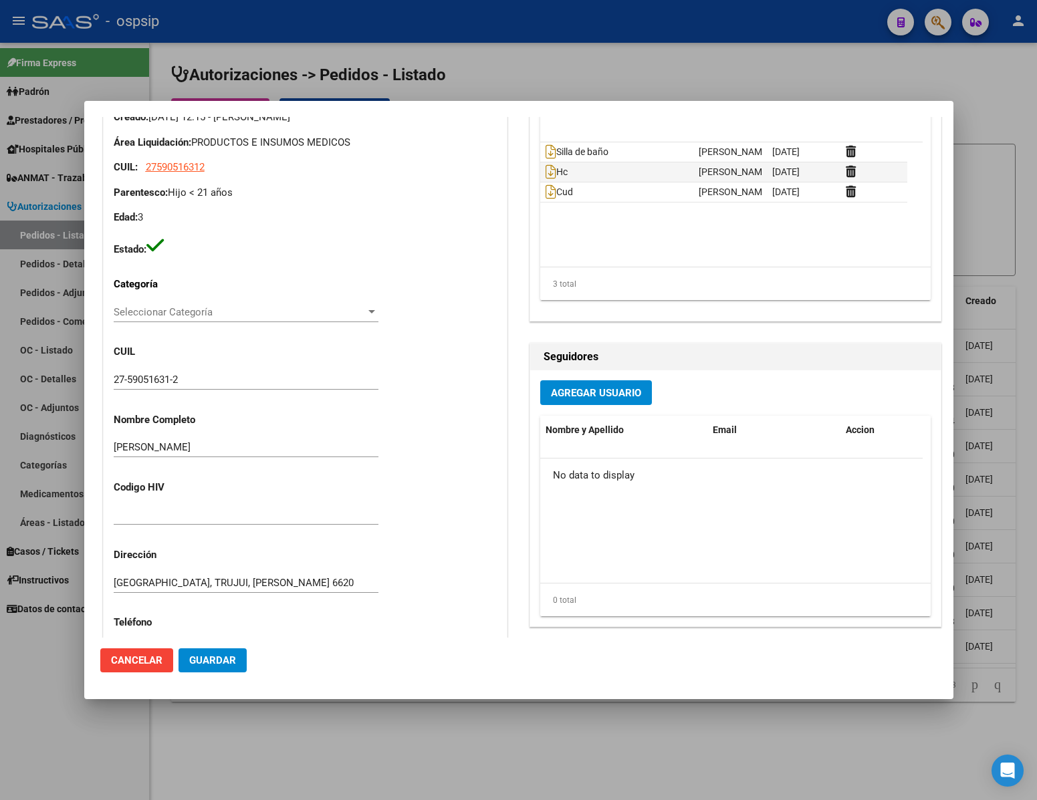
scroll to position [0, 0]
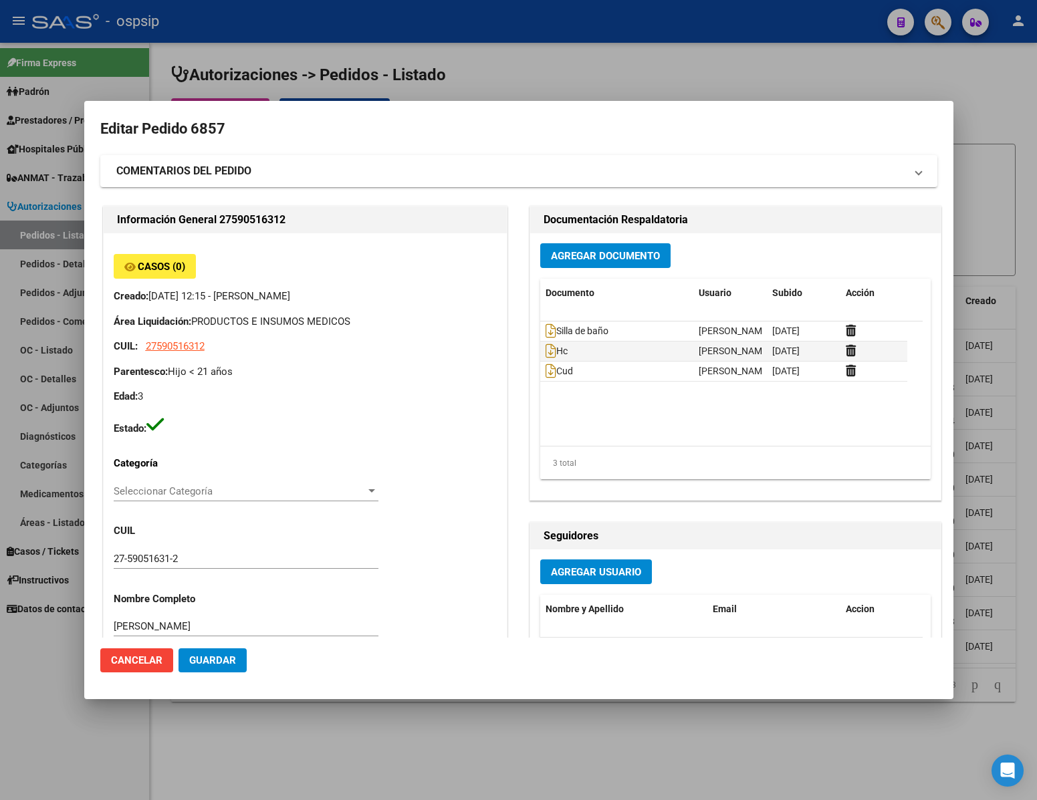
click at [149, 656] on span "Cancelar" at bounding box center [136, 660] width 51 height 12
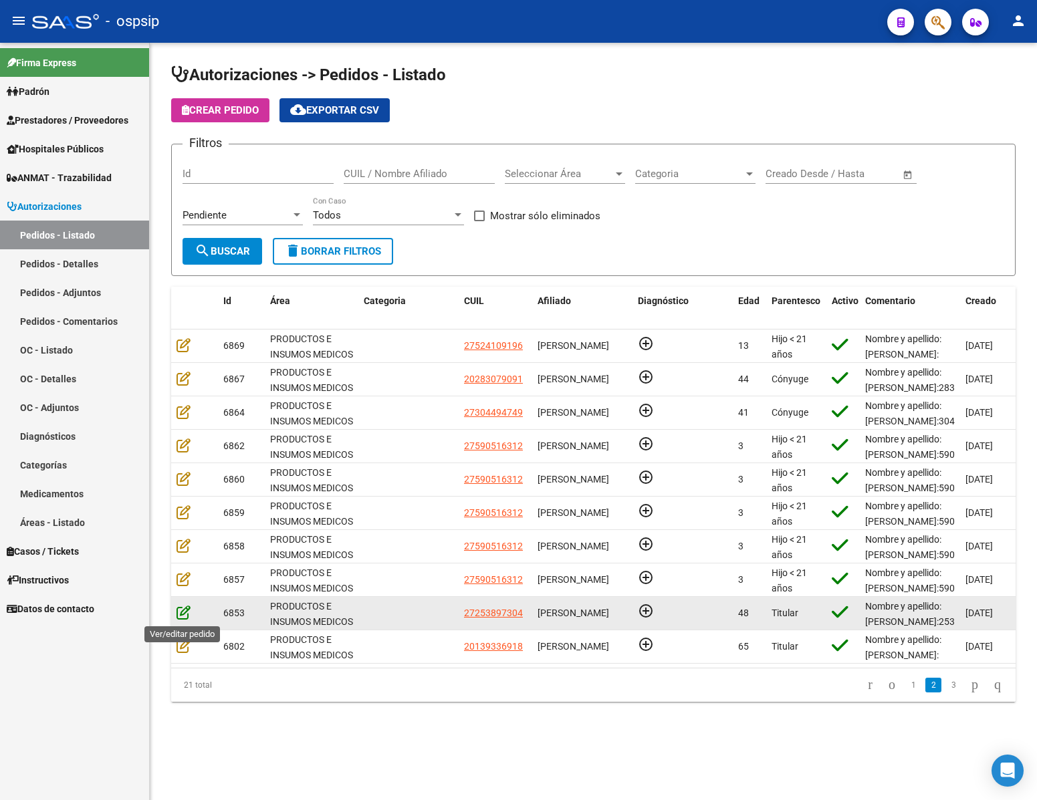
click at [179, 612] on icon at bounding box center [183, 612] width 14 height 15
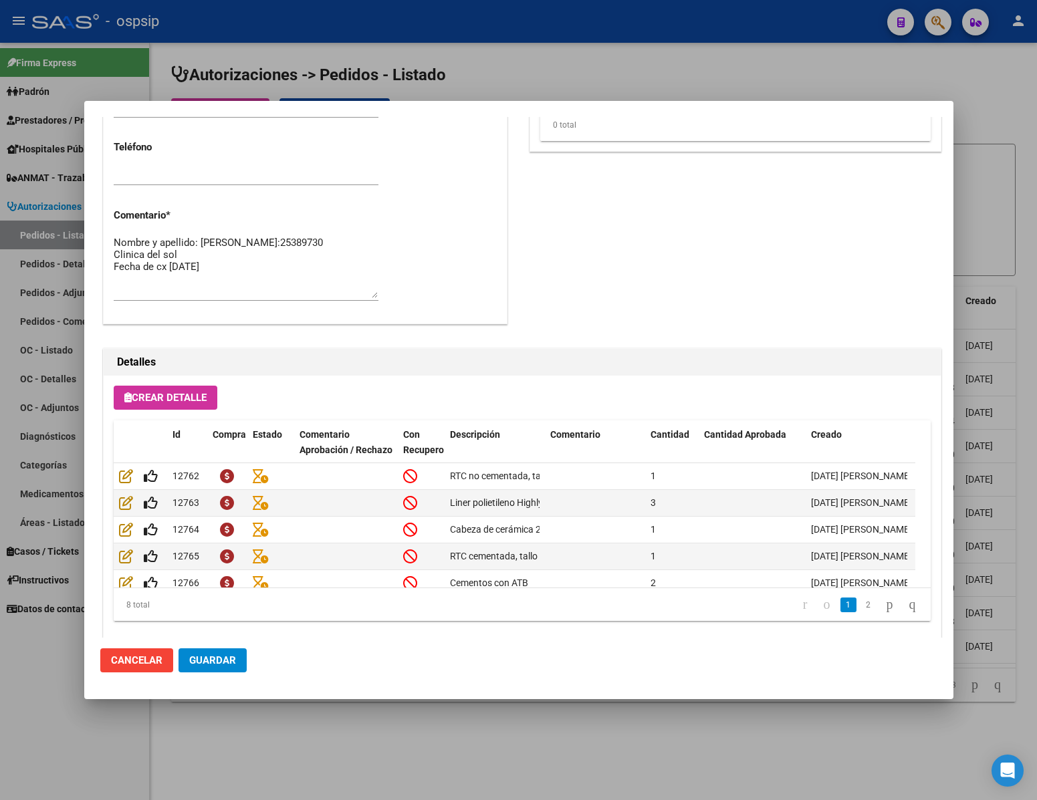
scroll to position [680, 0]
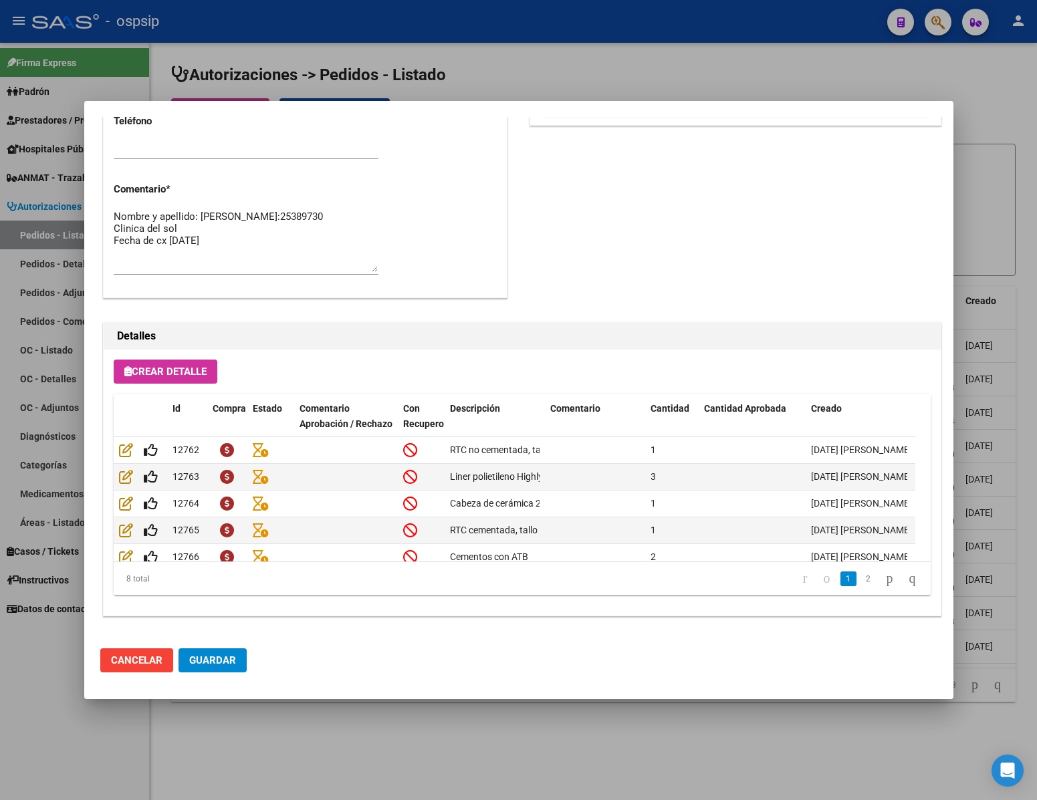
click at [975, 156] on div at bounding box center [518, 400] width 1037 height 800
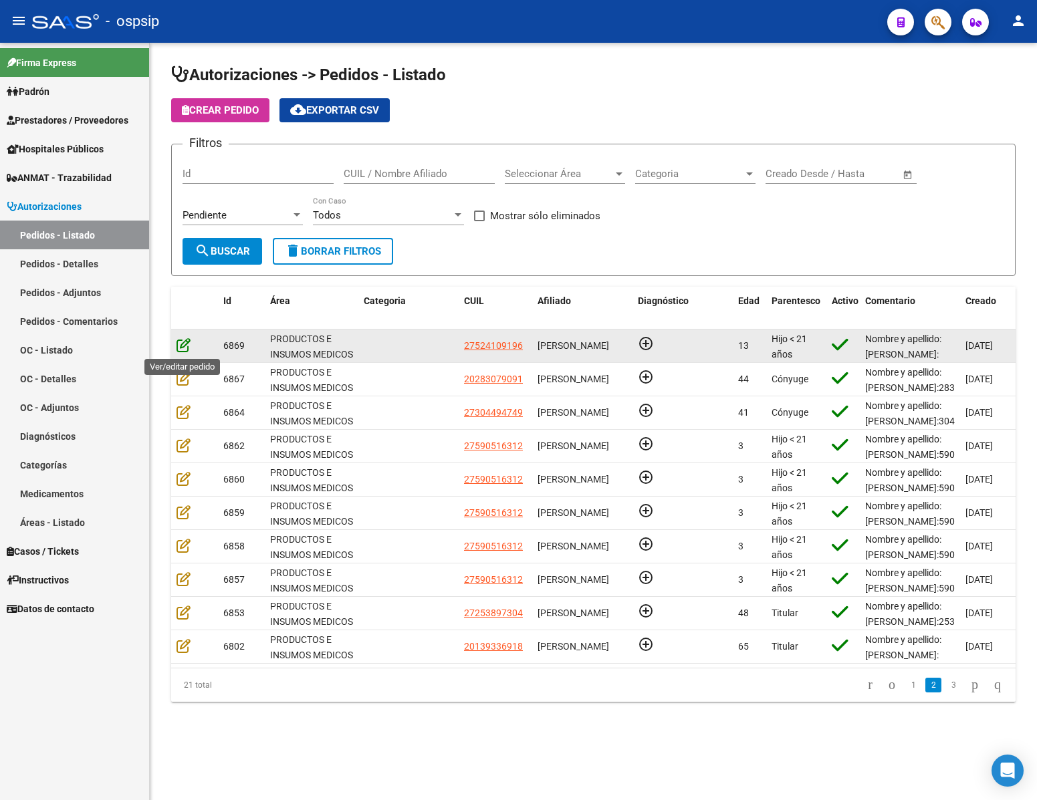
click at [183, 338] on icon at bounding box center [183, 345] width 14 height 15
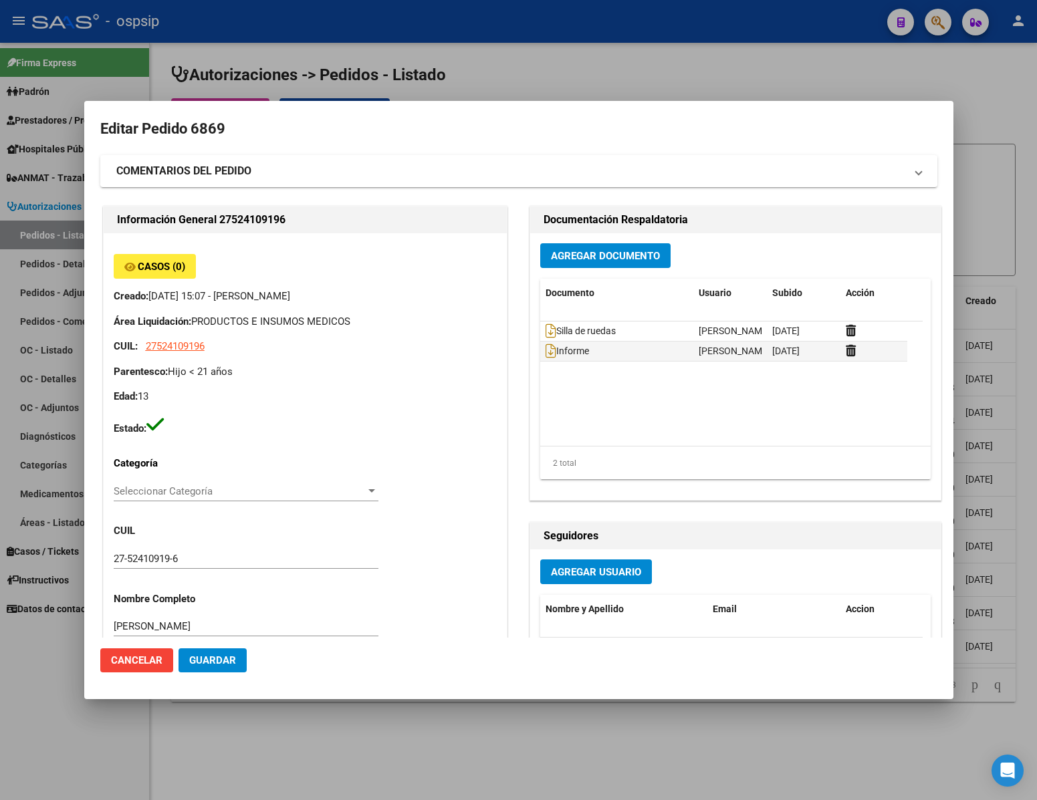
click at [702, 739] on div at bounding box center [518, 400] width 1037 height 800
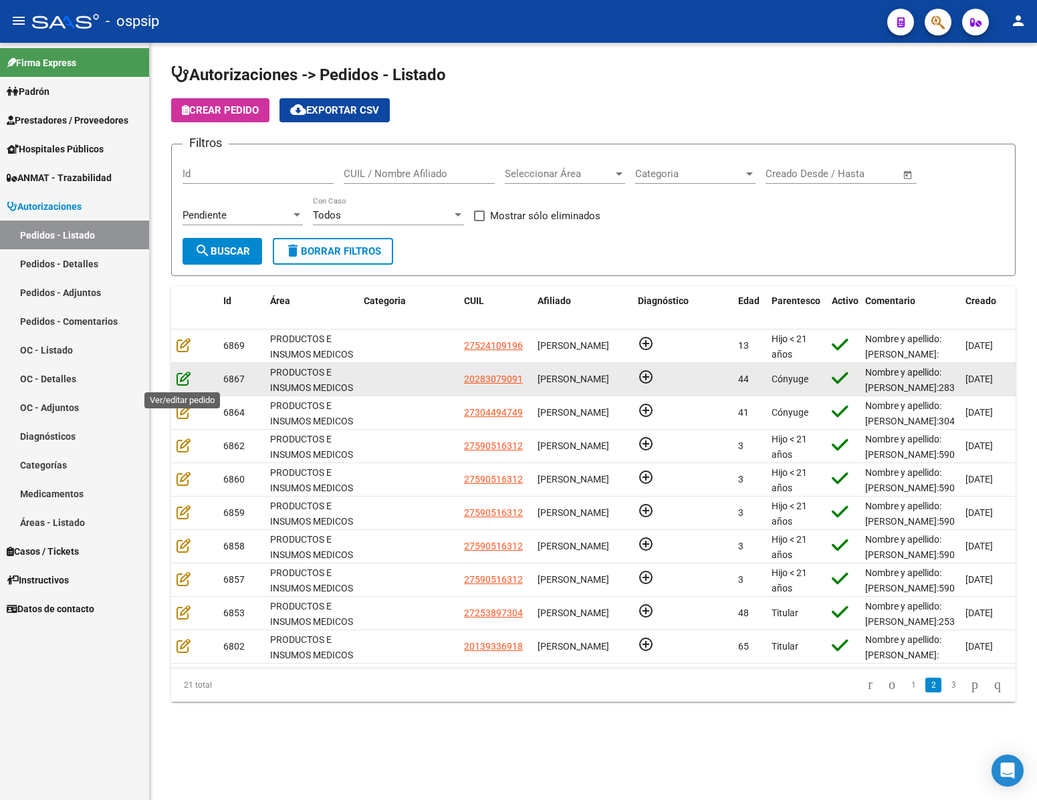
click at [181, 382] on icon at bounding box center [183, 378] width 14 height 15
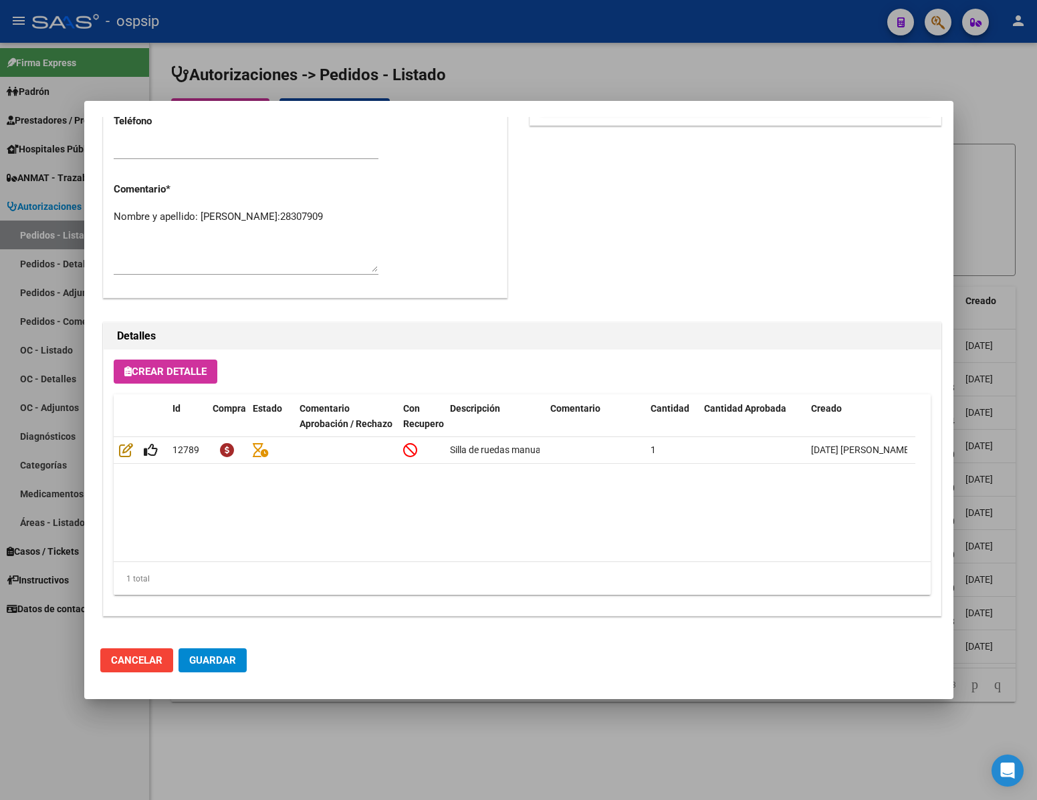
click at [654, 706] on div at bounding box center [518, 400] width 1037 height 800
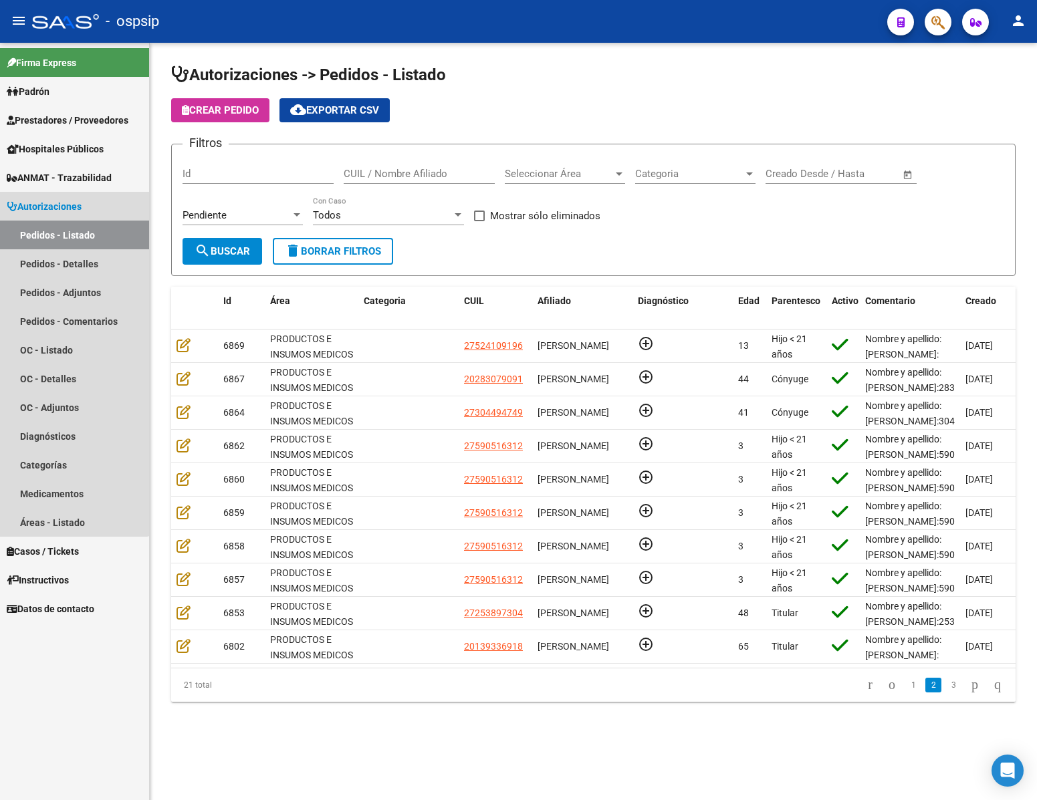
click at [57, 209] on span "Autorizaciones" at bounding box center [44, 206] width 75 height 15
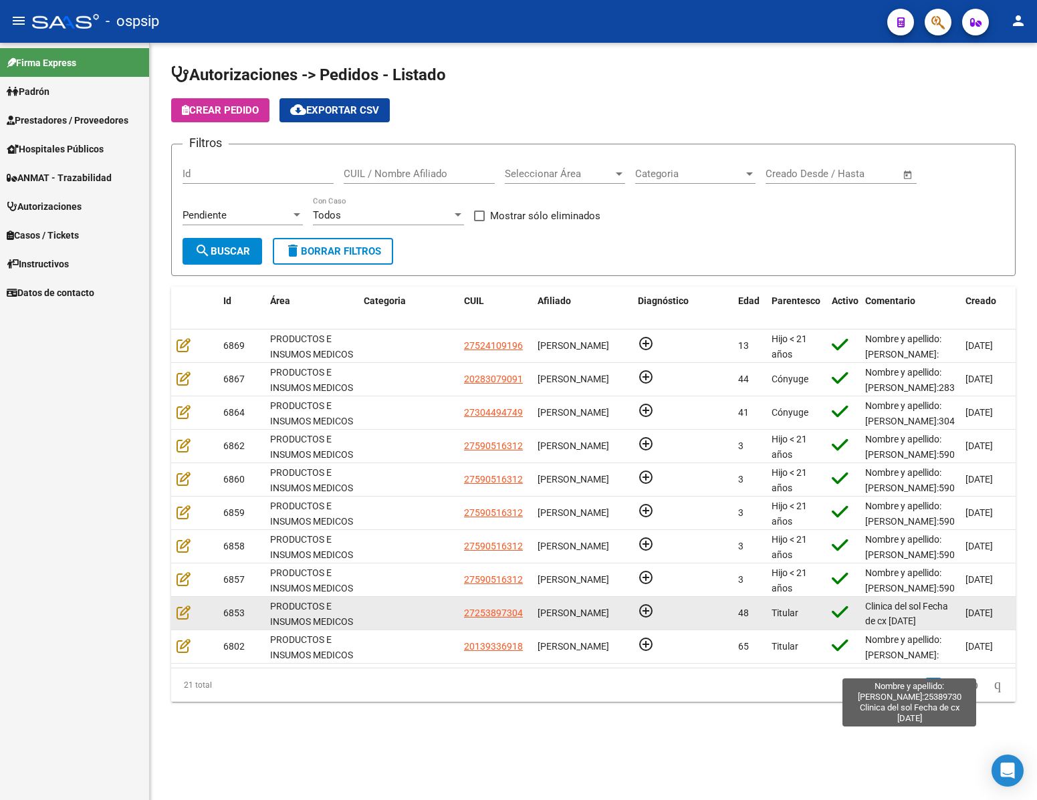
scroll to position [48, 0]
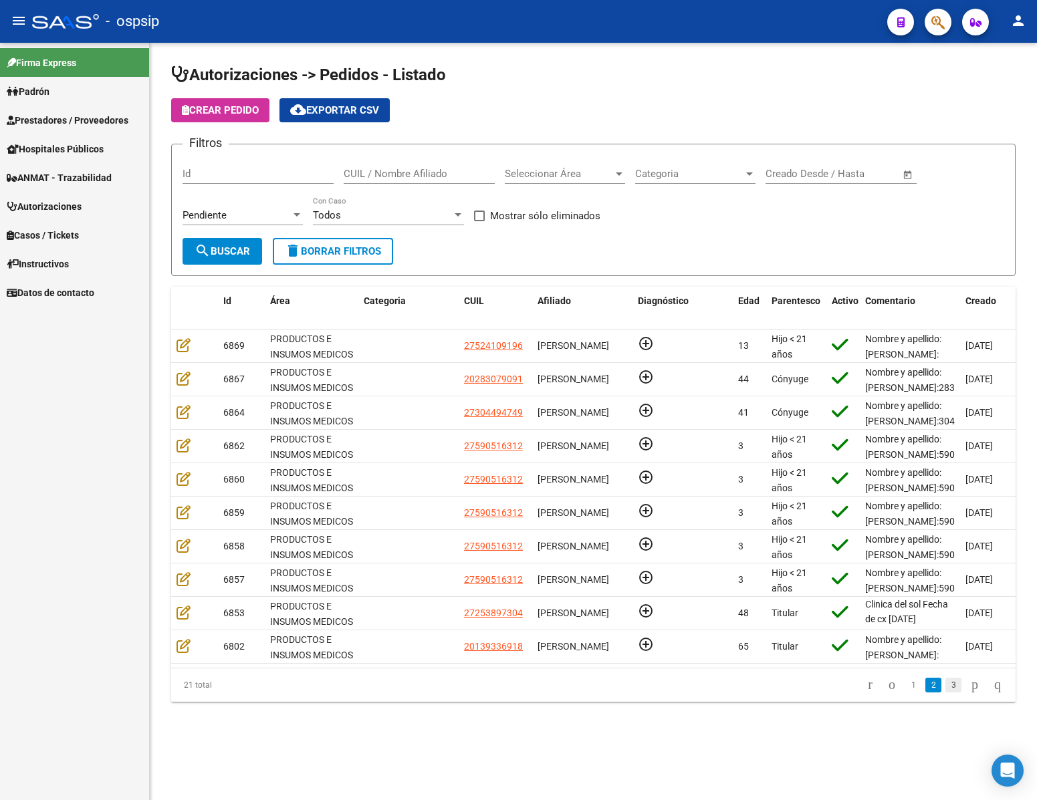
click at [945, 692] on link "3" at bounding box center [953, 685] width 16 height 15
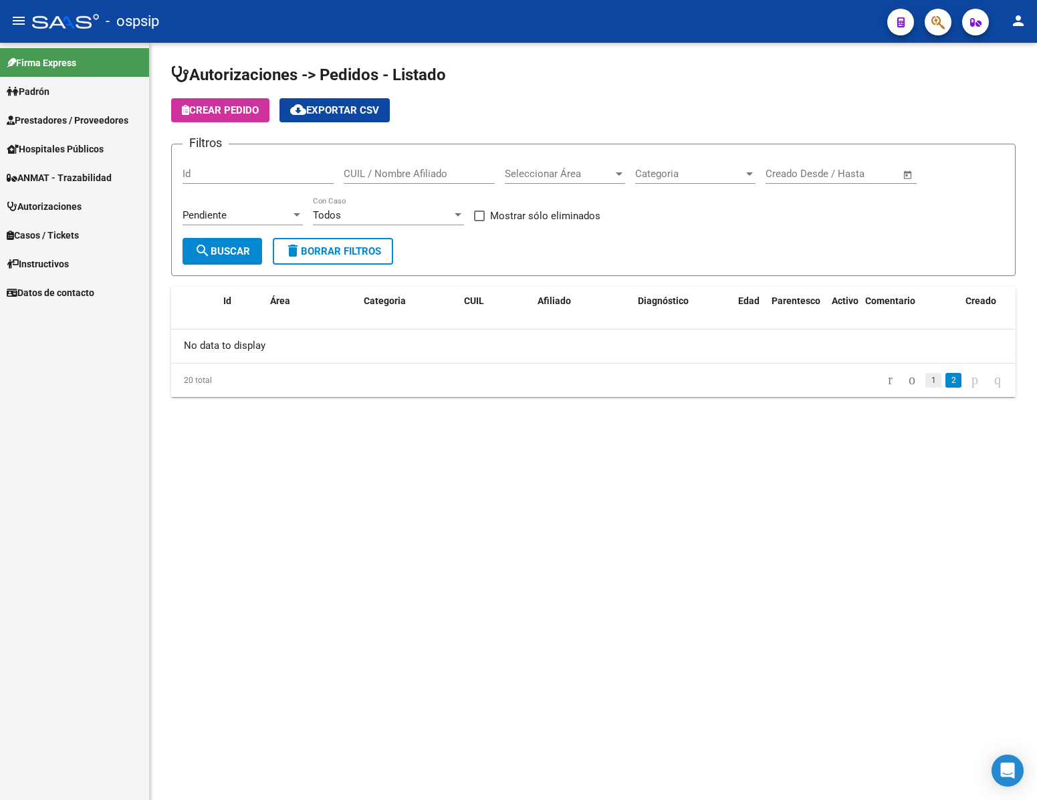
click at [925, 381] on link "1" at bounding box center [933, 380] width 16 height 15
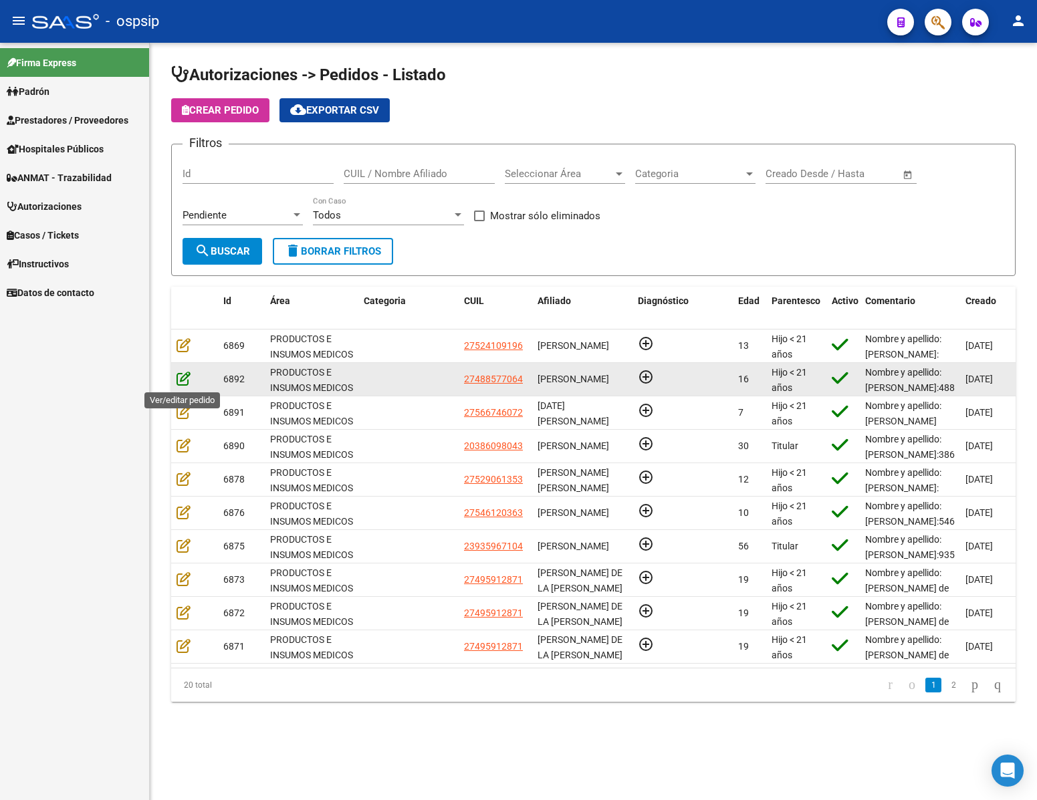
click at [176, 381] on icon at bounding box center [183, 378] width 14 height 15
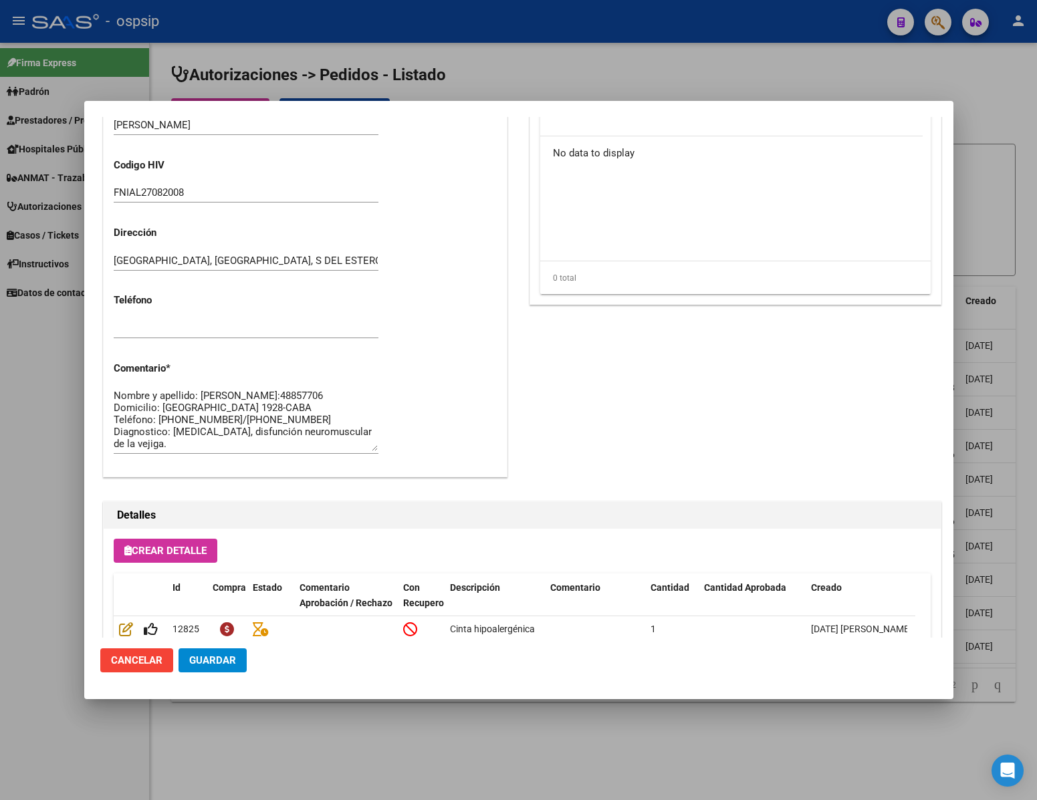
scroll to position [24, 0]
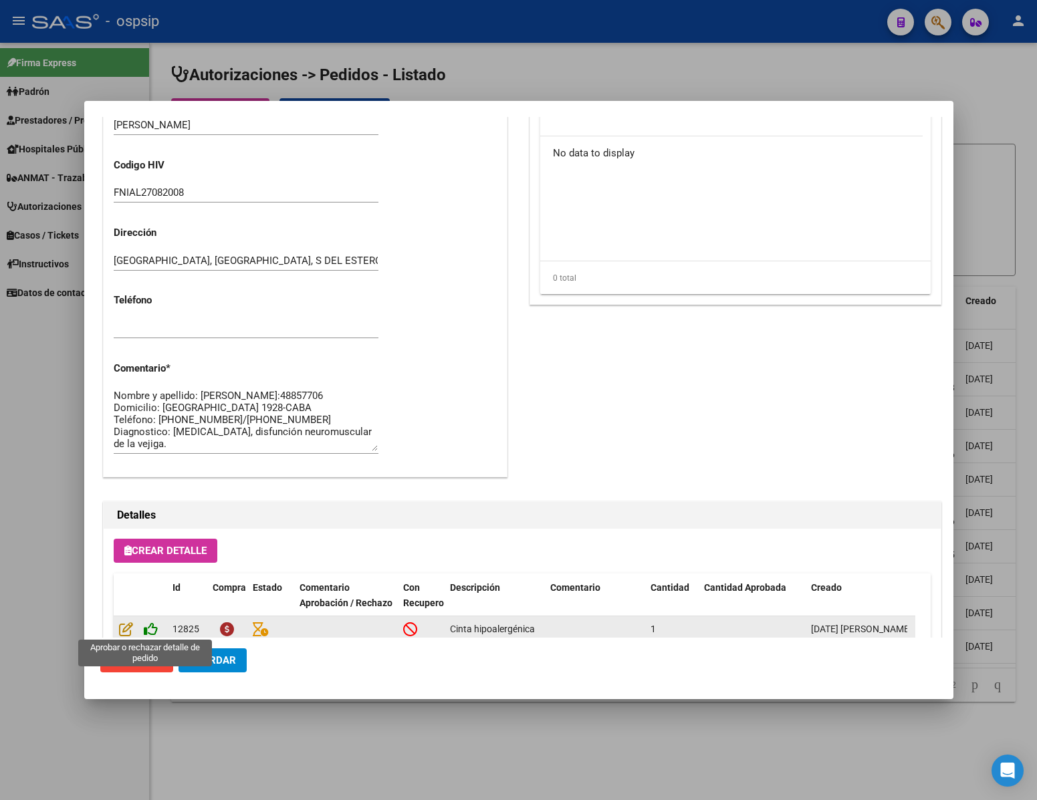
click at [148, 622] on icon at bounding box center [151, 629] width 14 height 15
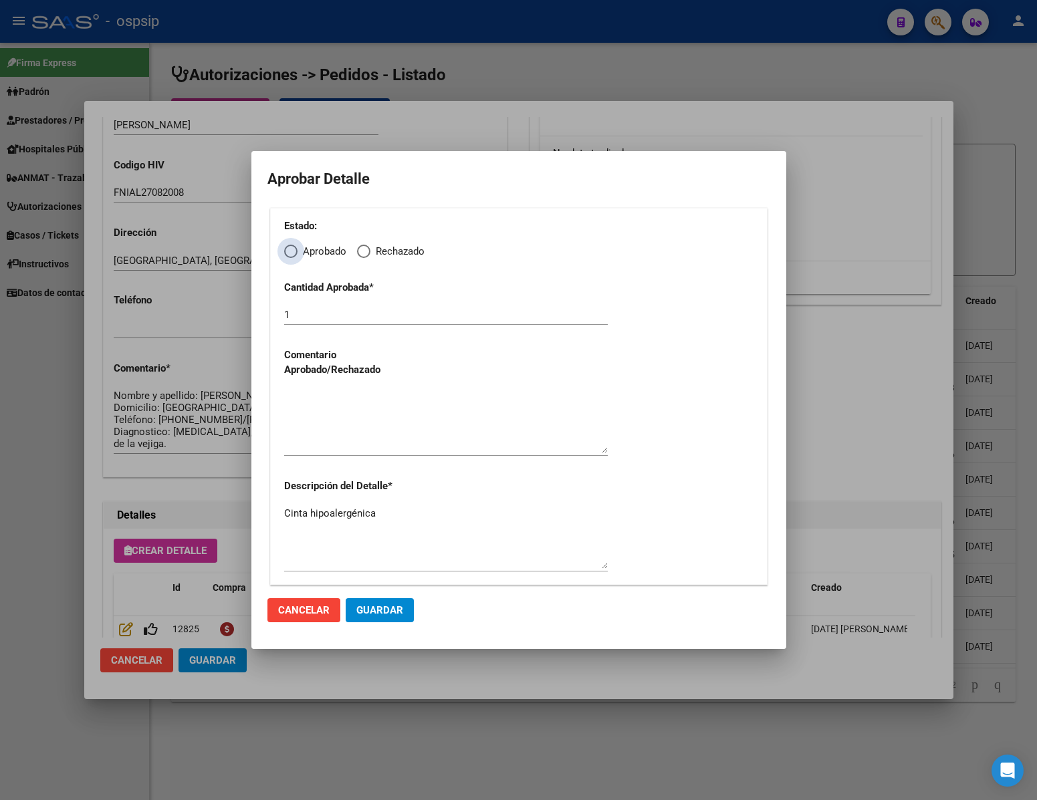
click at [295, 249] on span "Elija una opción" at bounding box center [290, 251] width 13 height 13
click at [295, 249] on input "Aprobado" at bounding box center [290, 251] width 13 height 13
radio input "true"
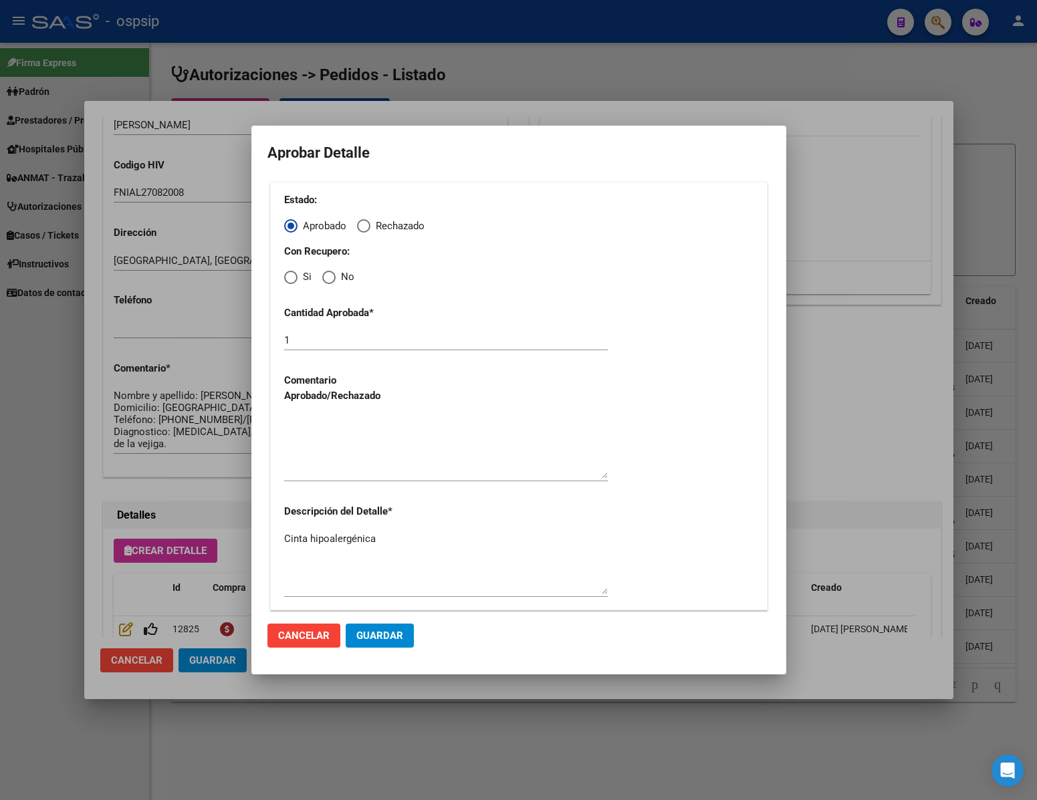
drag, startPoint x: 328, startPoint y: 271, endPoint x: 327, endPoint y: 299, distance: 28.1
click at [328, 275] on span "Elija una opción" at bounding box center [328, 277] width 13 height 13
click at [328, 275] on input "No" at bounding box center [328, 277] width 13 height 13
radio input "true"
click at [328, 456] on textarea at bounding box center [446, 447] width 324 height 63
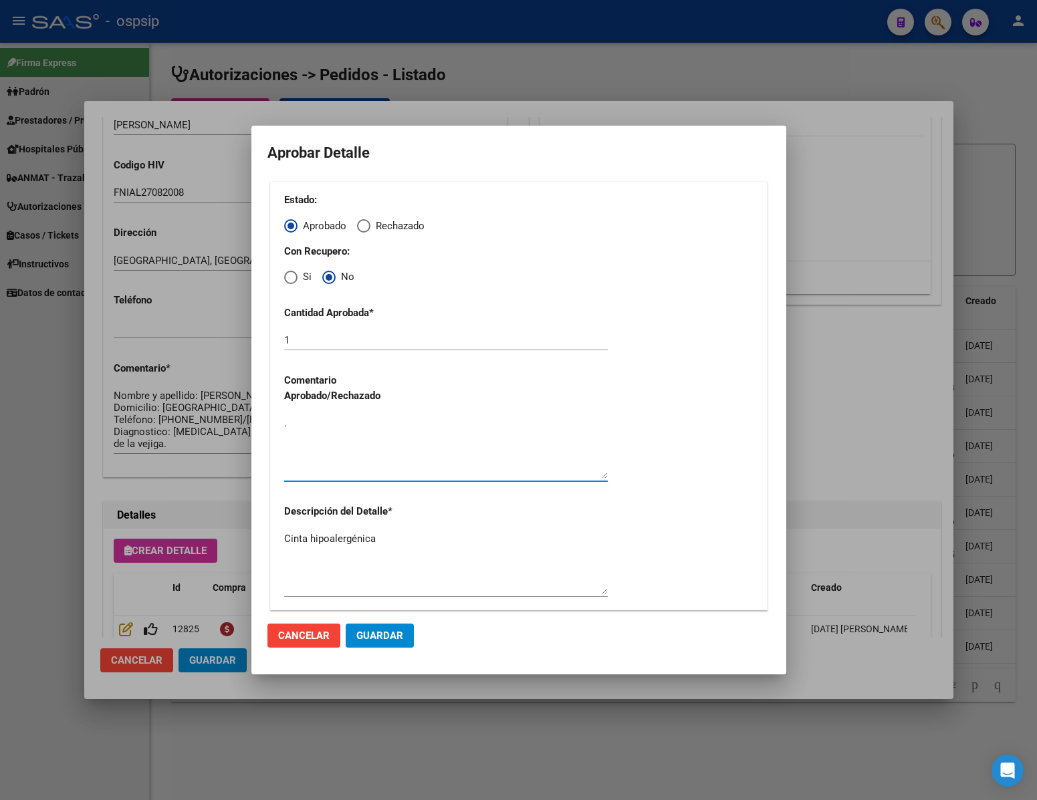
type textarea "."
click at [392, 636] on span "Guardar" at bounding box center [379, 636] width 47 height 12
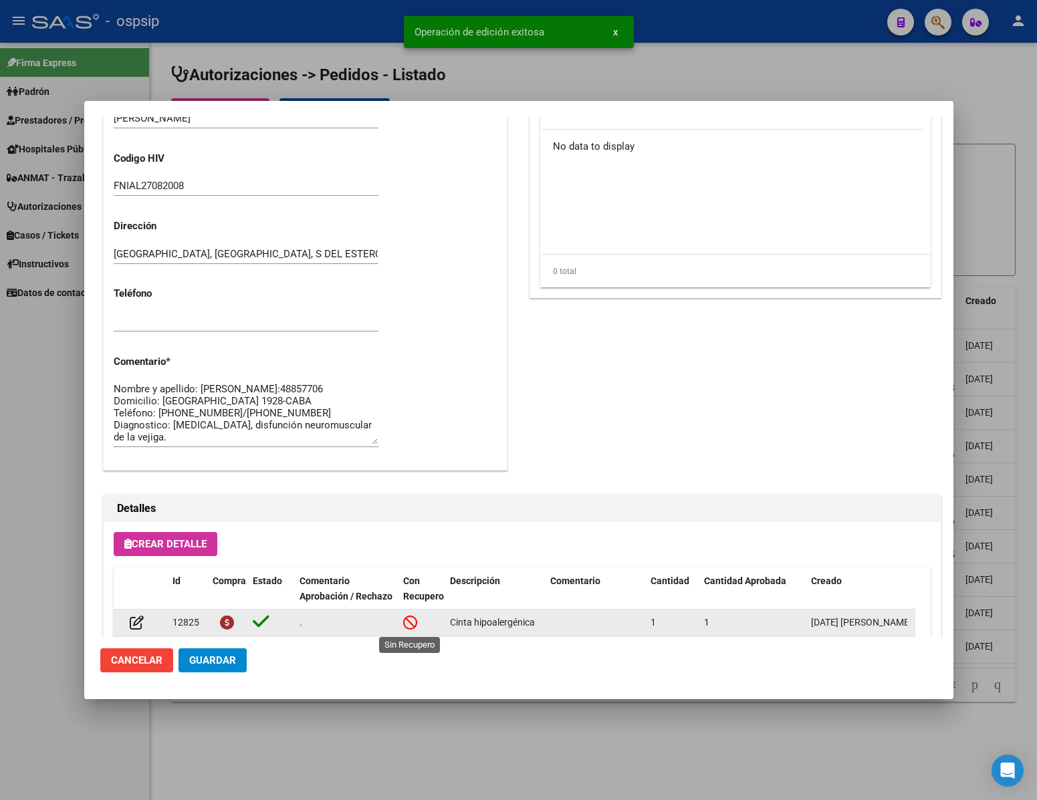
scroll to position [505, 0]
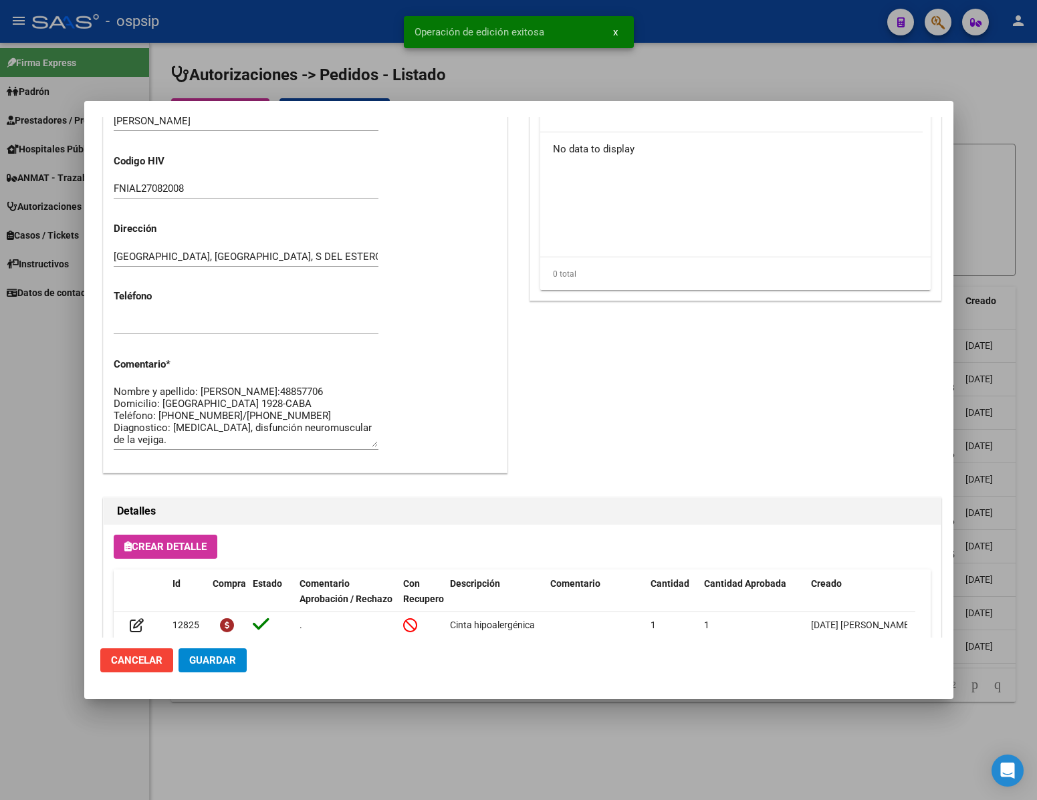
click at [221, 660] on span "Guardar" at bounding box center [212, 660] width 47 height 12
click at [263, 735] on div at bounding box center [518, 400] width 1037 height 800
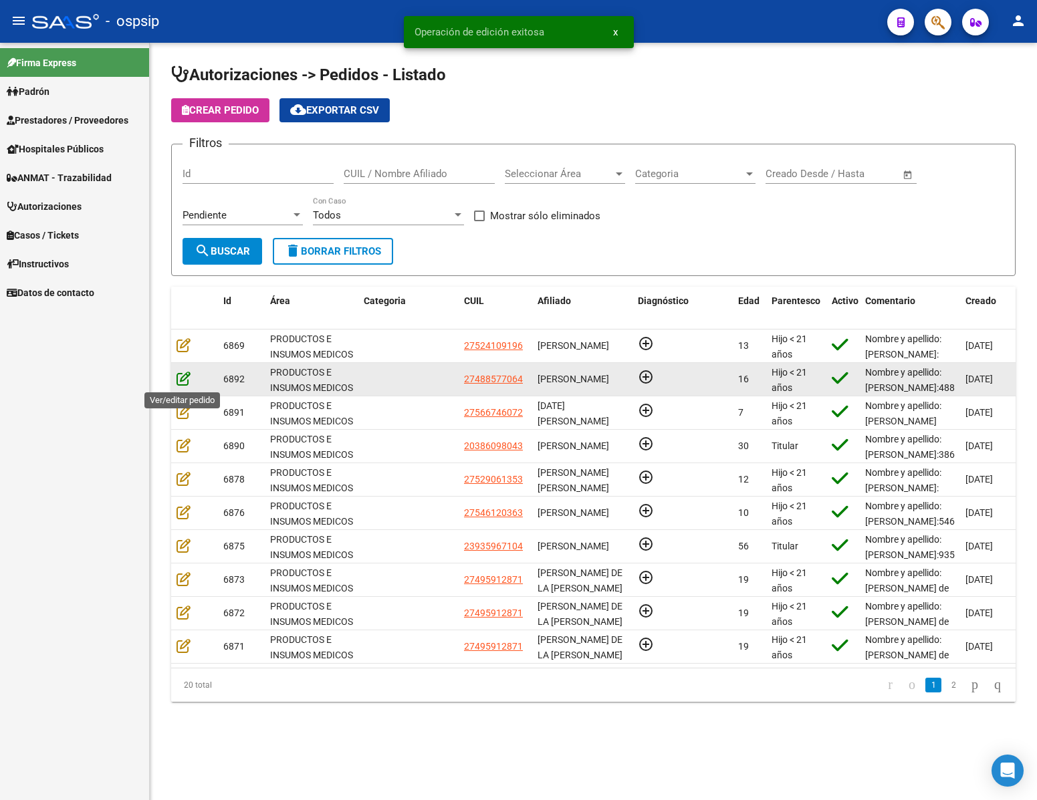
click at [182, 380] on icon at bounding box center [183, 378] width 14 height 15
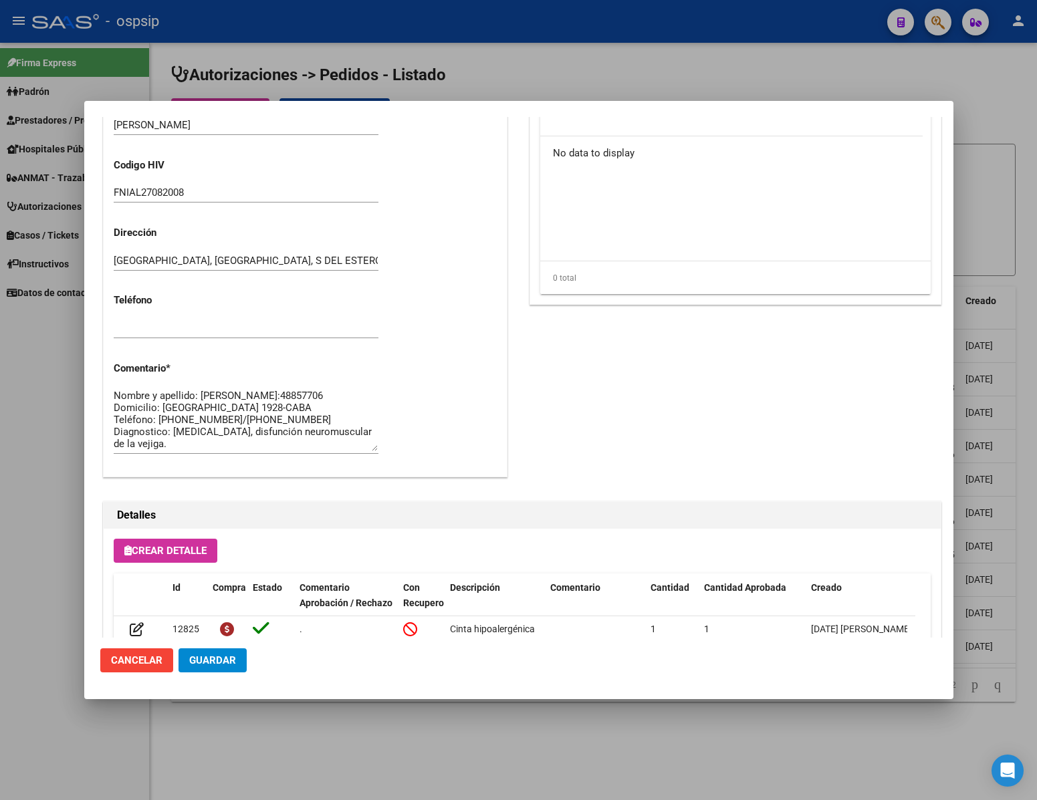
scroll to position [24, 0]
click at [217, 656] on span "Guardar" at bounding box center [212, 660] width 47 height 12
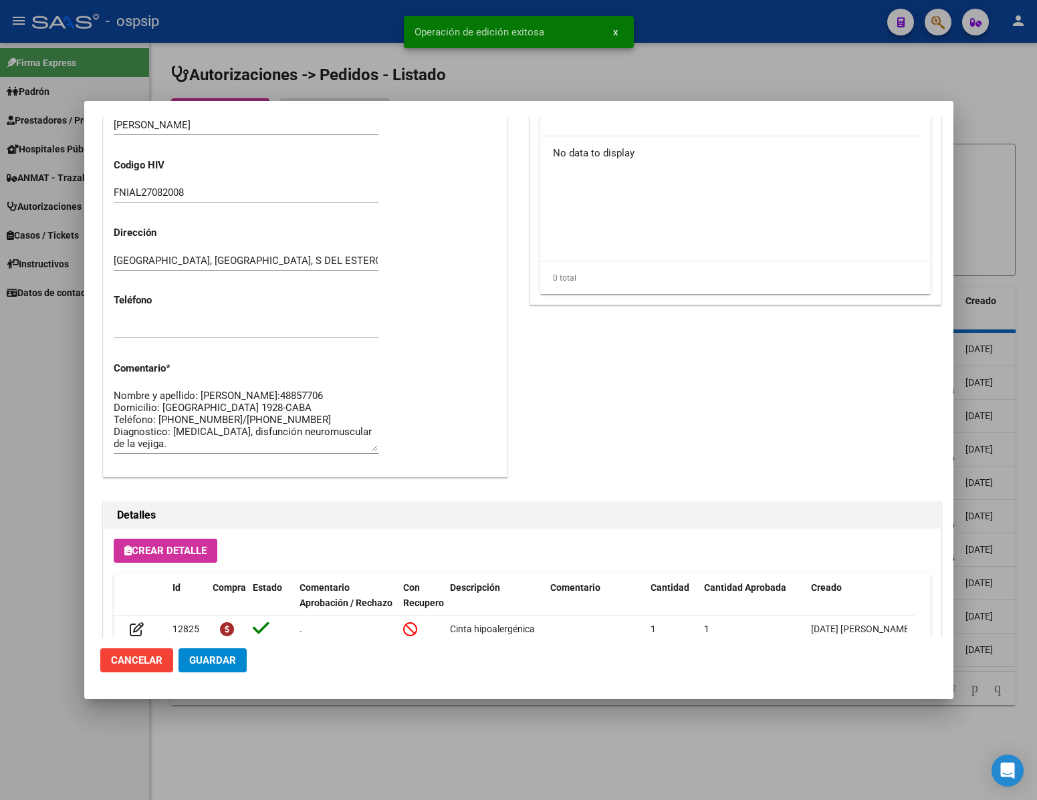
click at [307, 765] on div at bounding box center [518, 400] width 1037 height 800
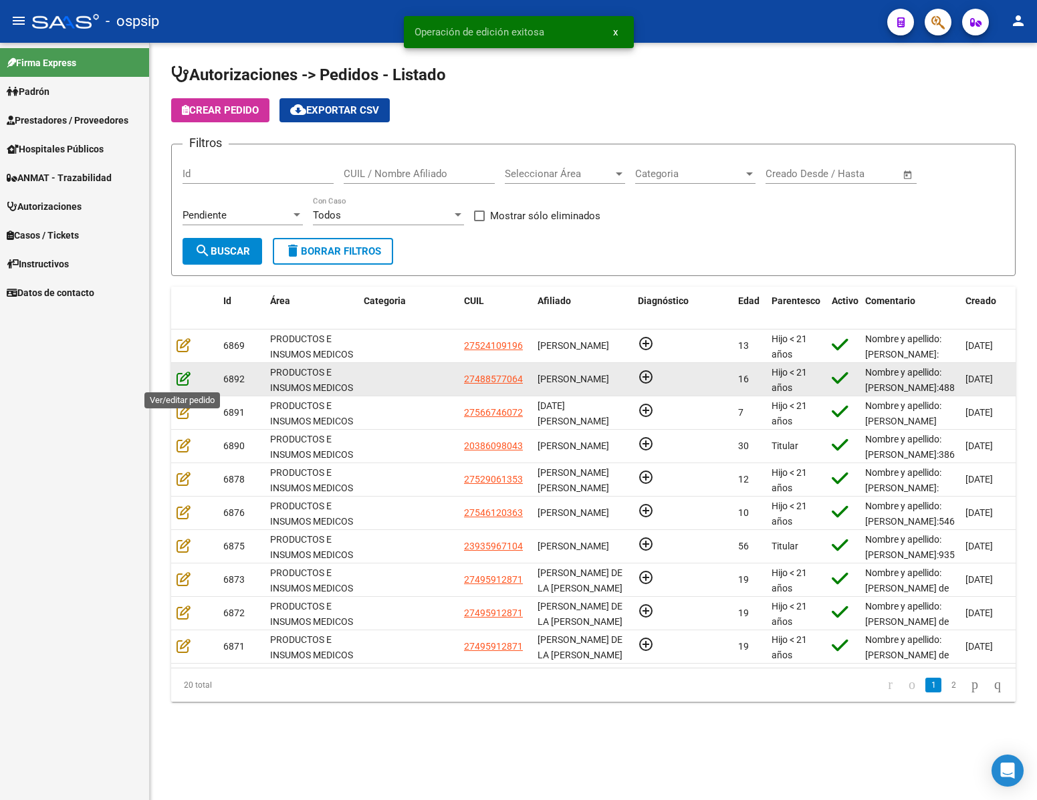
click at [176, 381] on icon at bounding box center [183, 378] width 14 height 15
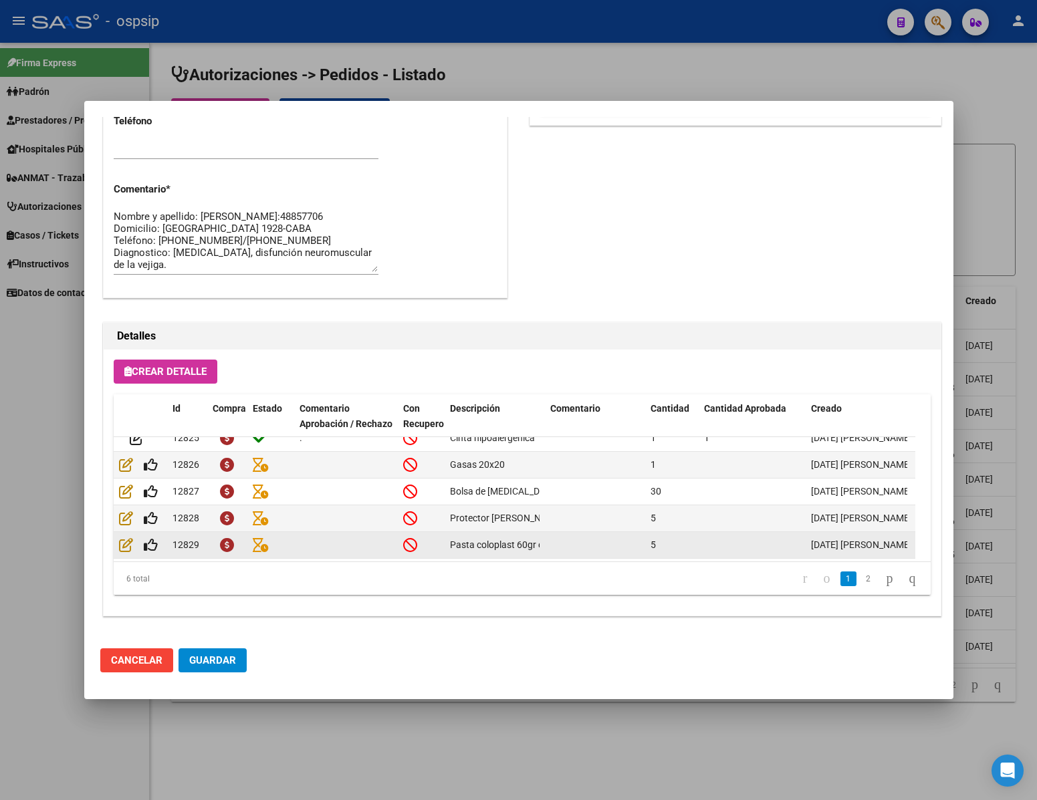
scroll to position [0, 0]
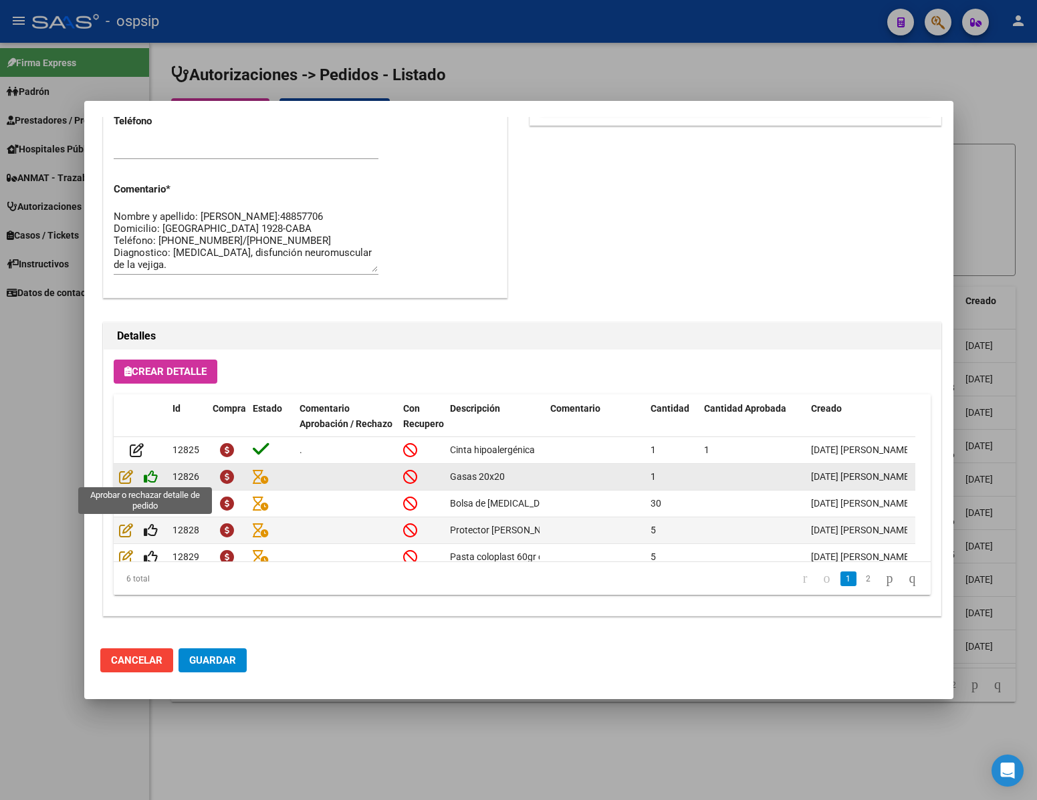
click at [149, 482] on icon at bounding box center [151, 476] width 14 height 15
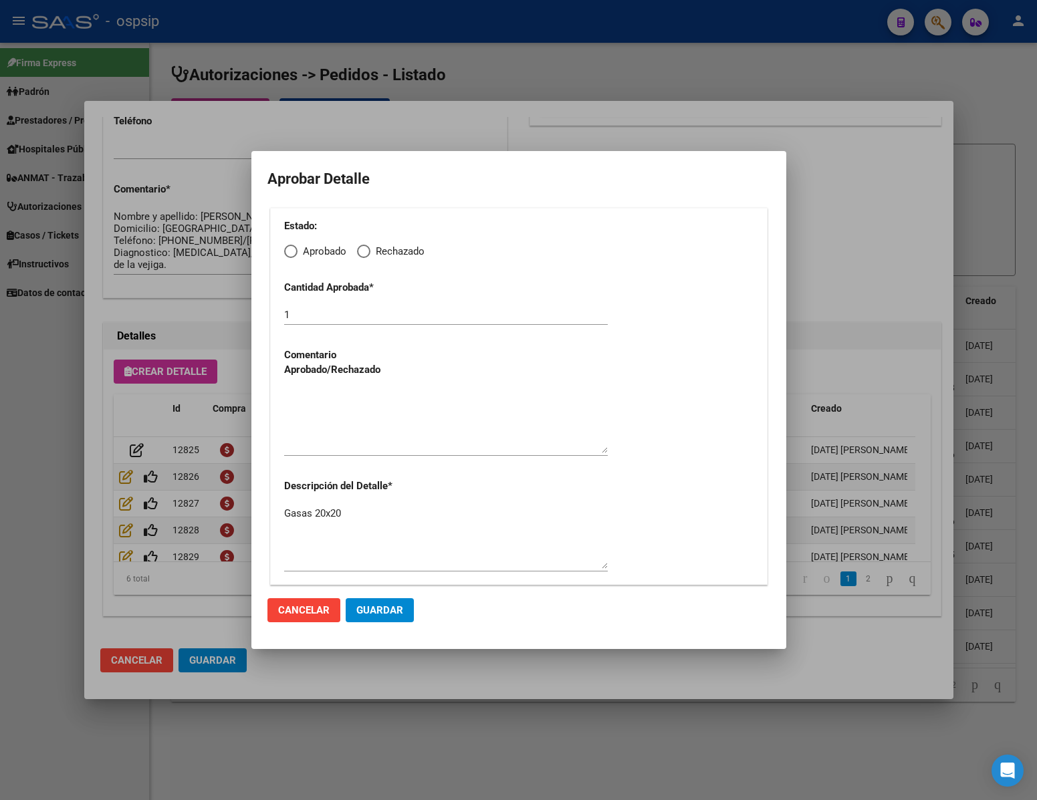
click at [295, 251] on span "Elija una opción" at bounding box center [290, 251] width 13 height 13
click at [295, 251] on input "Aprobado" at bounding box center [290, 251] width 13 height 13
radio input "true"
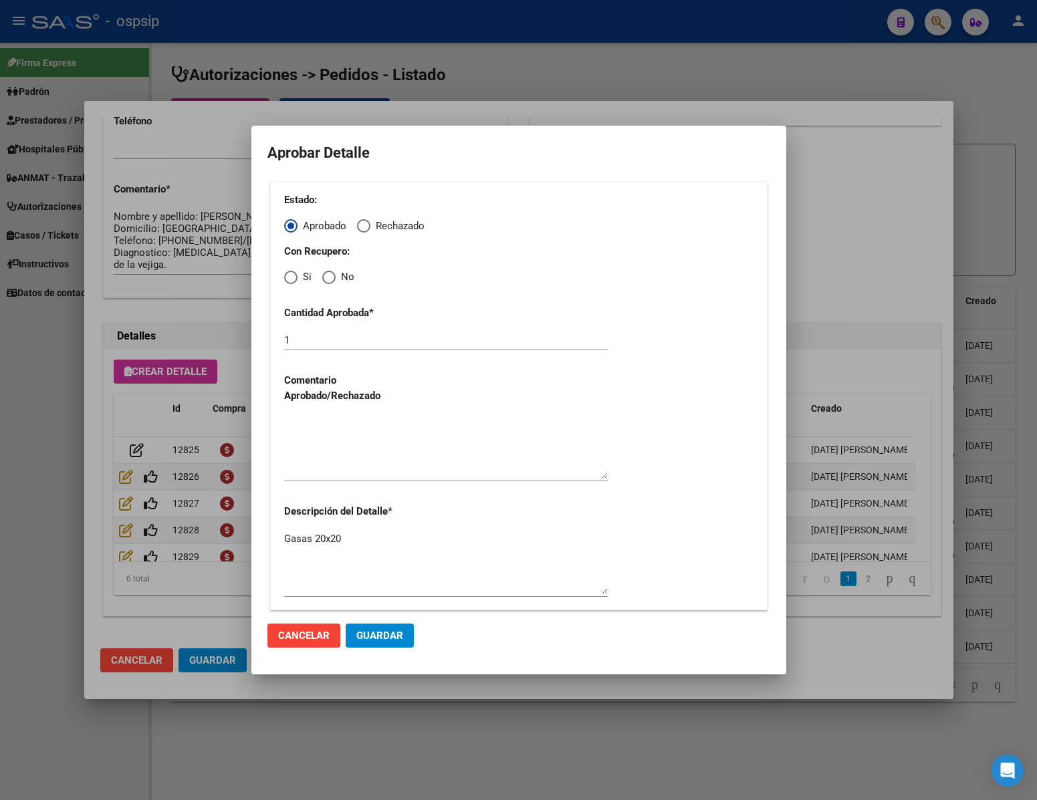
click at [328, 283] on span "Elija una opción" at bounding box center [328, 277] width 13 height 13
click at [328, 283] on input "No" at bounding box center [328, 277] width 13 height 13
radio input "true"
click at [356, 440] on textarea at bounding box center [446, 447] width 324 height 63
type textarea "."
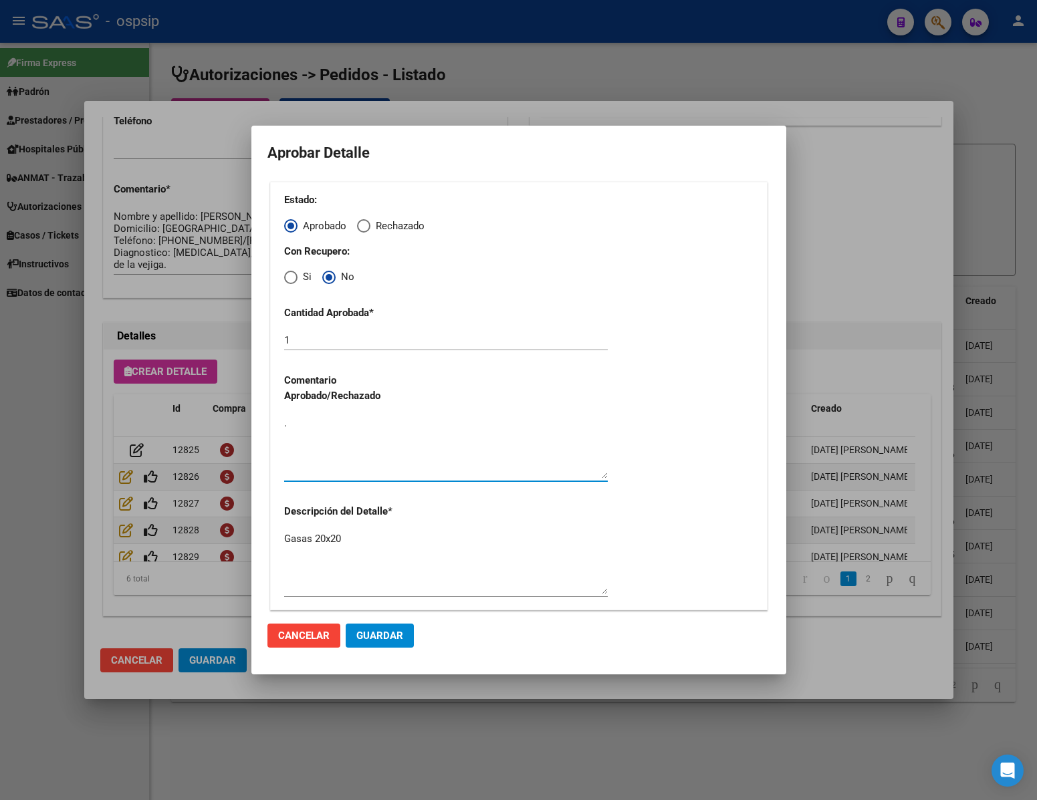
click at [380, 636] on span "Guardar" at bounding box center [379, 636] width 47 height 12
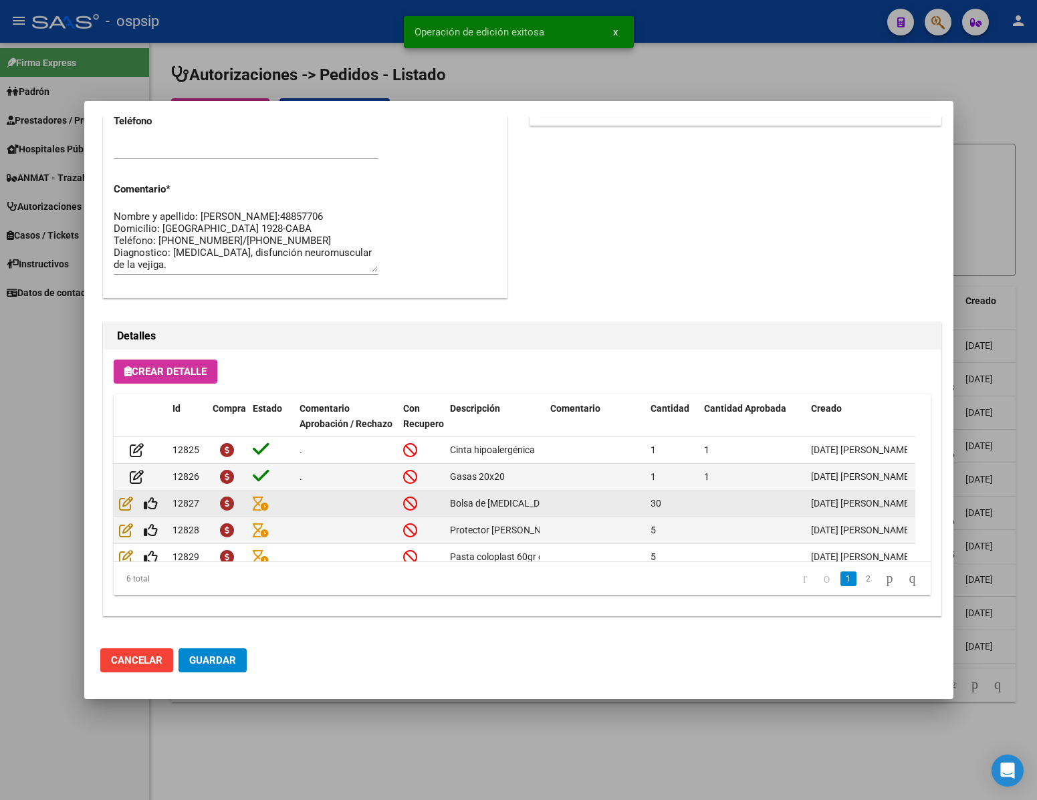
scroll to position [680, 0]
click at [152, 497] on icon at bounding box center [151, 504] width 14 height 15
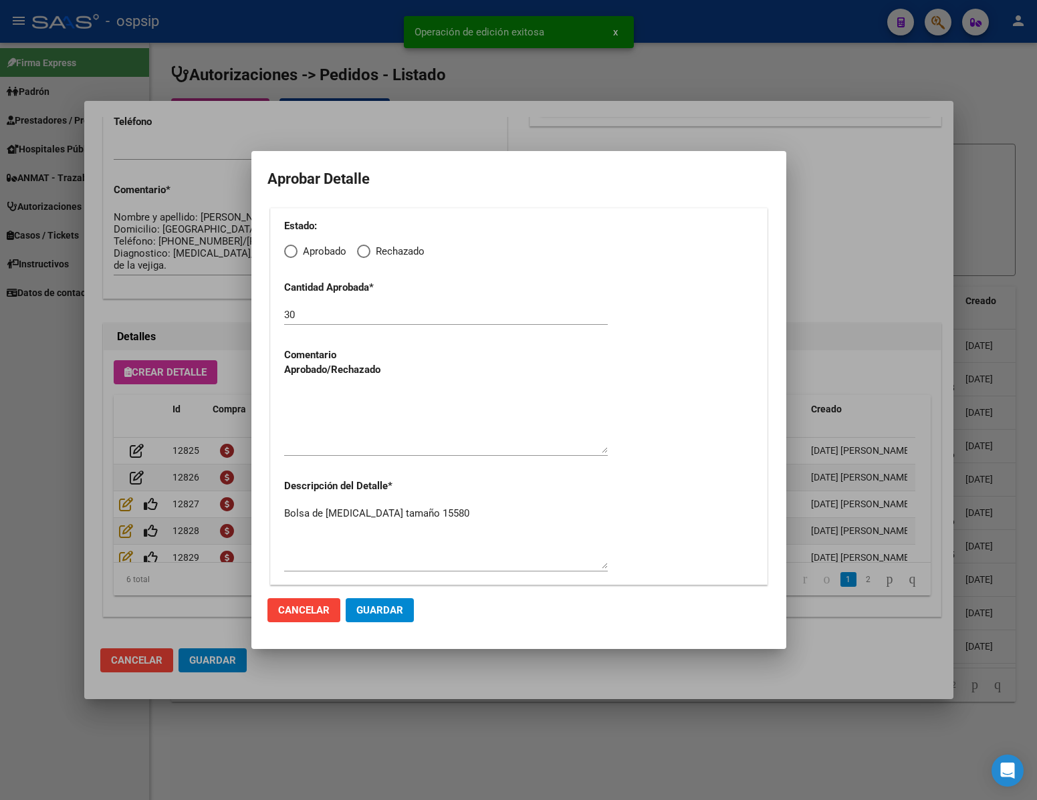
click at [295, 253] on span "Elija una opción" at bounding box center [290, 251] width 13 height 13
click at [295, 253] on input "Aprobado" at bounding box center [290, 251] width 13 height 13
radio input "true"
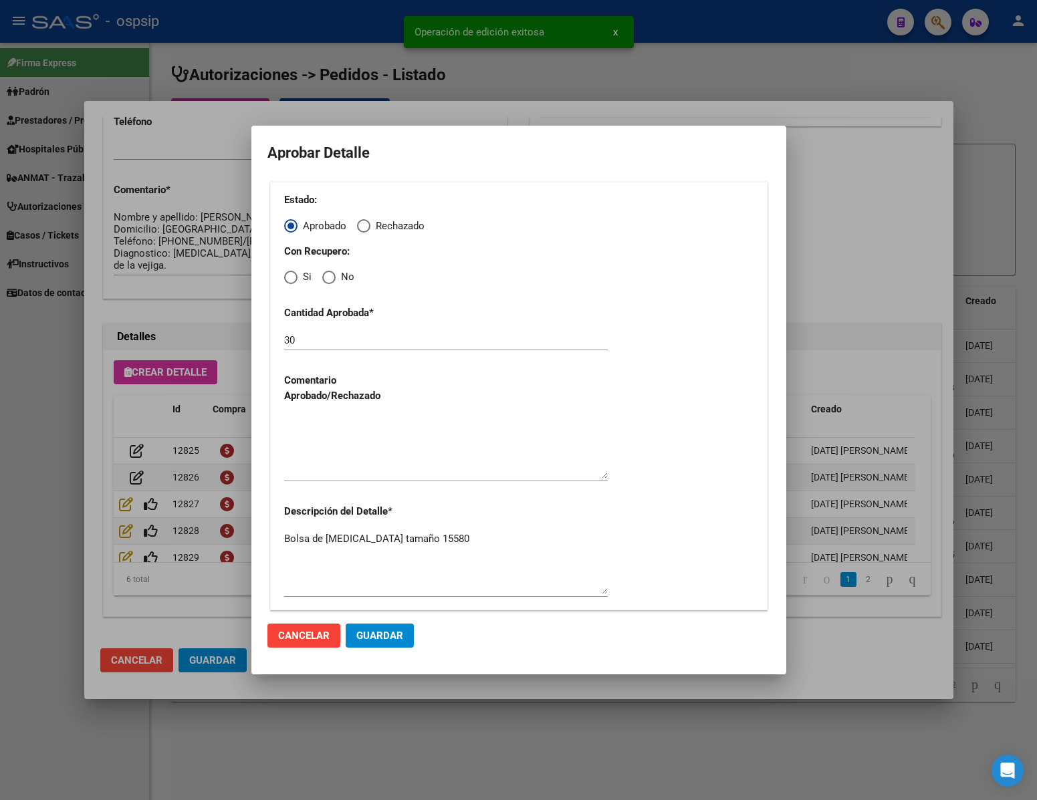
drag, startPoint x: 326, startPoint y: 275, endPoint x: 332, endPoint y: 293, distance: 19.7
click at [327, 277] on span "Elija una opción" at bounding box center [328, 277] width 13 height 13
click at [327, 277] on input "No" at bounding box center [328, 277] width 13 height 13
radio input "true"
click at [356, 472] on textarea at bounding box center [446, 447] width 324 height 63
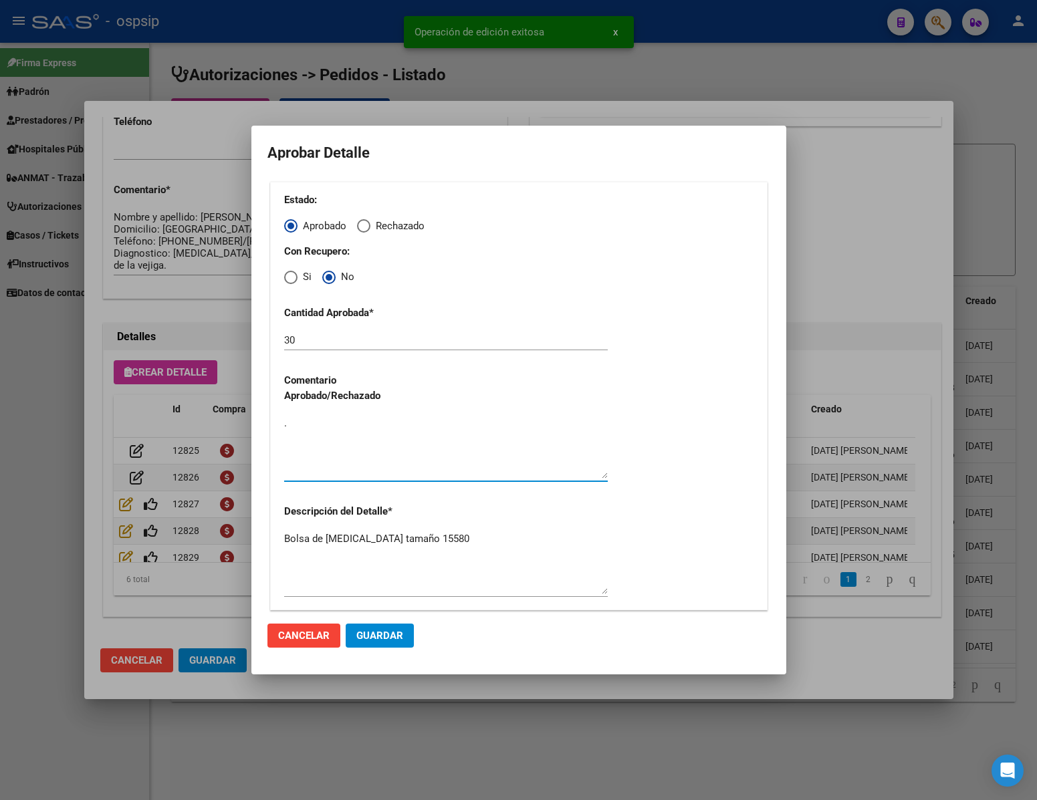
type textarea "."
click at [386, 636] on span "Guardar" at bounding box center [379, 636] width 47 height 12
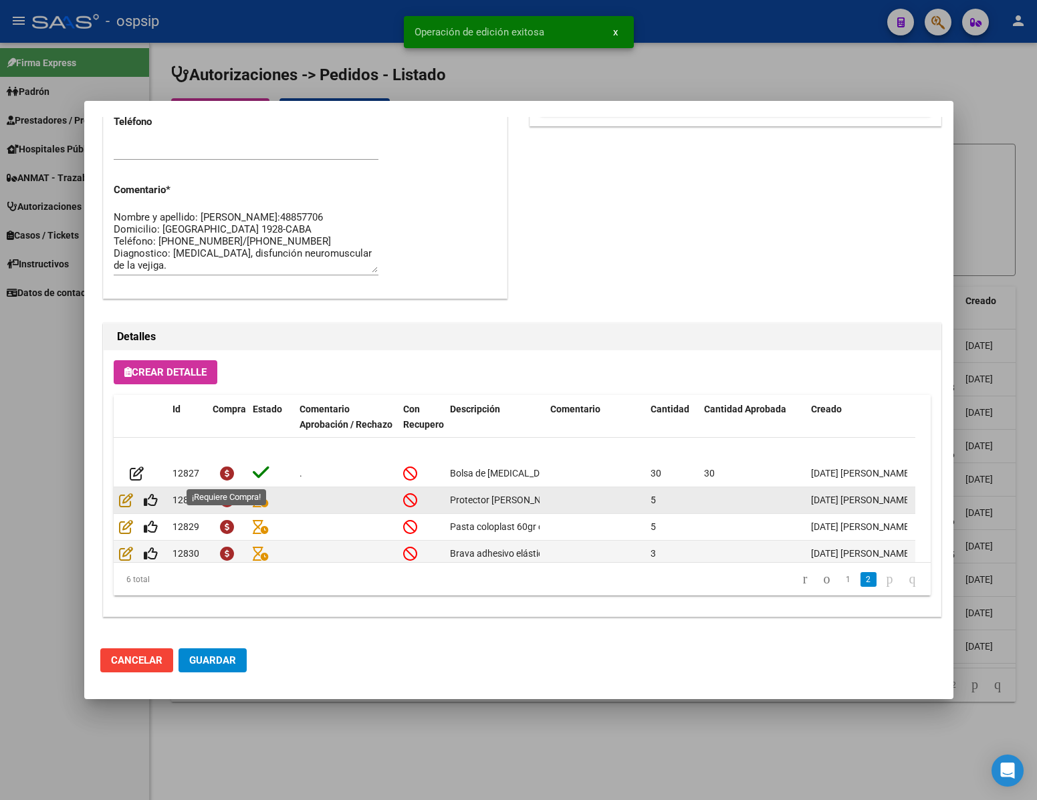
scroll to position [55, 0]
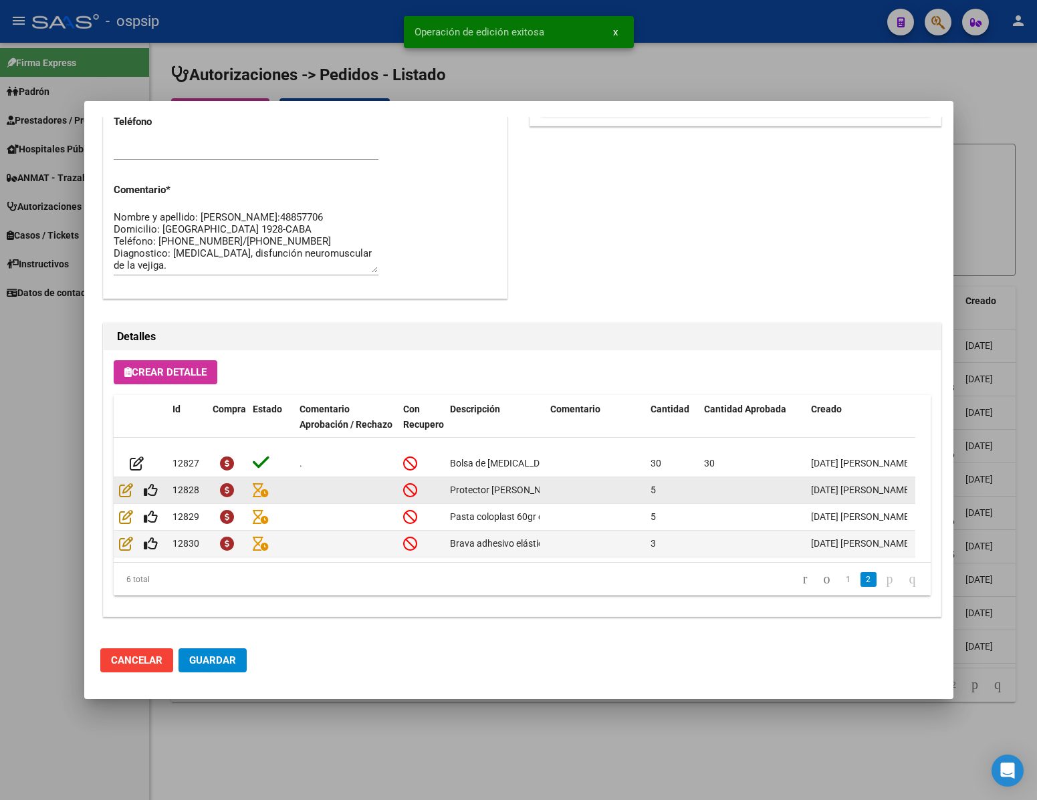
click at [148, 483] on datatable-body-cell at bounding box center [140, 490] width 53 height 26
click at [152, 483] on icon at bounding box center [151, 490] width 14 height 15
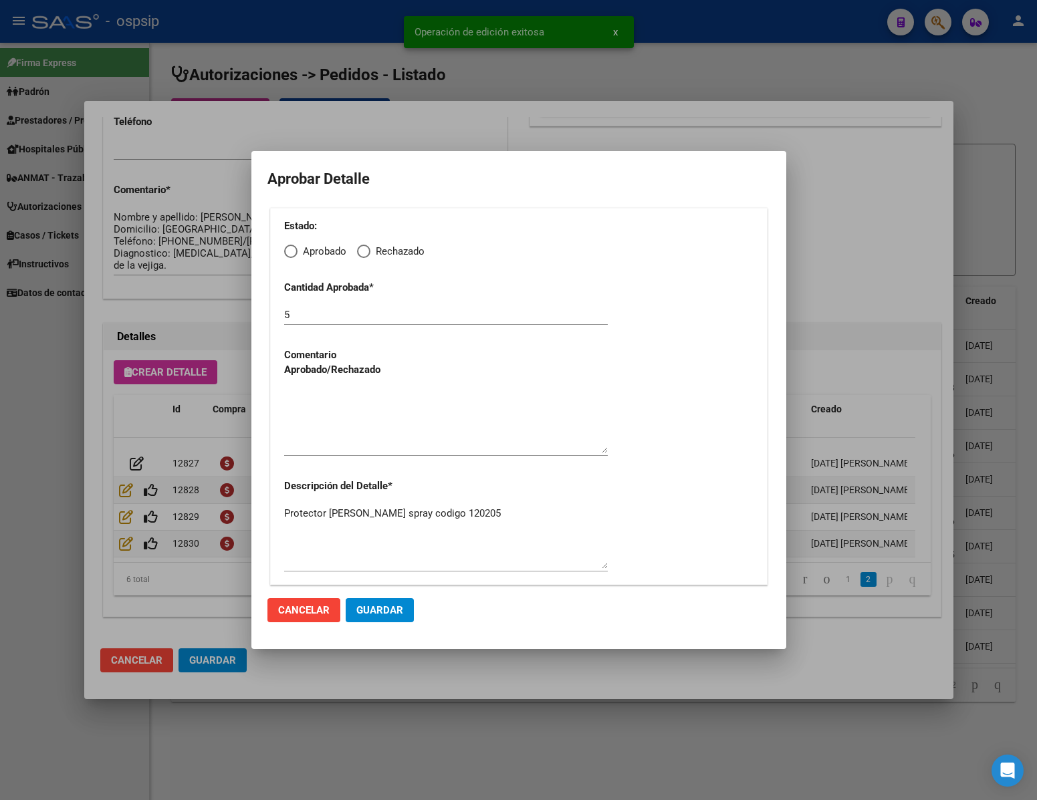
click at [295, 251] on span "Elija una opción" at bounding box center [290, 251] width 13 height 13
click at [295, 251] on input "Aprobado" at bounding box center [290, 251] width 13 height 13
radio input "true"
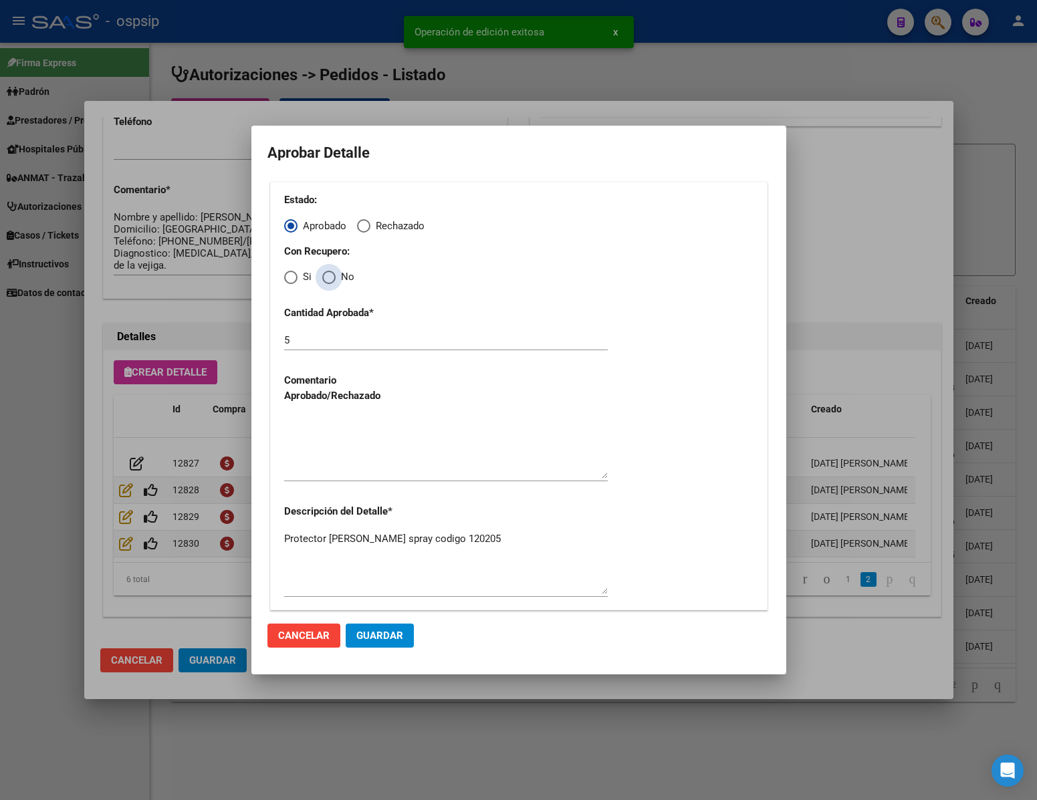
drag, startPoint x: 324, startPoint y: 271, endPoint x: 330, endPoint y: 289, distance: 19.0
click at [325, 273] on span "Elija una opción" at bounding box center [328, 277] width 13 height 13
click at [325, 273] on input "No" at bounding box center [328, 277] width 13 height 13
radio input "true"
click at [359, 442] on textarea at bounding box center [446, 447] width 324 height 63
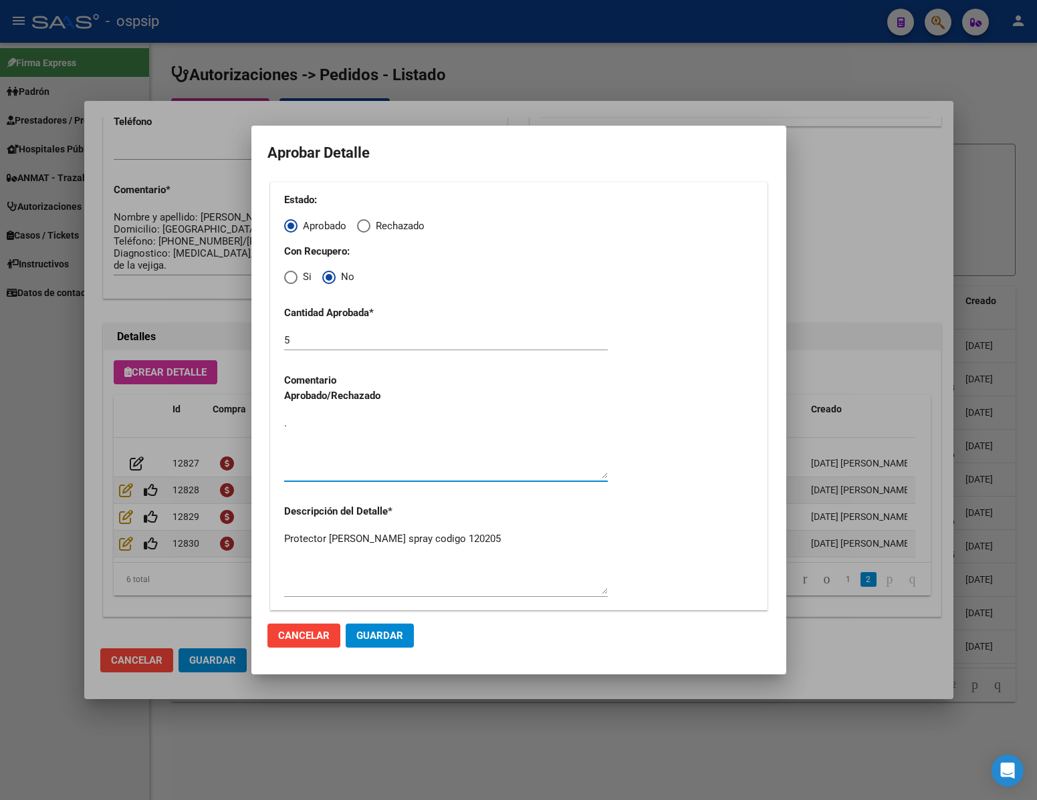
type textarea "."
click at [394, 630] on span "Guardar" at bounding box center [379, 636] width 47 height 12
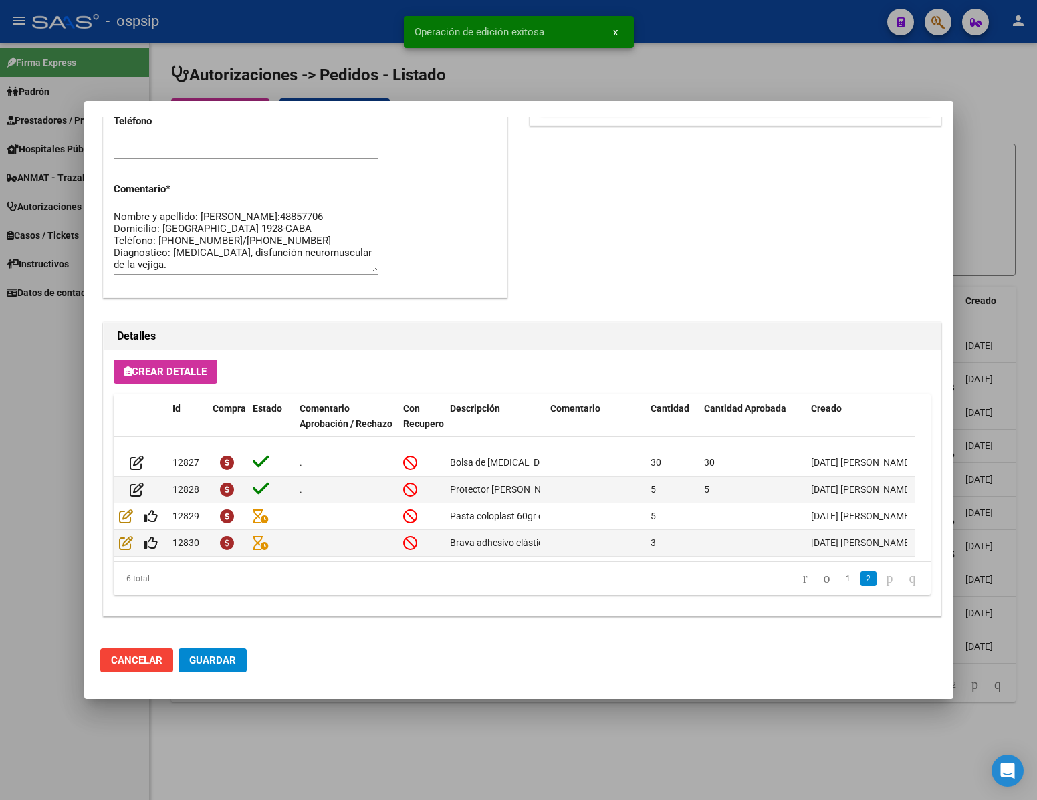
scroll to position [680, 0]
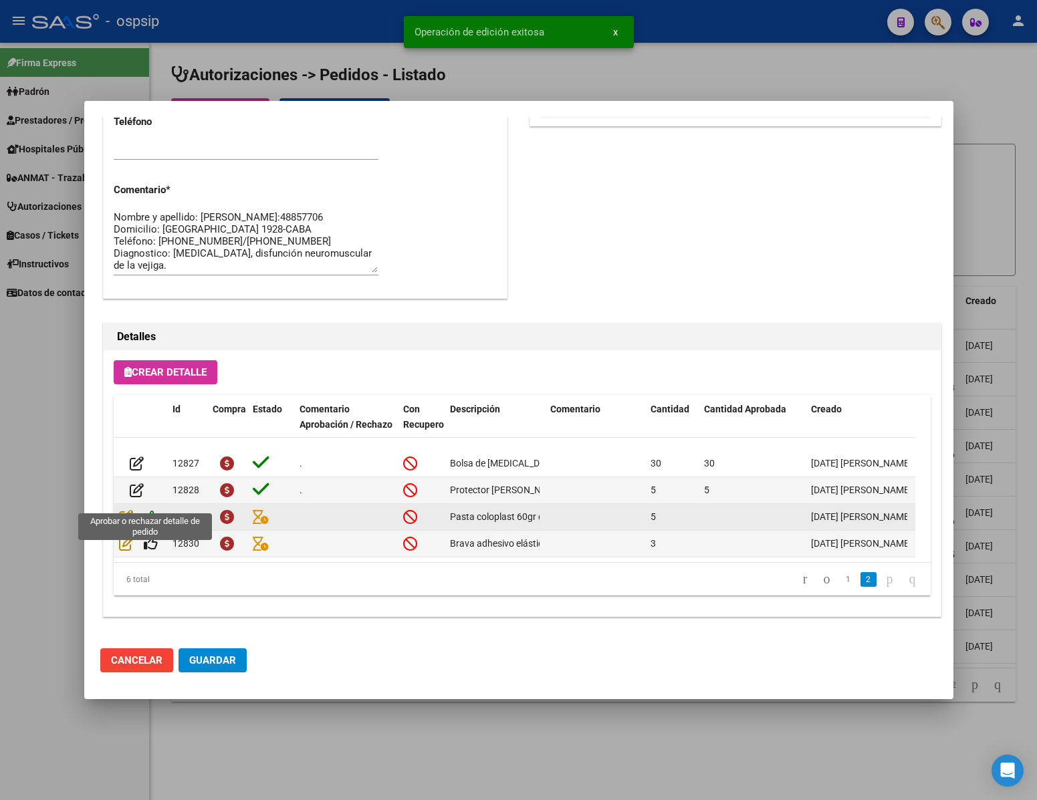
click at [152, 509] on icon at bounding box center [151, 516] width 14 height 15
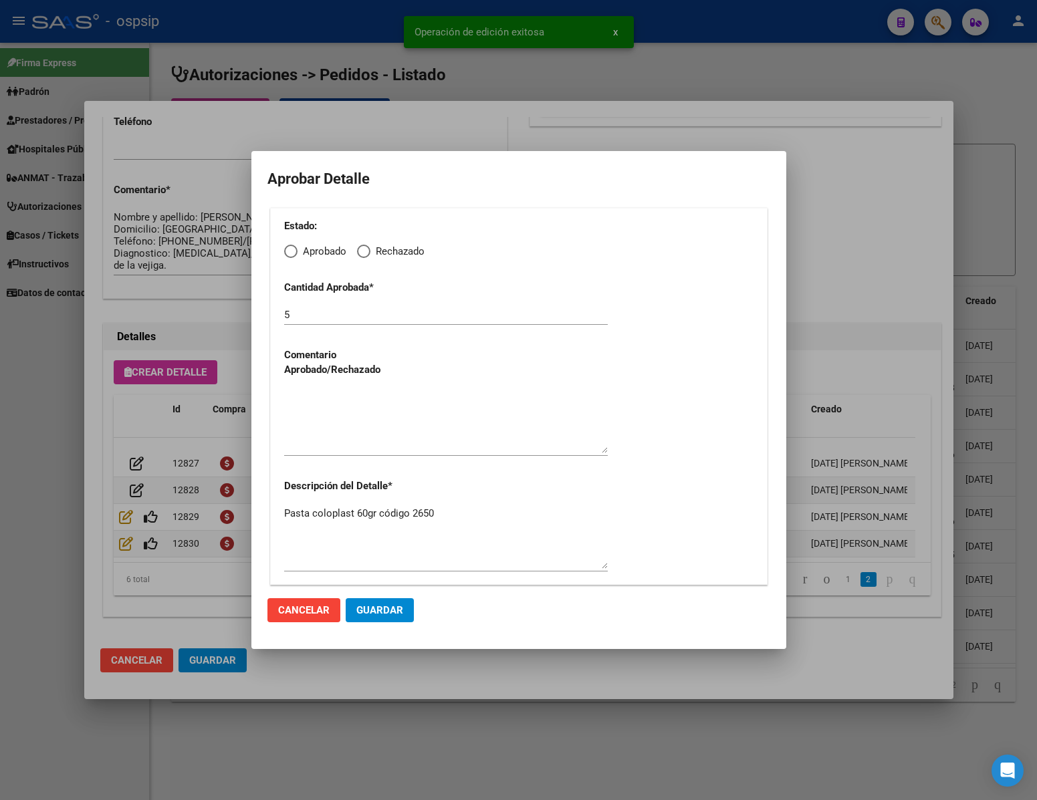
click at [293, 251] on span "Elija una opción" at bounding box center [290, 251] width 13 height 13
click at [293, 251] on input "Aprobado" at bounding box center [290, 251] width 13 height 13
radio input "true"
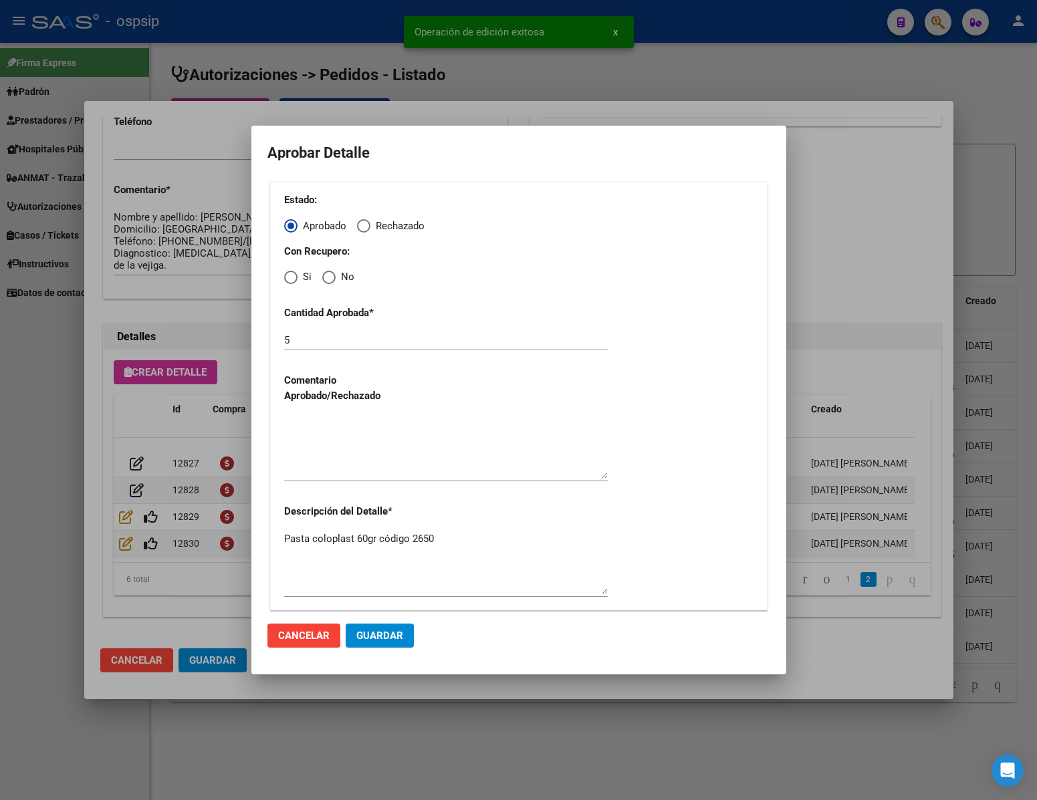
click at [329, 271] on span "Elija una opción" at bounding box center [328, 277] width 13 height 13
click at [329, 271] on input "No" at bounding box center [328, 277] width 13 height 13
radio input "true"
click at [353, 487] on div at bounding box center [446, 453] width 324 height 81
click at [345, 465] on textarea at bounding box center [446, 447] width 324 height 63
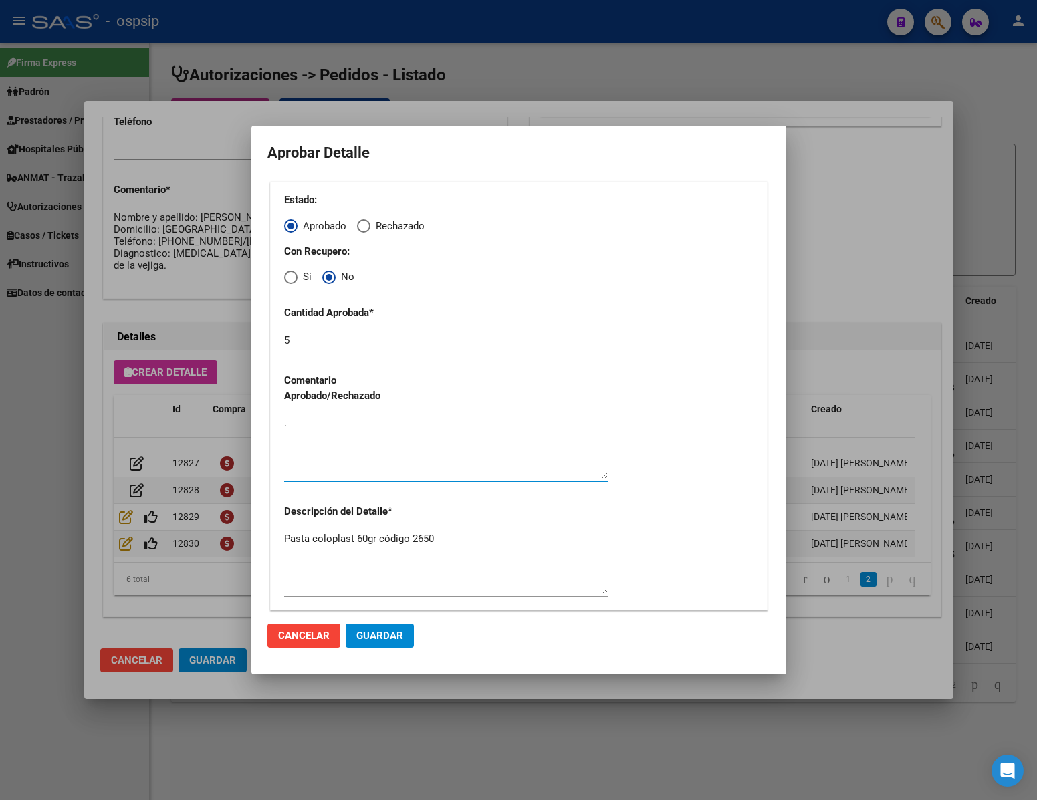
type textarea "."
click at [386, 630] on span "Guardar" at bounding box center [379, 636] width 47 height 12
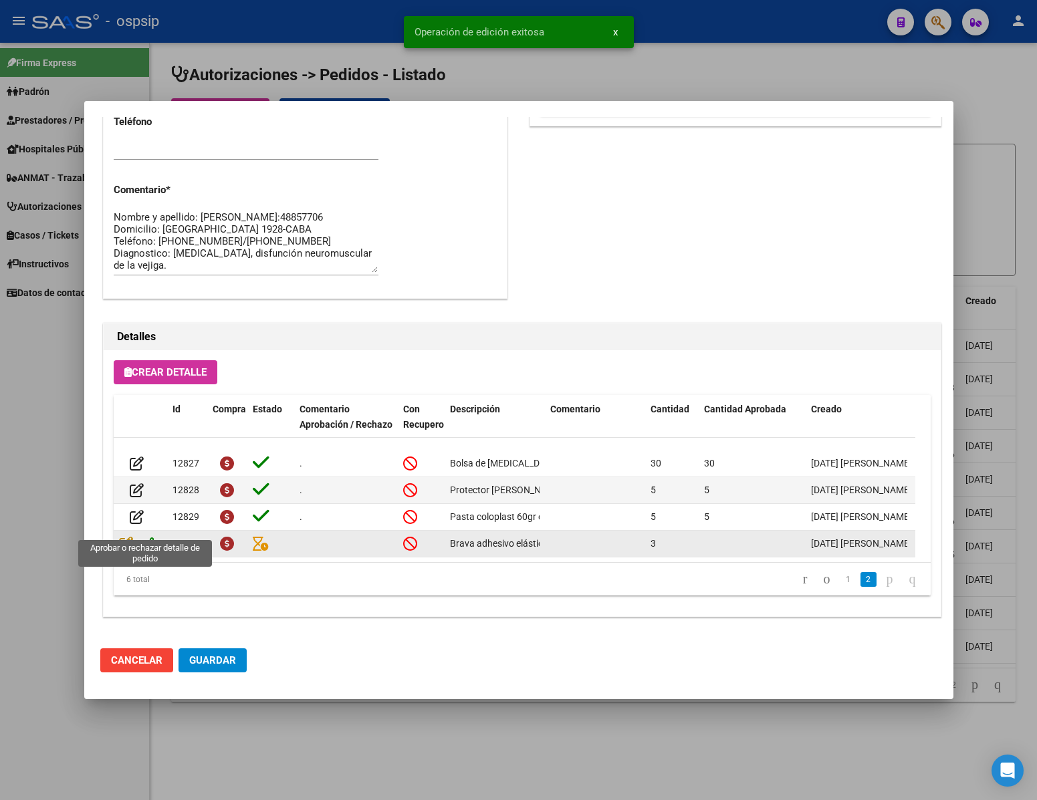
click at [150, 536] on icon at bounding box center [151, 543] width 14 height 15
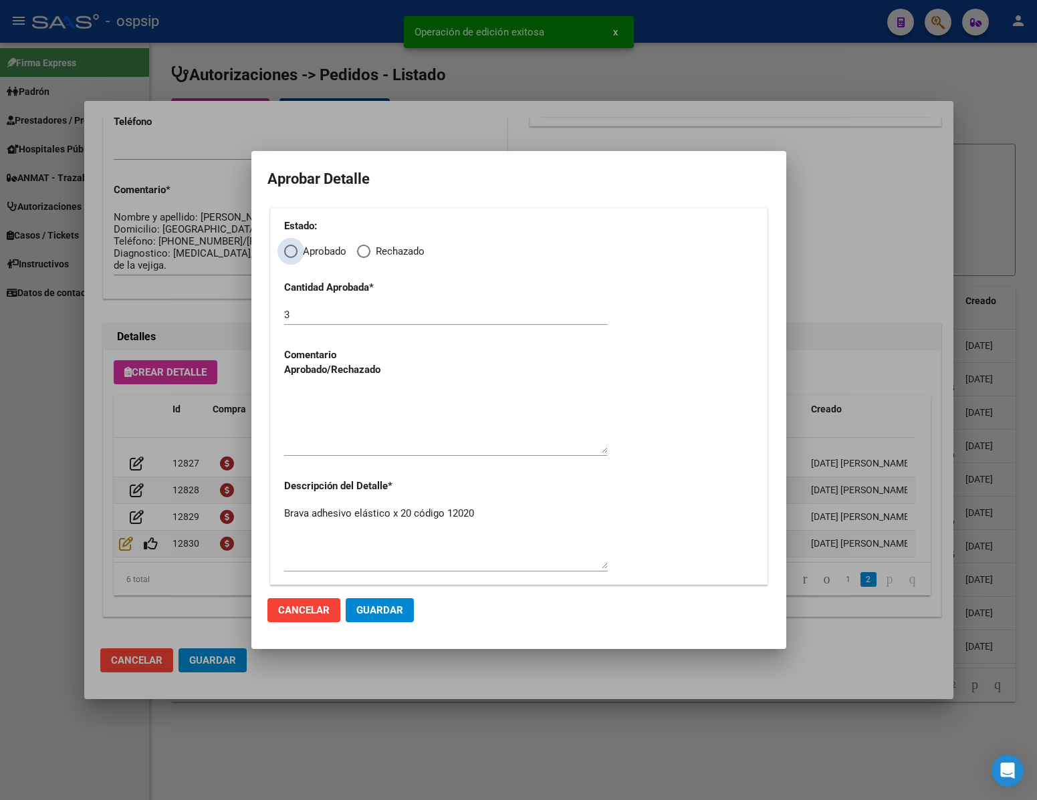
click at [293, 259] on label "Aprobado" at bounding box center [315, 251] width 62 height 15
click at [293, 258] on input "Aprobado" at bounding box center [290, 251] width 13 height 13
radio input "true"
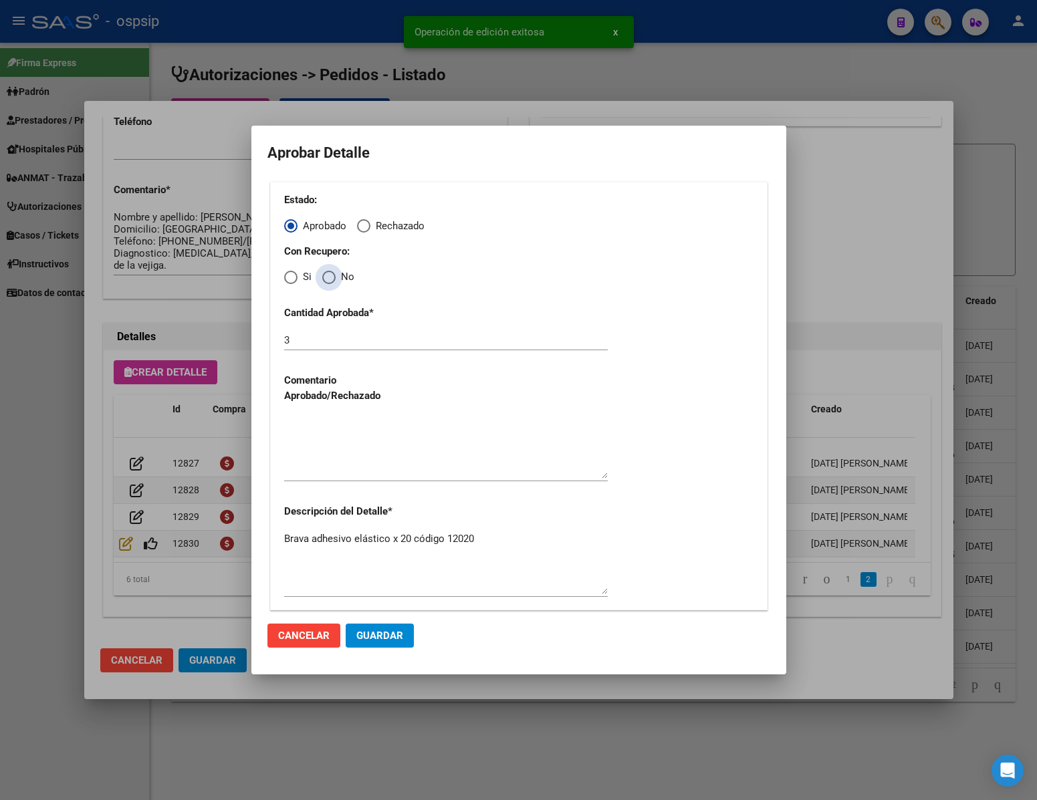
click at [329, 273] on span "Elija una opción" at bounding box center [328, 277] width 13 height 13
click at [329, 273] on input "No" at bounding box center [328, 277] width 13 height 13
radio input "true"
click at [361, 453] on textarea at bounding box center [446, 447] width 324 height 63
type textarea "."
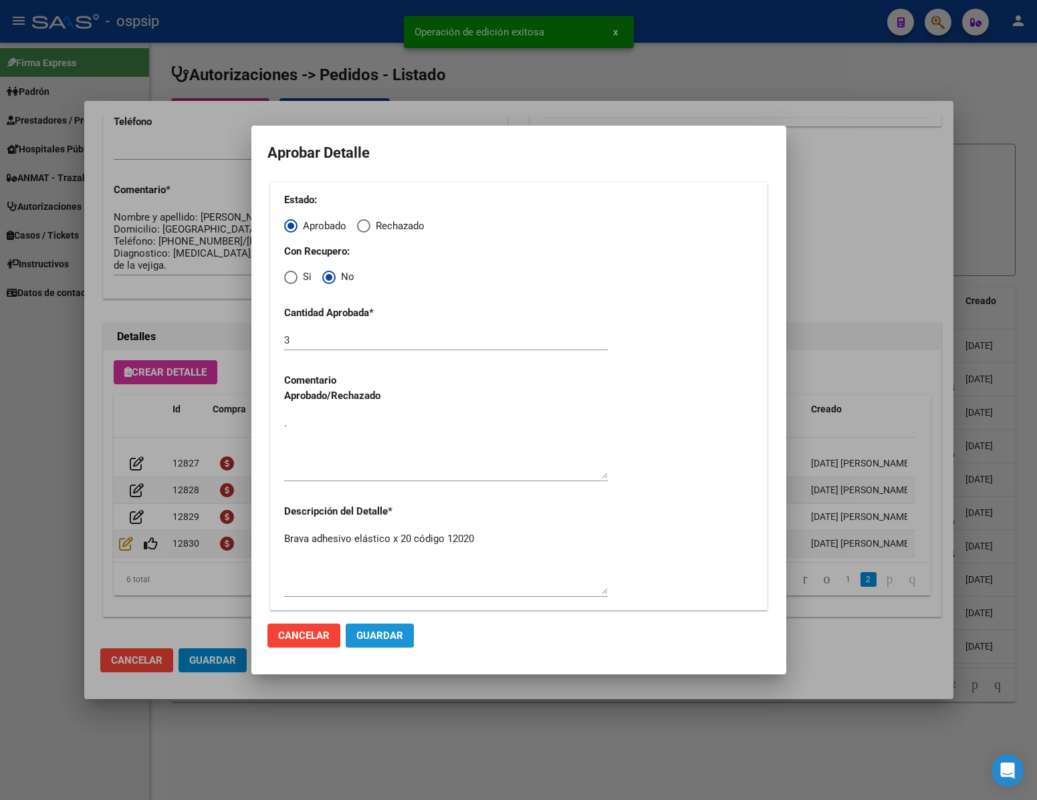
click at [386, 642] on span "Guardar" at bounding box center [379, 636] width 47 height 12
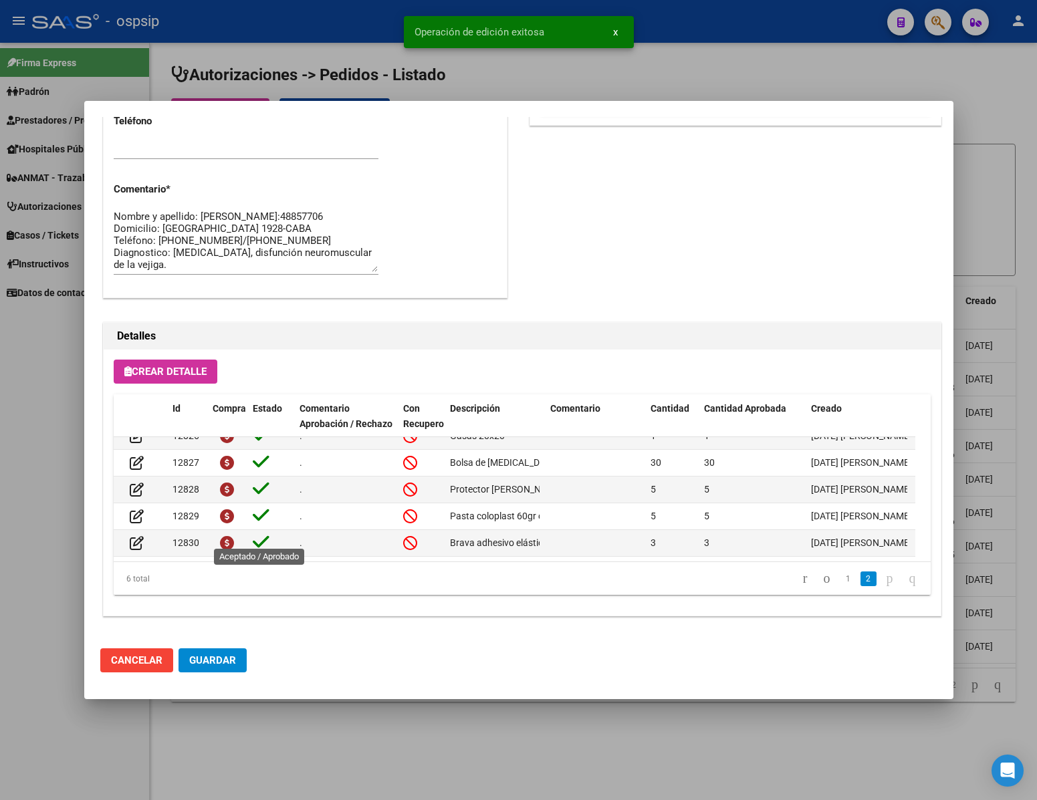
scroll to position [55, 0]
click at [223, 648] on button "Guardar" at bounding box center [212, 660] width 68 height 24
drag, startPoint x: 410, startPoint y: 733, endPoint x: 397, endPoint y: 750, distance: 21.5
click at [410, 734] on div at bounding box center [518, 400] width 1037 height 800
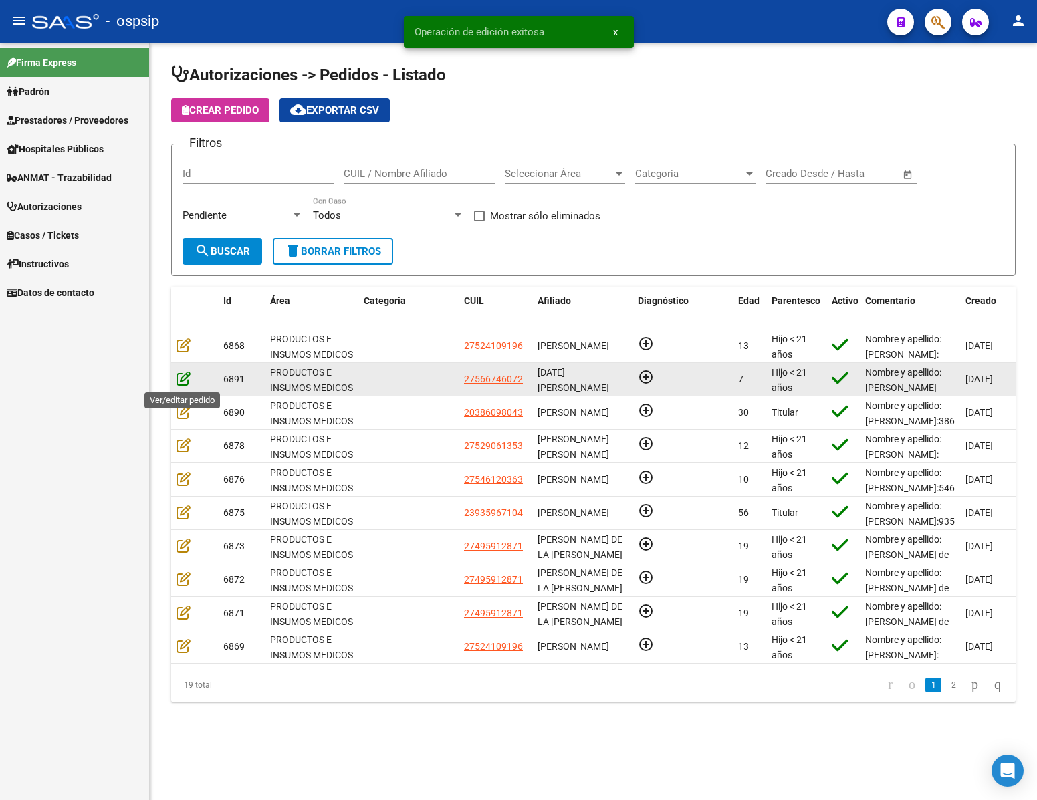
click at [185, 378] on icon at bounding box center [183, 378] width 14 height 15
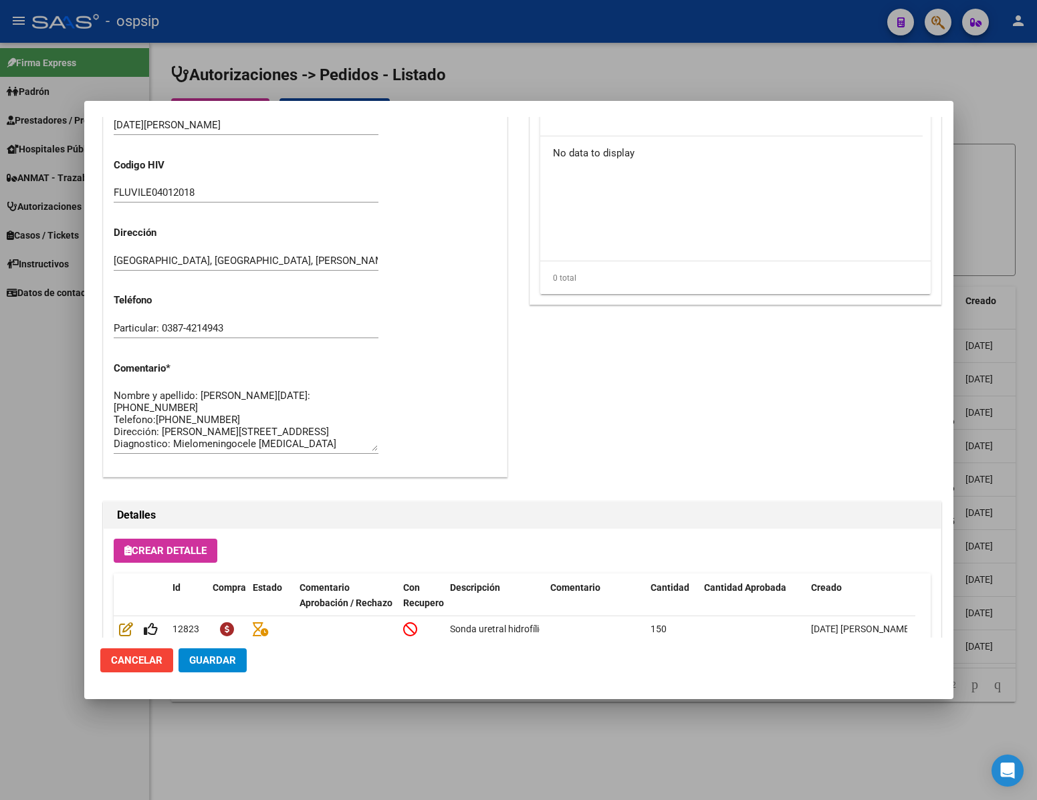
scroll to position [12, 0]
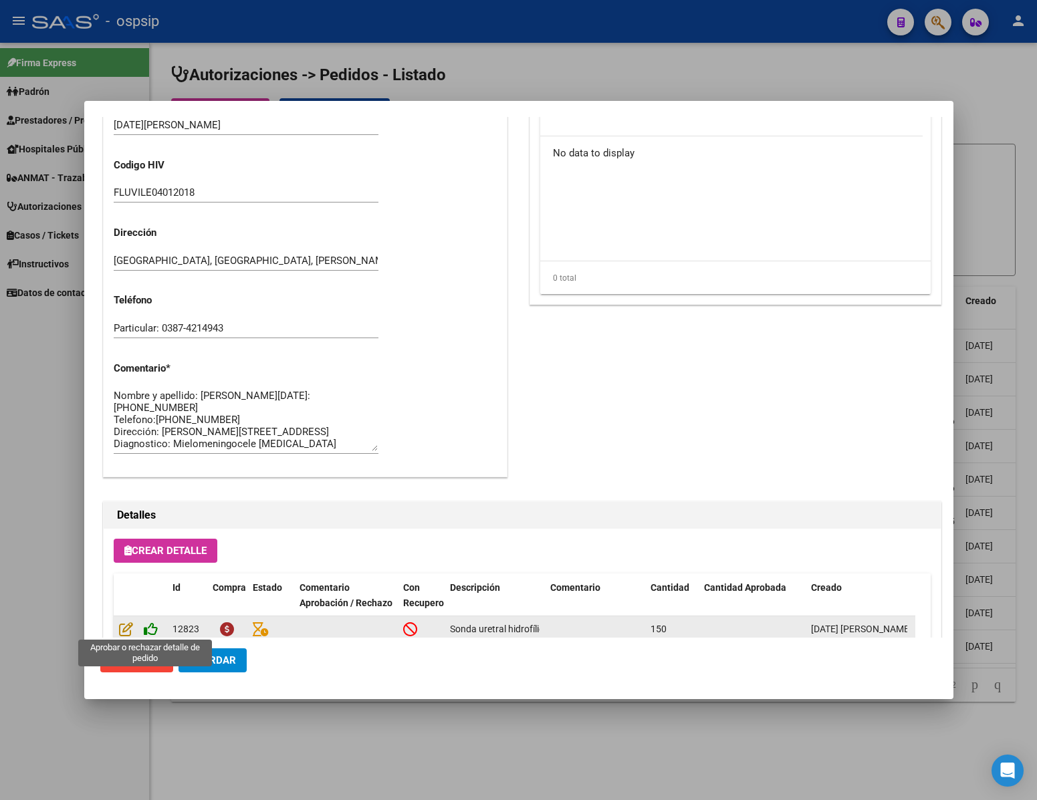
click at [146, 636] on icon at bounding box center [151, 629] width 14 height 15
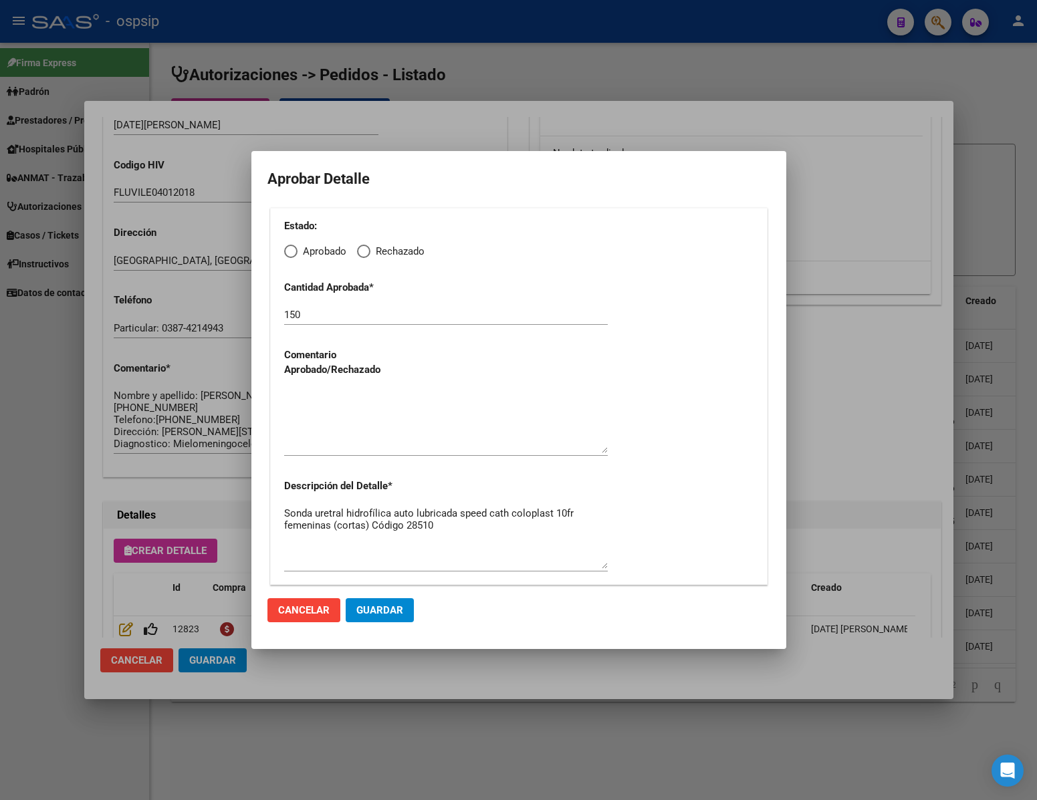
click at [293, 251] on span "Elija una opción" at bounding box center [290, 251] width 13 height 13
click at [293, 251] on input "Aprobado" at bounding box center [290, 251] width 13 height 13
radio input "true"
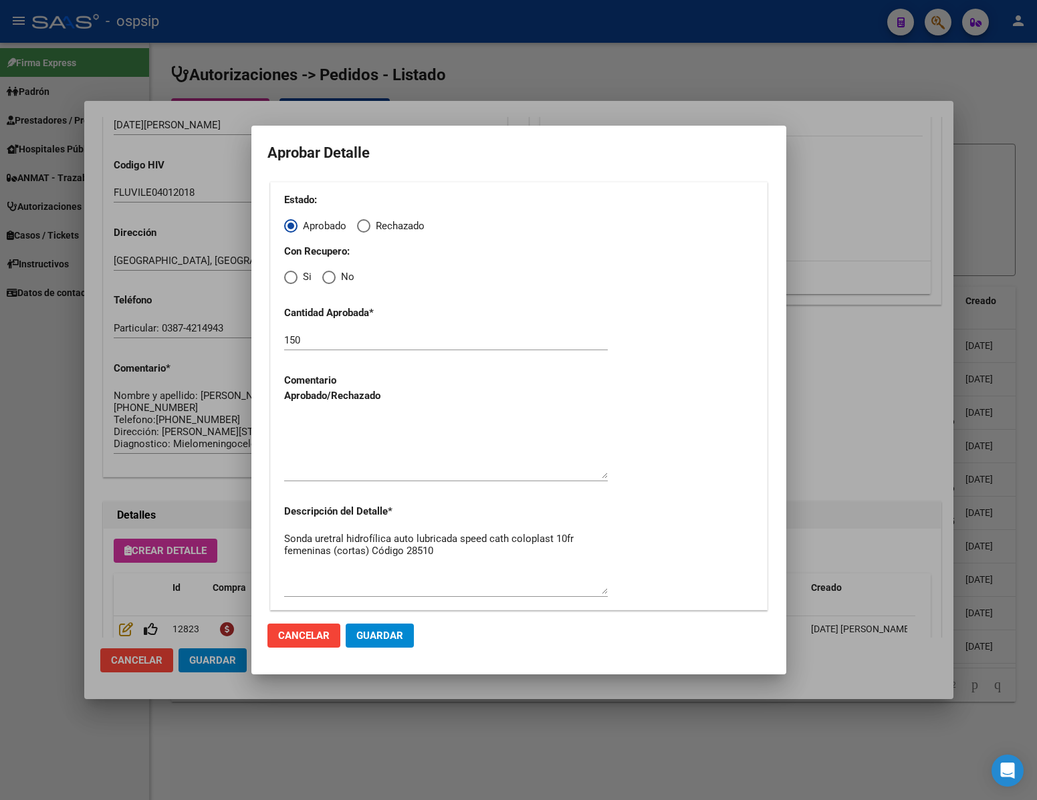
click at [330, 273] on span "Elija una opción" at bounding box center [328, 277] width 13 height 13
click at [330, 273] on input "No" at bounding box center [328, 277] width 13 height 13
radio input "true"
click at [371, 468] on textarea at bounding box center [446, 447] width 324 height 63
type textarea "."
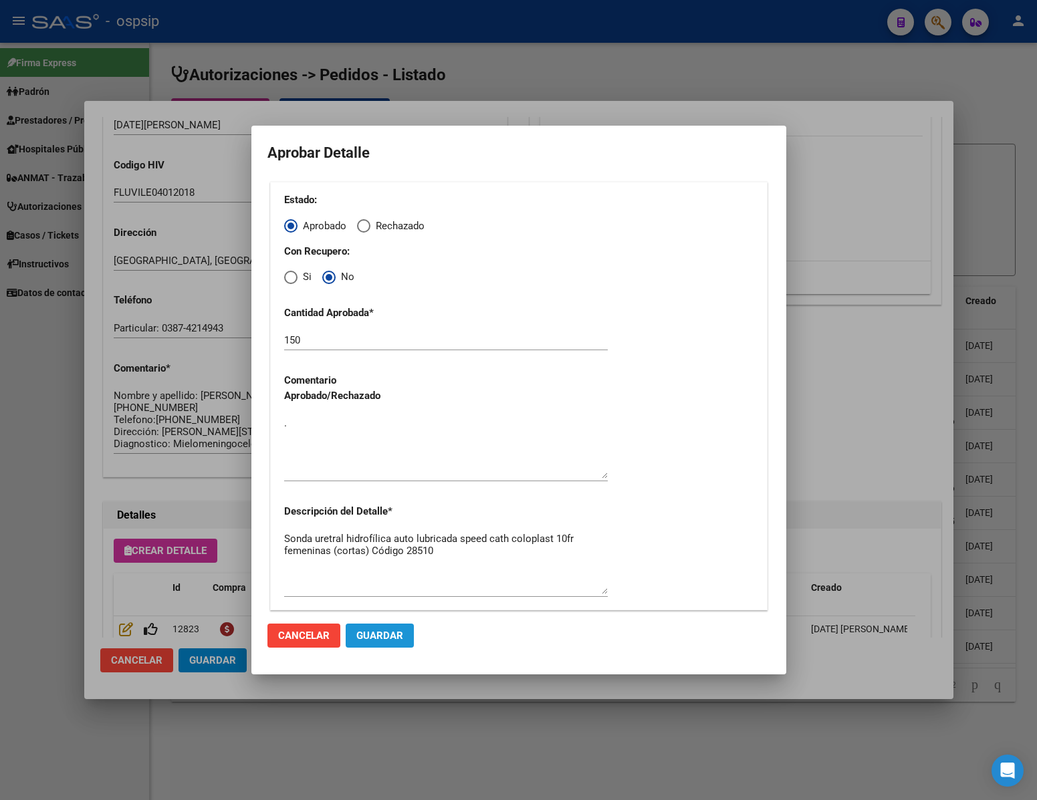
click at [389, 630] on span "Guardar" at bounding box center [379, 636] width 47 height 12
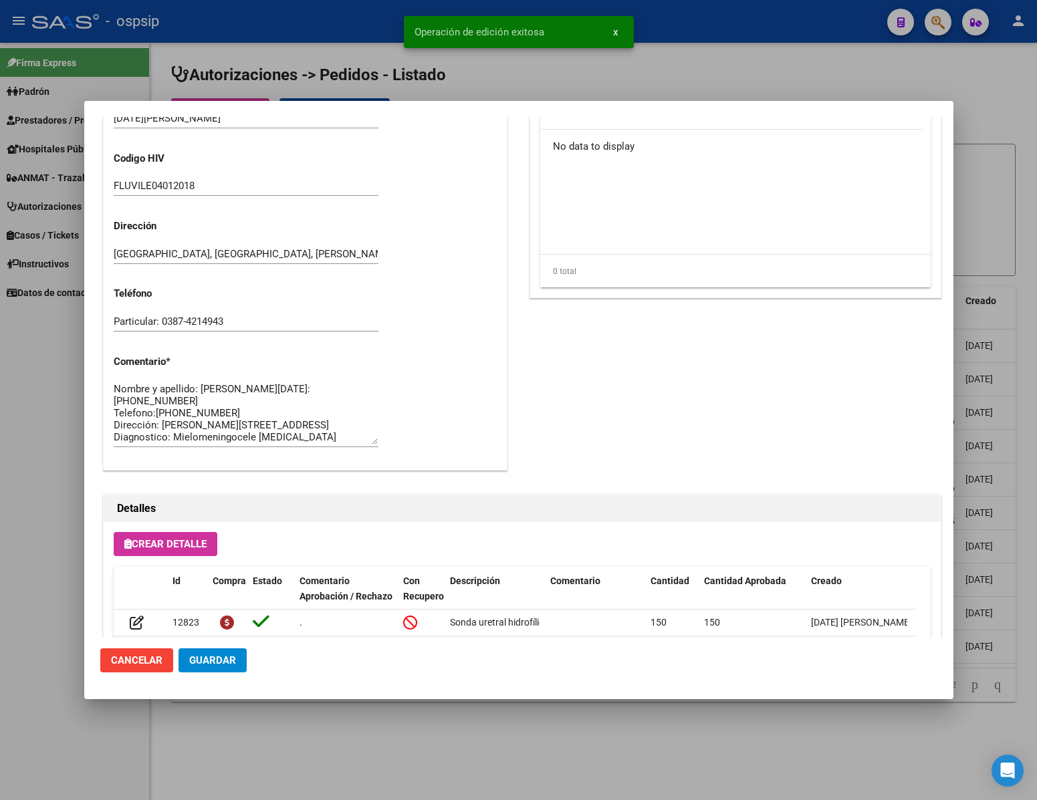
scroll to position [505, 0]
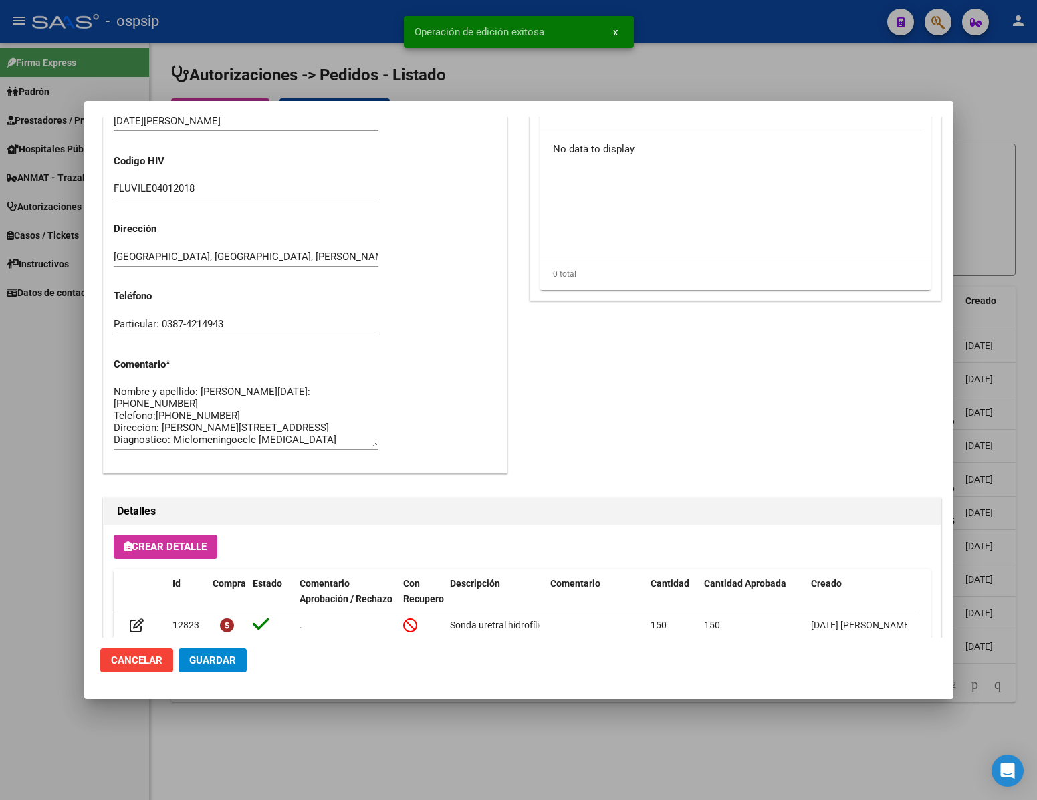
click at [225, 656] on span "Guardar" at bounding box center [212, 660] width 47 height 12
click at [321, 744] on div at bounding box center [518, 400] width 1037 height 800
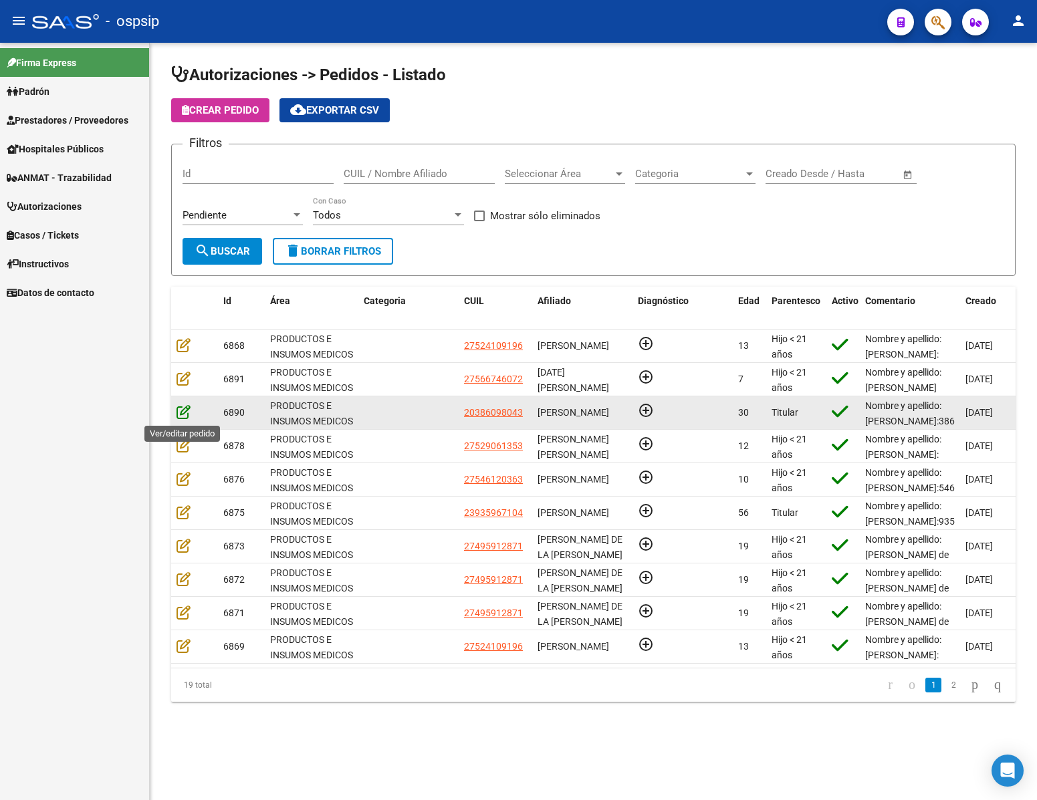
click at [187, 416] on icon at bounding box center [183, 411] width 14 height 15
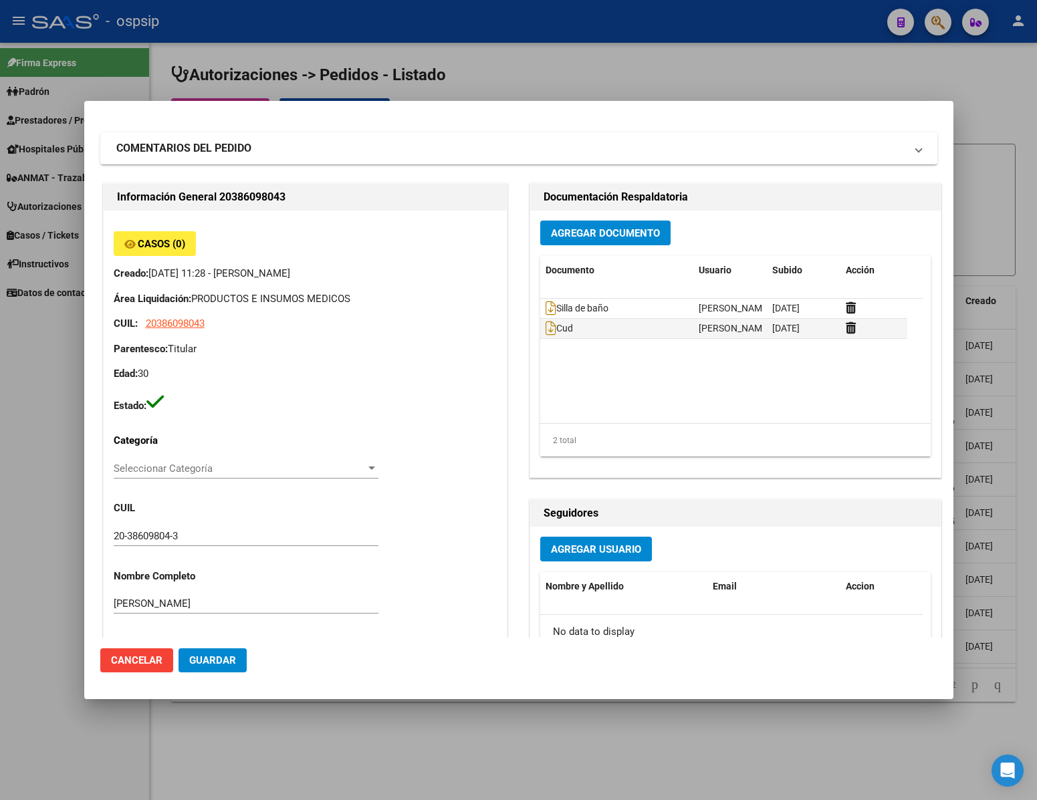
scroll to position [0, 0]
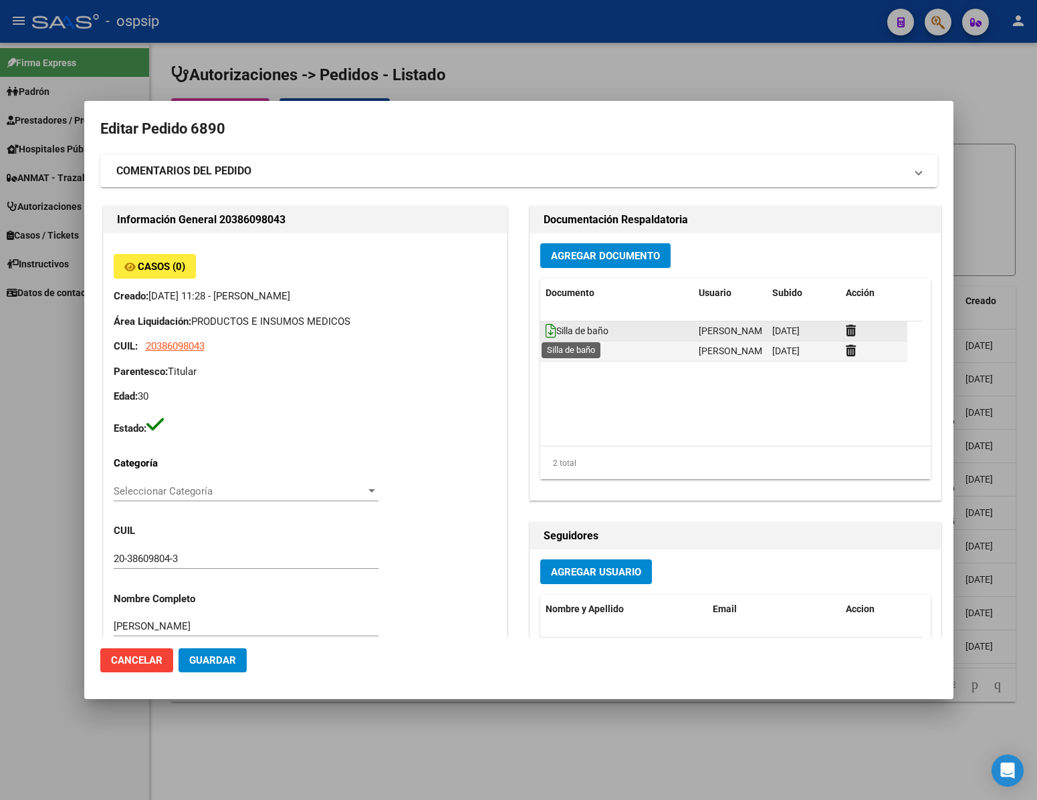
click at [545, 332] on icon at bounding box center [550, 331] width 11 height 15
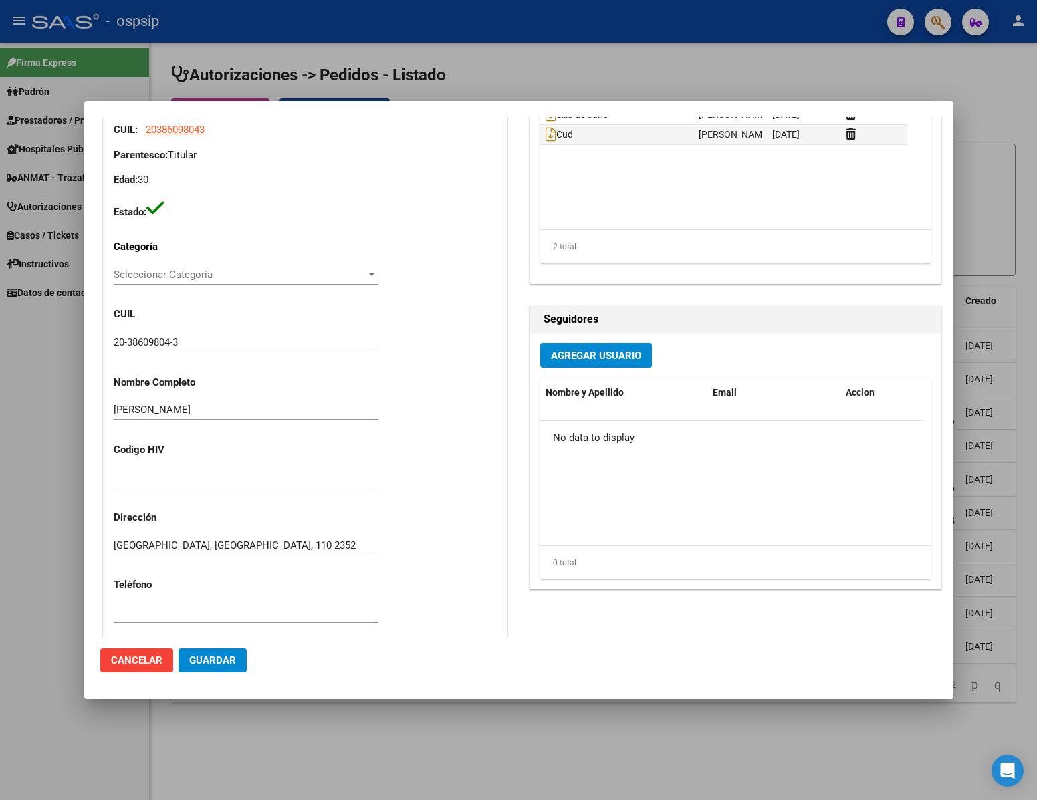
scroll to position [602, 0]
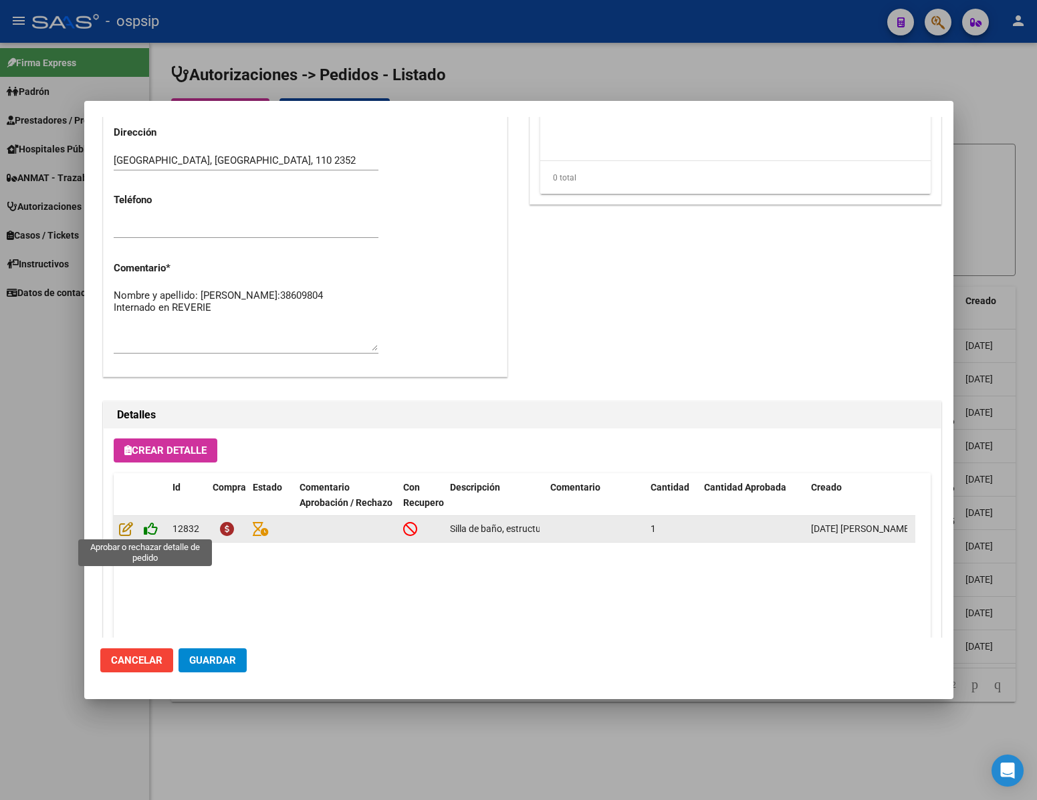
click at [147, 529] on icon at bounding box center [151, 528] width 14 height 15
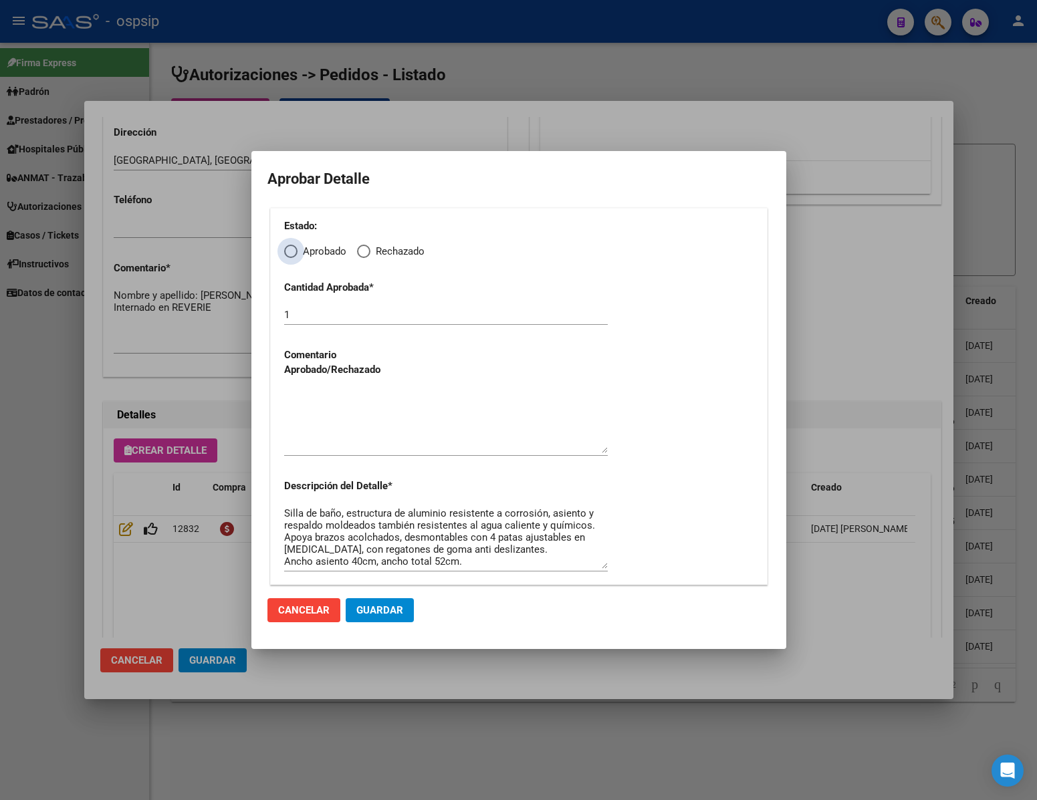
click at [291, 245] on span "Elija una opción" at bounding box center [290, 251] width 13 height 13
click at [291, 245] on input "Aprobado" at bounding box center [290, 251] width 13 height 13
radio input "true"
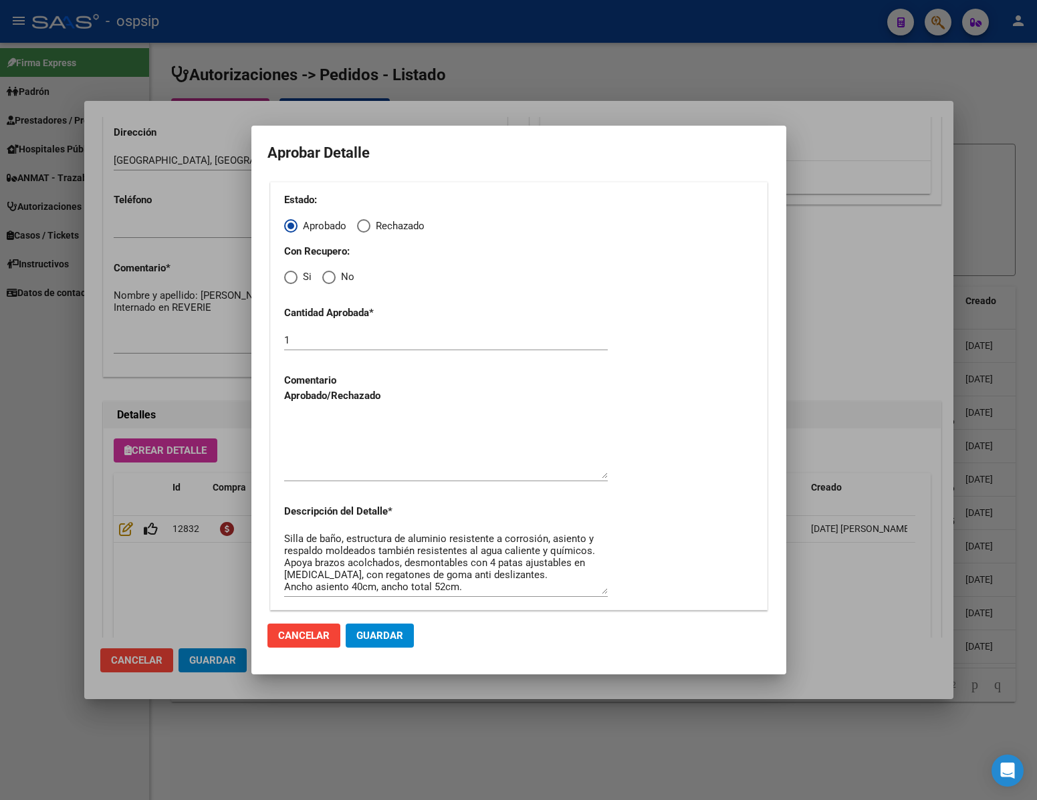
drag, startPoint x: 327, startPoint y: 275, endPoint x: 334, endPoint y: 303, distance: 28.9
click at [328, 277] on span "Elija una opción" at bounding box center [328, 277] width 13 height 13
click at [328, 277] on input "No" at bounding box center [328, 277] width 13 height 13
radio input "true"
click at [358, 474] on textarea at bounding box center [446, 447] width 324 height 63
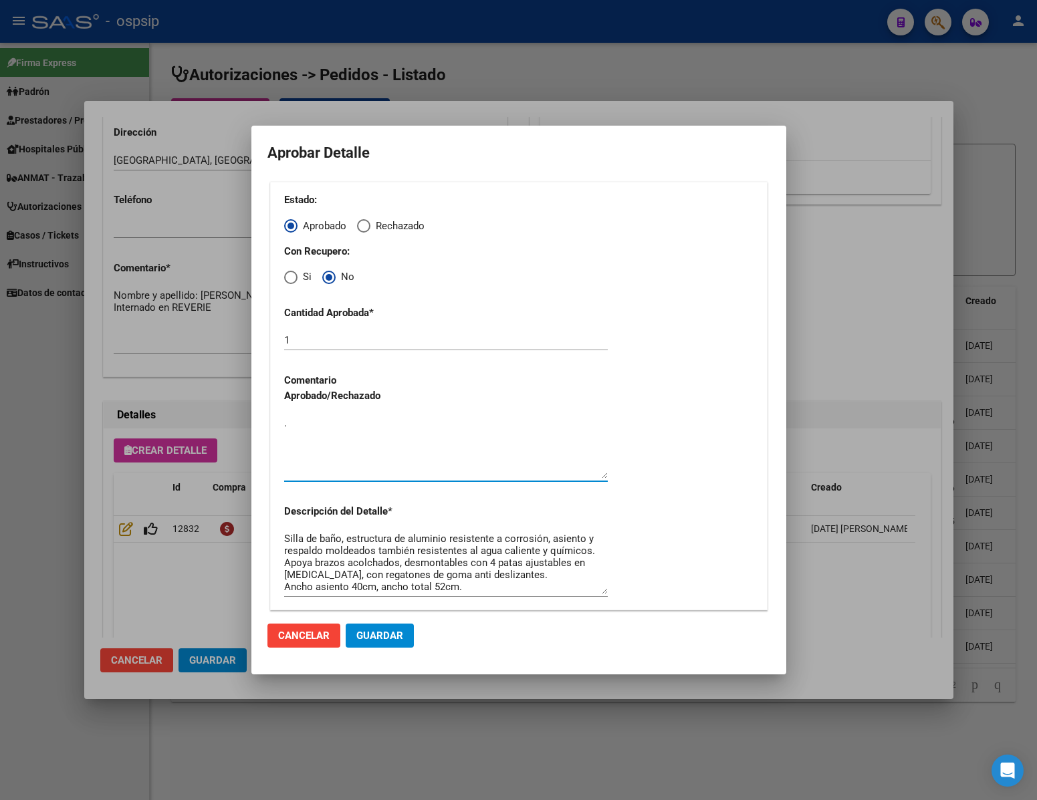
type textarea "."
click at [393, 640] on span "Guardar" at bounding box center [379, 636] width 47 height 12
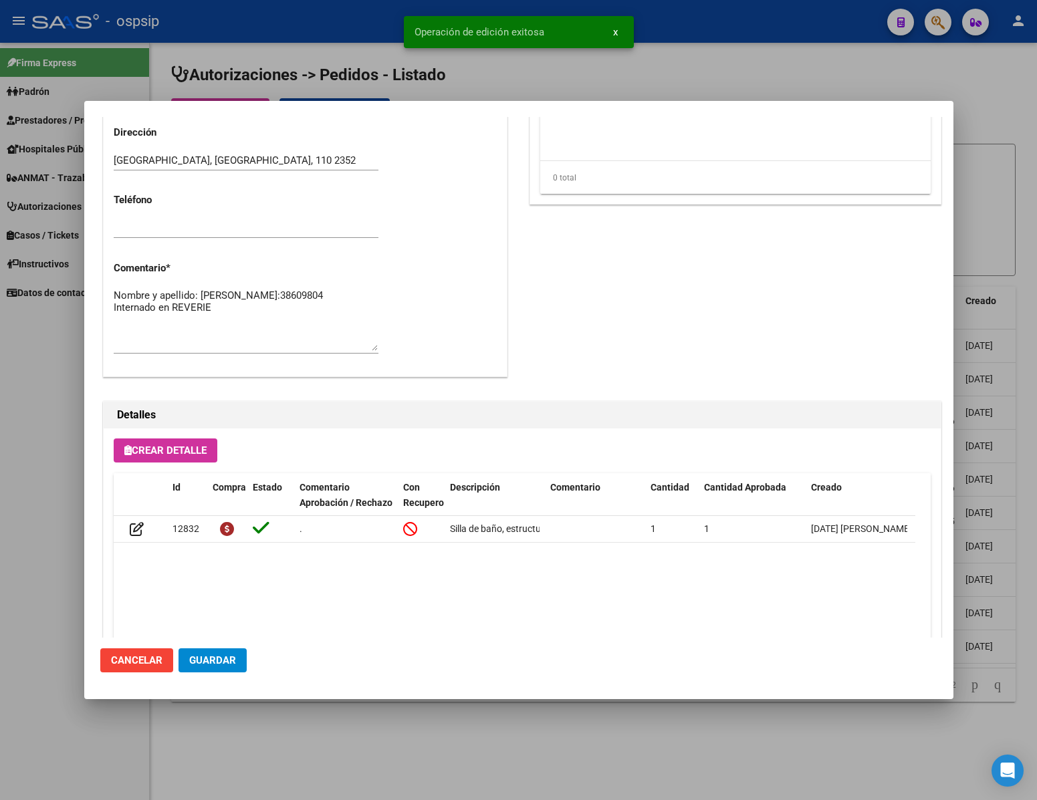
click at [31, 729] on div at bounding box center [518, 400] width 1037 height 800
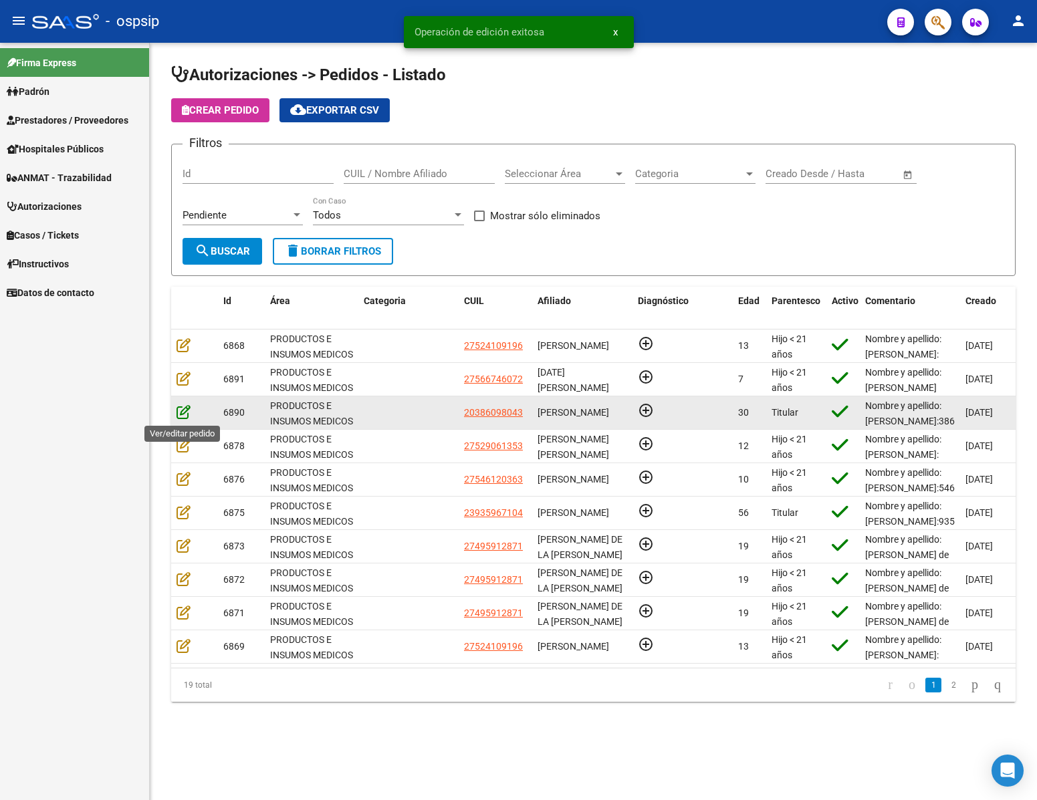
click at [184, 411] on icon at bounding box center [183, 411] width 14 height 15
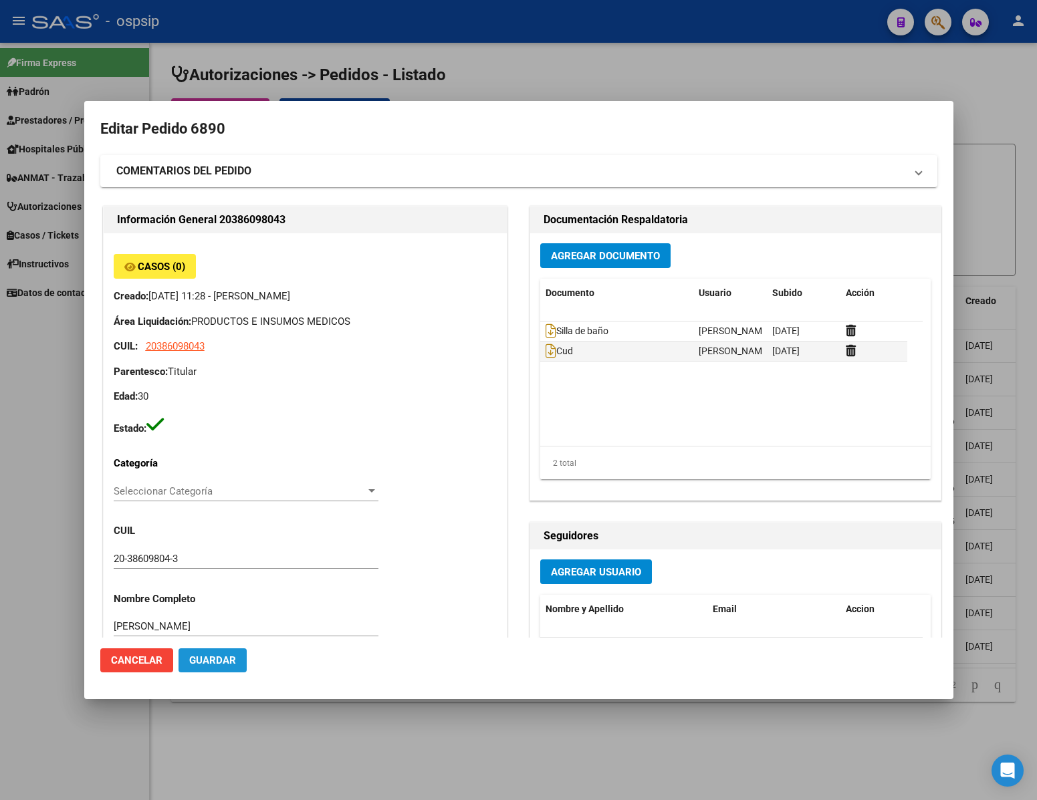
click at [229, 664] on span "Guardar" at bounding box center [212, 660] width 47 height 12
click at [73, 573] on div at bounding box center [518, 400] width 1037 height 800
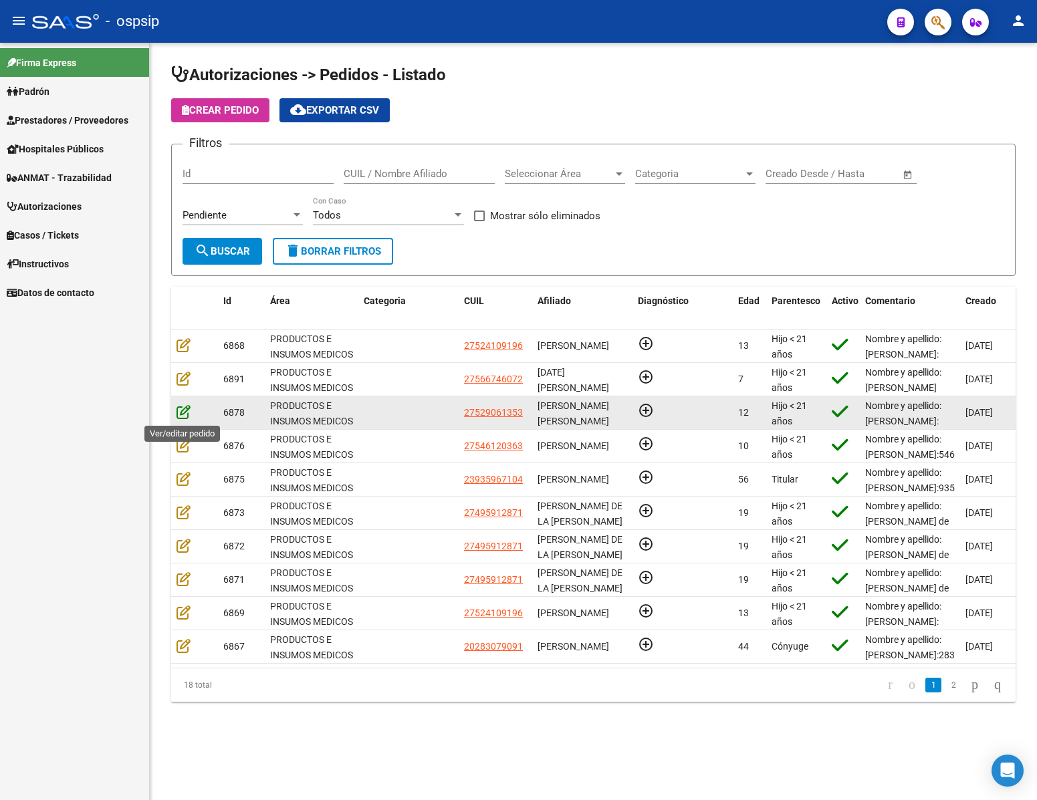
click at [187, 411] on icon at bounding box center [183, 411] width 14 height 15
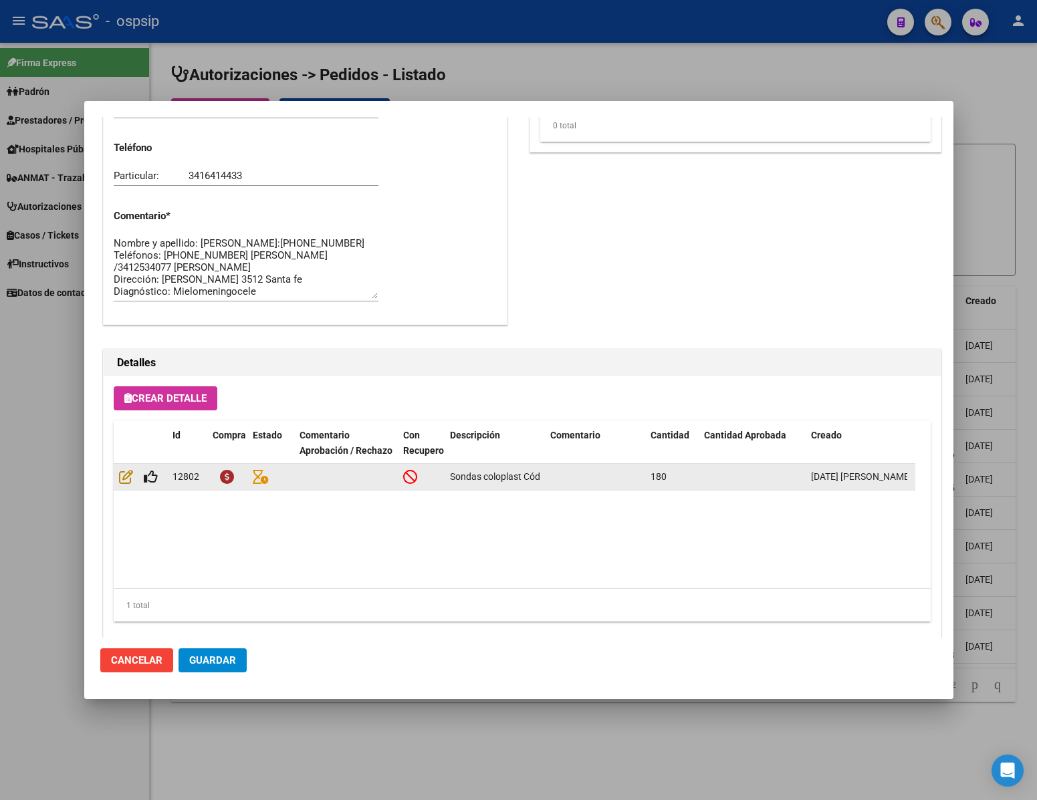
scroll to position [680, 0]
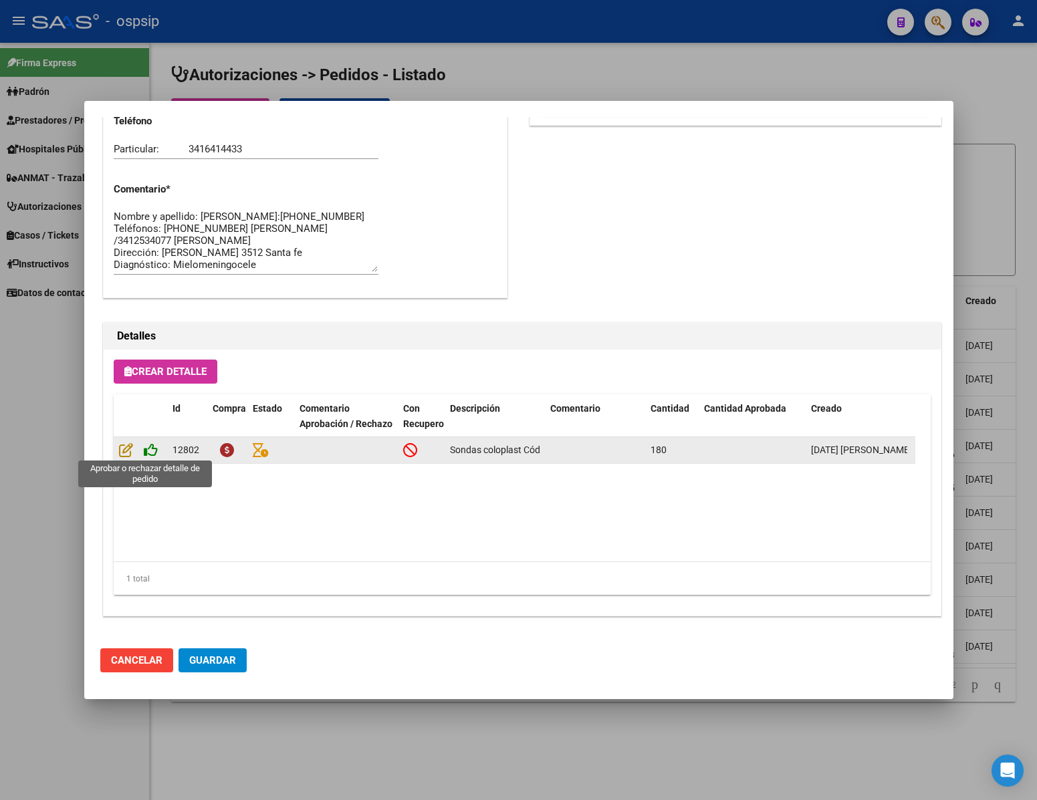
click at [148, 452] on icon at bounding box center [151, 449] width 14 height 15
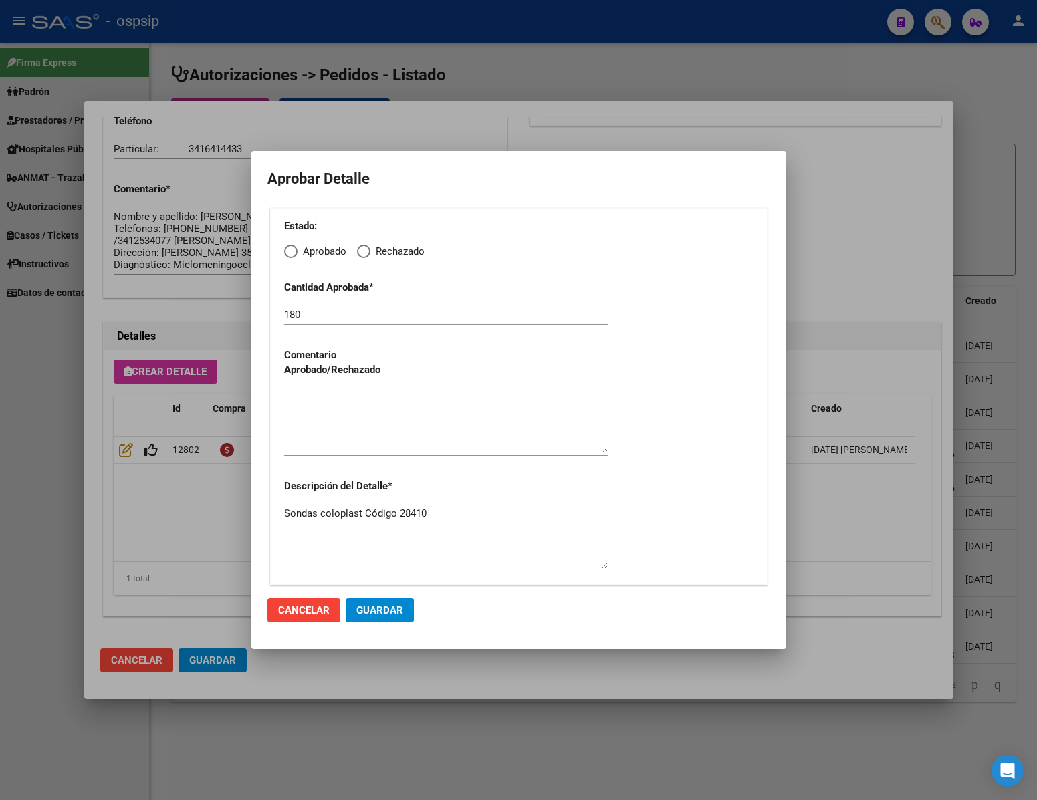
click at [295, 251] on span "Elija una opción" at bounding box center [290, 251] width 13 height 13
click at [295, 251] on input "Aprobado" at bounding box center [290, 251] width 13 height 13
radio input "true"
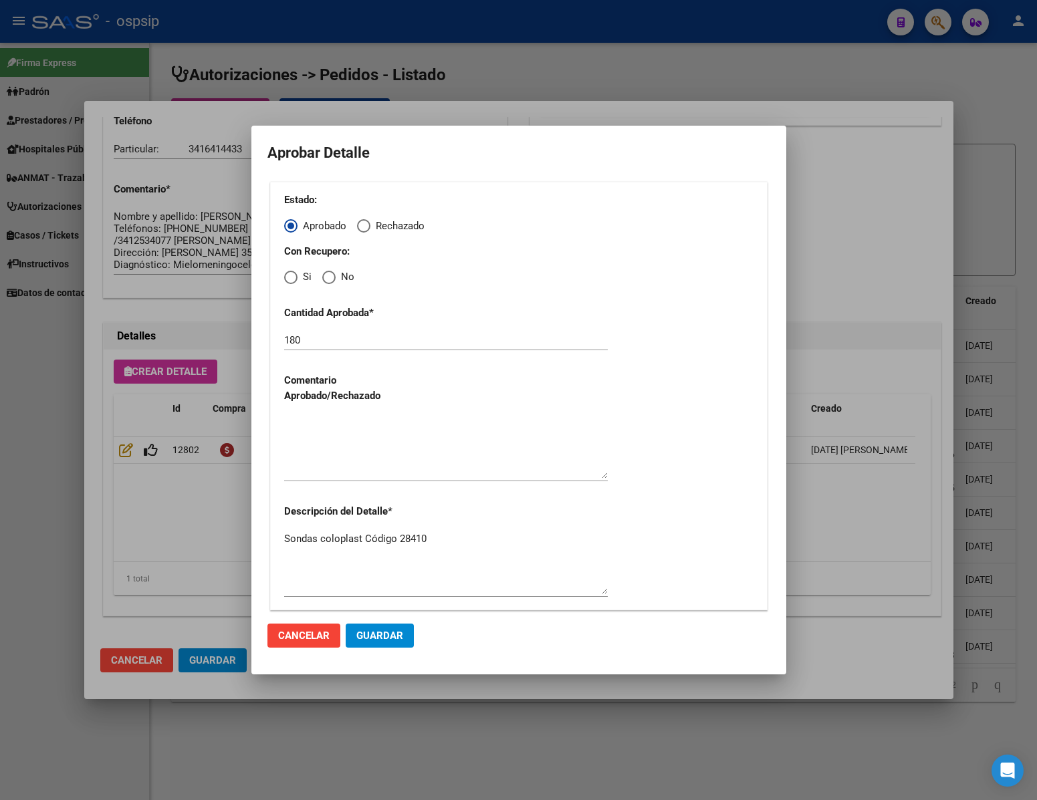
drag, startPoint x: 329, startPoint y: 279, endPoint x: 330, endPoint y: 287, distance: 8.0
click at [329, 279] on span "Elija una opción" at bounding box center [328, 277] width 13 height 13
click at [329, 279] on input "No" at bounding box center [328, 277] width 13 height 13
radio input "true"
click at [339, 473] on textarea at bounding box center [446, 447] width 324 height 63
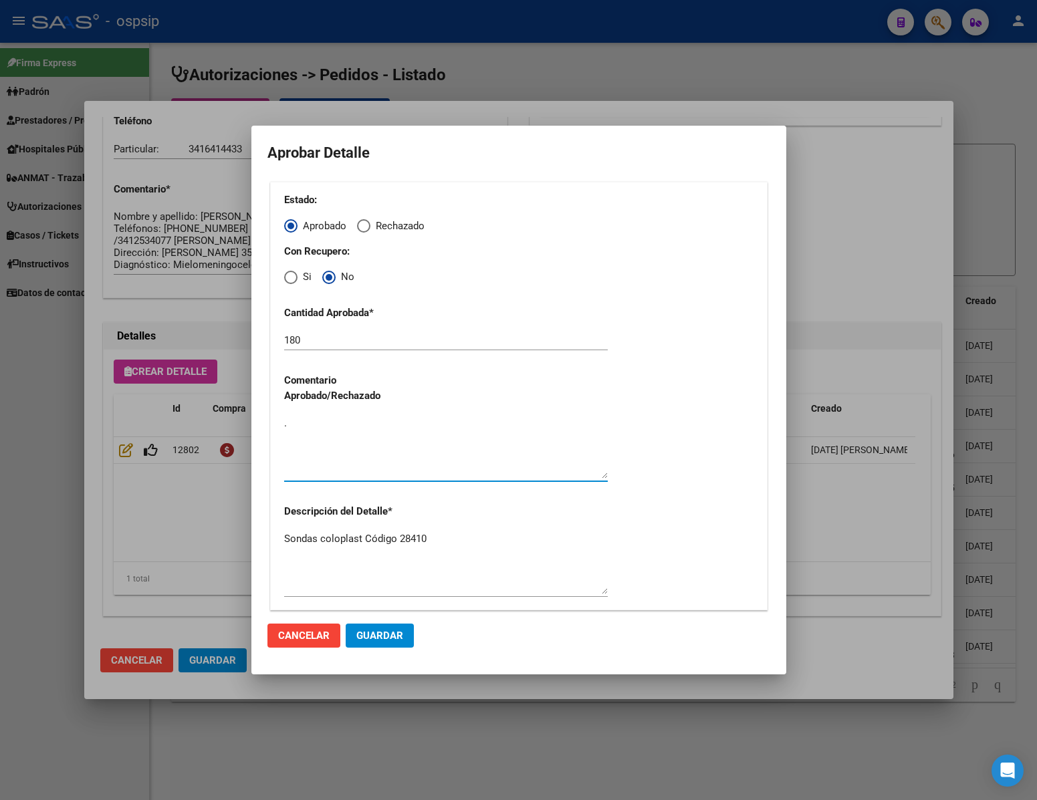
type textarea "."
click at [388, 644] on button "Guardar" at bounding box center [380, 636] width 68 height 24
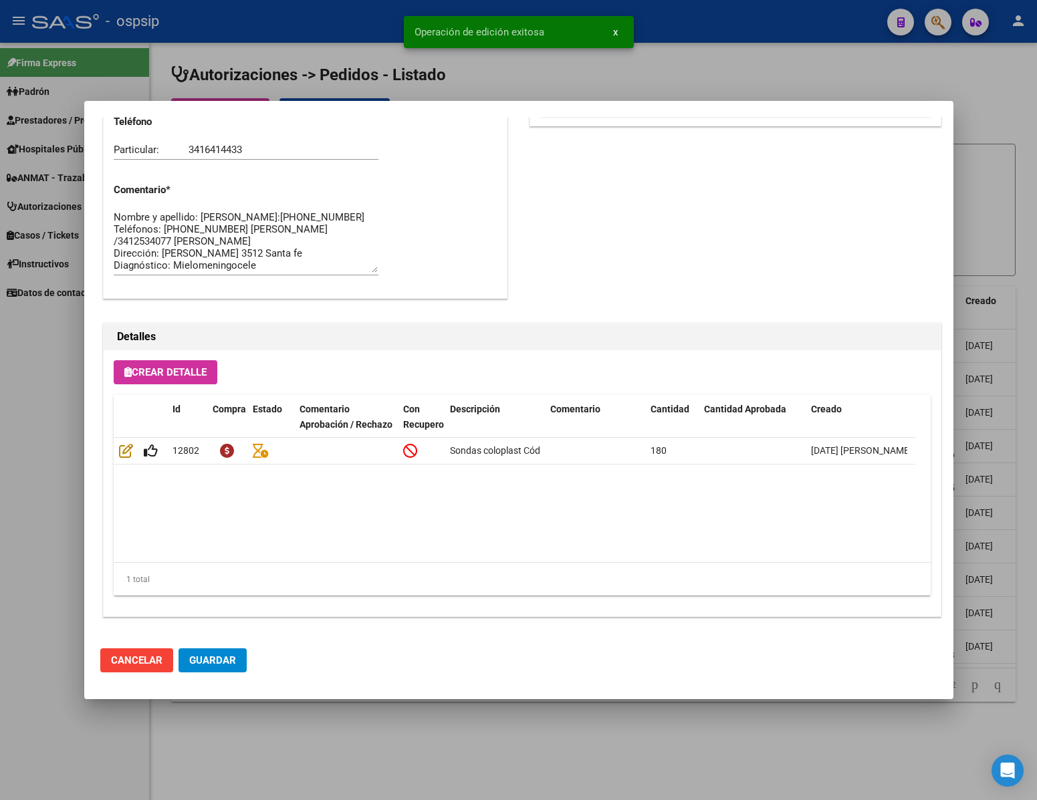
scroll to position [680, 0]
click at [221, 666] on span "Guardar" at bounding box center [212, 660] width 47 height 12
click at [36, 626] on div at bounding box center [518, 400] width 1037 height 800
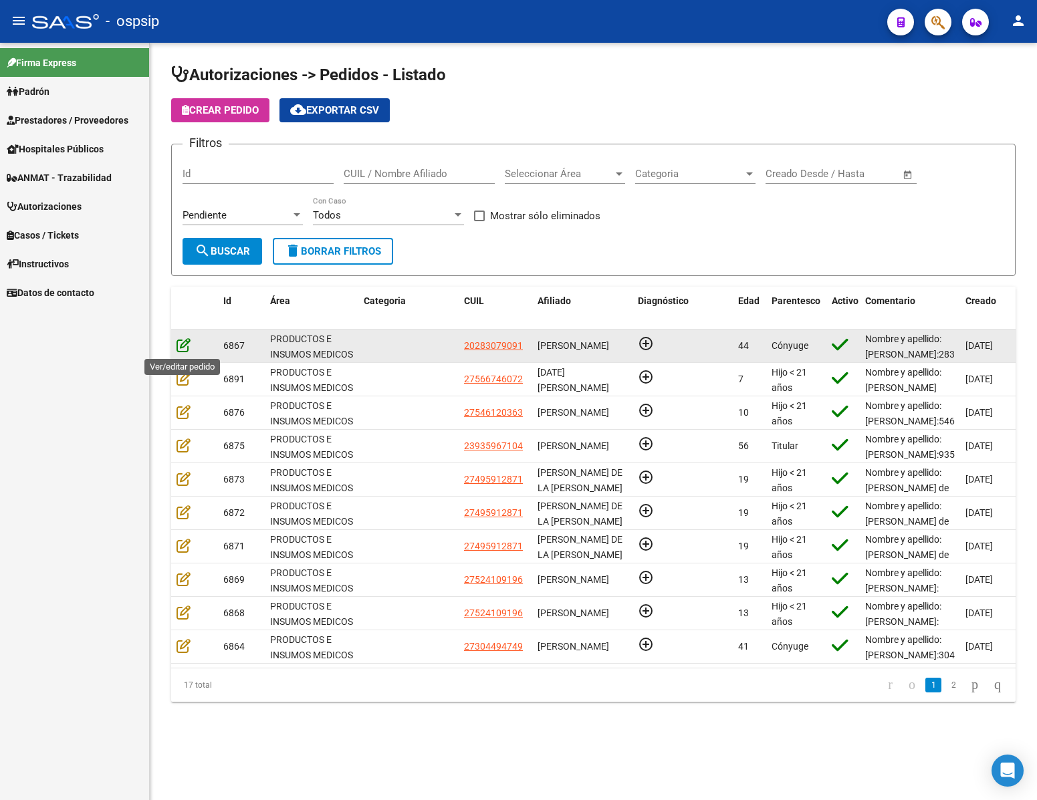
click at [183, 346] on icon at bounding box center [183, 345] width 14 height 15
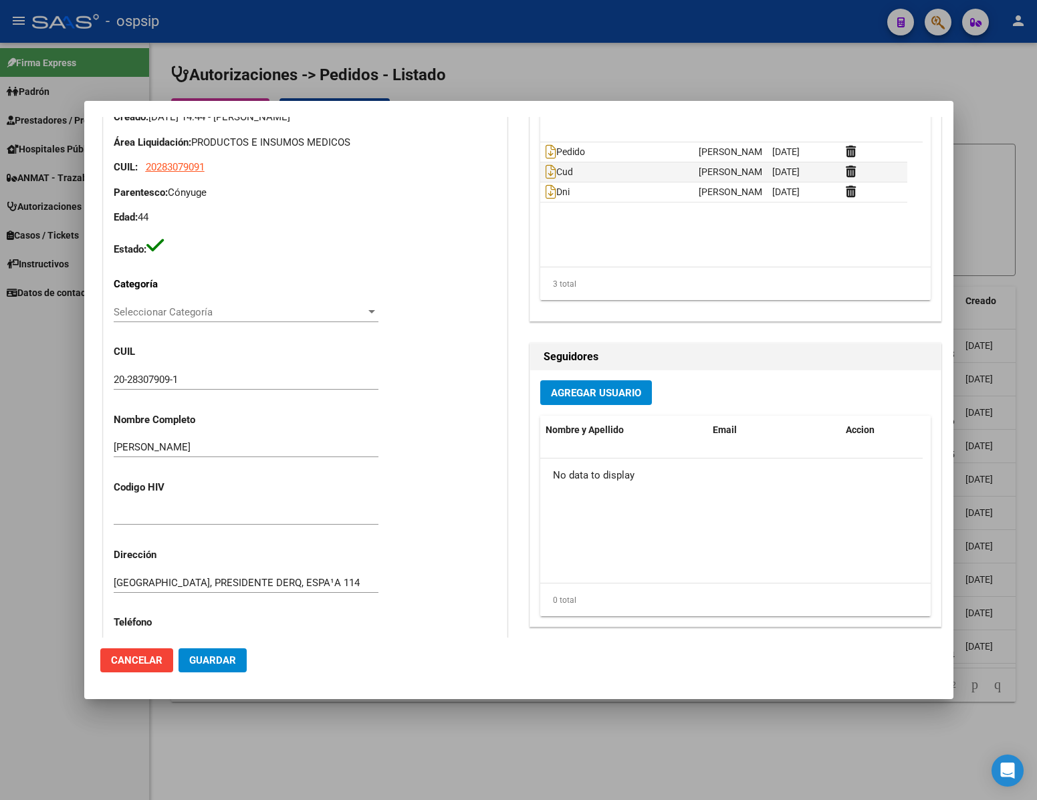
scroll to position [602, 0]
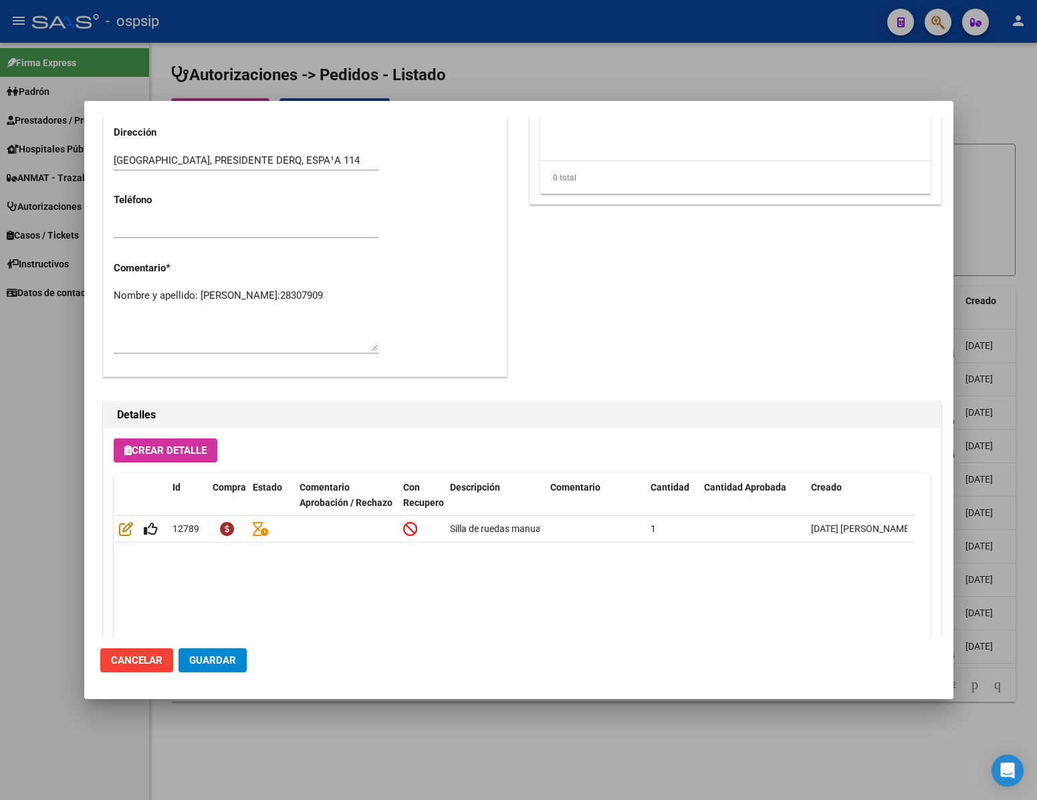
drag, startPoint x: 21, startPoint y: 484, endPoint x: 32, endPoint y: 485, distance: 11.4
click at [22, 484] on div at bounding box center [518, 400] width 1037 height 800
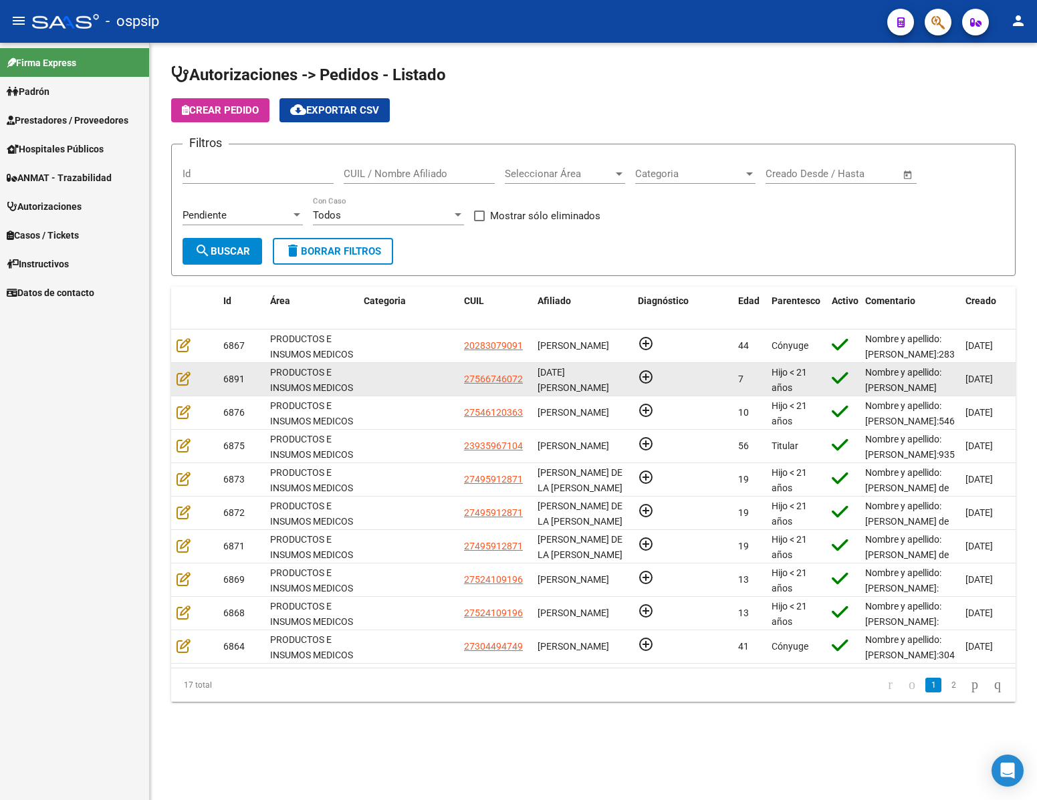
click at [174, 380] on datatable-body-cell at bounding box center [194, 379] width 47 height 33
click at [177, 382] on icon at bounding box center [183, 378] width 14 height 15
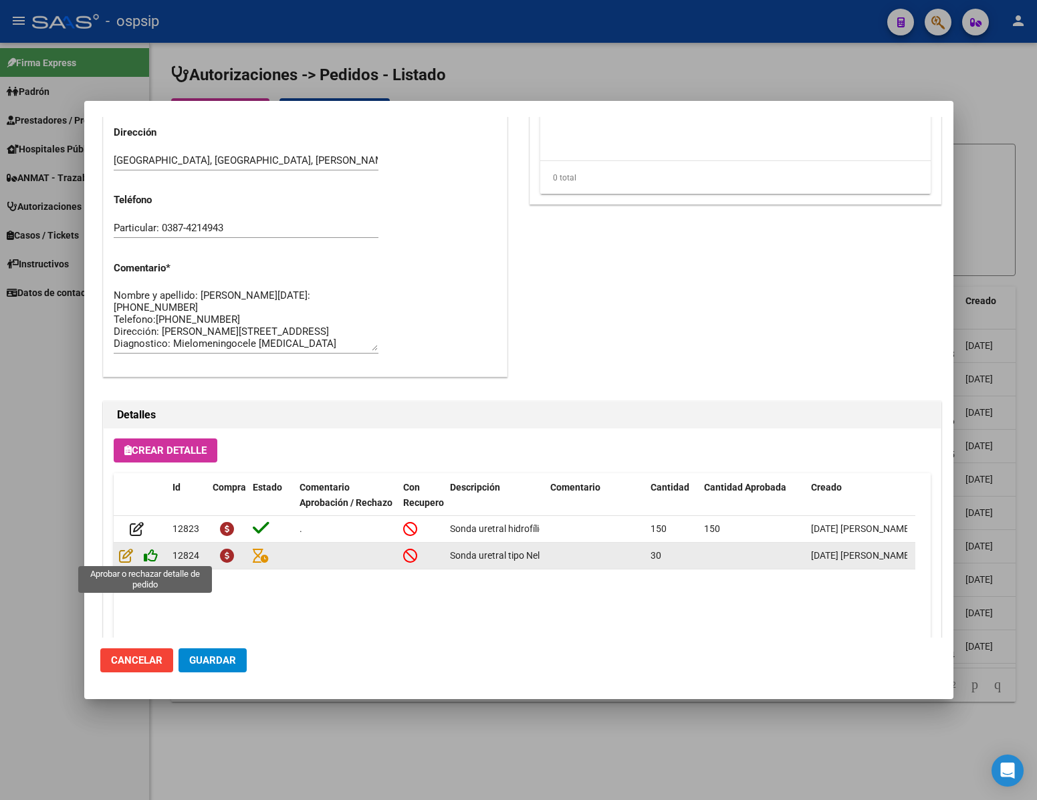
click at [147, 562] on icon at bounding box center [151, 555] width 14 height 15
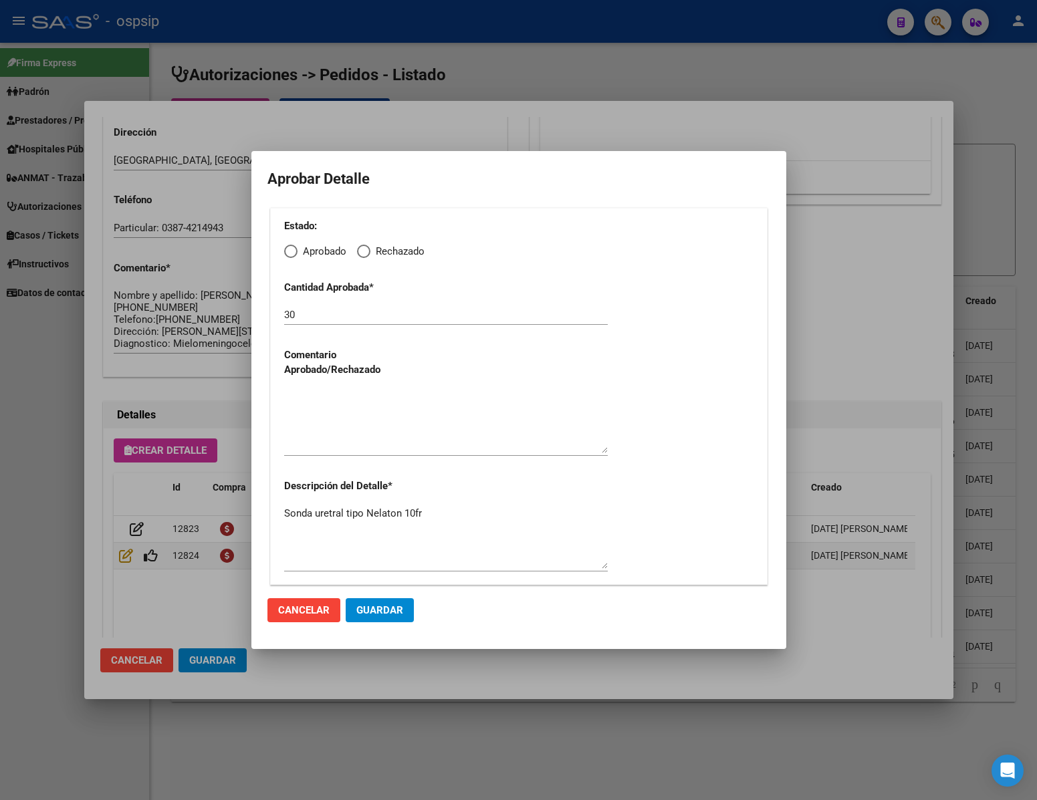
click at [293, 257] on span "Elija una opción" at bounding box center [290, 251] width 13 height 13
click at [293, 257] on input "Aprobado" at bounding box center [290, 251] width 13 height 13
radio input "true"
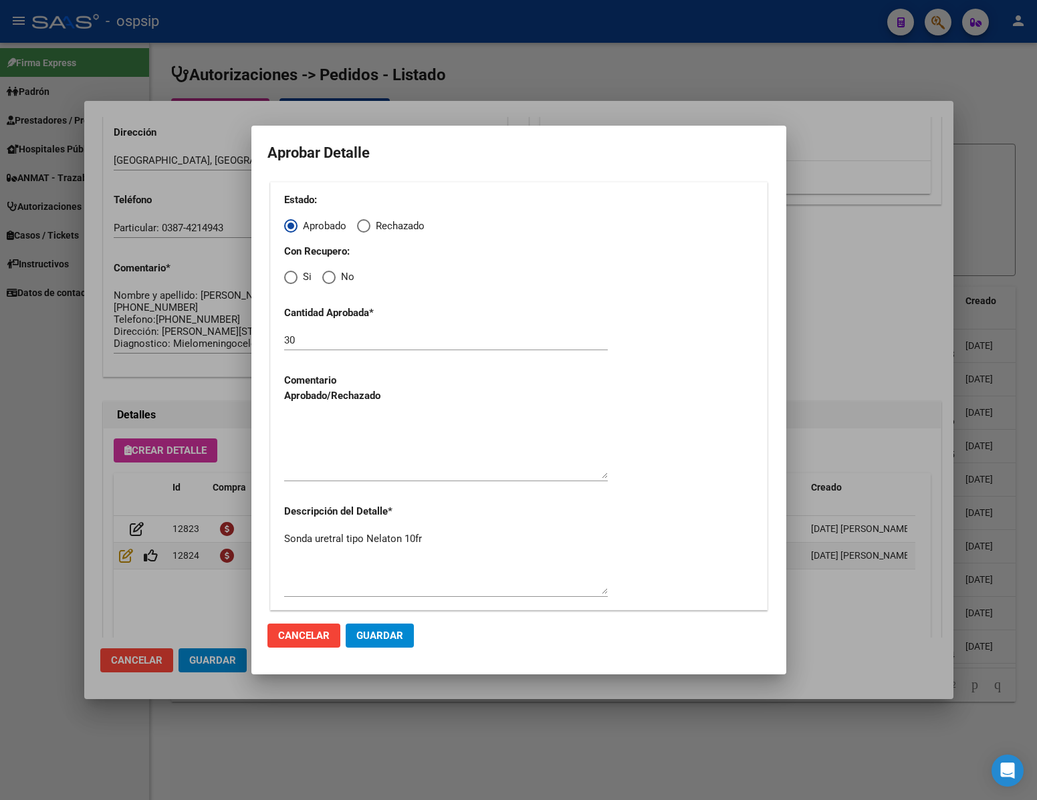
drag, startPoint x: 325, startPoint y: 277, endPoint x: 342, endPoint y: 323, distance: 49.1
click at [329, 283] on span "Elija una opción" at bounding box center [328, 277] width 13 height 13
click at [329, 283] on input "No" at bounding box center [328, 277] width 13 height 13
radio input "true"
click at [371, 428] on textarea at bounding box center [446, 447] width 324 height 63
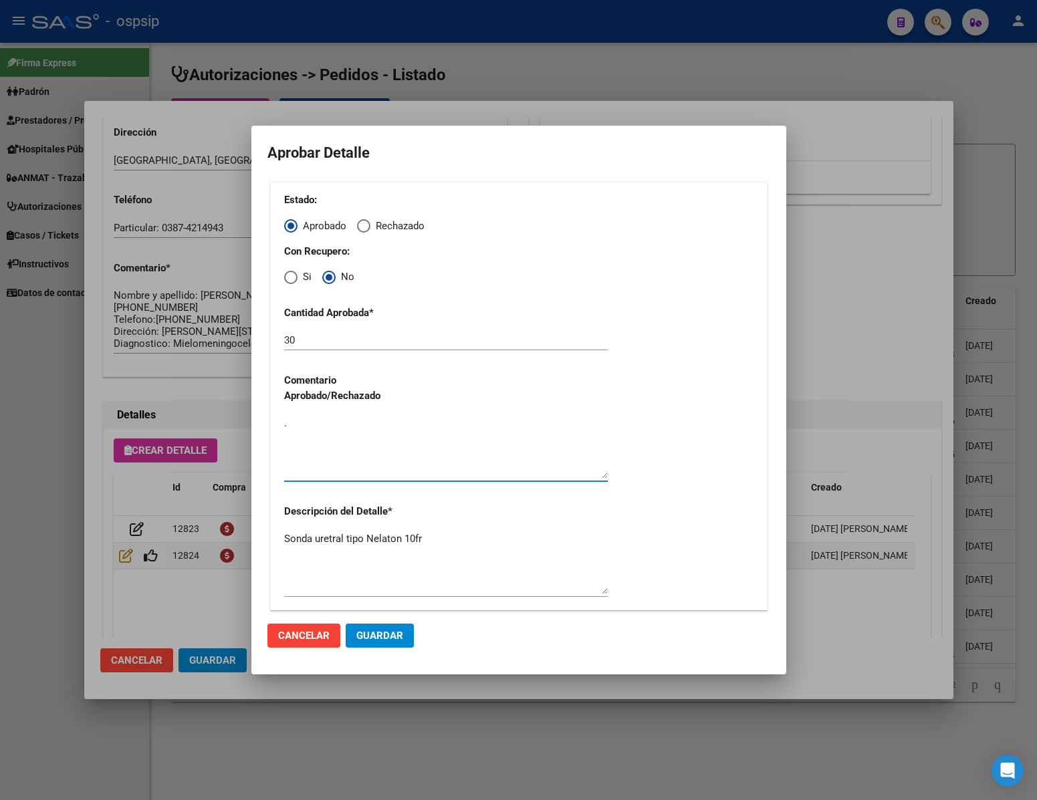
type textarea "."
click at [387, 638] on span "Guardar" at bounding box center [379, 636] width 47 height 12
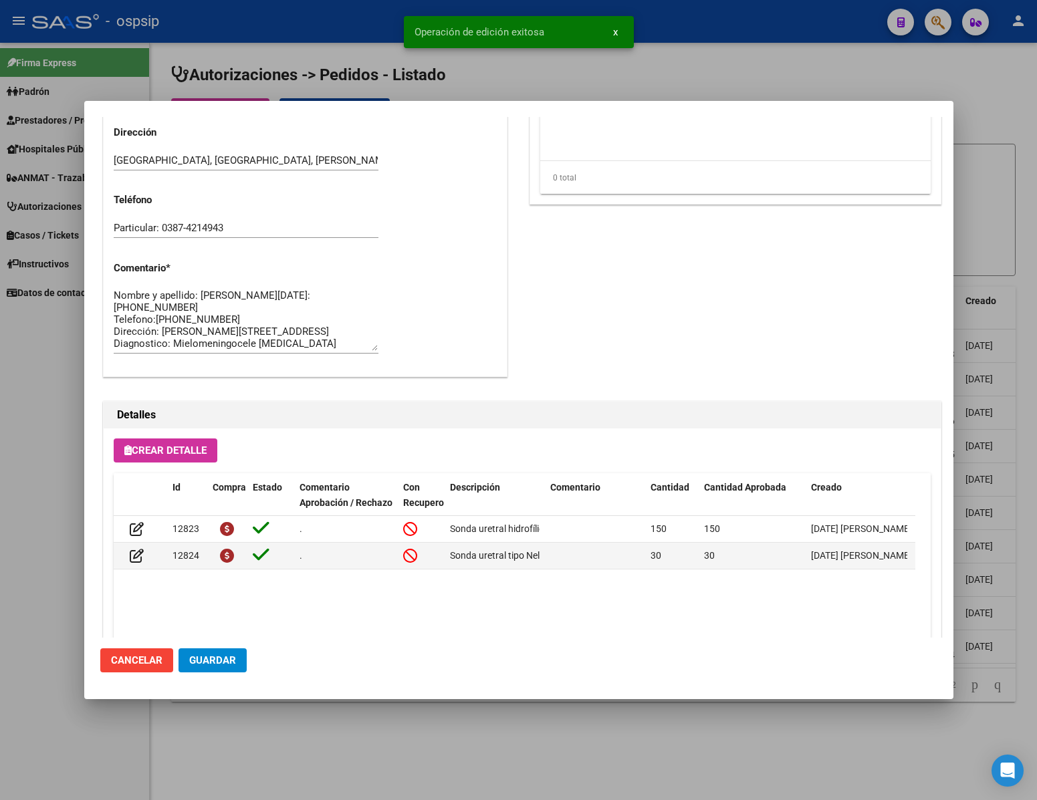
click at [217, 654] on span "Guardar" at bounding box center [212, 660] width 47 height 12
drag, startPoint x: 99, startPoint y: 519, endPoint x: 83, endPoint y: 511, distance: 17.9
click at [98, 517] on mat-dialog-content "Editar Pedido 6891 COMENTARIOS DEL PEDIDO Escriba su comentario aquí. Enviar co…" at bounding box center [518, 377] width 869 height 520
click at [83, 508] on div "Editar Pedido 6891 COMENTARIOS DEL PEDIDO Escriba su comentario aquí. Enviar co…" at bounding box center [518, 400] width 1037 height 800
click at [41, 506] on div at bounding box center [518, 400] width 1037 height 800
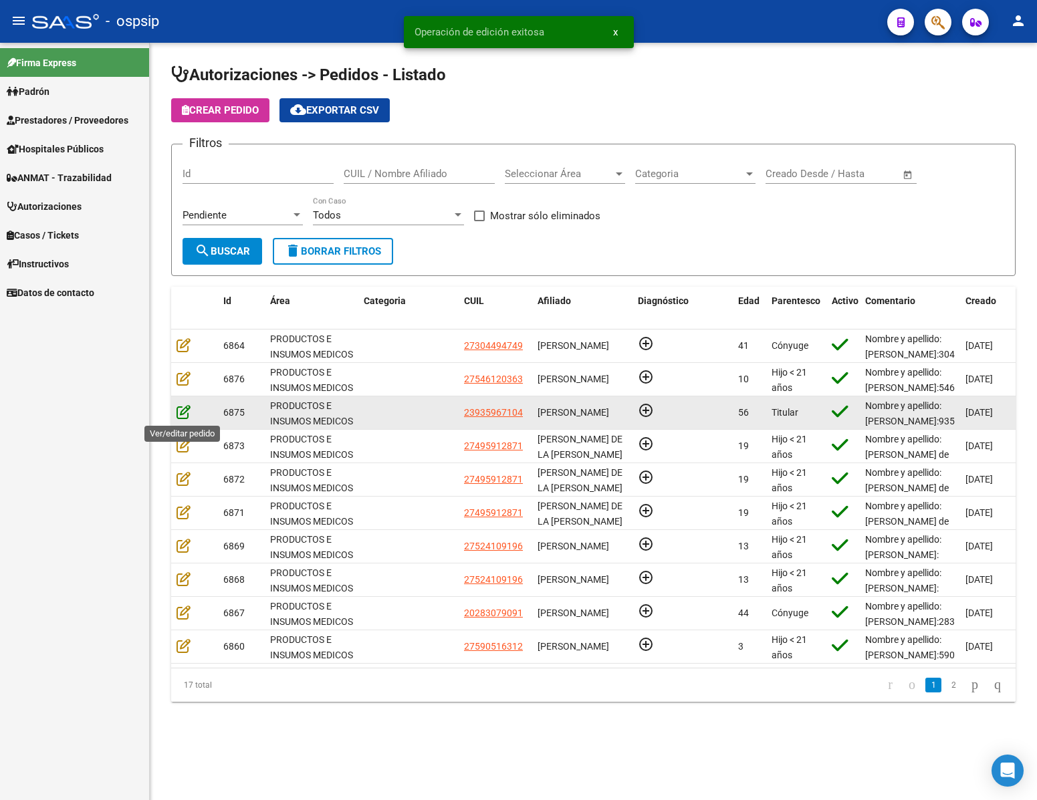
click at [177, 408] on icon at bounding box center [183, 411] width 14 height 15
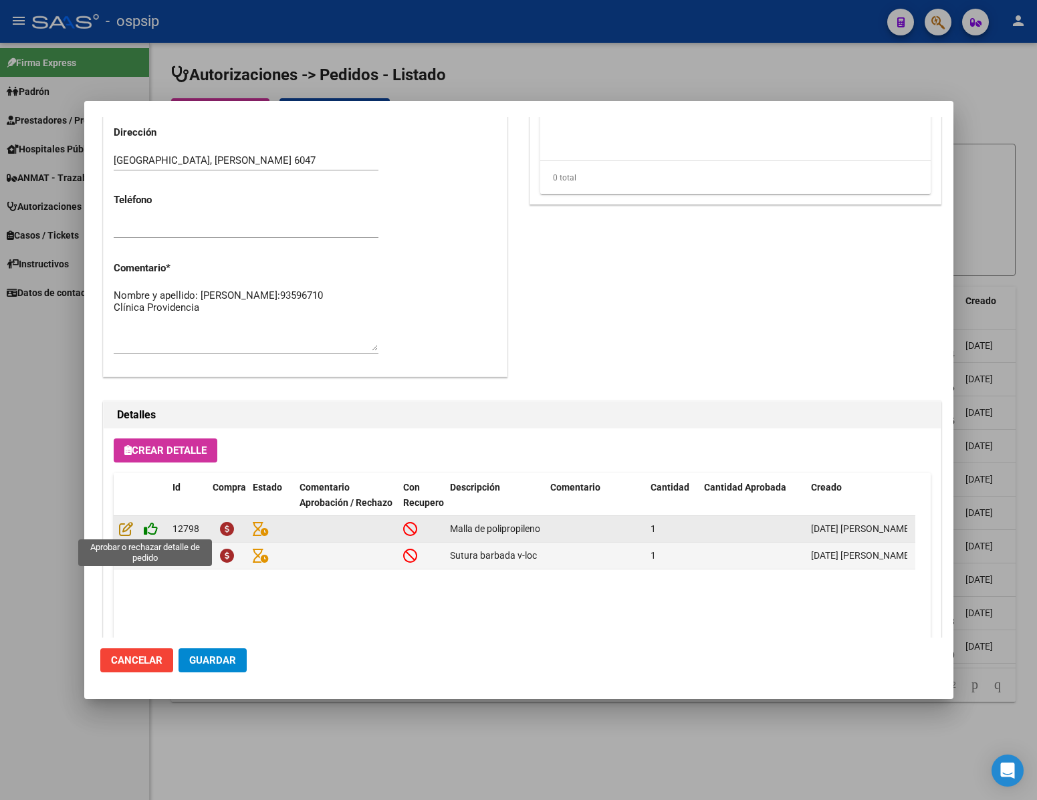
click at [149, 530] on icon at bounding box center [151, 528] width 14 height 15
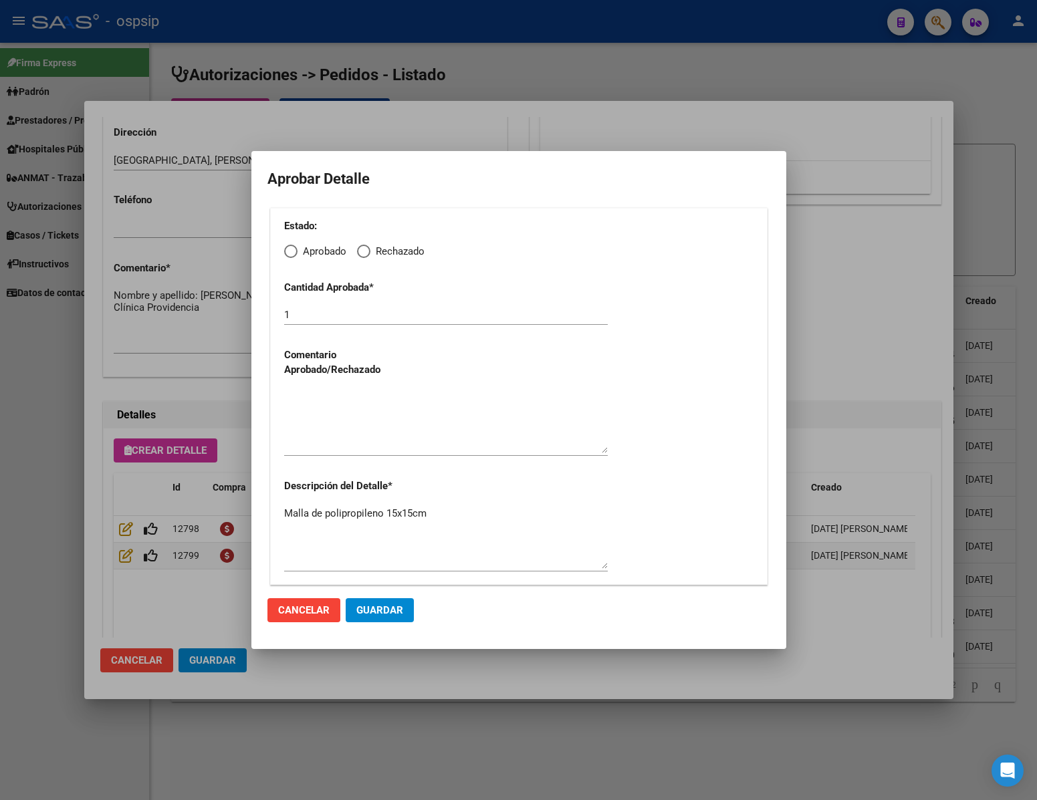
click at [293, 251] on span "Elija una opción" at bounding box center [290, 251] width 13 height 13
click at [293, 251] on input "Aprobado" at bounding box center [290, 251] width 13 height 13
radio input "true"
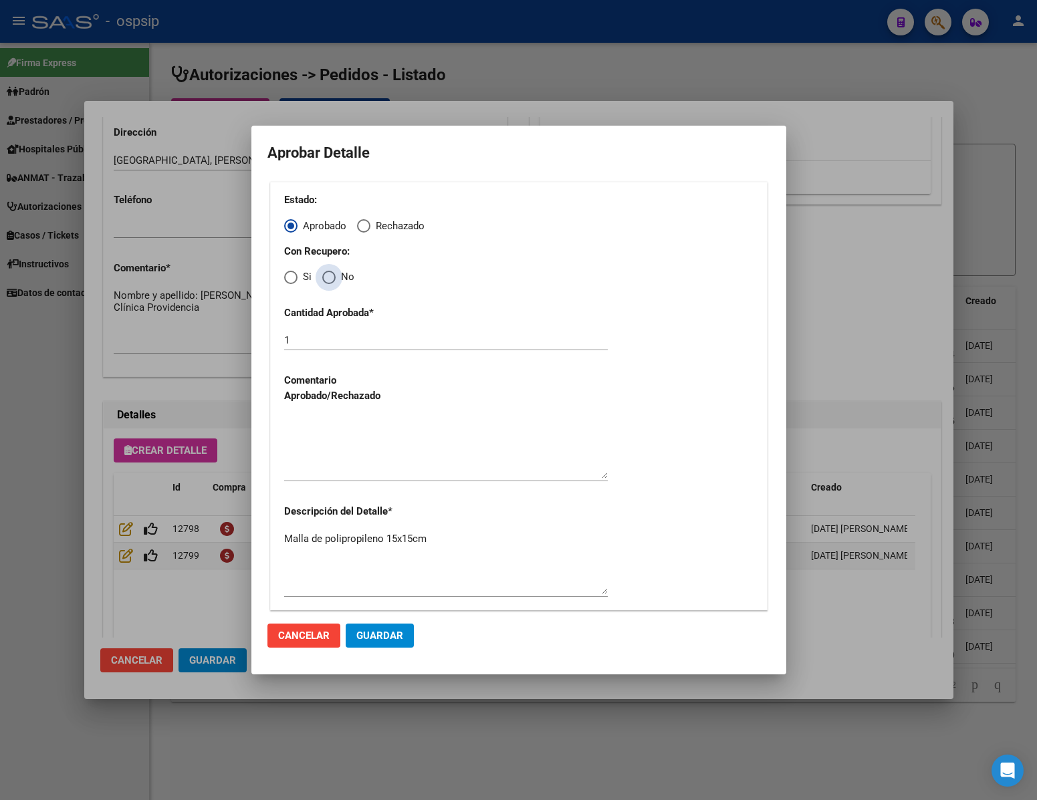
drag, startPoint x: 333, startPoint y: 279, endPoint x: 337, endPoint y: 301, distance: 22.4
click at [333, 281] on span "Elija una opción" at bounding box center [328, 277] width 13 height 13
click at [333, 281] on input "No" at bounding box center [328, 277] width 13 height 13
radio input "true"
click at [307, 466] on textarea at bounding box center [446, 447] width 324 height 63
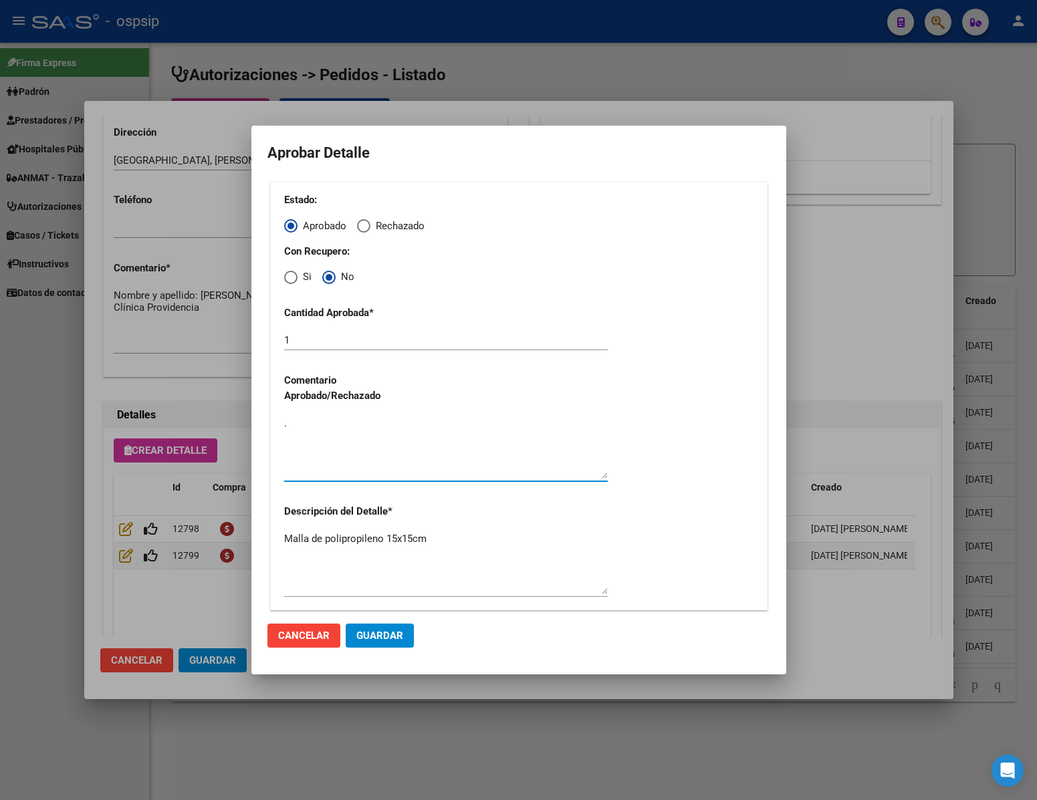
type textarea "."
click at [383, 632] on span "Guardar" at bounding box center [379, 636] width 47 height 12
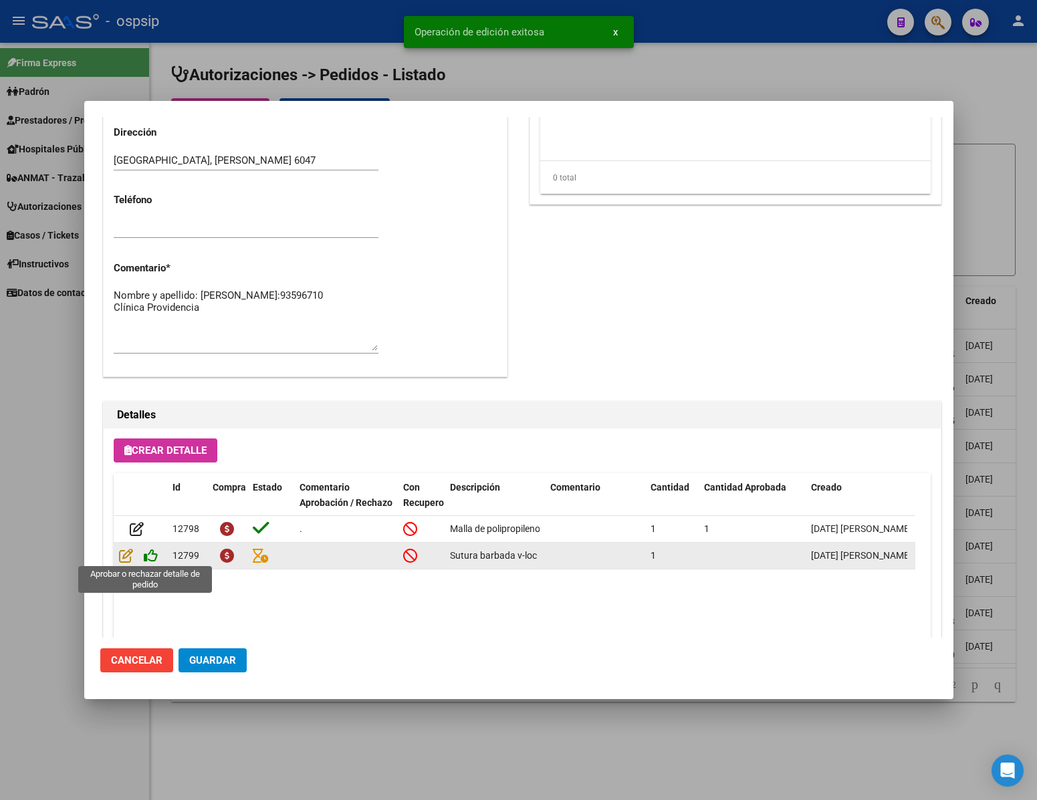
click at [151, 557] on icon at bounding box center [151, 555] width 14 height 15
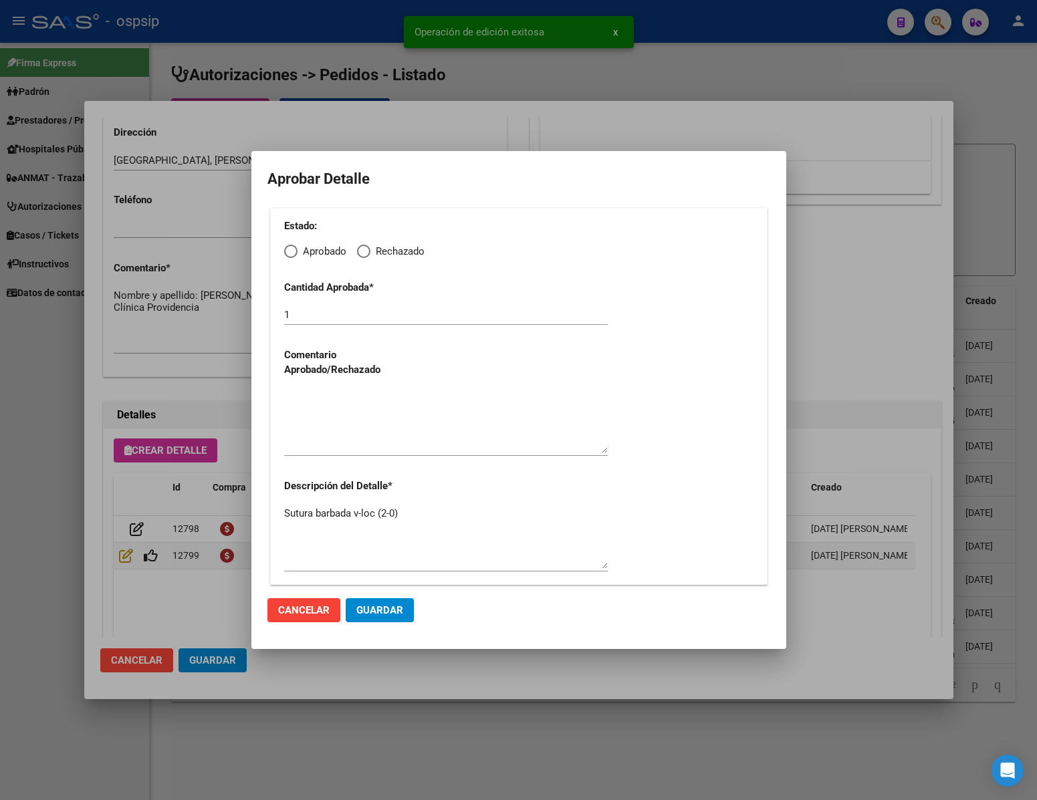
click at [291, 249] on span "Elija una opción" at bounding box center [290, 251] width 13 height 13
click at [291, 249] on input "Aprobado" at bounding box center [290, 251] width 13 height 13
radio input "true"
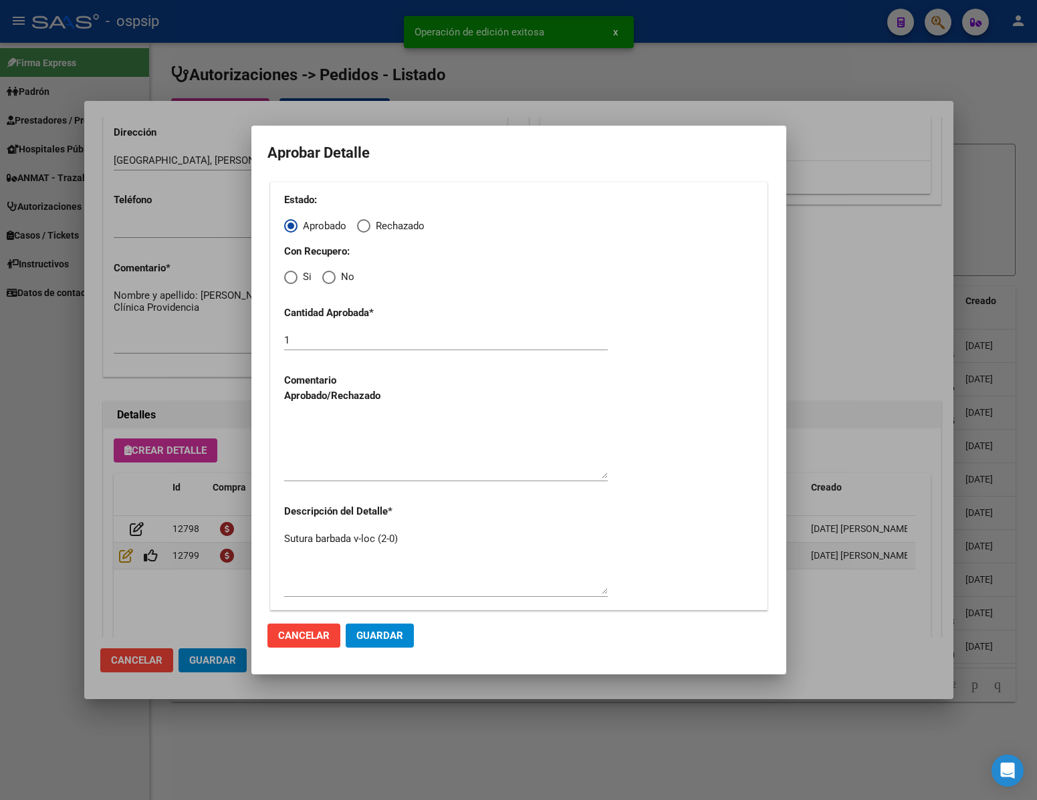
click at [330, 275] on span "Elija una opción" at bounding box center [328, 277] width 13 height 13
click at [330, 275] on input "No" at bounding box center [328, 277] width 13 height 13
radio input "true"
drag, startPoint x: 348, startPoint y: 480, endPoint x: 348, endPoint y: 488, distance: 8.0
click at [348, 482] on div at bounding box center [446, 453] width 324 height 81
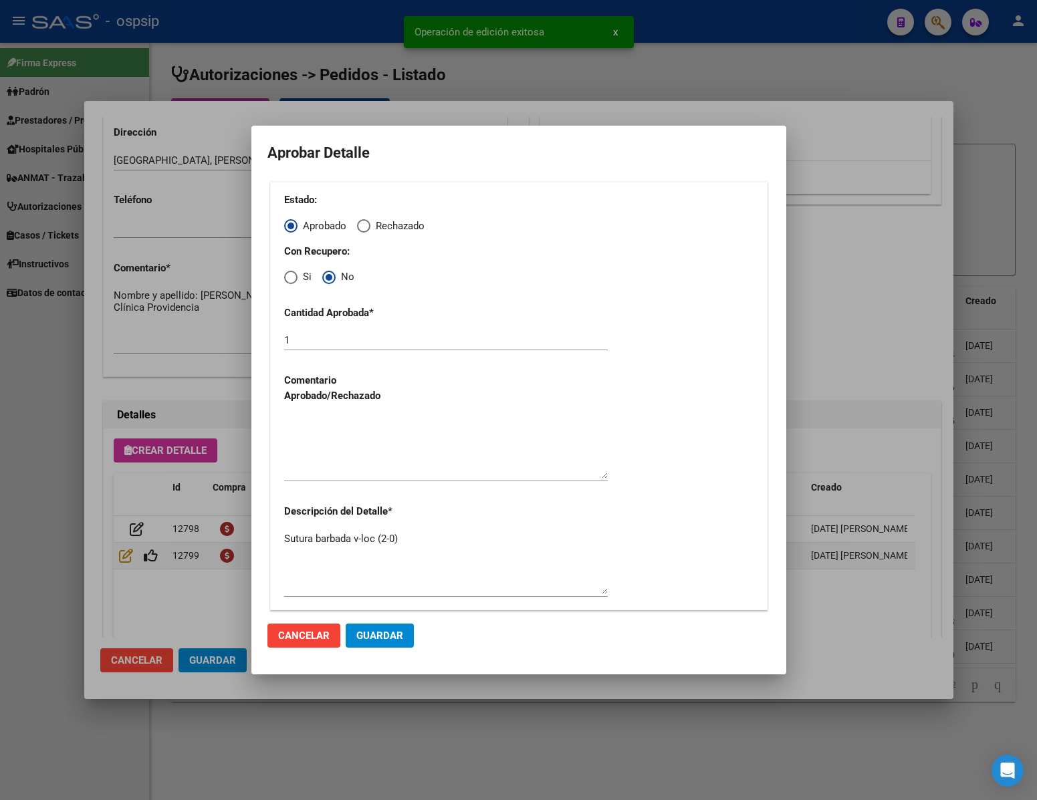
click at [340, 459] on textarea at bounding box center [446, 447] width 324 height 63
type textarea ".."
click at [390, 624] on button "Guardar" at bounding box center [380, 636] width 68 height 24
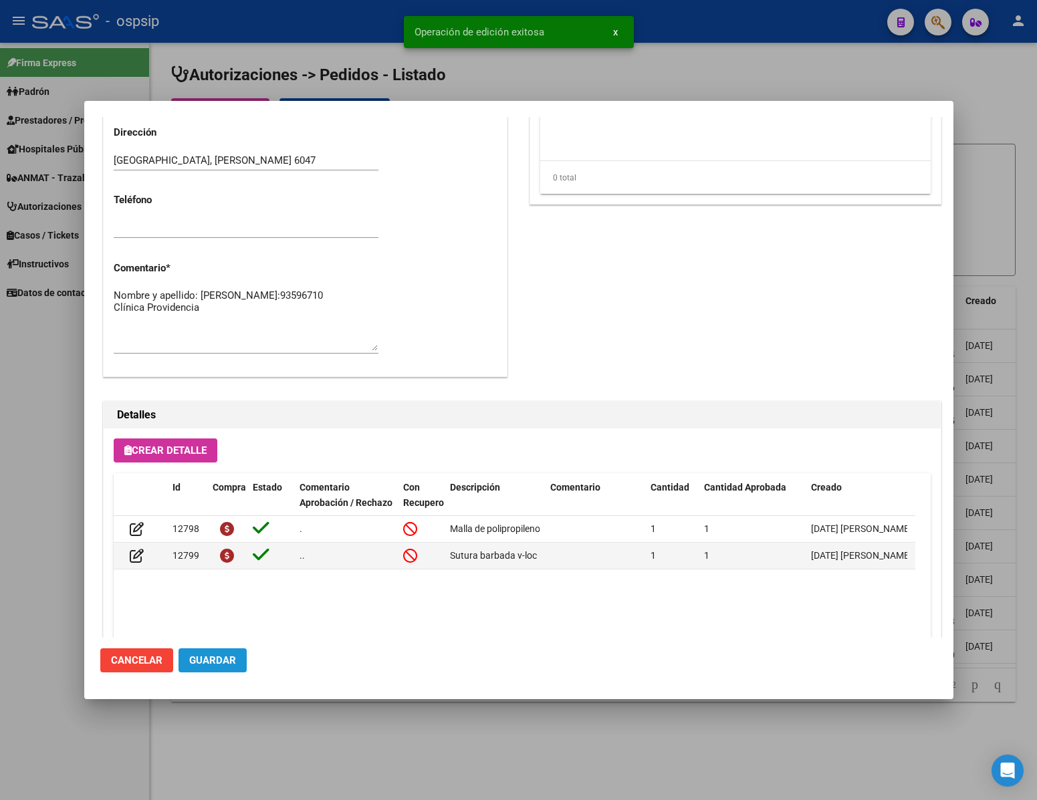
click at [215, 666] on span "Guardar" at bounding box center [212, 660] width 47 height 12
click at [71, 738] on div at bounding box center [518, 400] width 1037 height 800
